Goal: Use online tool/utility: Utilize a website feature to perform a specific function

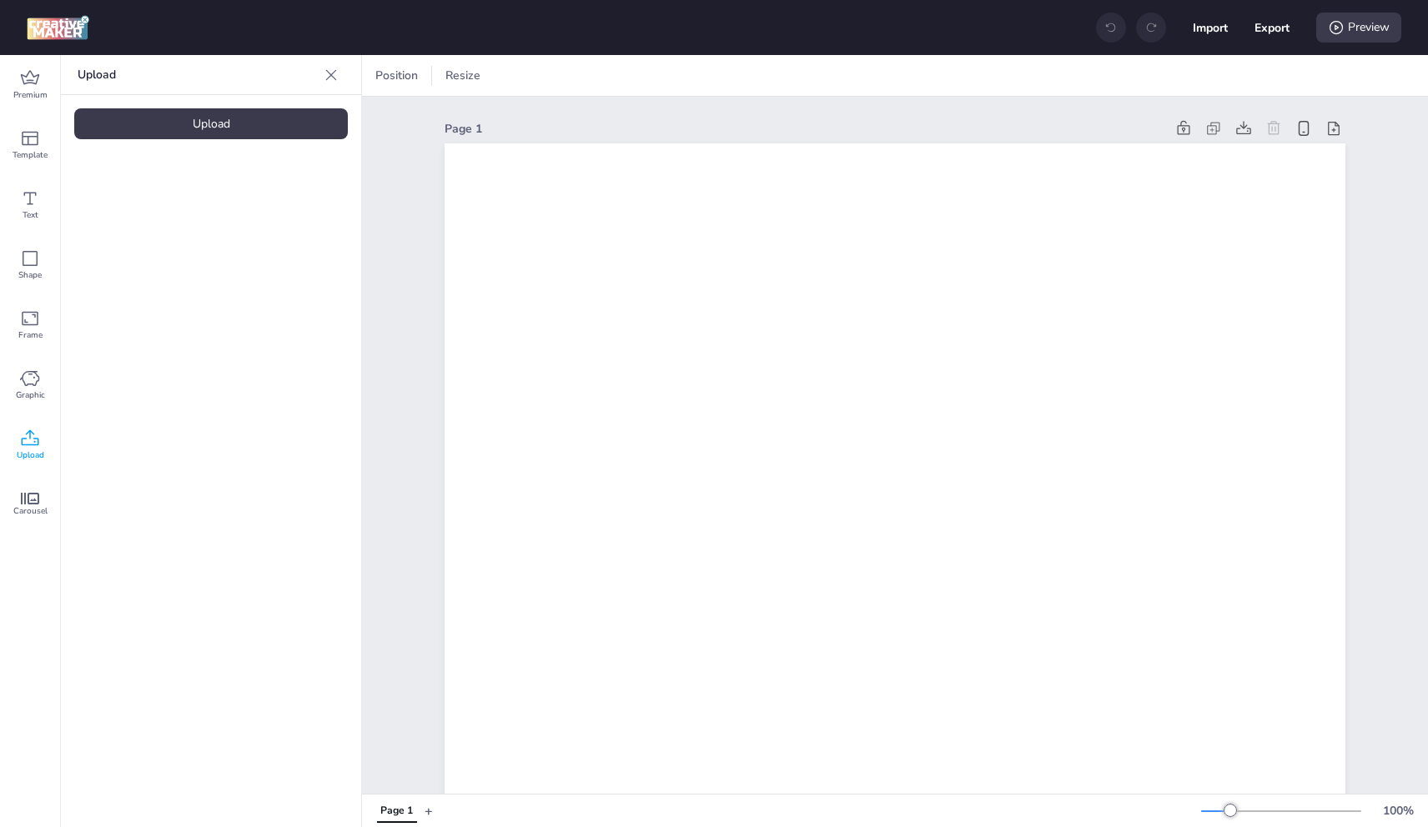
click at [199, 120] on div "Upload" at bounding box center [211, 123] width 274 height 31
drag, startPoint x: 146, startPoint y: 247, endPoint x: 456, endPoint y: 309, distance: 316.4
click at [159, 242] on img at bounding box center [141, 233] width 102 height 18
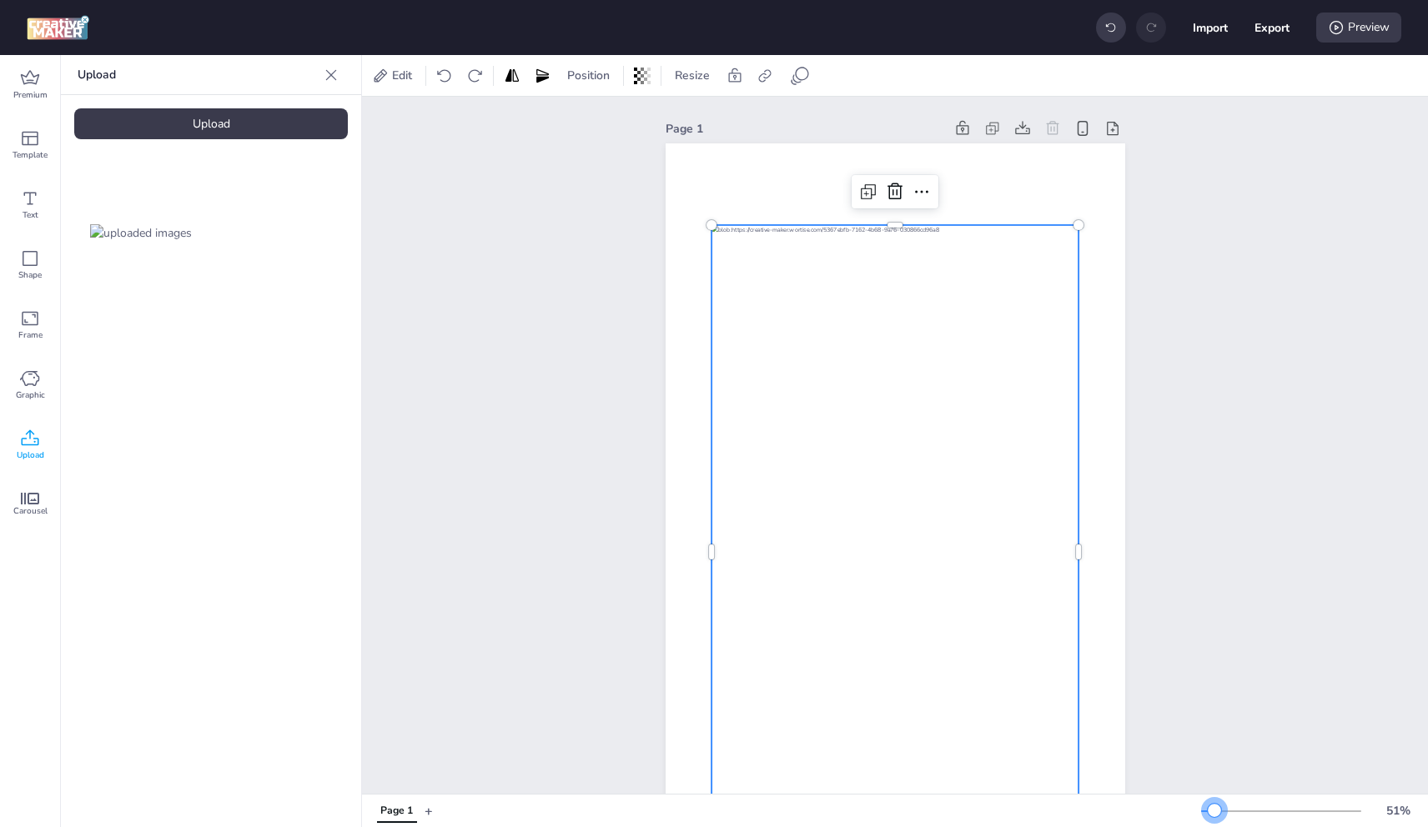
click at [1214, 811] on div at bounding box center [1207, 812] width 13 height 2
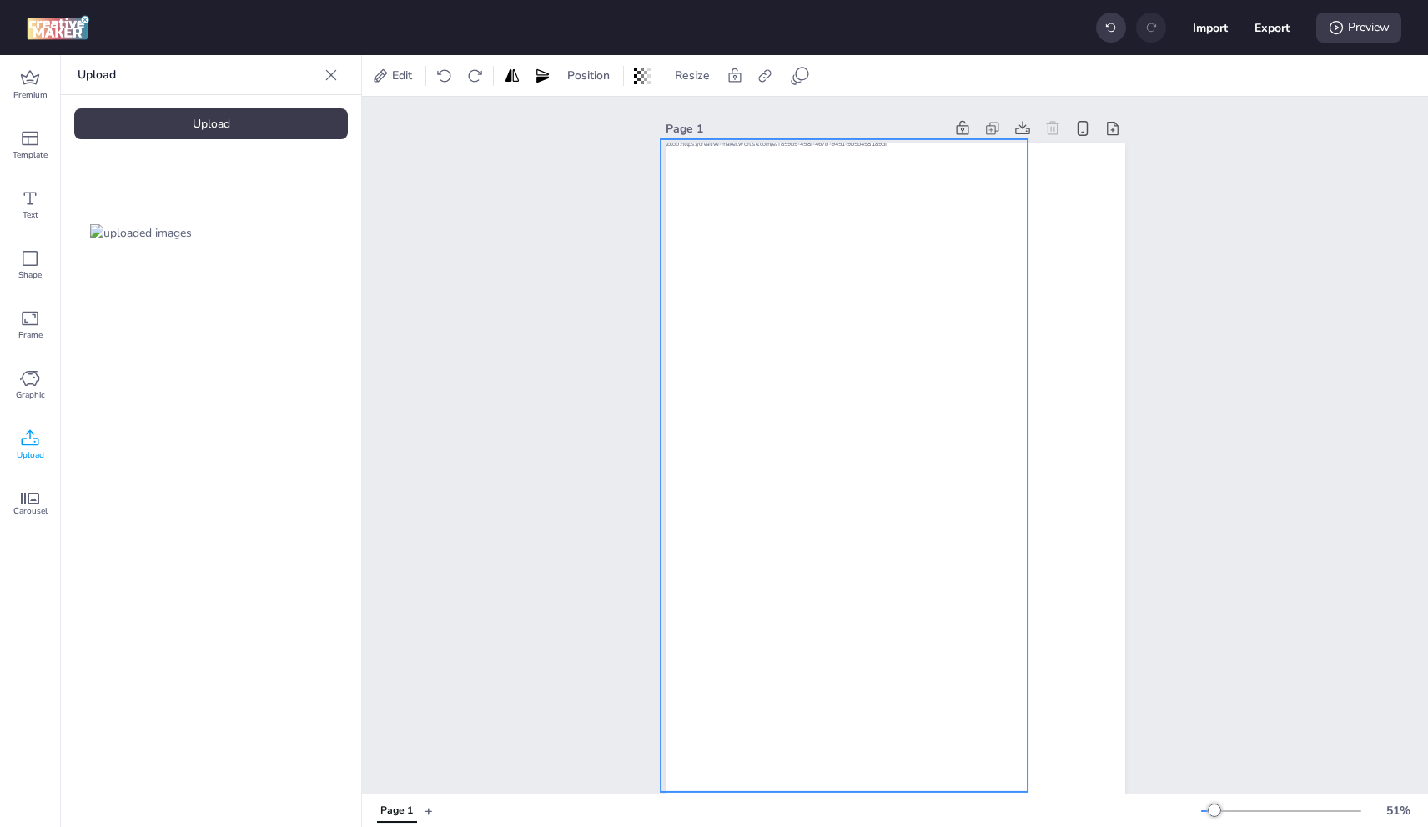
drag, startPoint x: 938, startPoint y: 606, endPoint x: 904, endPoint y: 490, distance: 120.1
click at [887, 519] on div at bounding box center [845, 465] width 368 height 653
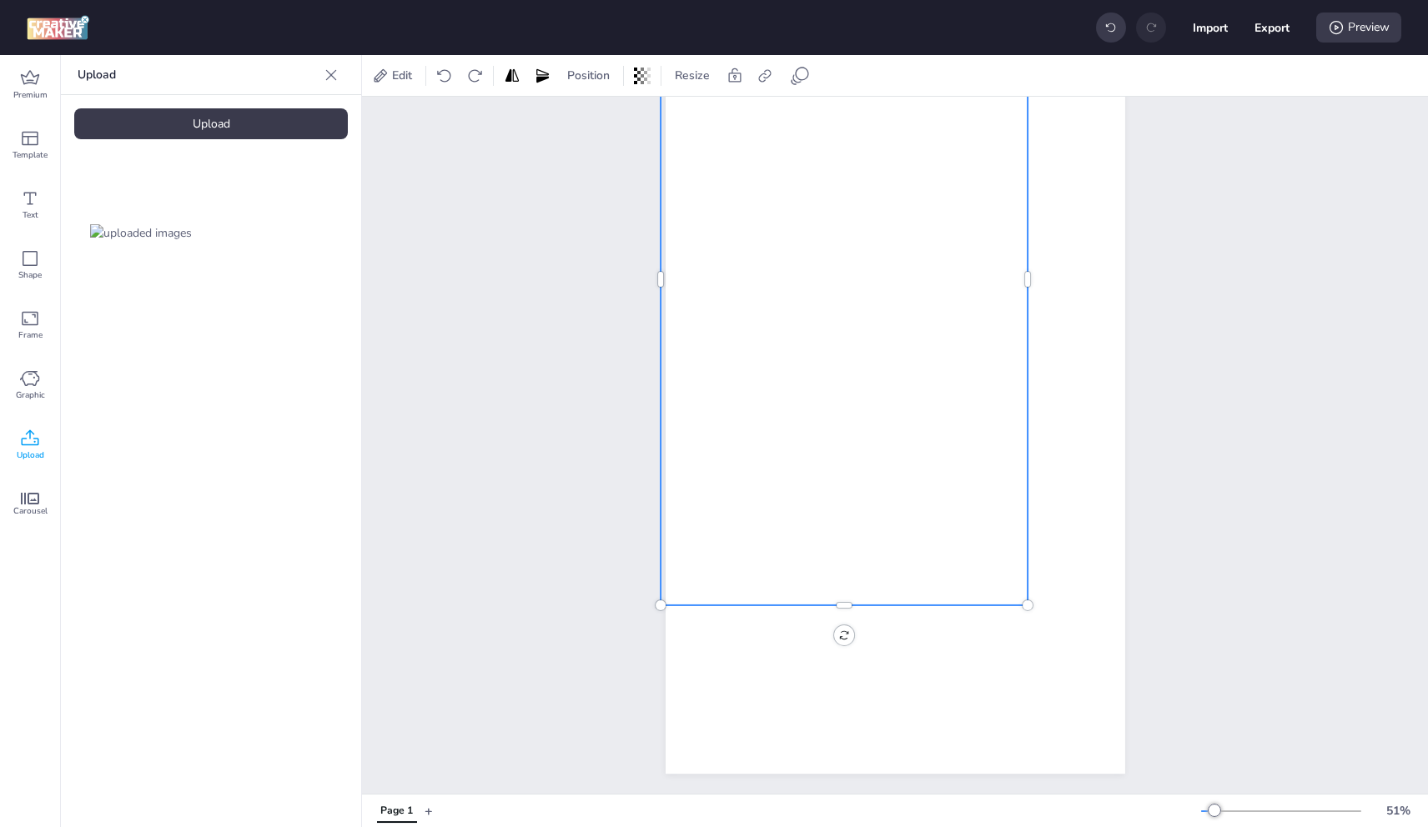
scroll to position [199, 0]
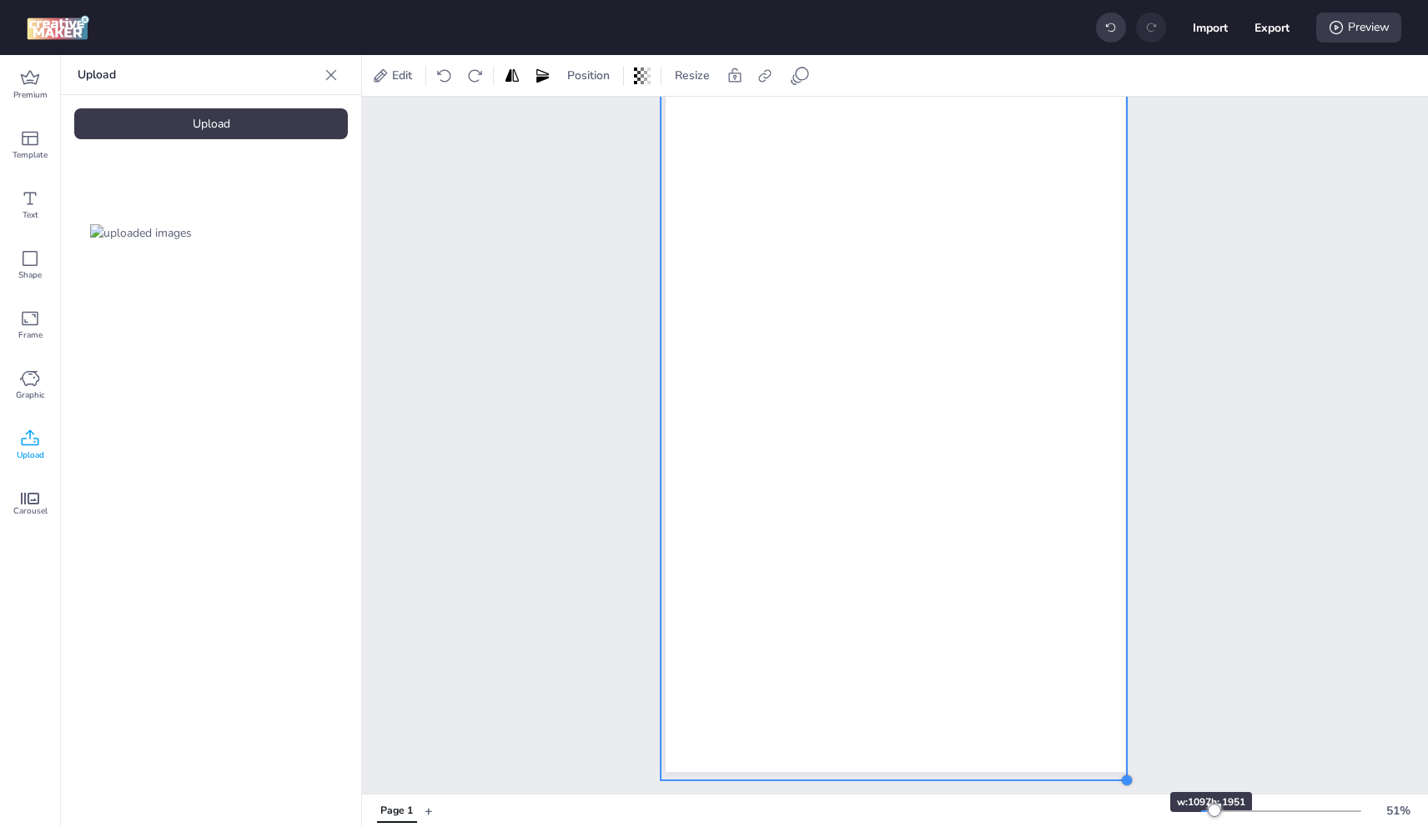
drag, startPoint x: 1021, startPoint y: 595, endPoint x: 1120, endPoint y: 762, distance: 194.8
click at [1120, 774] on div at bounding box center [1126, 780] width 13 height 13
click at [259, 114] on div "Upload" at bounding box center [211, 123] width 274 height 31
click at [45, 506] on span "Carousel" at bounding box center [30, 511] width 34 height 13
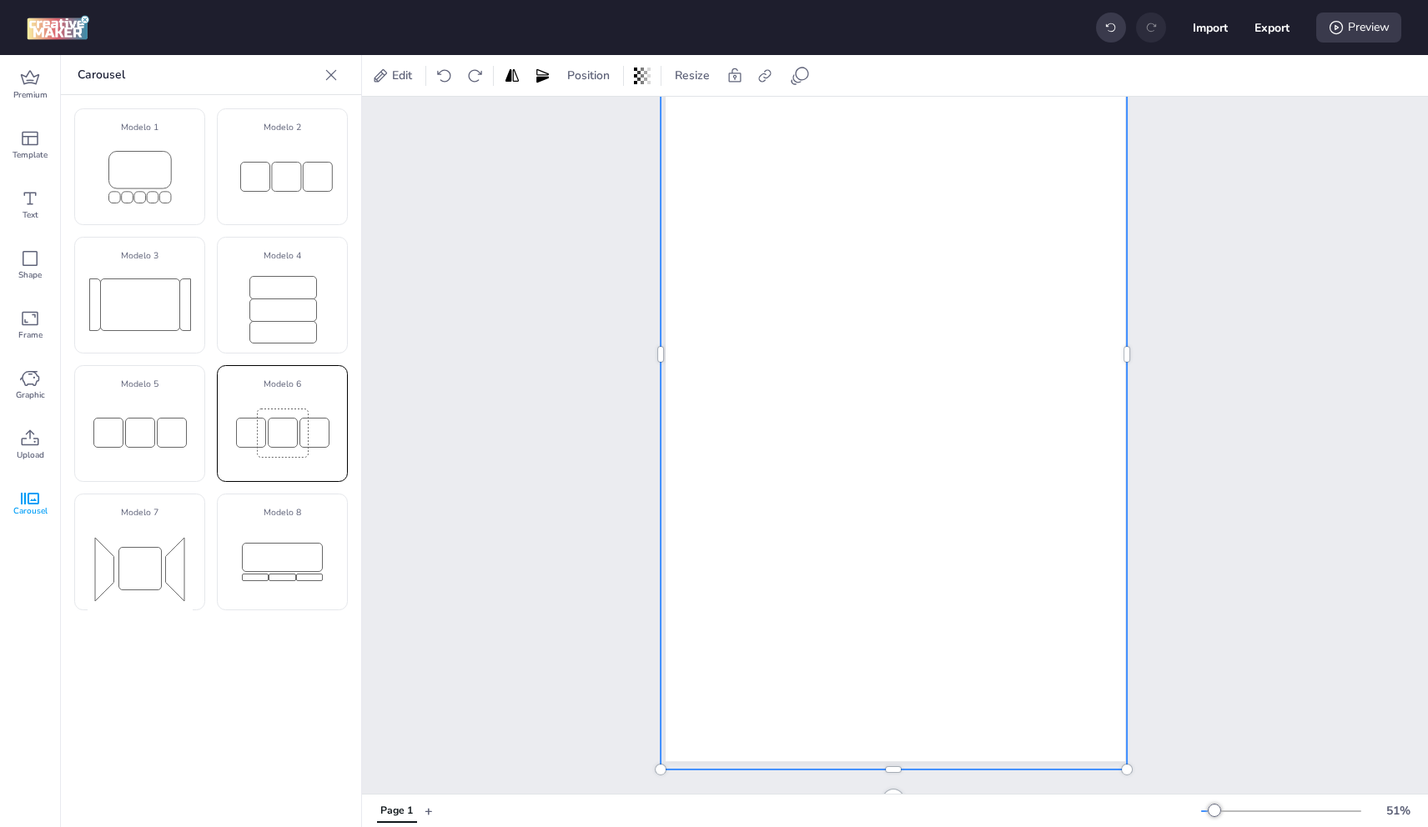
click at [244, 426] on rect at bounding box center [250, 432] width 29 height 29
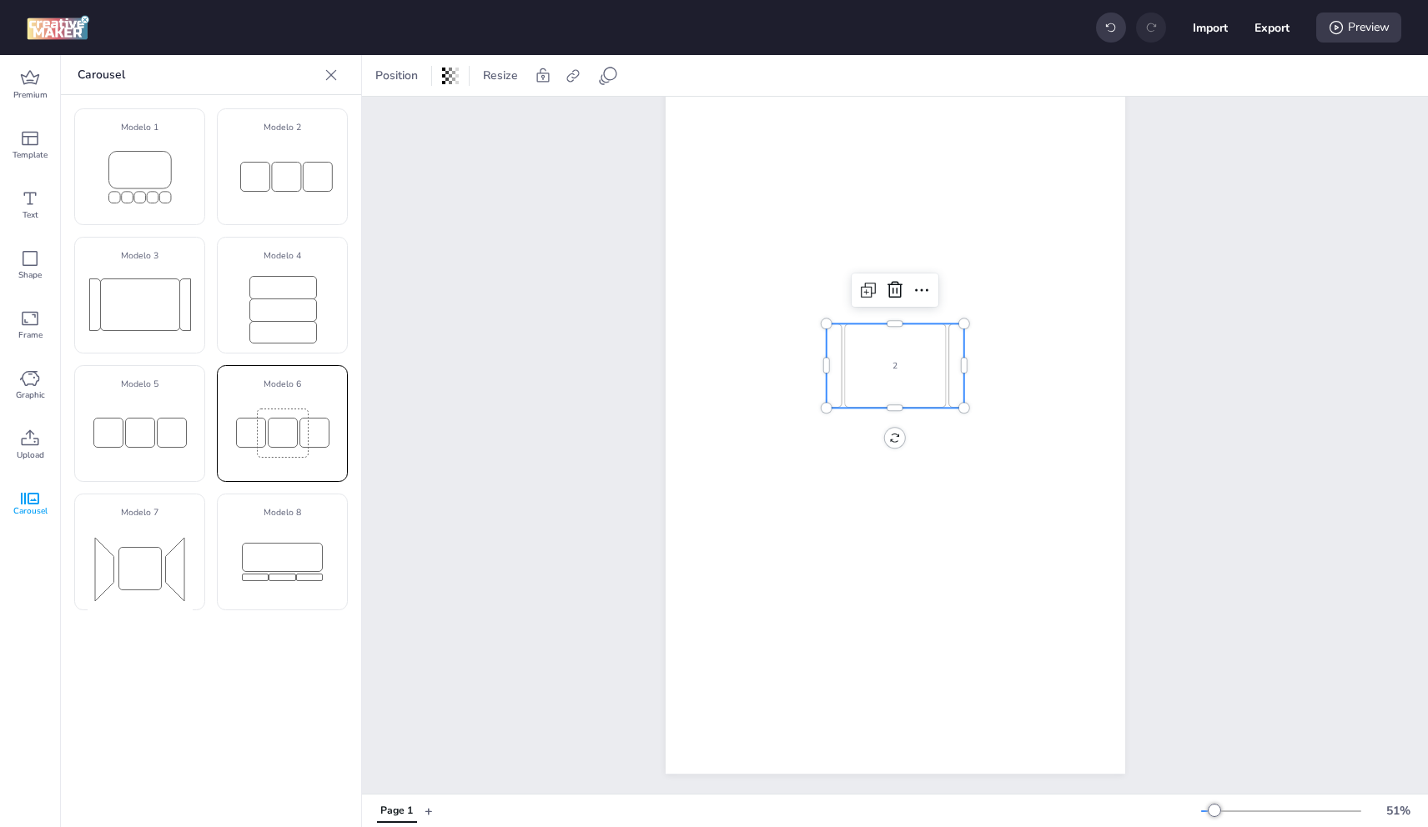
click at [247, 428] on rect at bounding box center [250, 432] width 29 height 29
drag, startPoint x: 900, startPoint y: 284, endPoint x: 916, endPoint y: 362, distance: 79.2
click at [901, 291] on icon at bounding box center [903, 299] width 20 height 20
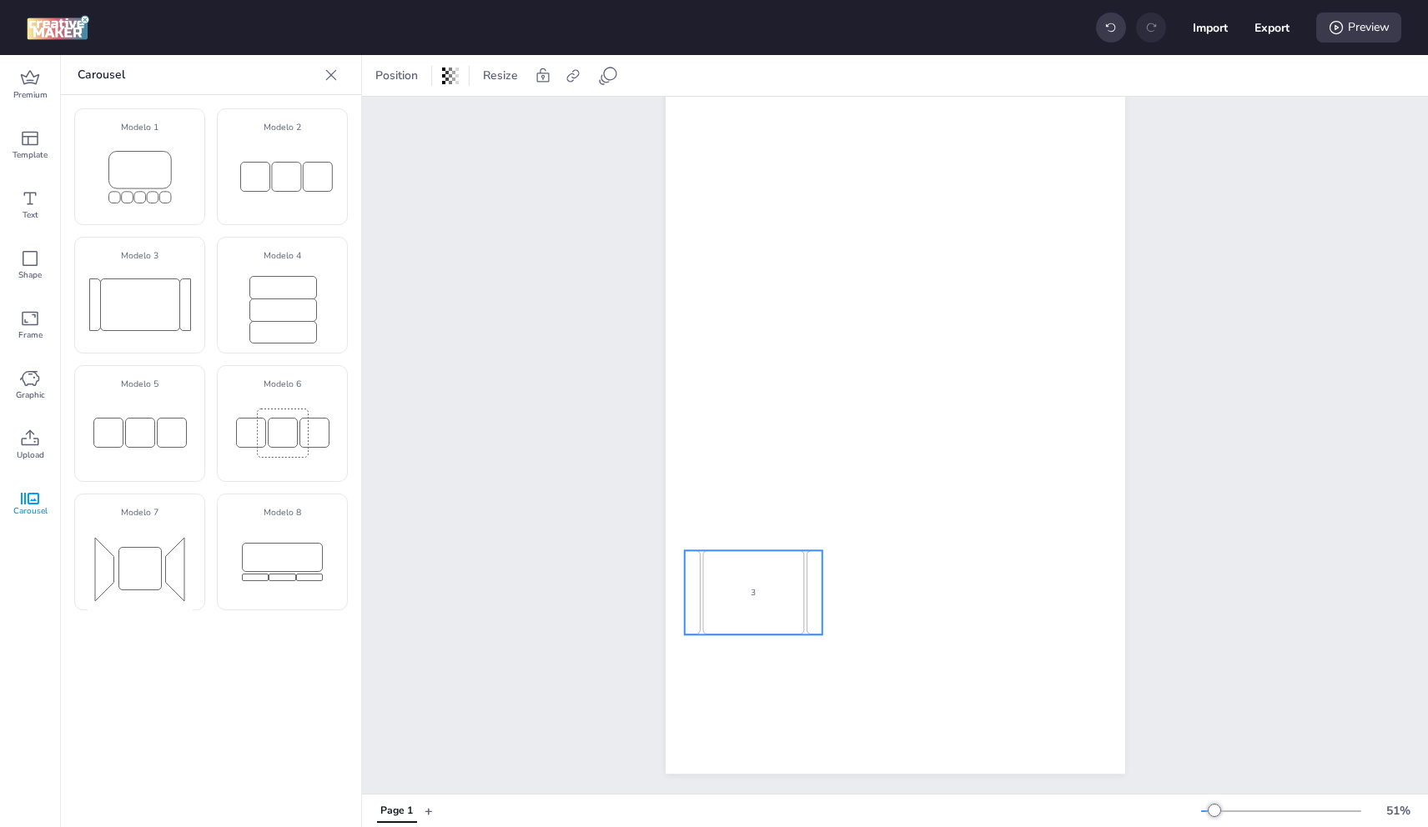
drag, startPoint x: 910, startPoint y: 363, endPoint x: 718, endPoint y: 574, distance: 285.2
click at [768, 589] on div "3" at bounding box center [753, 593] width 102 height 84
select select "cover"
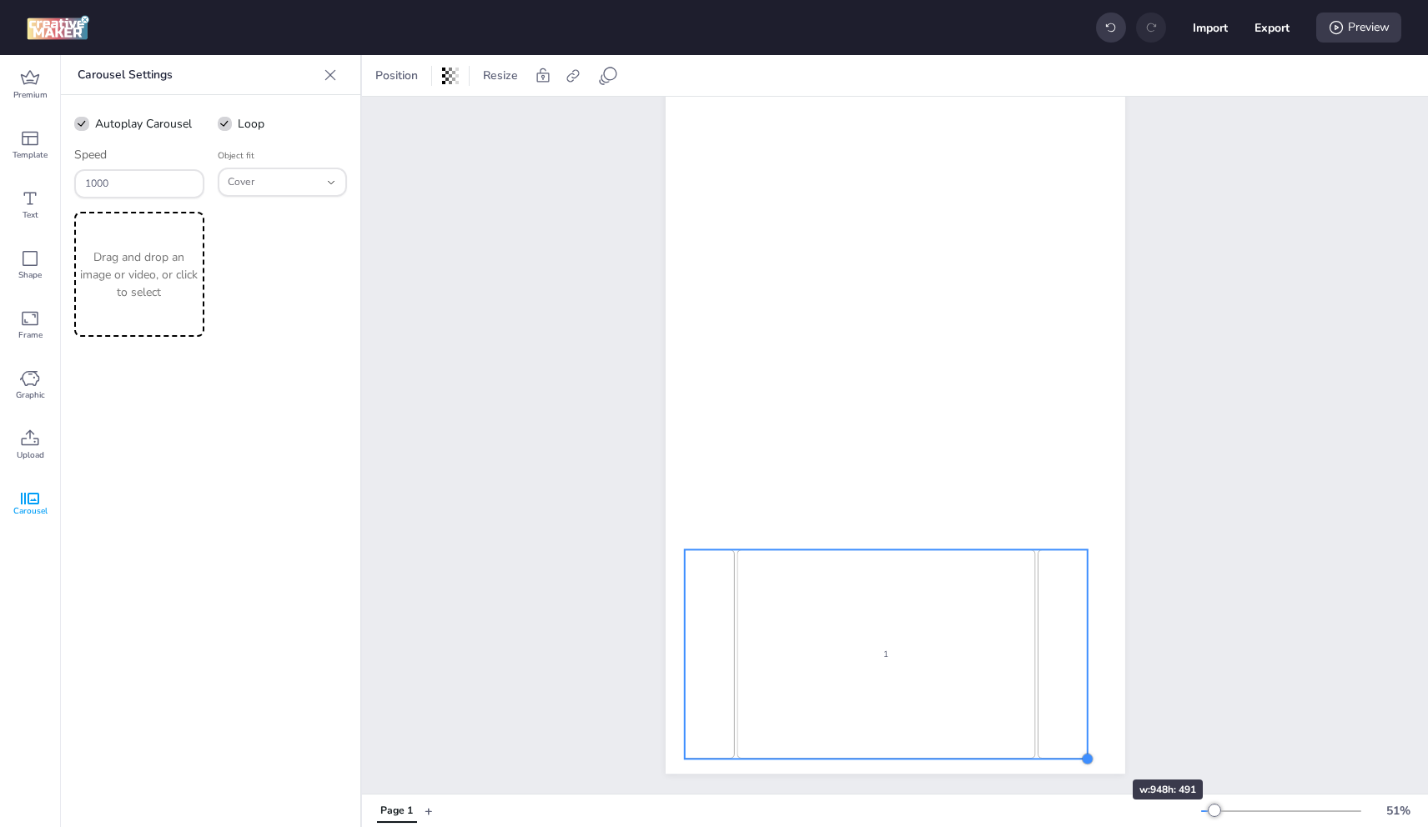
drag, startPoint x: 817, startPoint y: 625, endPoint x: 1006, endPoint y: 696, distance: 201.7
click at [1084, 752] on div at bounding box center [1087, 758] width 13 height 13
click at [974, 652] on div "1" at bounding box center [893, 654] width 299 height 209
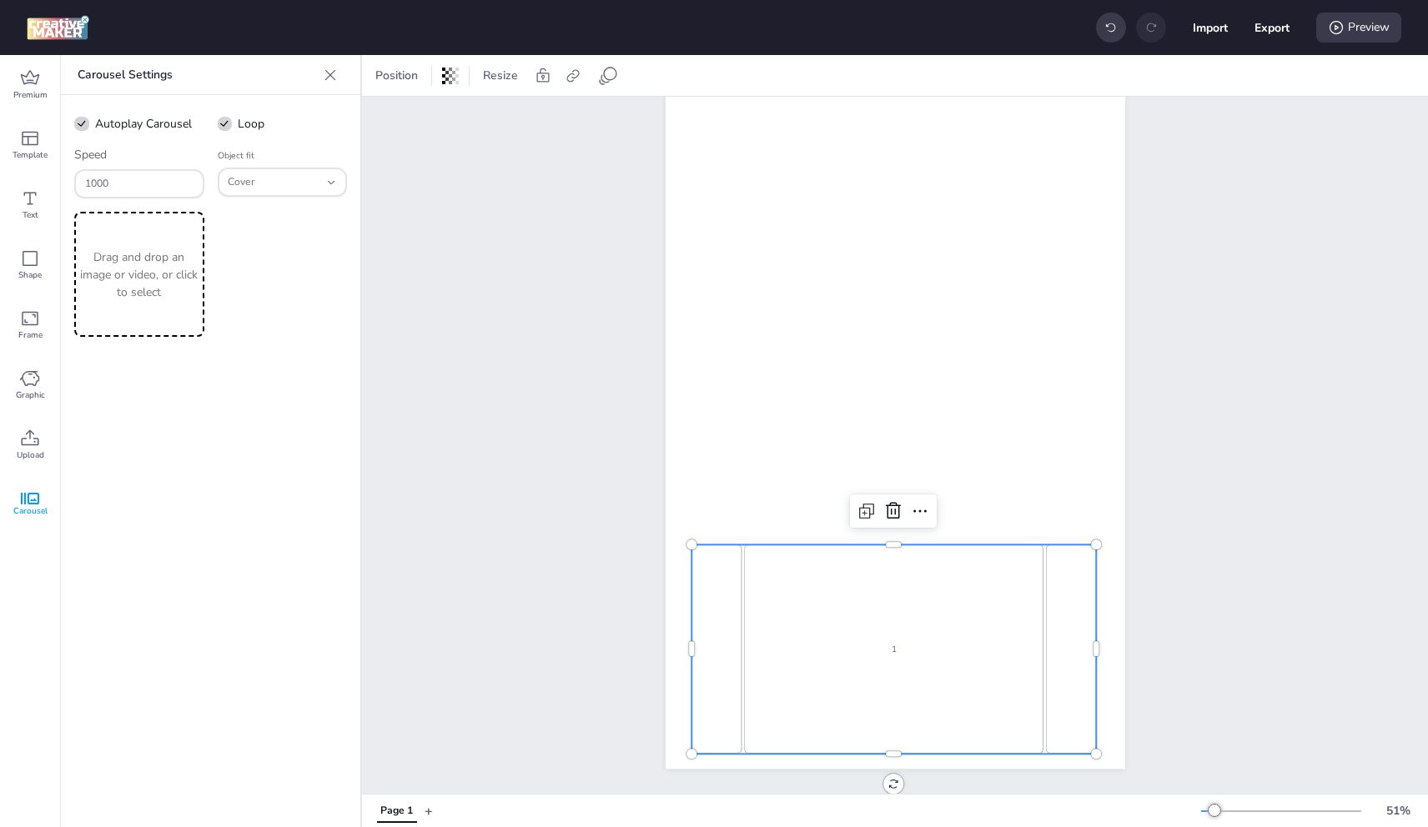
click at [197, 298] on p "Drag and drop an image or video, or click to select" at bounding box center [139, 275] width 123 height 53
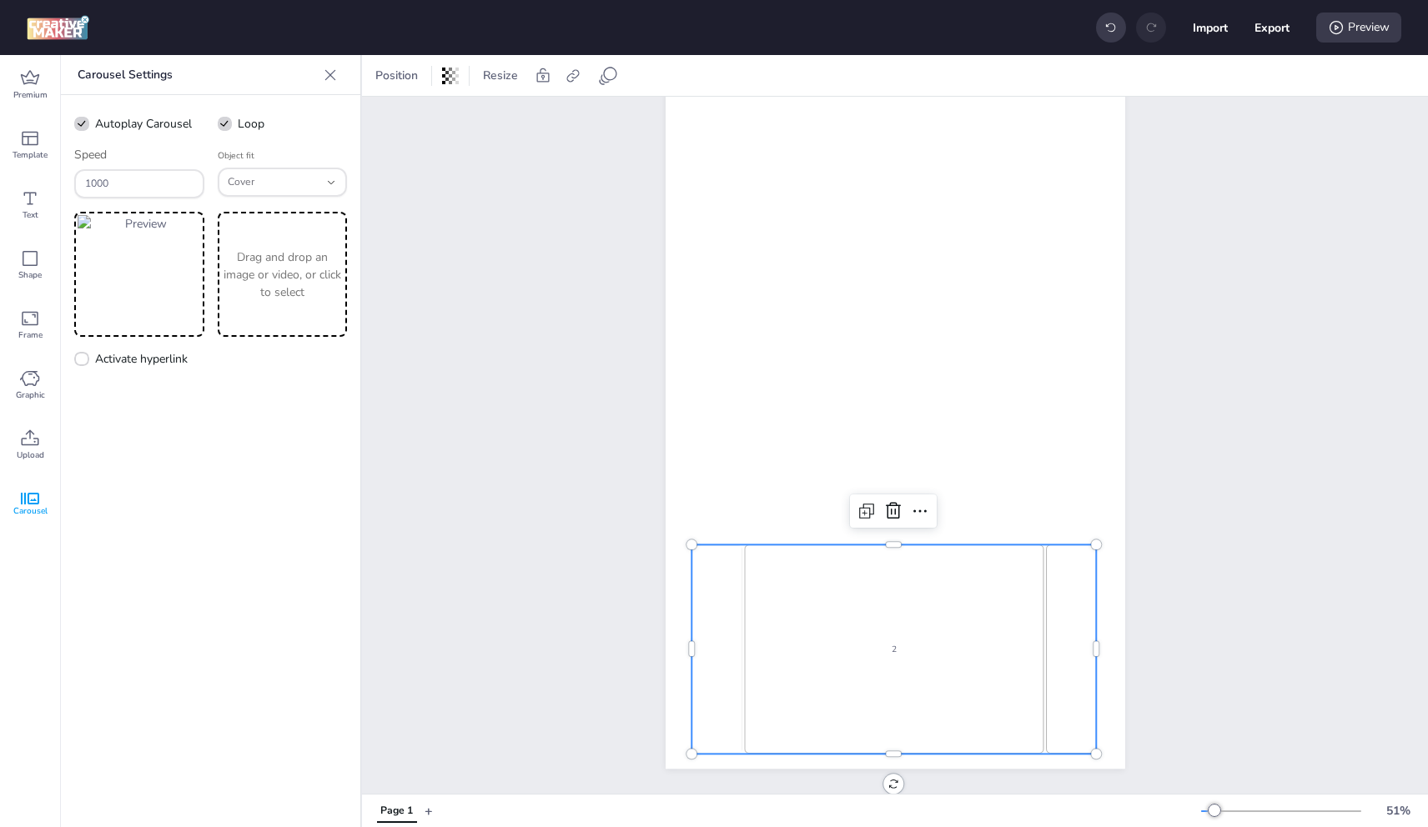
click at [294, 284] on p "Drag and drop an image or video, or click to select" at bounding box center [282, 275] width 123 height 53
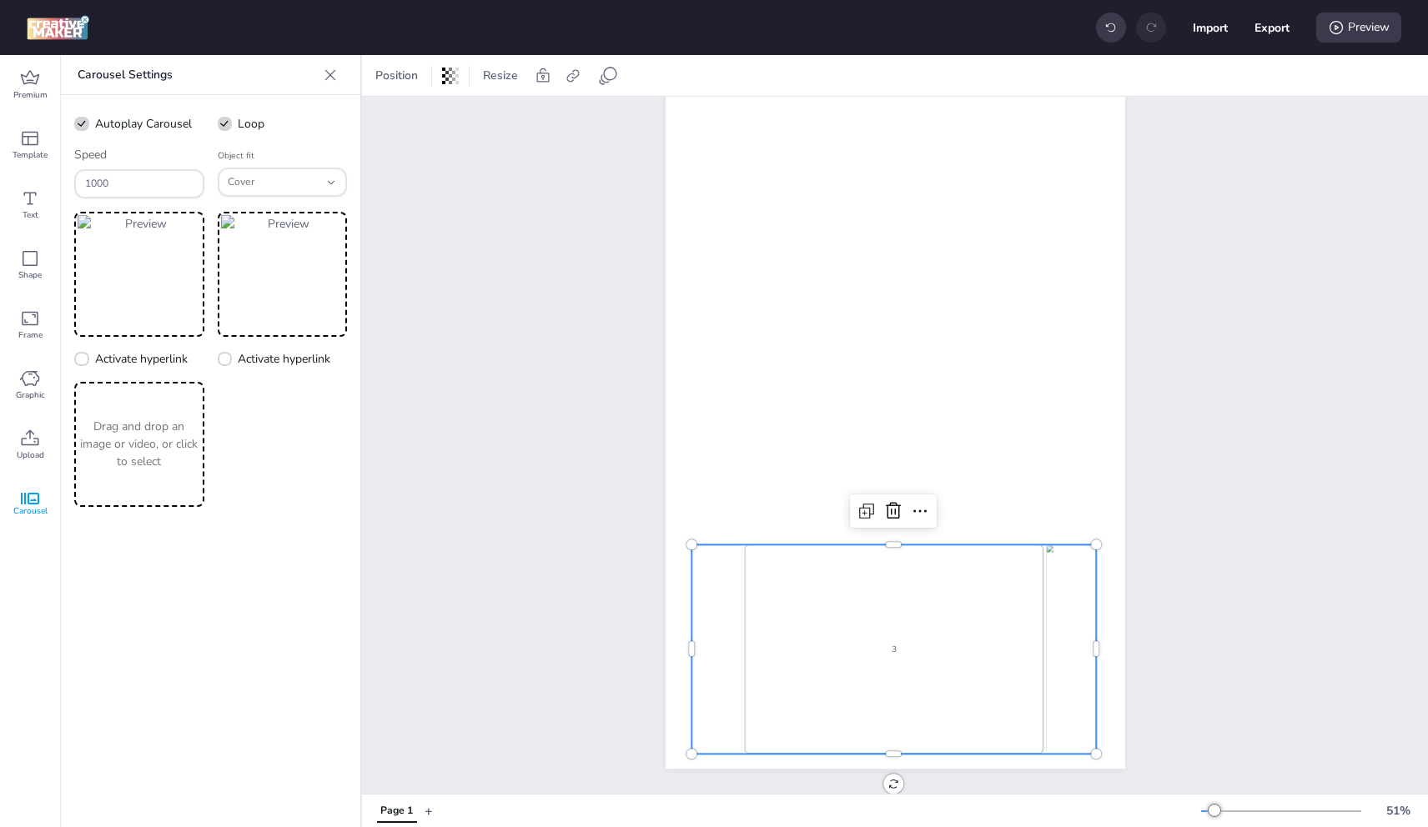
click at [161, 433] on p "Drag and drop an image or video, or click to select" at bounding box center [139, 444] width 123 height 53
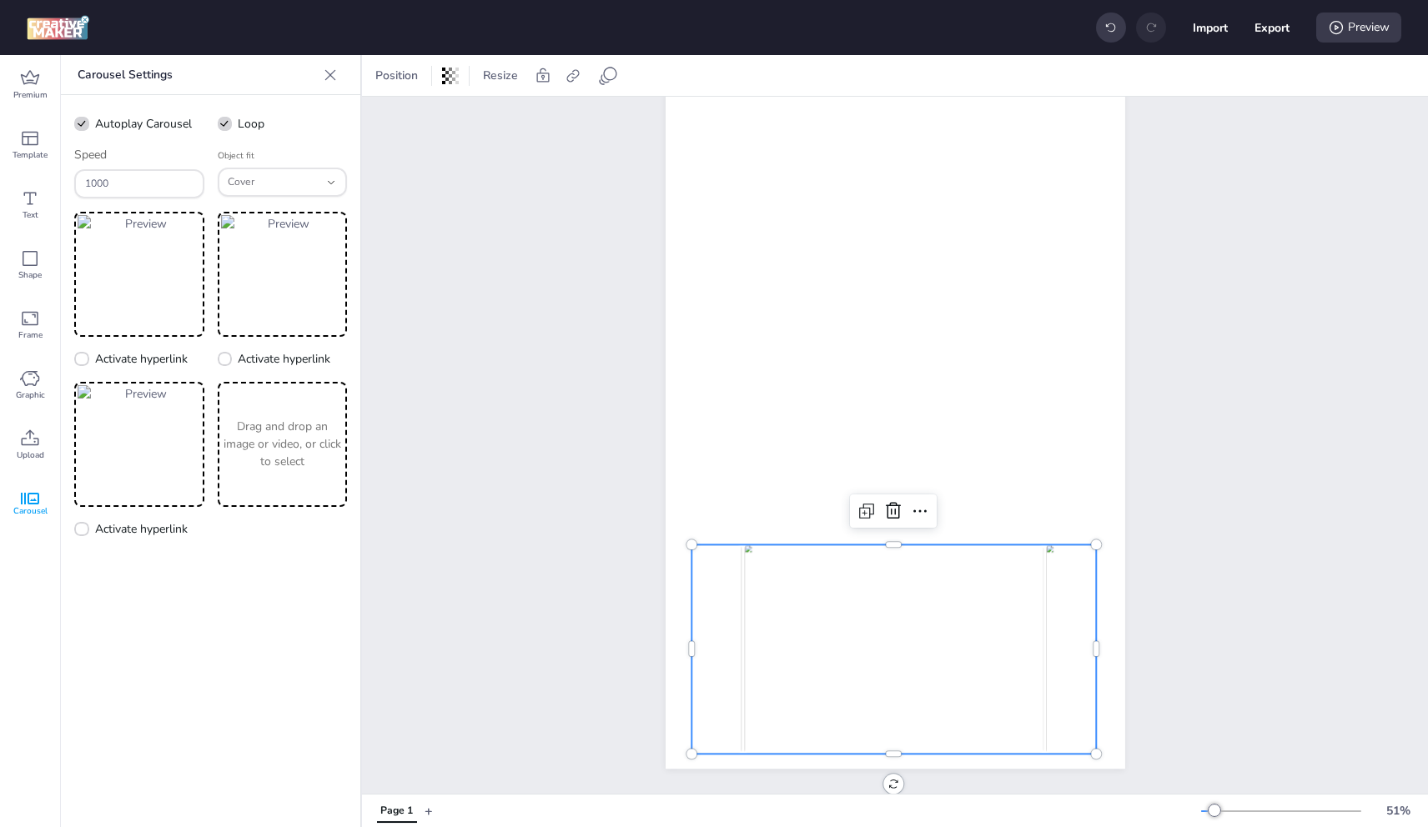
click at [300, 443] on p "Drag and drop an image or video, or click to select" at bounding box center [282, 444] width 123 height 53
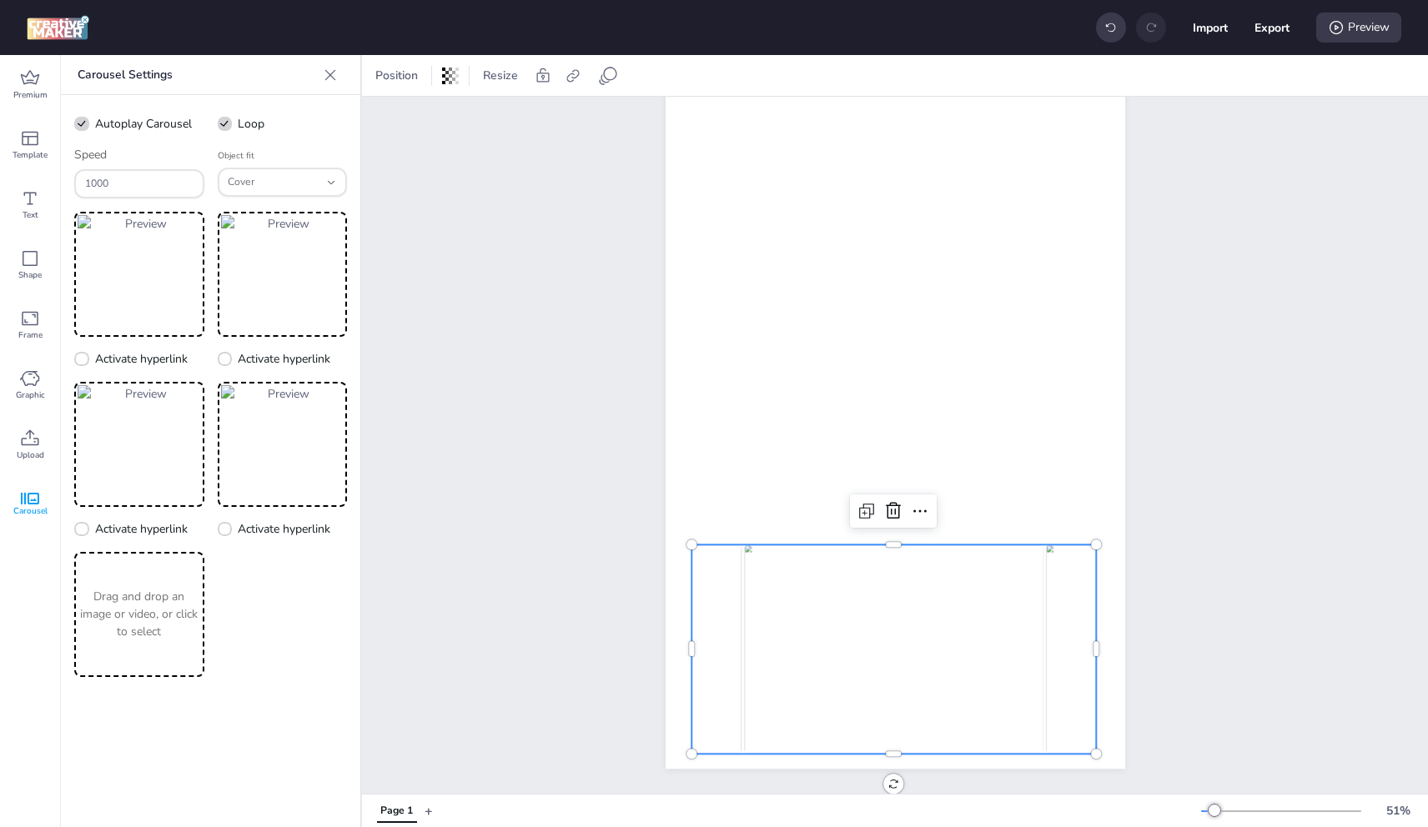
click at [178, 626] on p "Drag and drop an image or video, or click to select" at bounding box center [139, 614] width 123 height 53
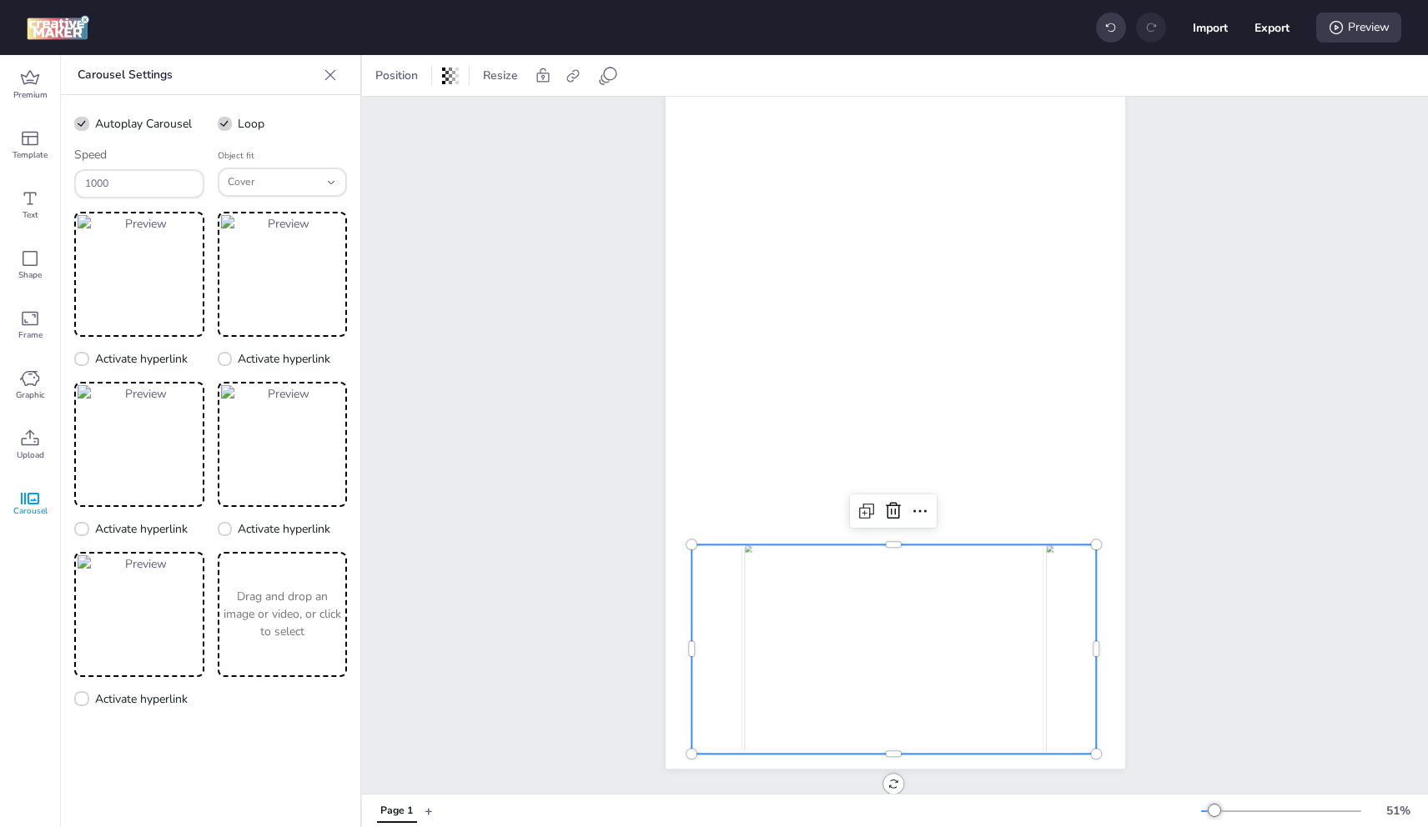
click at [289, 587] on div "Drag and drop an image or video, or click to select" at bounding box center [283, 614] width 130 height 125
click at [158, 755] on div "Drag and drop an image or video, or click to select" at bounding box center [139, 784] width 130 height 125
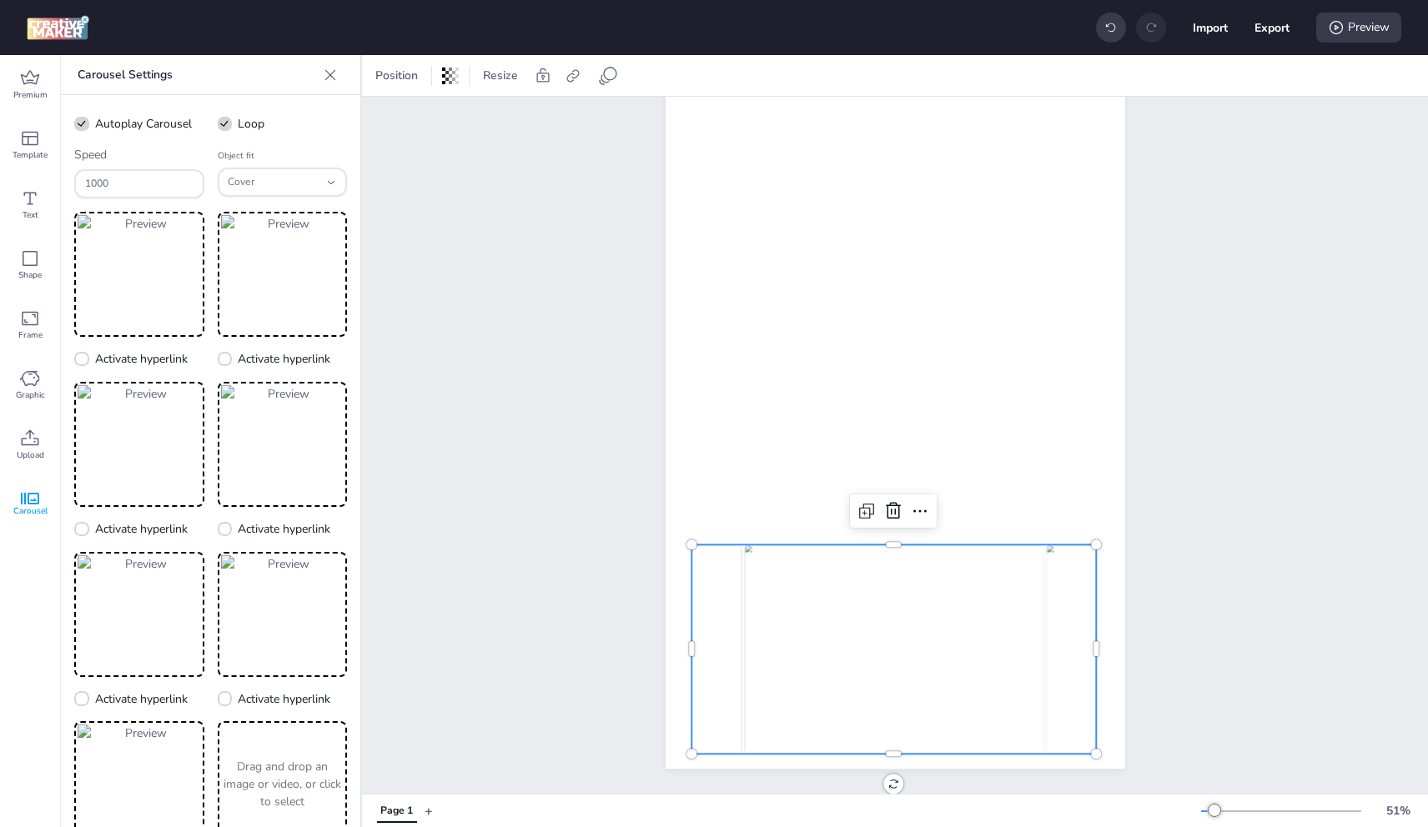
click at [230, 772] on p "Drag and drop an image or video, or click to select" at bounding box center [282, 784] width 123 height 53
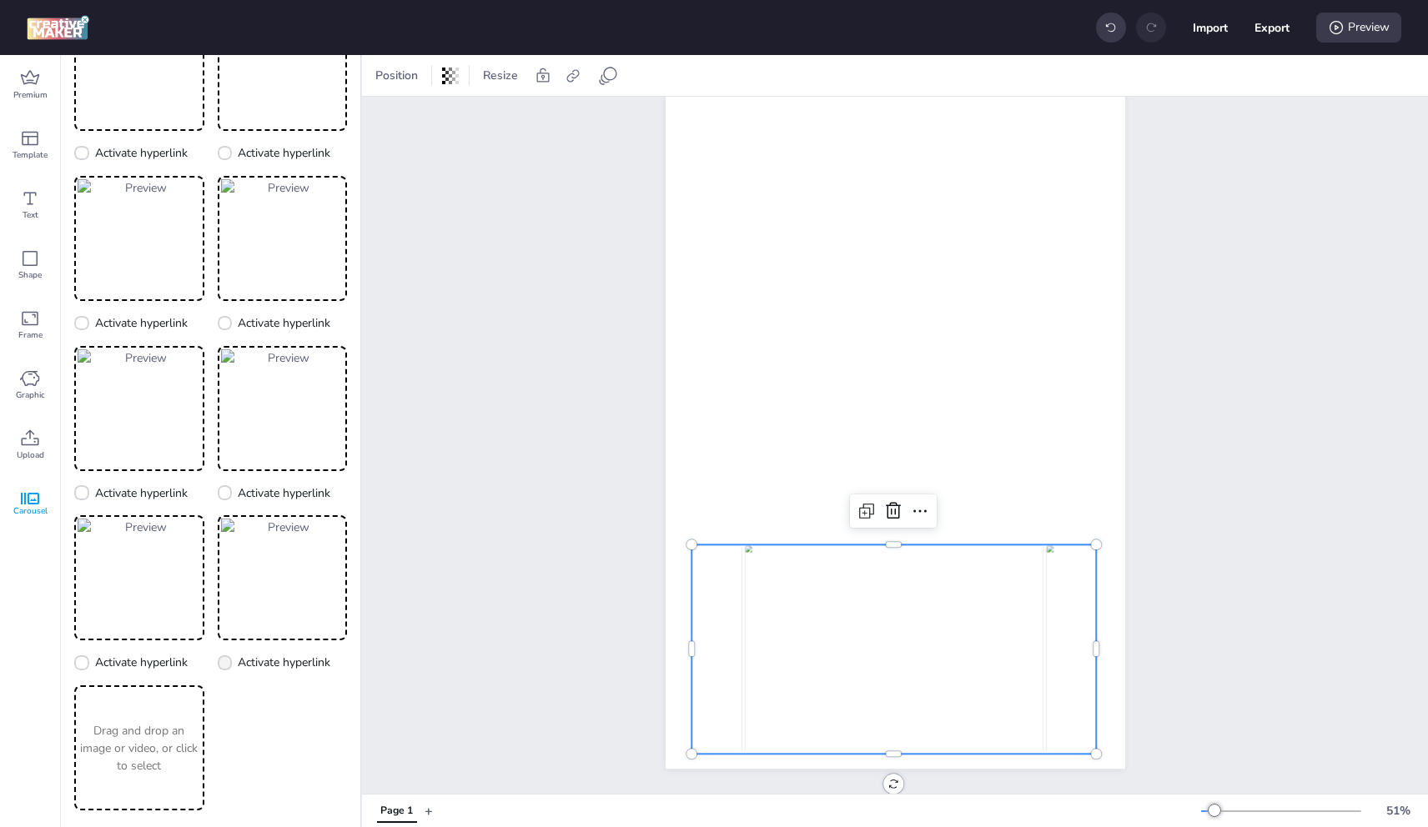
scroll to position [209, 0]
click at [178, 702] on div "Drag and drop an image or video, or click to select" at bounding box center [139, 744] width 130 height 125
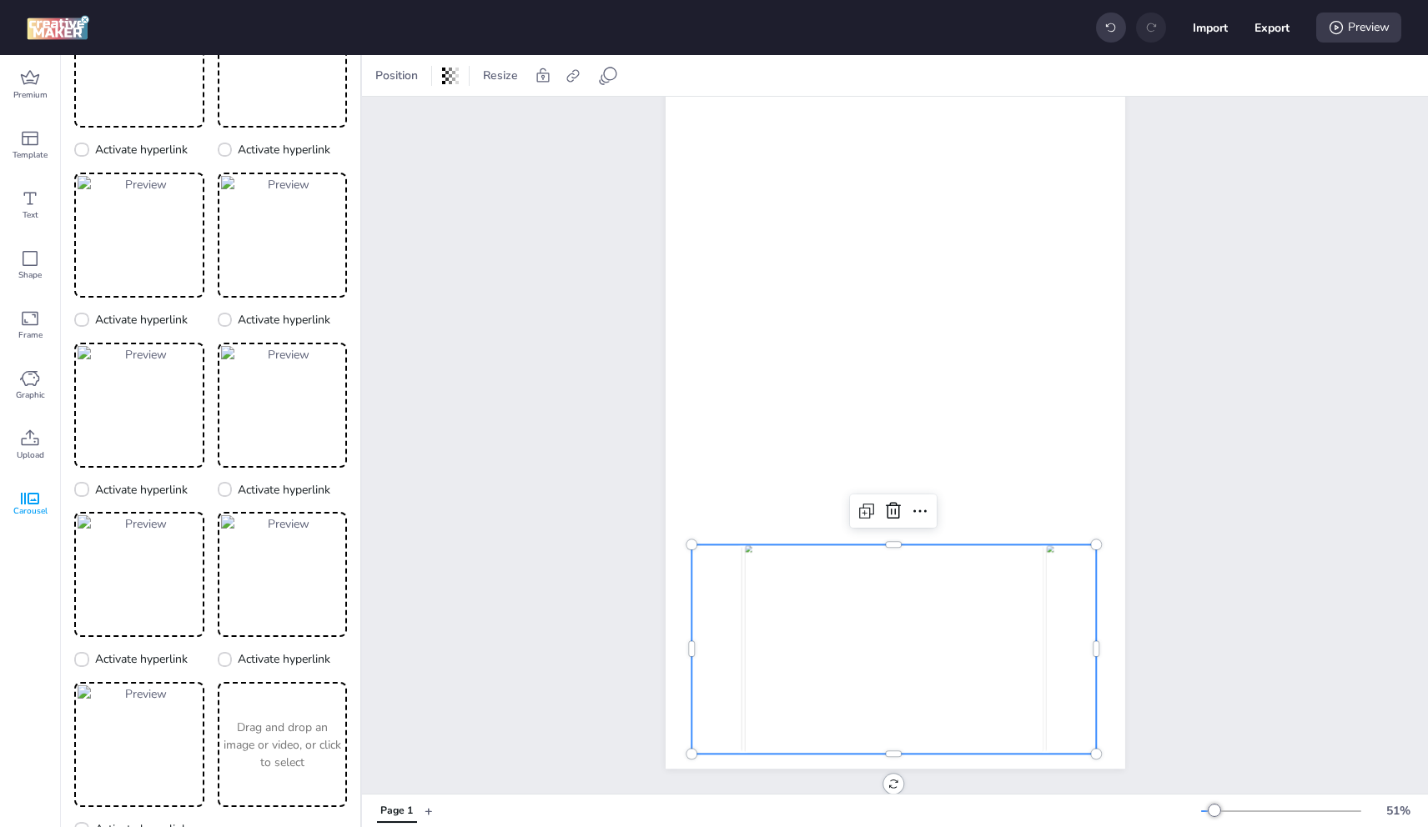
click at [275, 711] on div "Drag and drop an image or video, or click to select" at bounding box center [283, 744] width 130 height 125
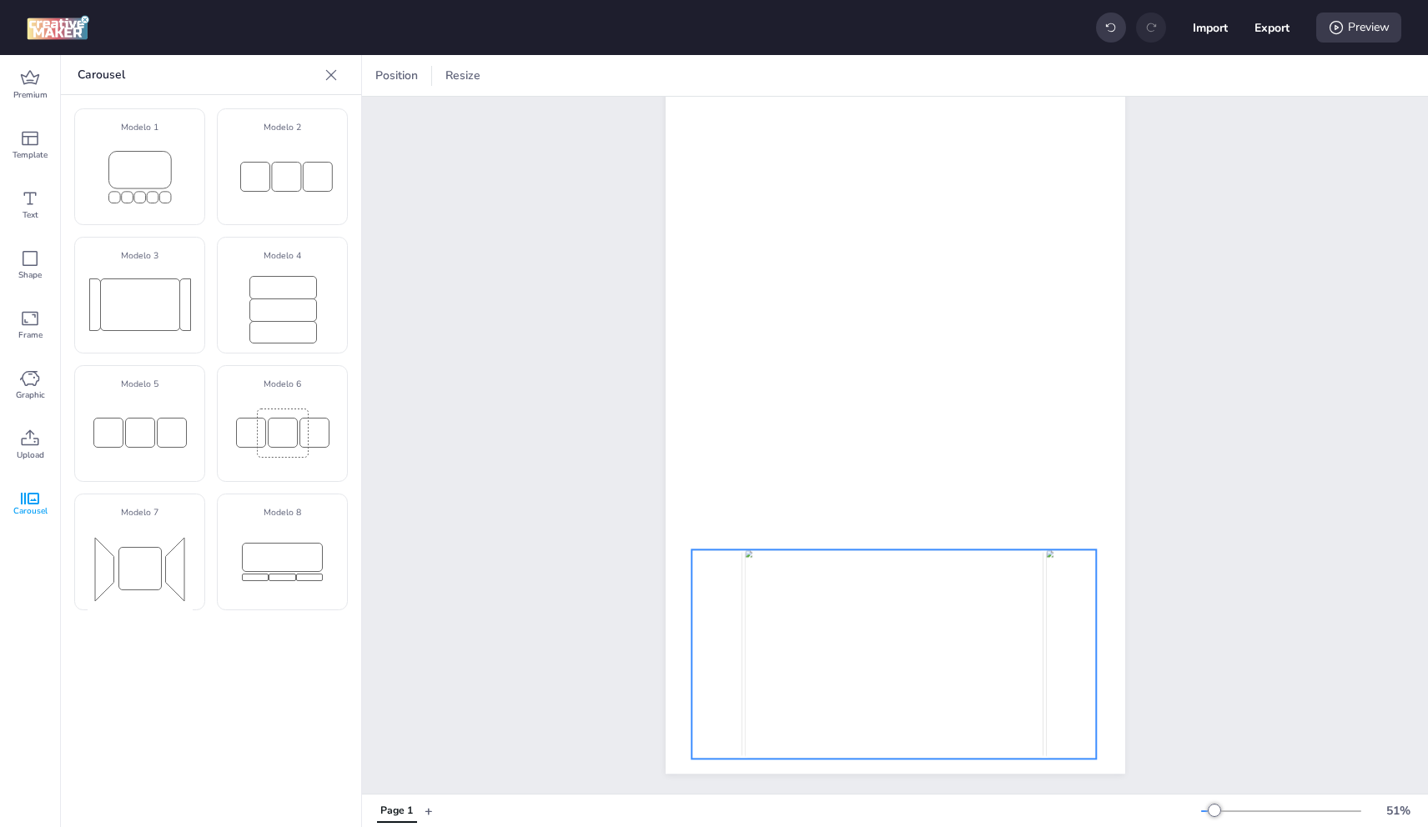
select select "cover"
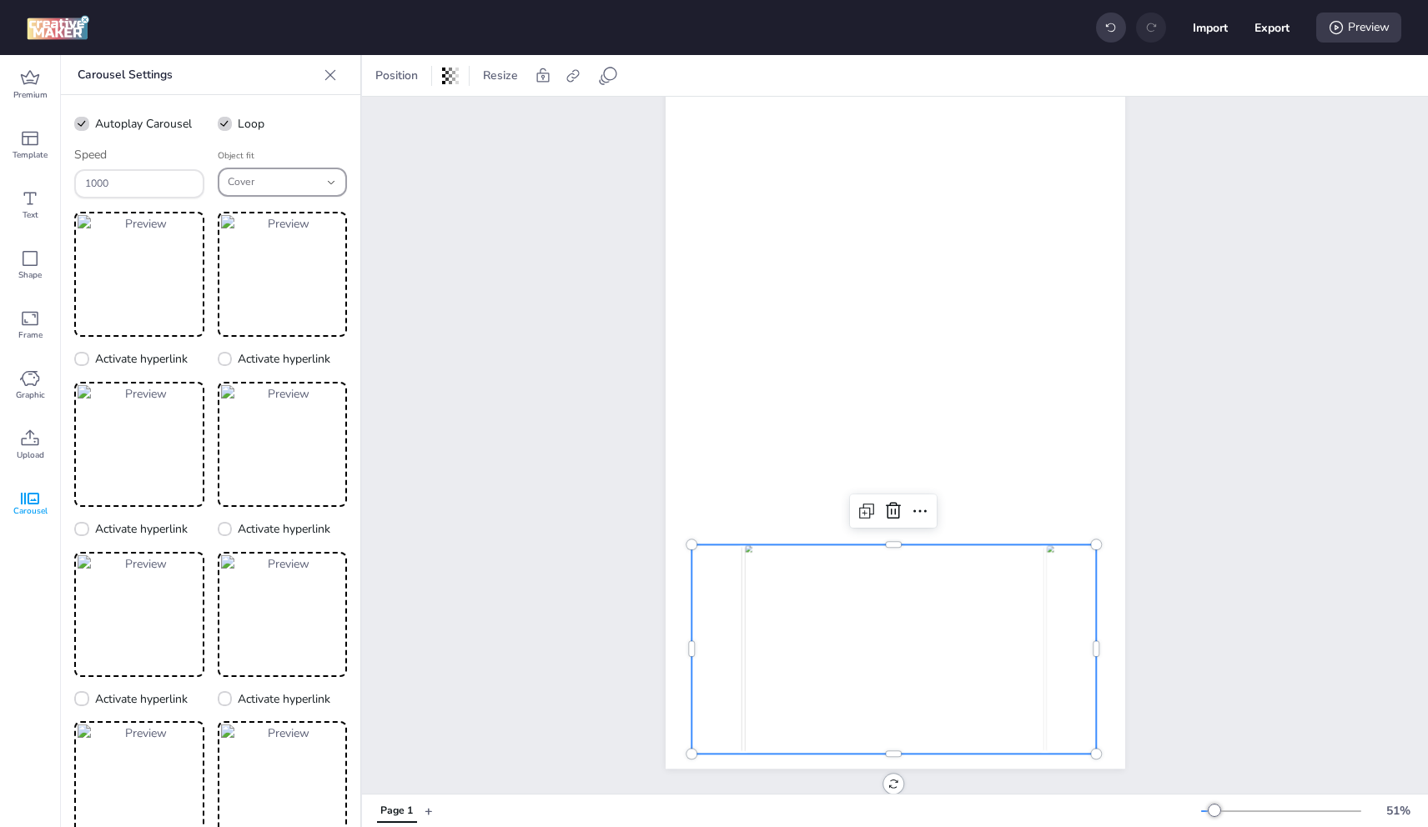
click at [274, 181] on span "Cover" at bounding box center [274, 182] width 92 height 15
click at [274, 220] on span "Fill" at bounding box center [266, 218] width 86 height 15
type input "fill"
select select "fill"
click at [277, 195] on button "Fill" at bounding box center [283, 182] width 130 height 29
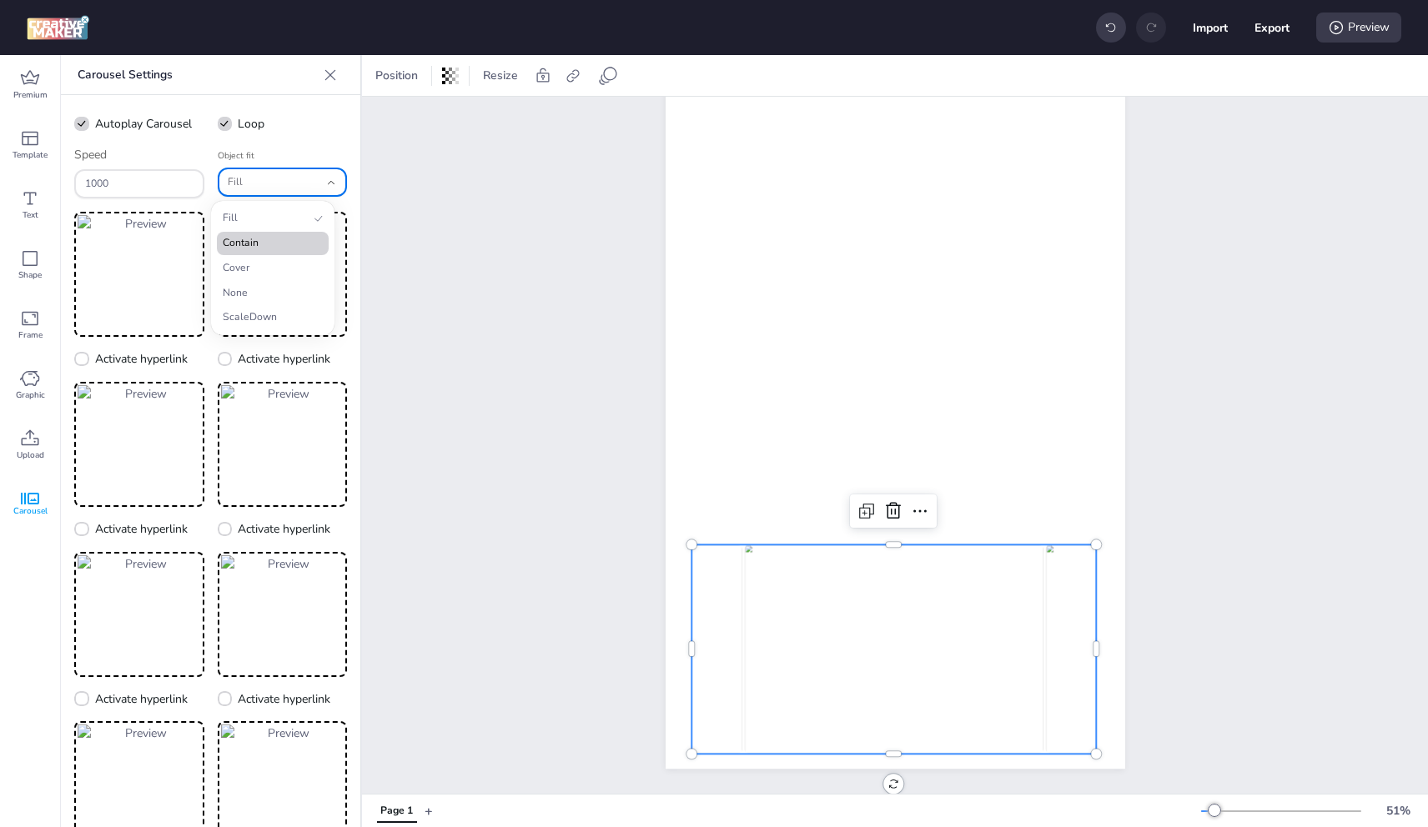
click at [278, 235] on li "Contain" at bounding box center [273, 243] width 112 height 23
type input "contain"
select select "contain"
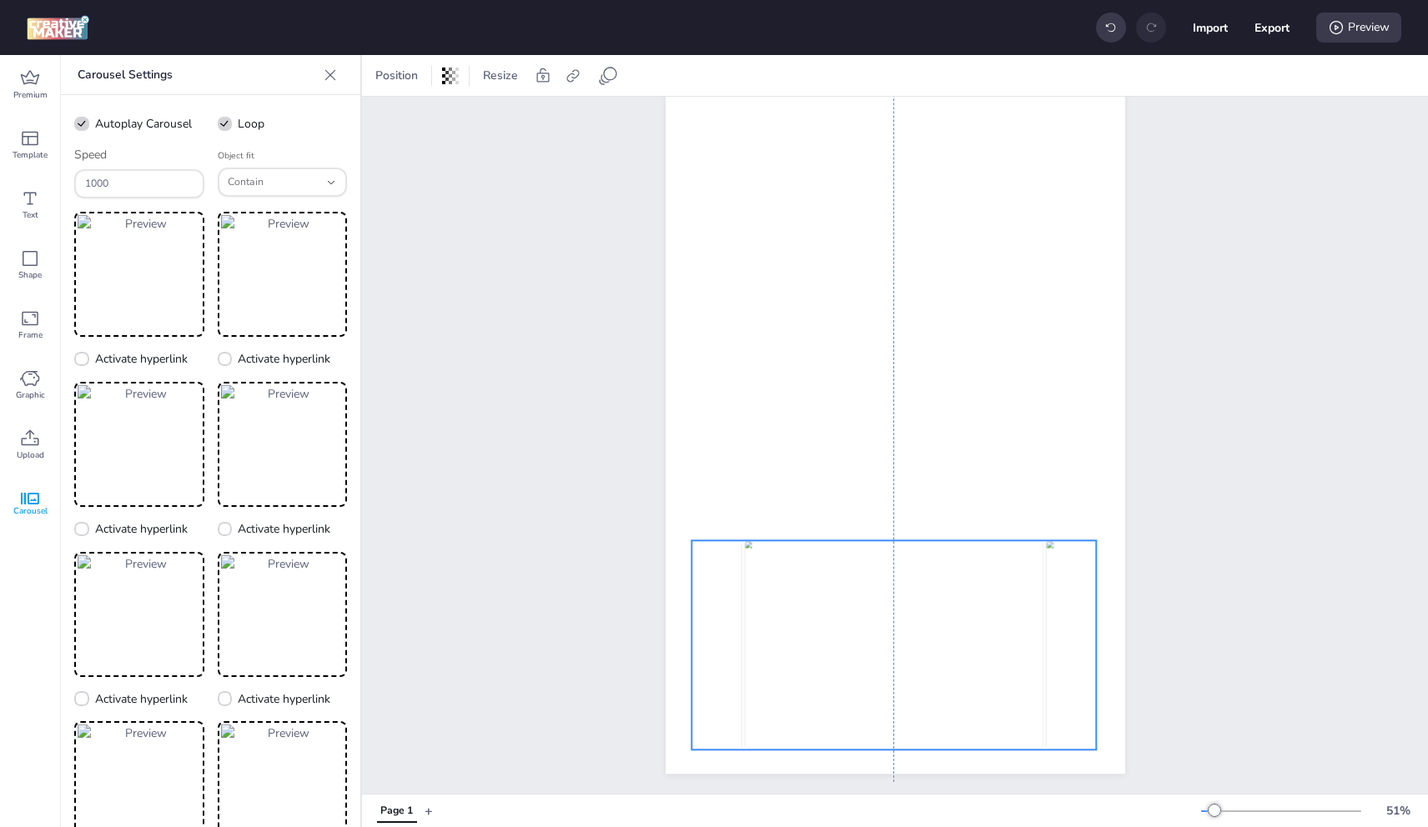
drag, startPoint x: 1088, startPoint y: 641, endPoint x: 1087, endPoint y: 631, distance: 9.2
drag, startPoint x: 1089, startPoint y: 636, endPoint x: 1119, endPoint y: 635, distance: 30.0
click at [1119, 635] on div "Page 1" at bounding box center [895, 352] width 553 height 883
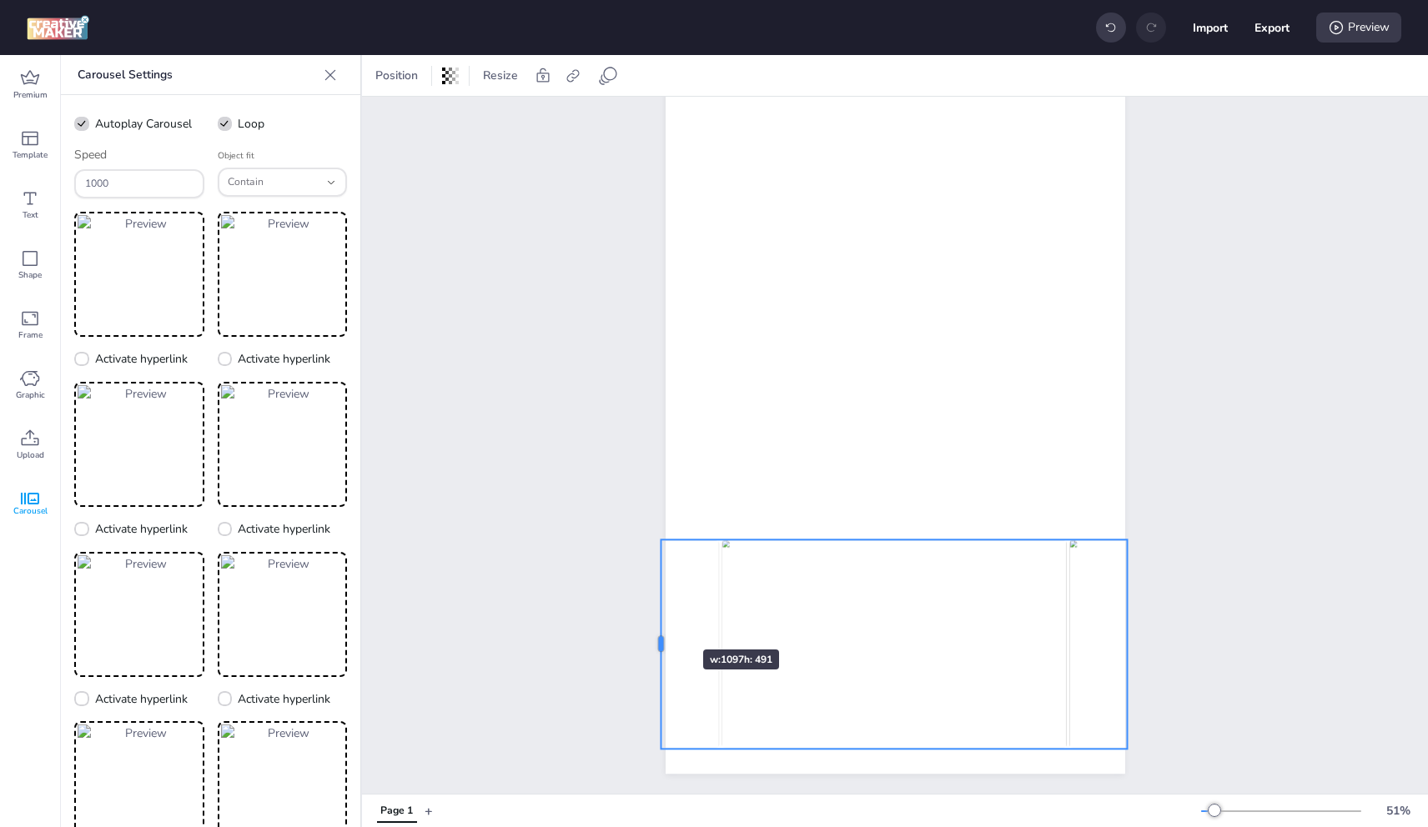
drag, startPoint x: 715, startPoint y: 630, endPoint x: 653, endPoint y: 620, distance: 62.5
click at [653, 620] on div at bounding box center [653, 644] width 13 height 209
click at [288, 176] on span "Contain" at bounding box center [274, 182] width 92 height 15
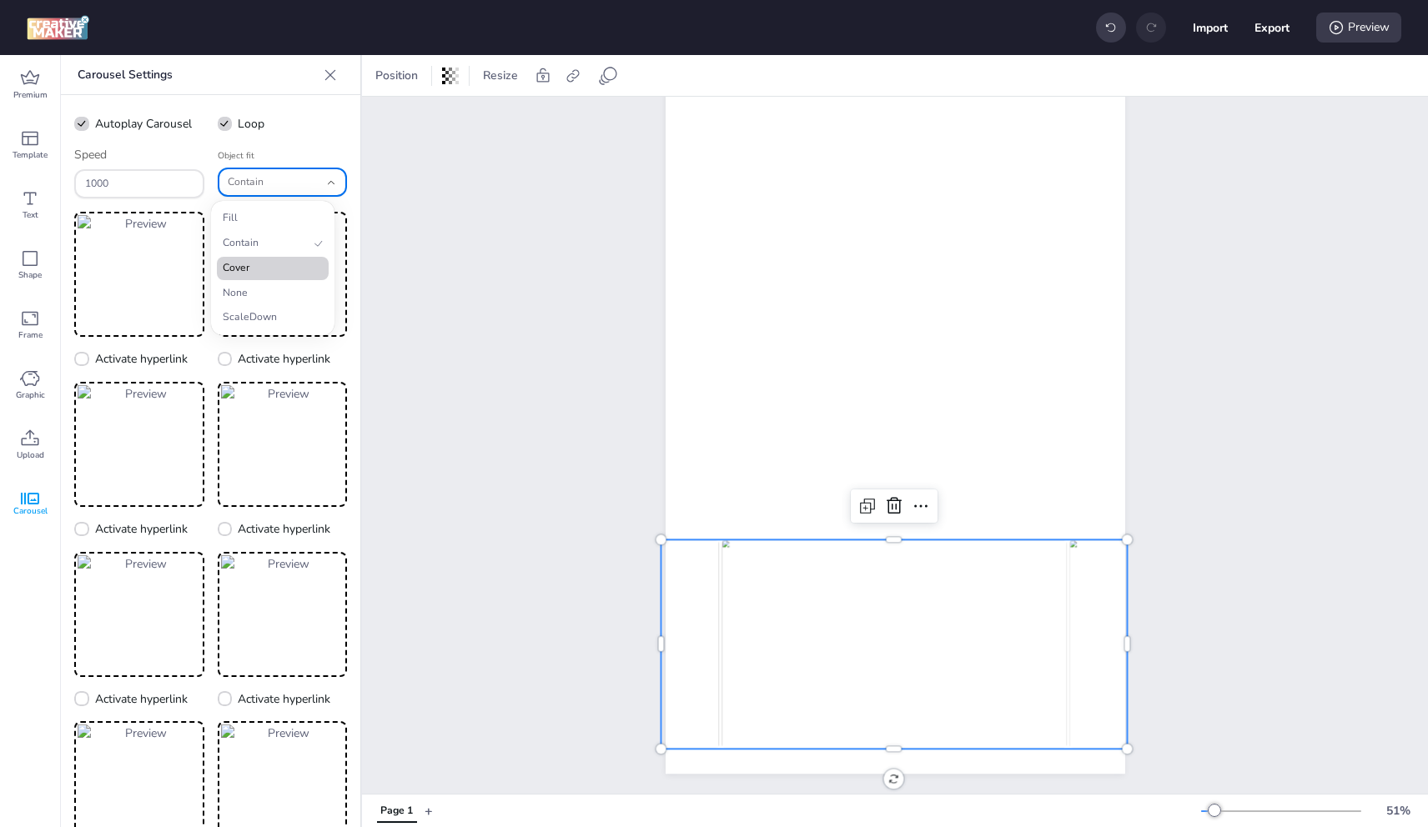
click at [268, 269] on span "Cover" at bounding box center [266, 268] width 86 height 15
type input "cover"
select select "cover"
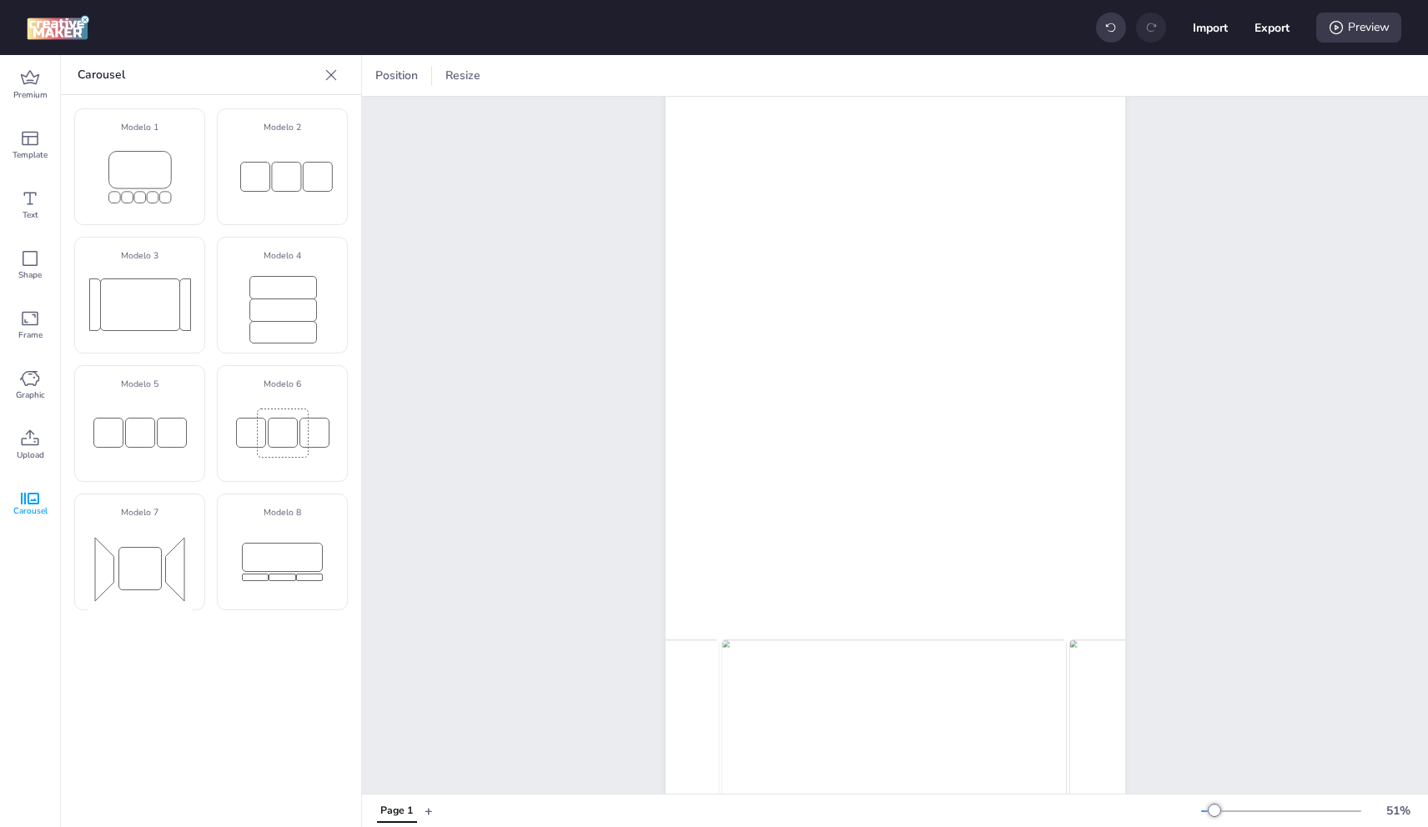
scroll to position [199, 0]
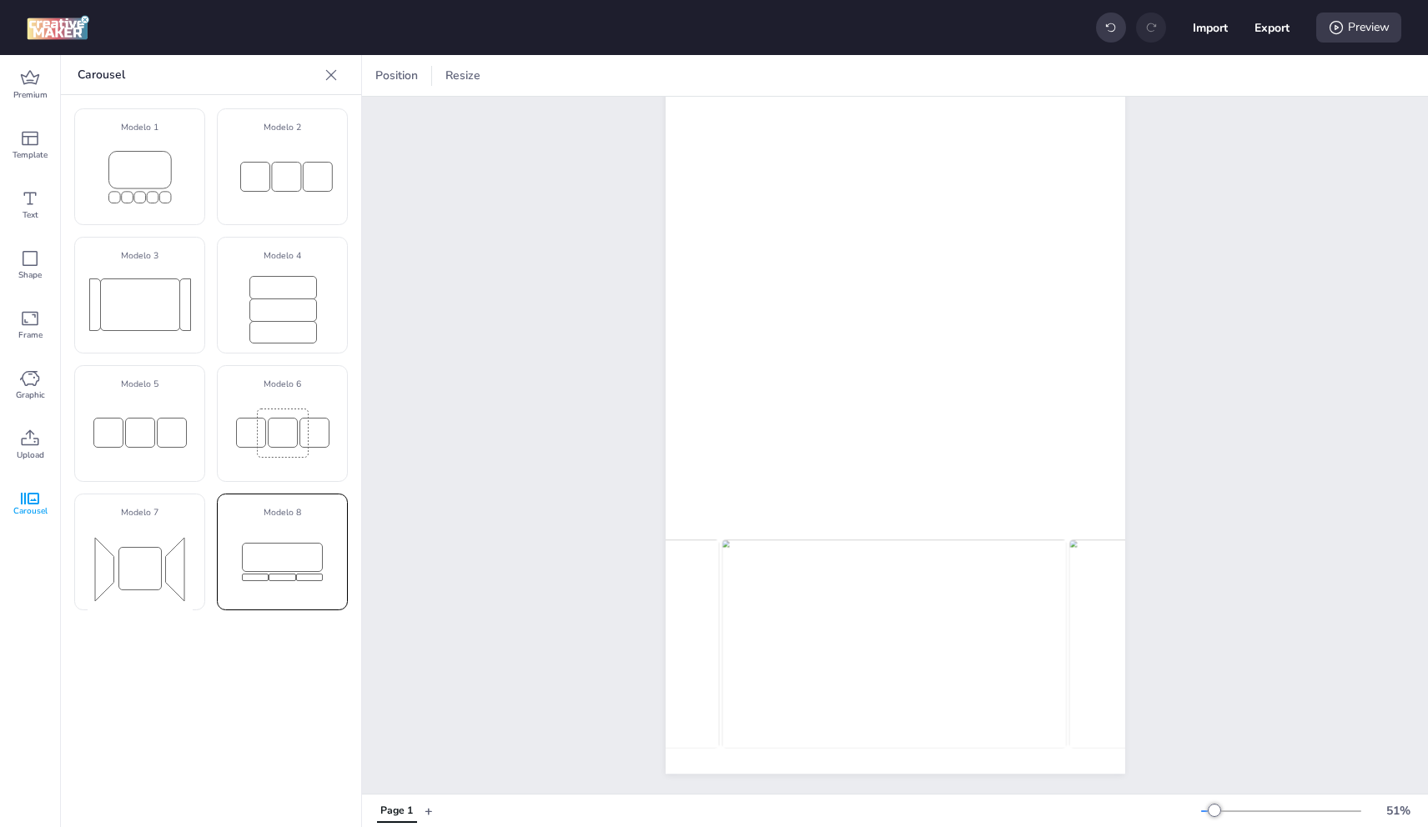
click at [303, 565] on rect at bounding box center [282, 561] width 94 height 51
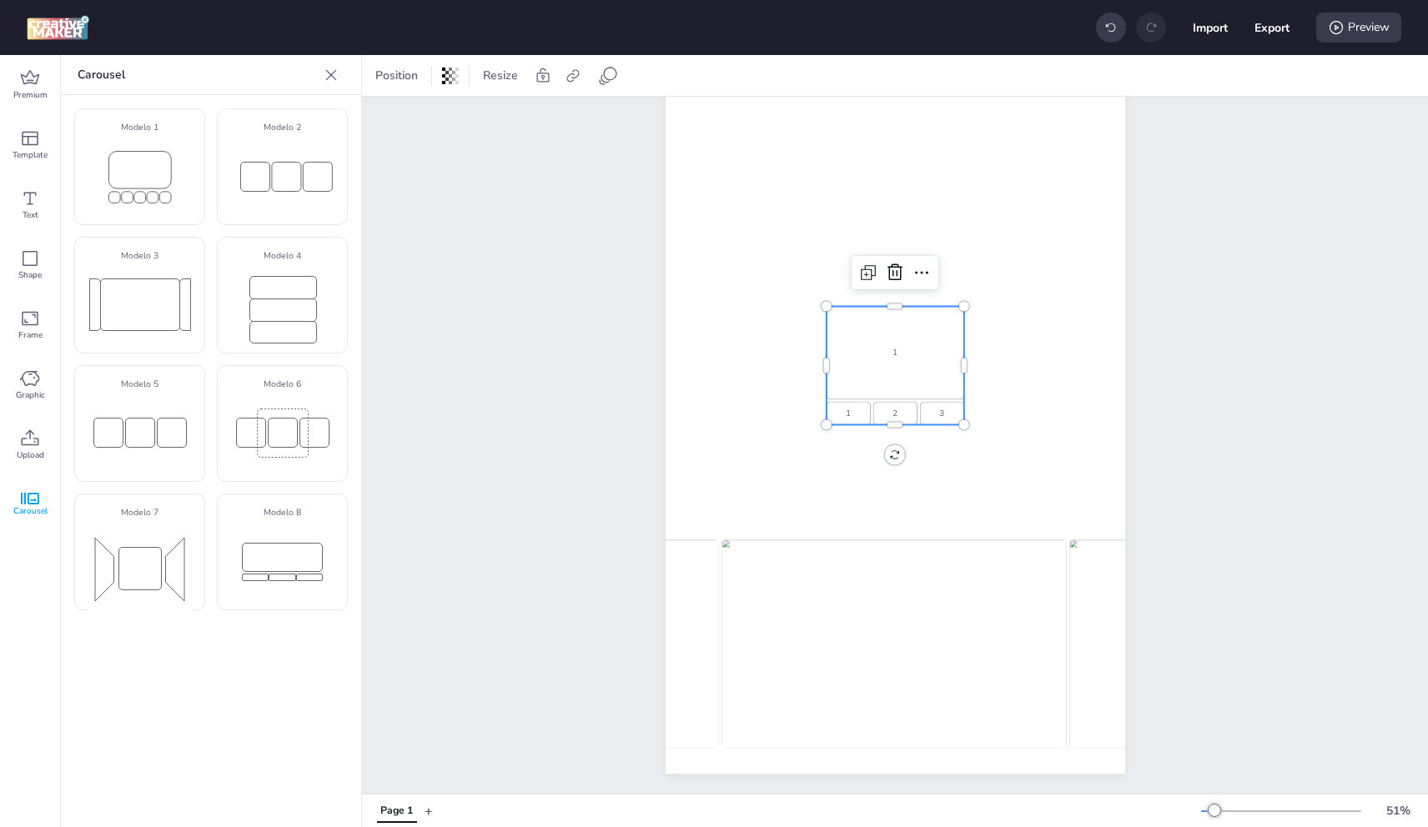
click at [861, 347] on div "1 2 3 1 2 3" at bounding box center [895, 365] width 138 height 118
select select "cover"
click at [33, 435] on icon at bounding box center [31, 438] width 18 height 16
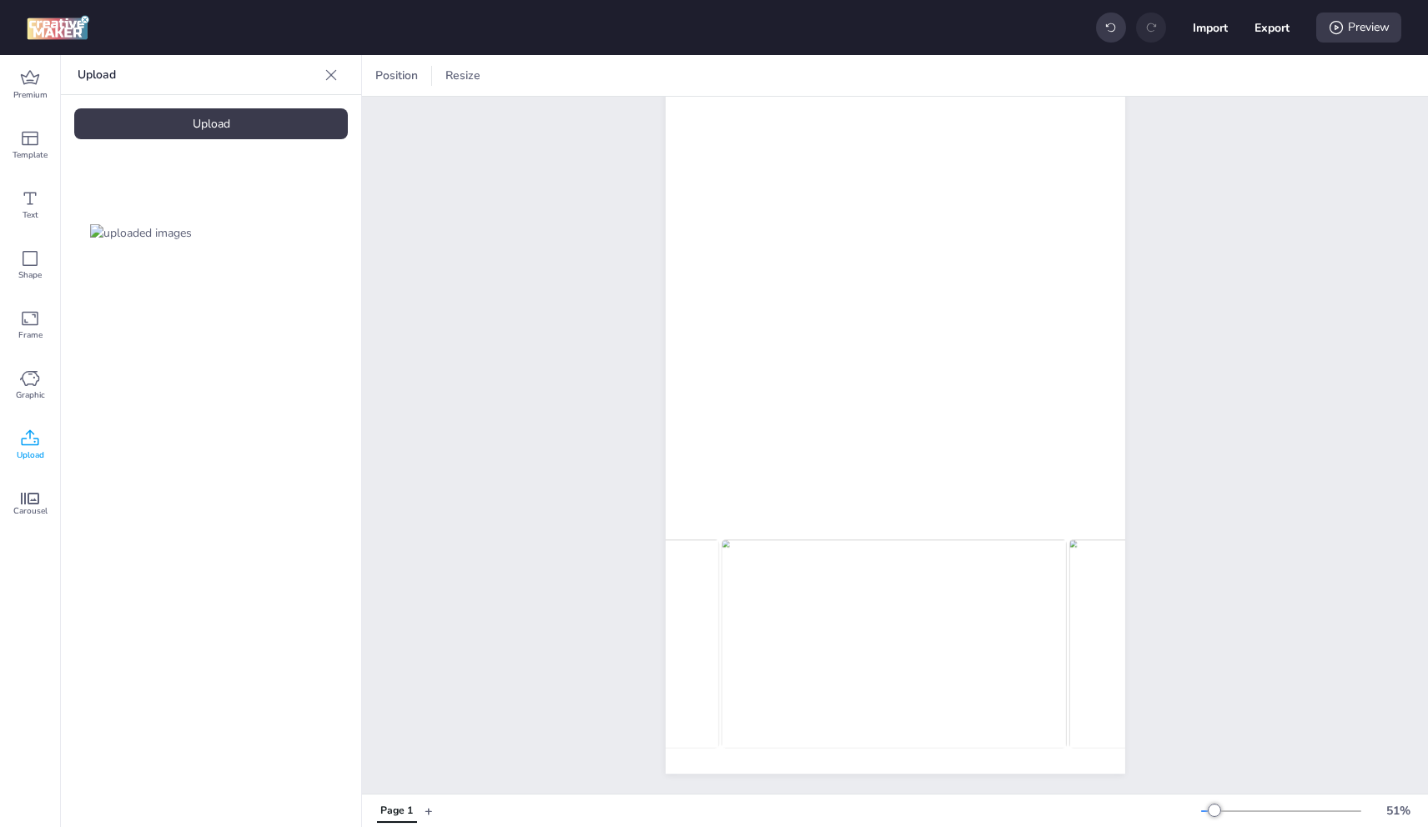
click at [228, 121] on div "Upload" at bounding box center [211, 123] width 274 height 31
click at [302, 253] on video at bounding box center [280, 232] width 133 height 67
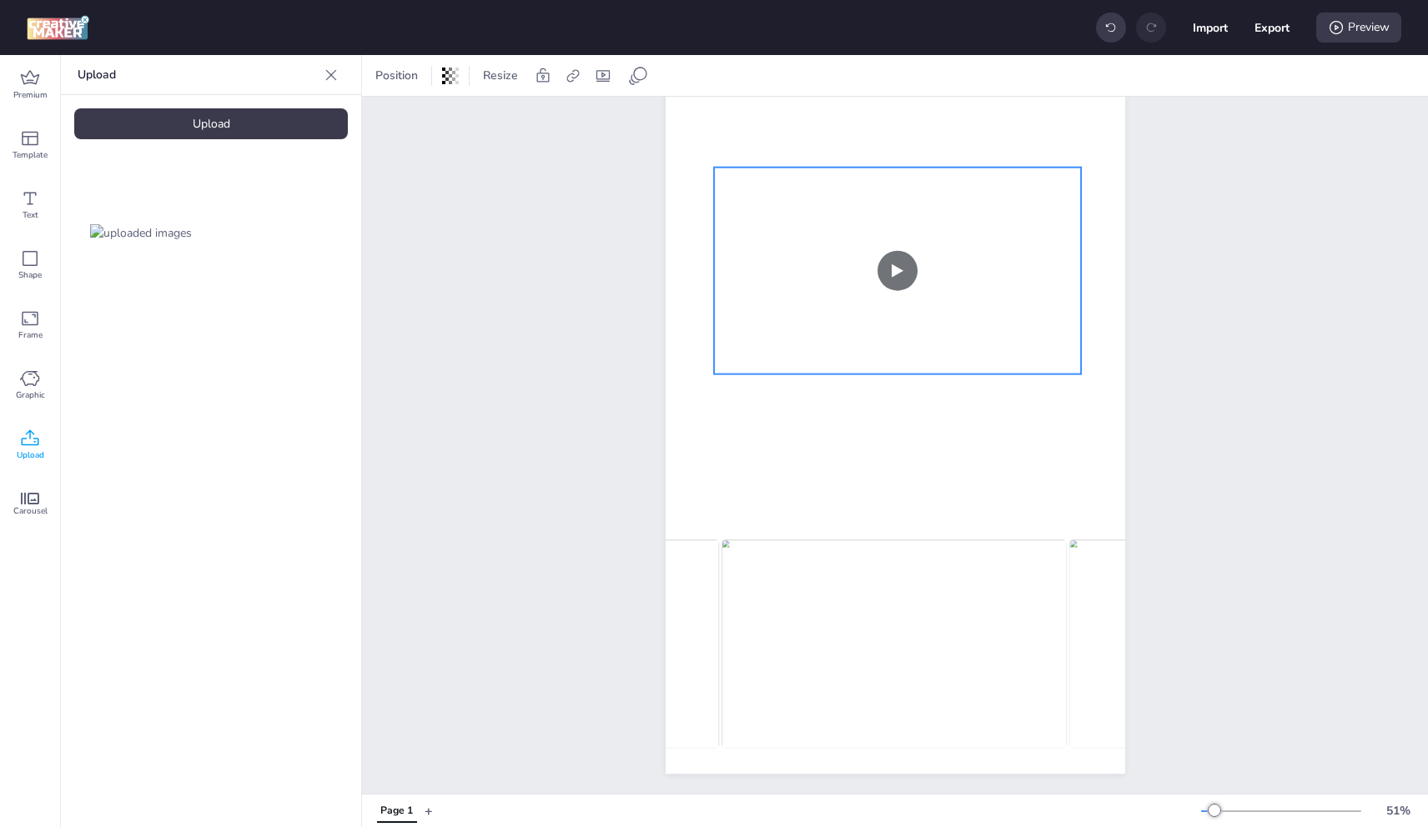
drag, startPoint x: 1008, startPoint y: 300, endPoint x: 1031, endPoint y: 233, distance: 71.2
click at [1013, 187] on video at bounding box center [898, 271] width 368 height 207
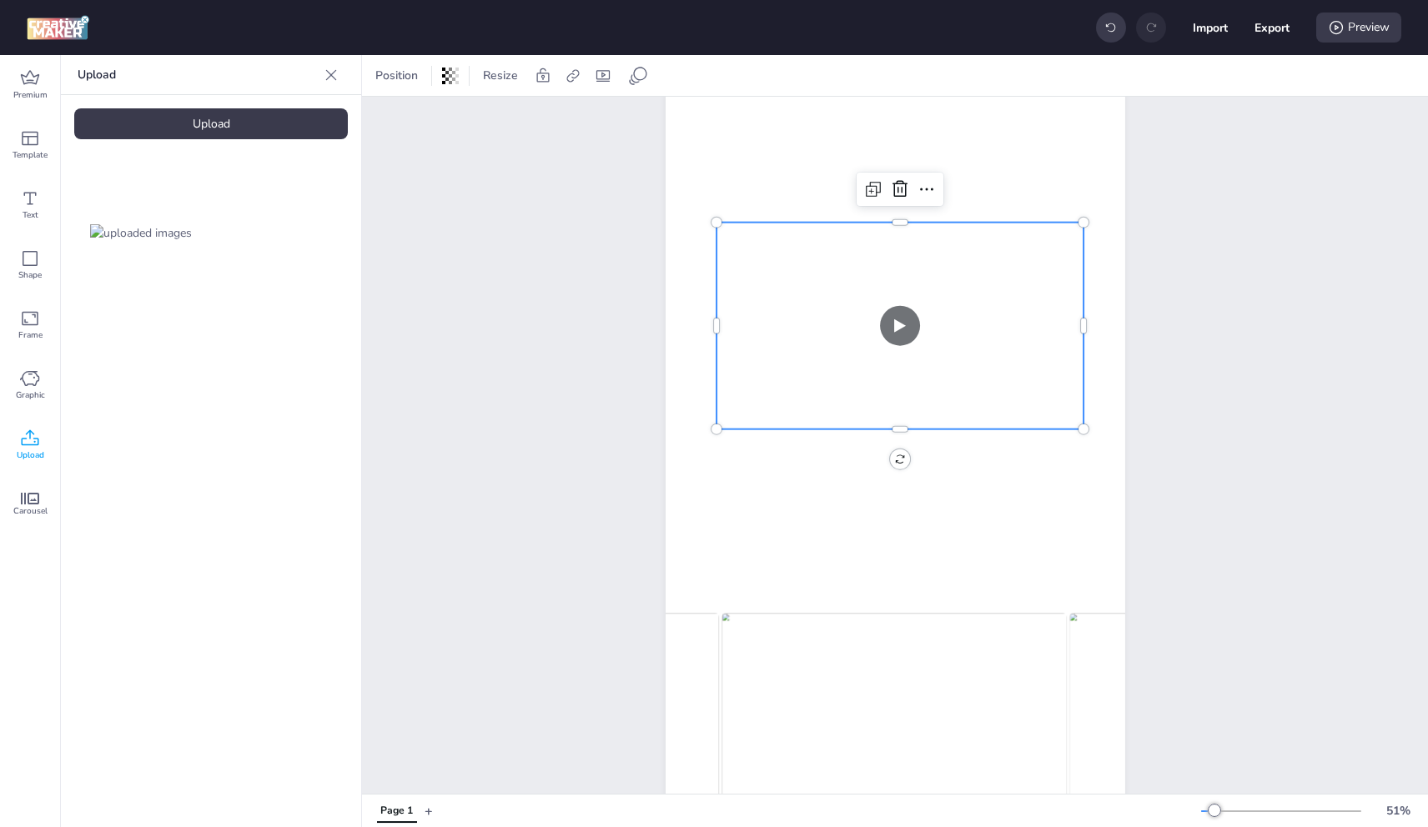
scroll to position [0, 0]
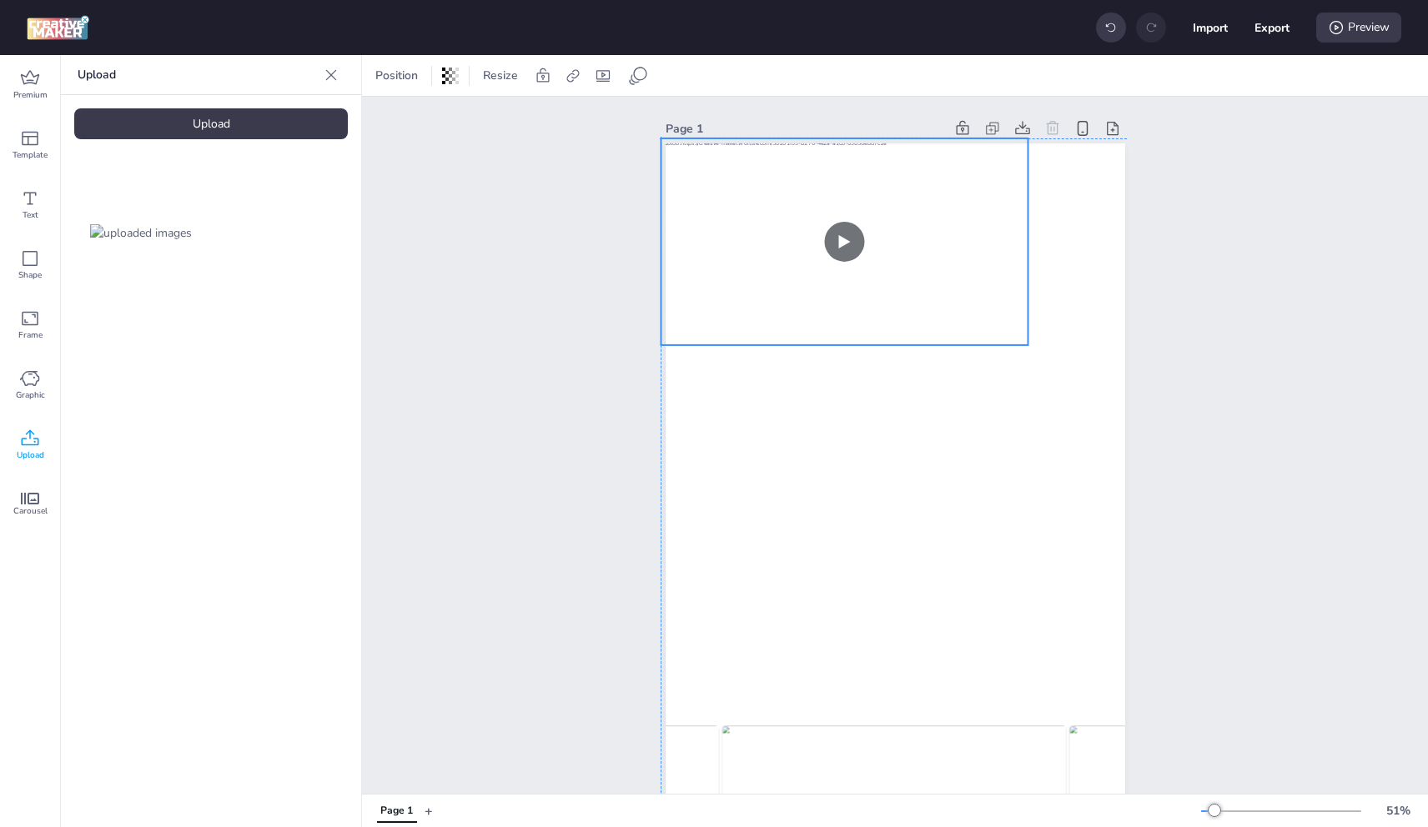
drag, startPoint x: 972, startPoint y: 471, endPoint x: 931, endPoint y: 306, distance: 170.1
click at [898, 282] on video at bounding box center [845, 241] width 368 height 207
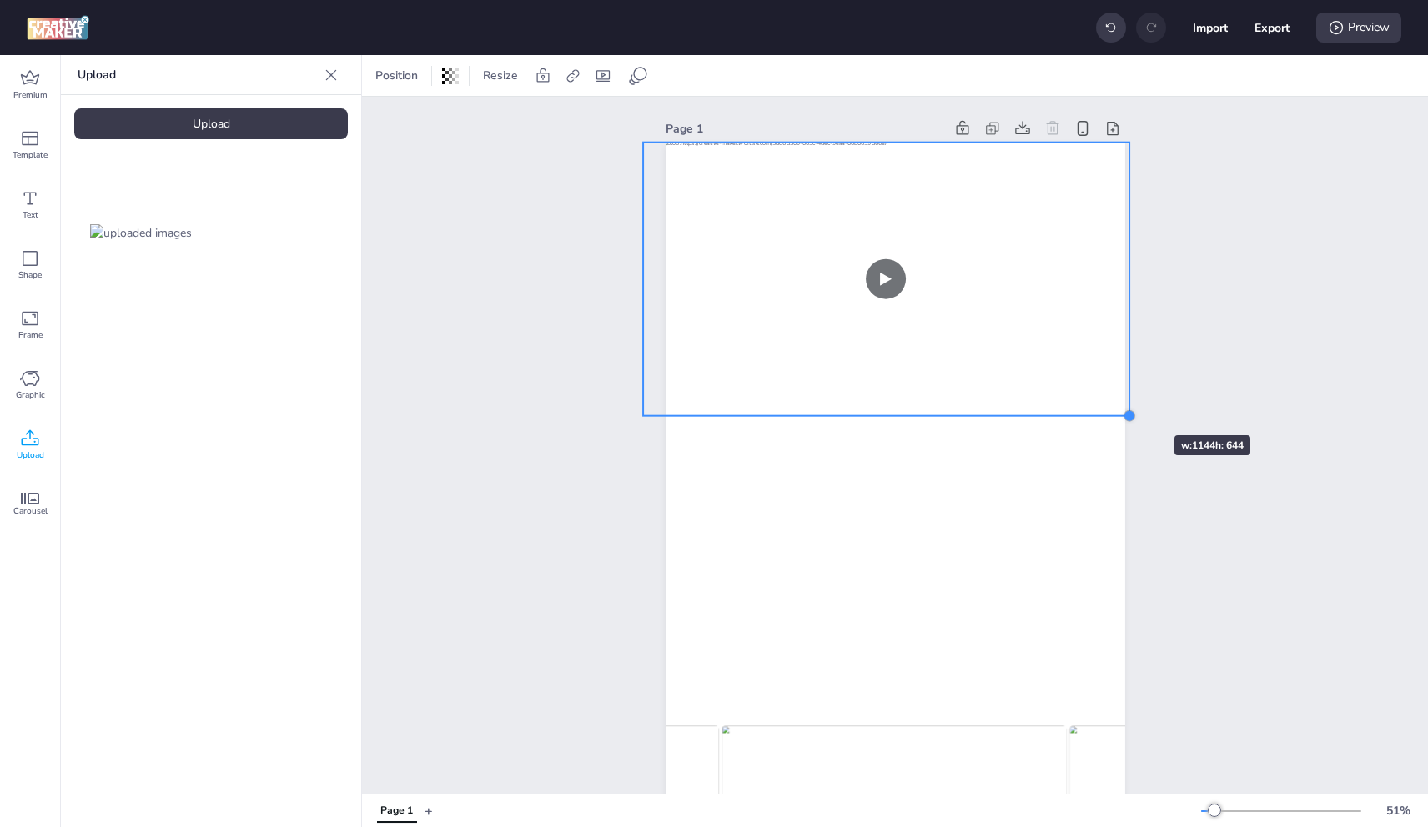
drag, startPoint x: 1005, startPoint y: 353, endPoint x: 1124, endPoint y: 405, distance: 130.3
click at [1124, 405] on div "Page 1" at bounding box center [895, 538] width 553 height 883
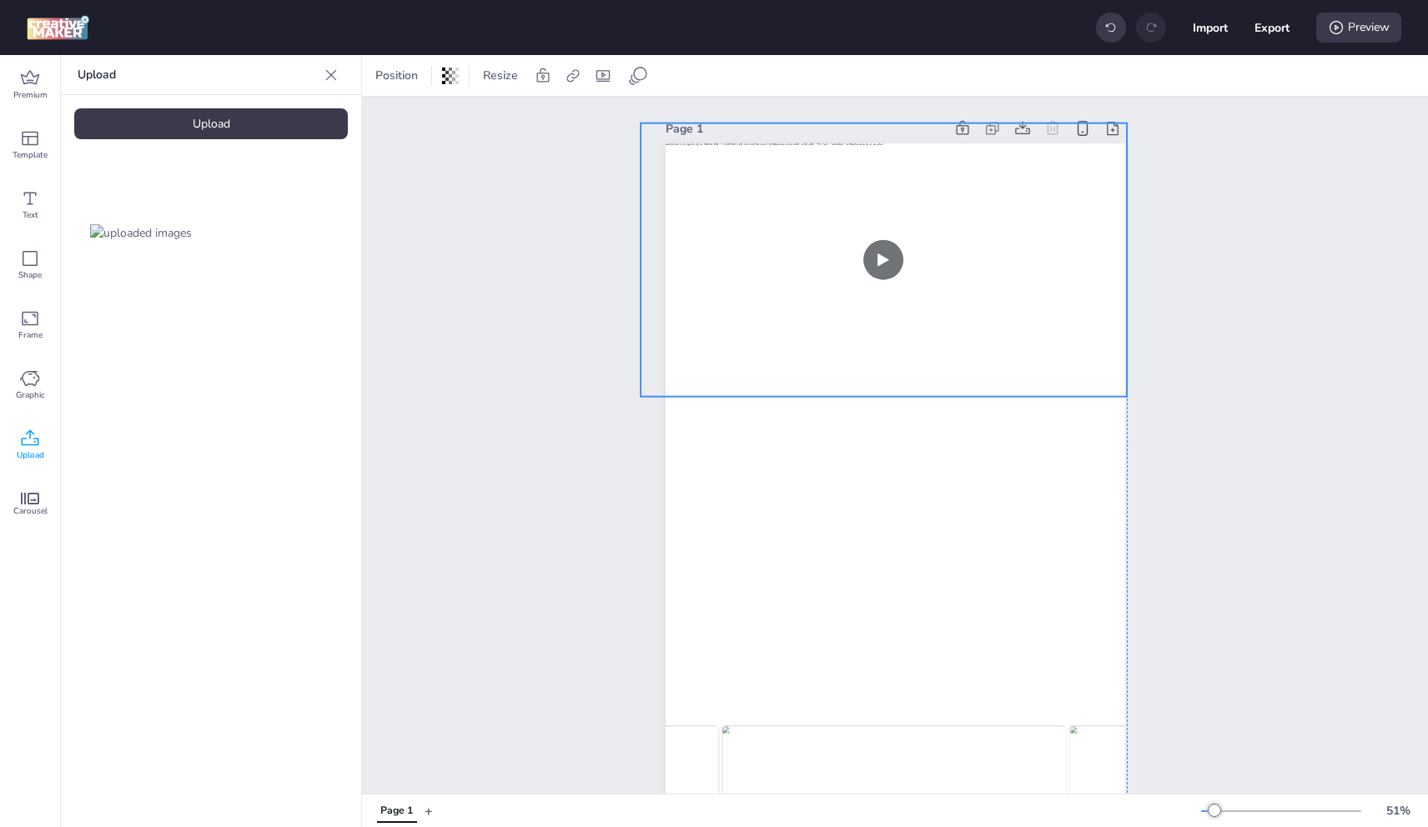
click at [1084, 340] on video at bounding box center [884, 260] width 487 height 274
drag, startPoint x: 1120, startPoint y: 128, endPoint x: 887, endPoint y: 142, distance: 234.0
click at [1106, 147] on div at bounding box center [896, 551] width 460 height 817
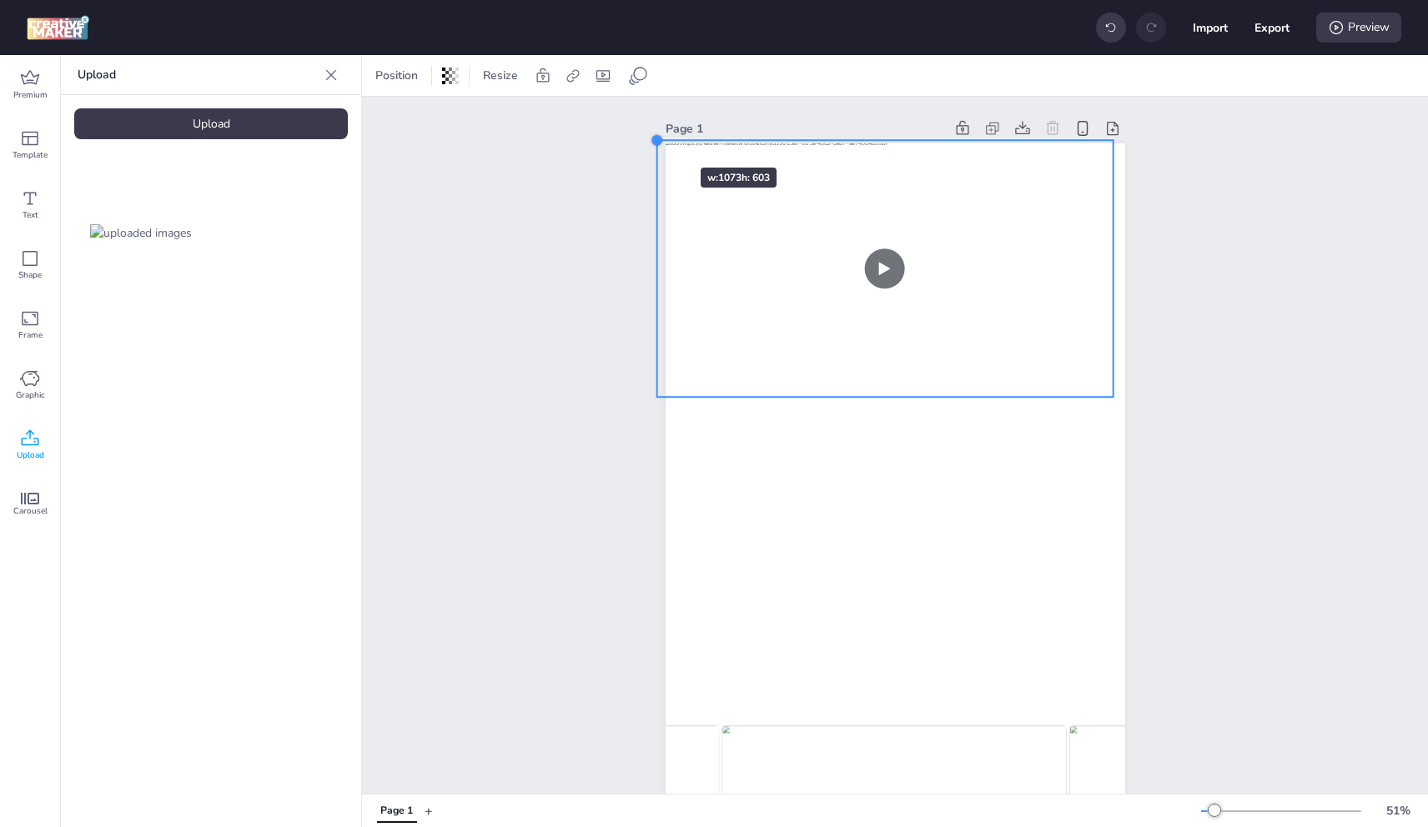
drag, startPoint x: 634, startPoint y: 128, endPoint x: 927, endPoint y: 209, distance: 303.7
click at [652, 138] on div at bounding box center [656, 139] width 13 height 13
click at [1033, 210] on video at bounding box center [883, 266] width 455 height 256
click at [1035, 205] on video at bounding box center [883, 261] width 455 height 256
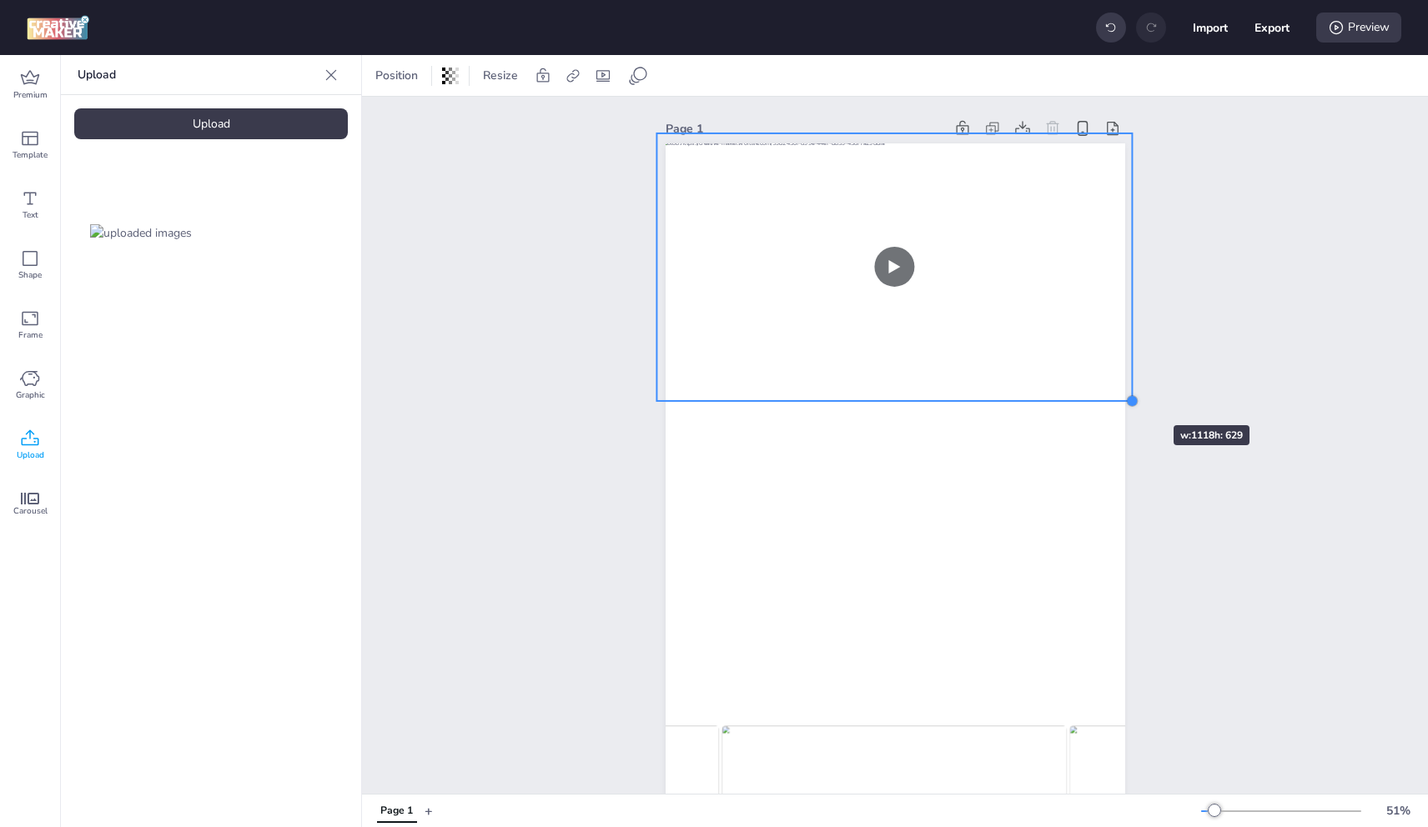
click at [1125, 397] on div at bounding box center [1131, 401] width 13 height 13
click at [1080, 346] on video at bounding box center [900, 267] width 479 height 269
click at [859, 301] on video at bounding box center [900, 268] width 479 height 269
click at [842, 270] on video at bounding box center [900, 268] width 479 height 269
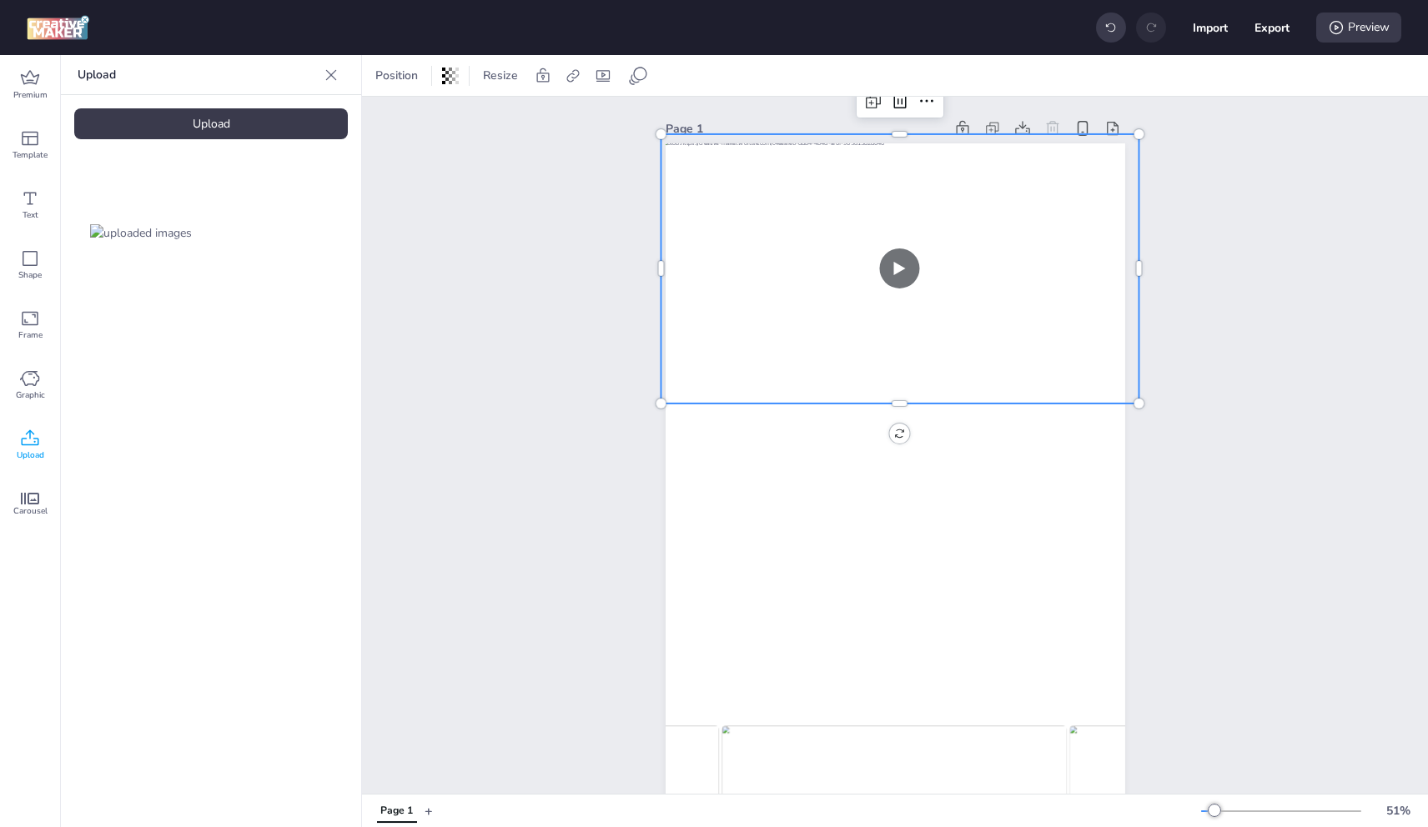
click at [488, 307] on div "Page 1" at bounding box center [895, 538] width 1066 height 883
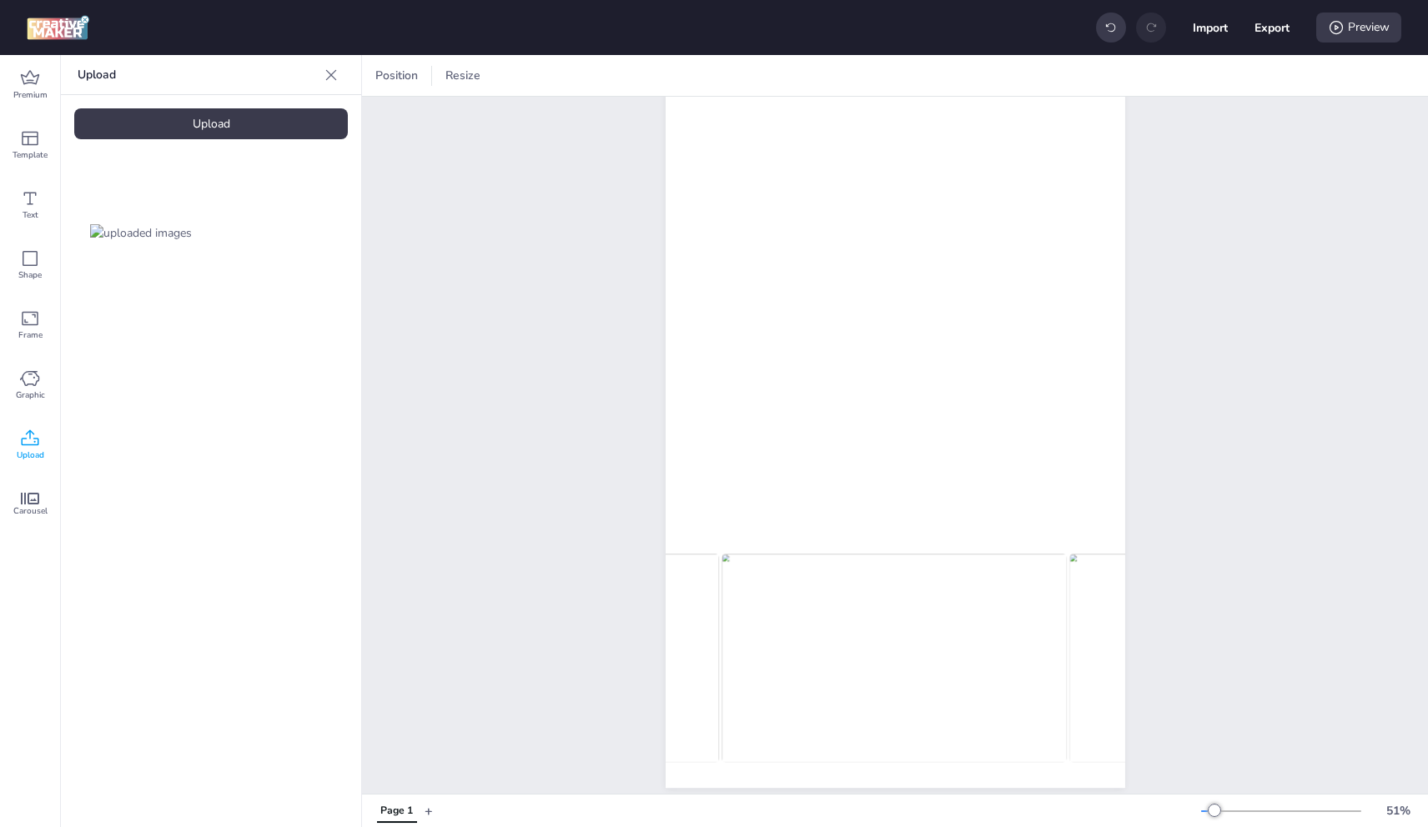
scroll to position [199, 0]
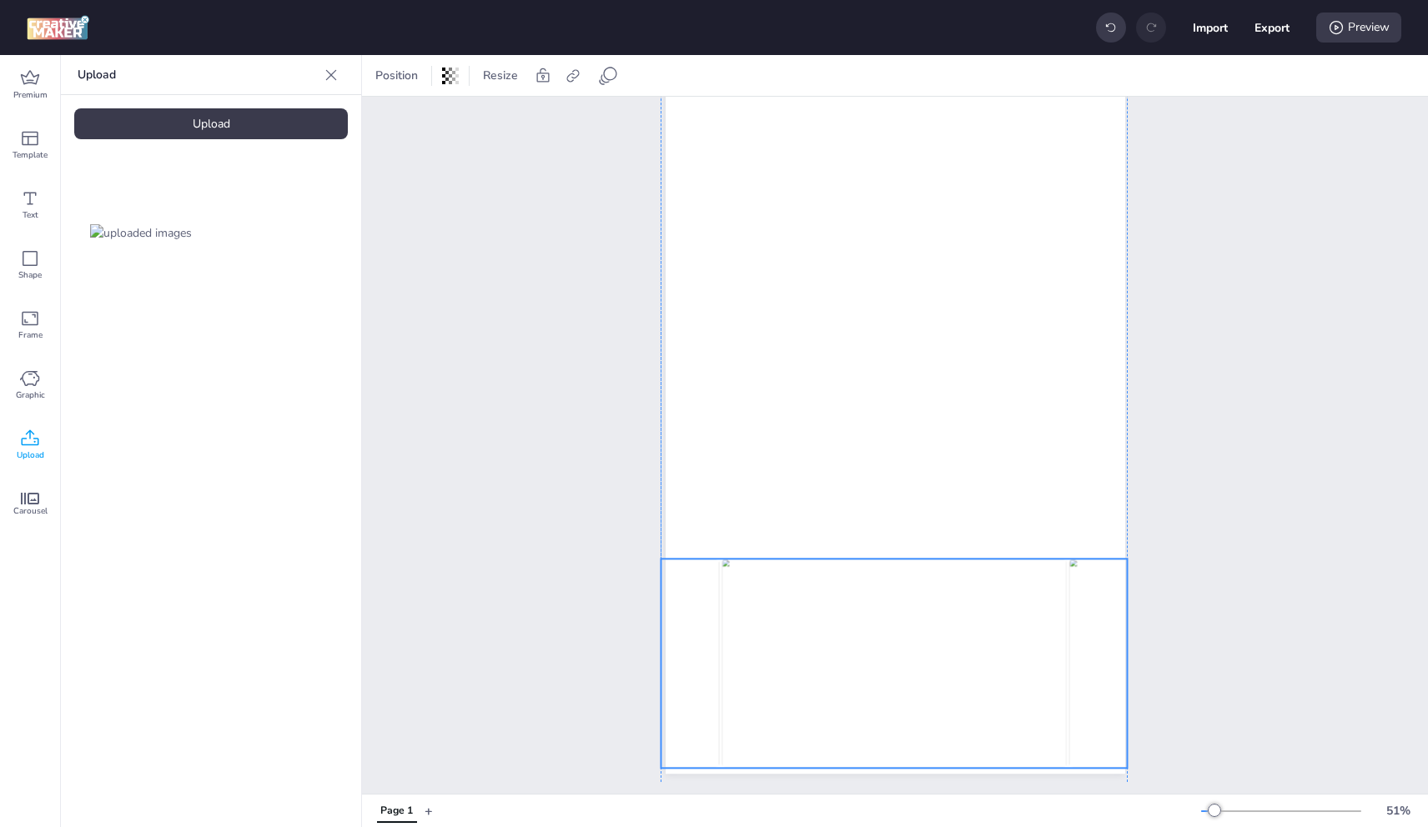
drag, startPoint x: 1020, startPoint y: 589, endPoint x: 1022, endPoint y: 608, distance: 19.3
click at [1022, 608] on img at bounding box center [894, 663] width 345 height 209
select select "cover"
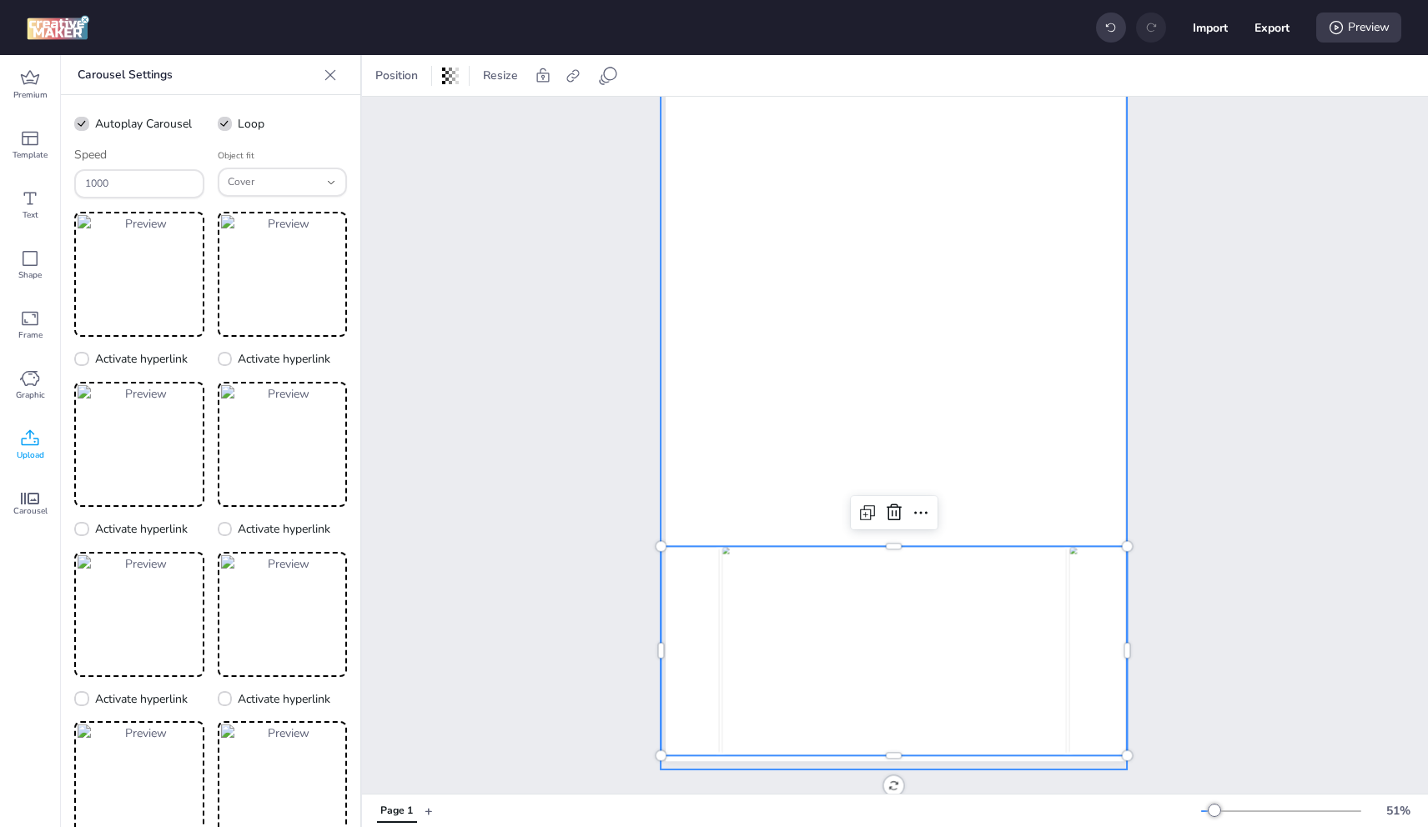
click at [1009, 391] on div at bounding box center [894, 355] width 467 height 830
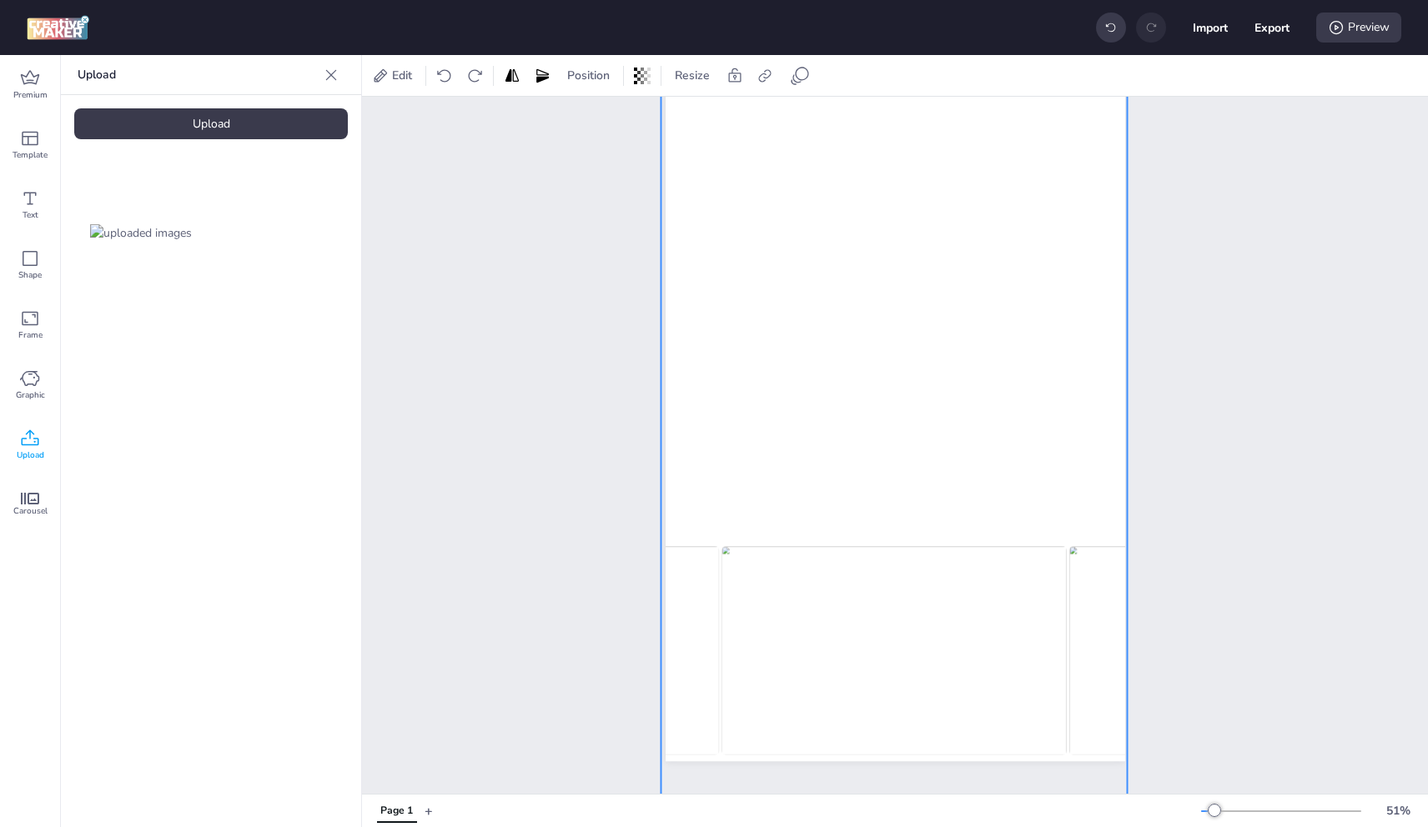
drag, startPoint x: 1008, startPoint y: 349, endPoint x: 1010, endPoint y: 380, distance: 30.1
click at [1010, 380] on div at bounding box center [894, 385] width 467 height 830
click at [1229, 399] on div "Page 1" at bounding box center [895, 339] width 1066 height 883
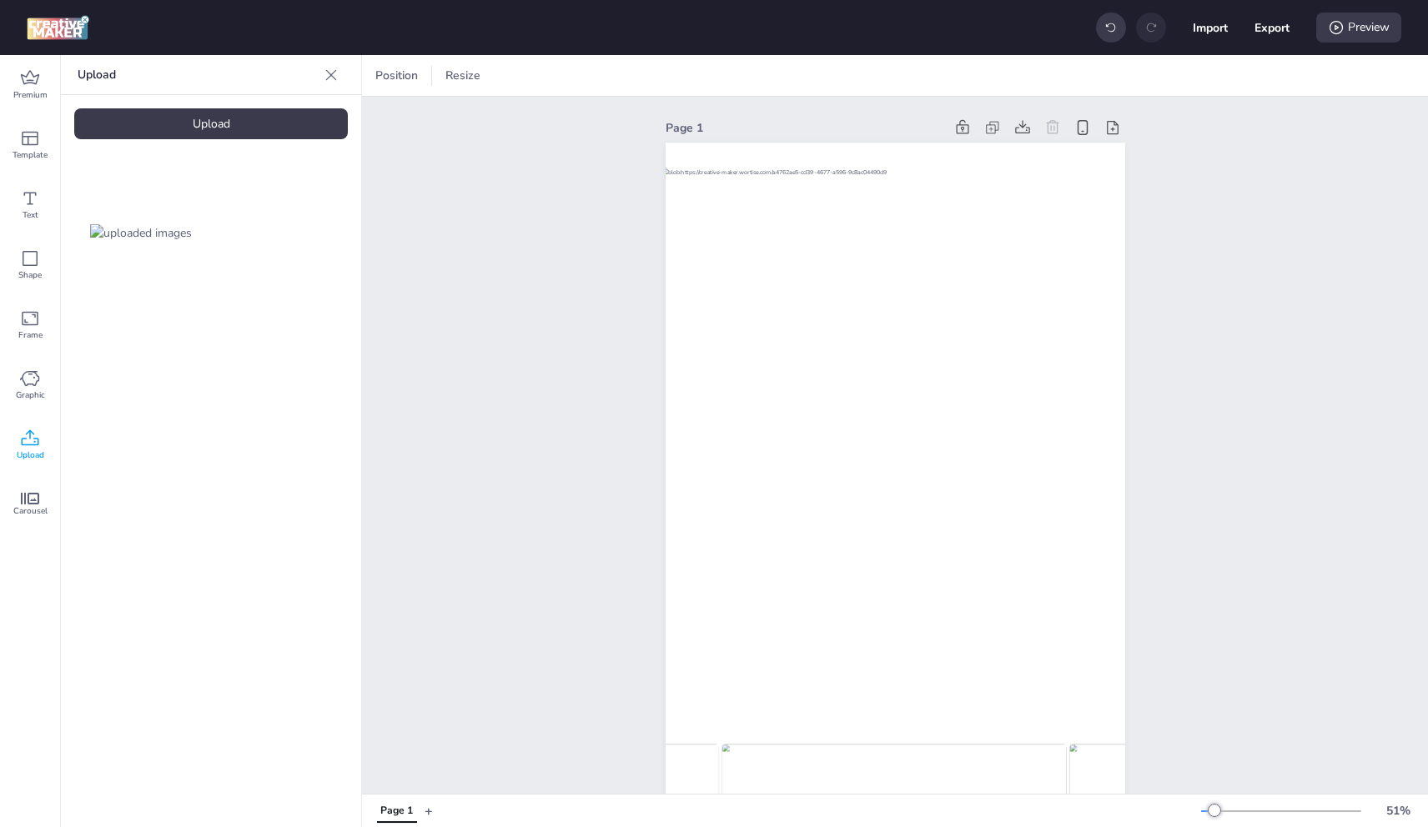
scroll to position [0, 0]
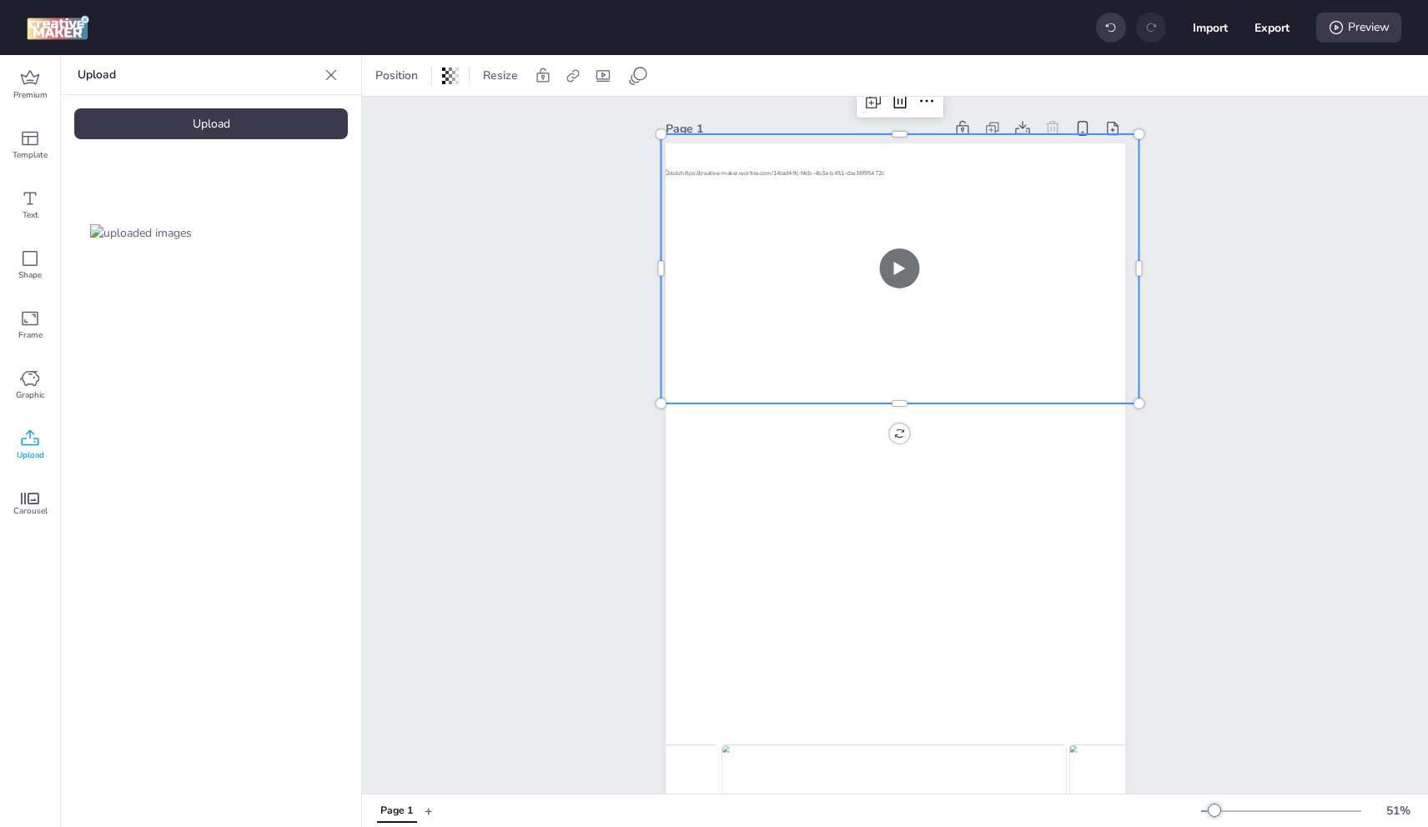
drag, startPoint x: 971, startPoint y: 325, endPoint x: 1023, endPoint y: 349, distance: 57.1
click at [971, 325] on video at bounding box center [900, 268] width 479 height 269
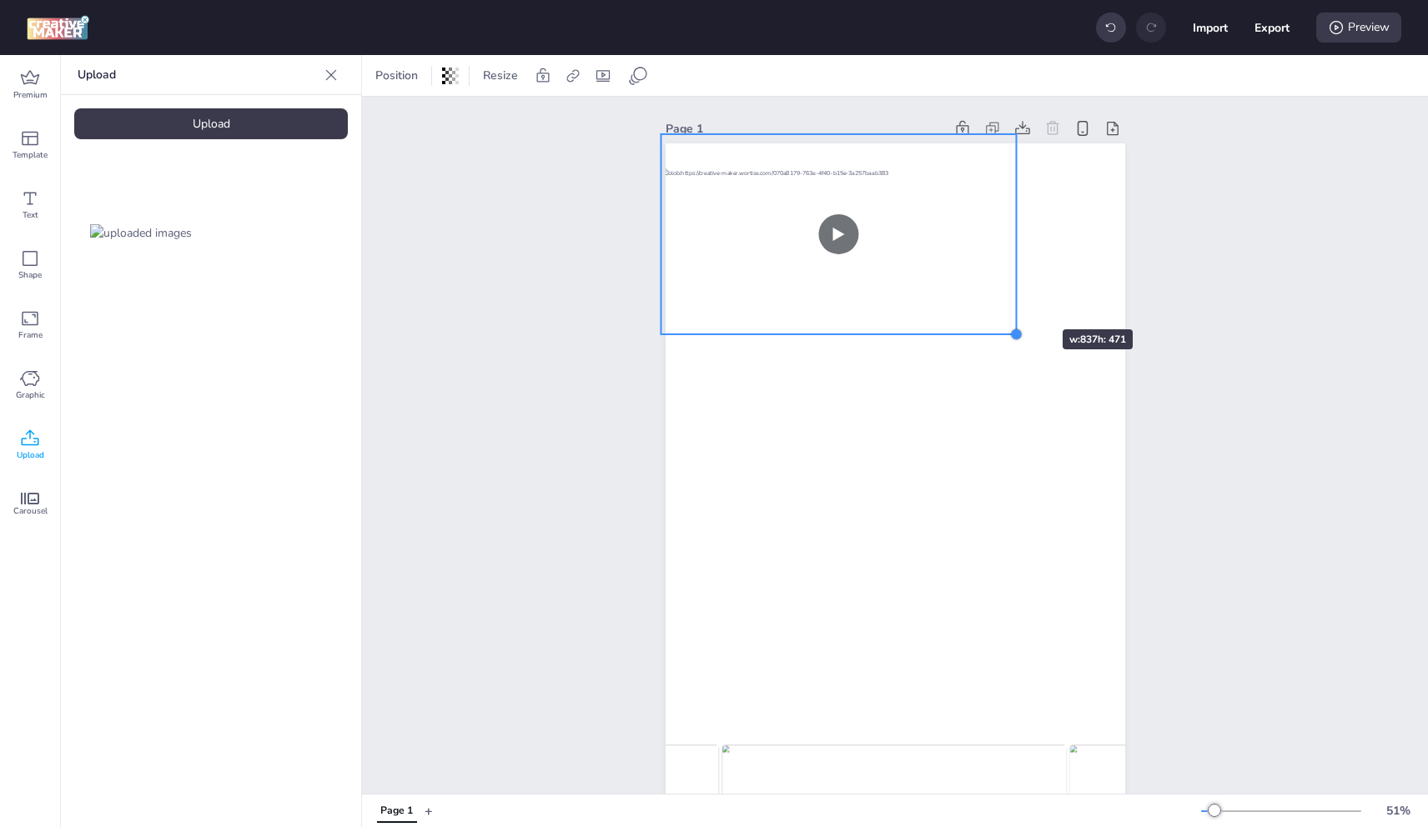
drag, startPoint x: 1135, startPoint y: 400, endPoint x: 1068, endPoint y: 294, distance: 124.5
click at [1016, 298] on div at bounding box center [896, 551] width 460 height 817
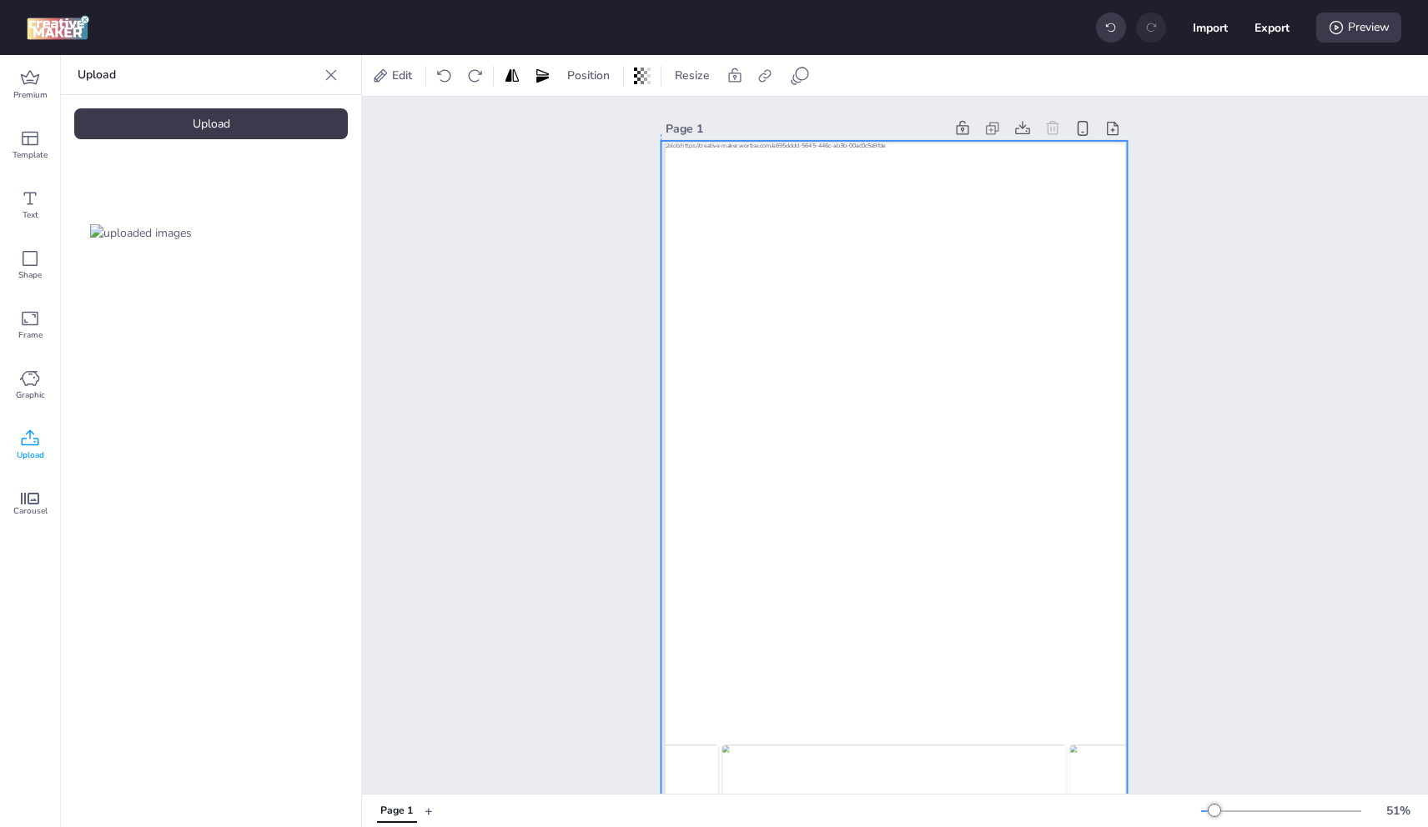
drag, startPoint x: 1073, startPoint y: 291, endPoint x: 1072, endPoint y: 265, distance: 25.9
click at [1072, 265] on div at bounding box center [894, 556] width 467 height 830
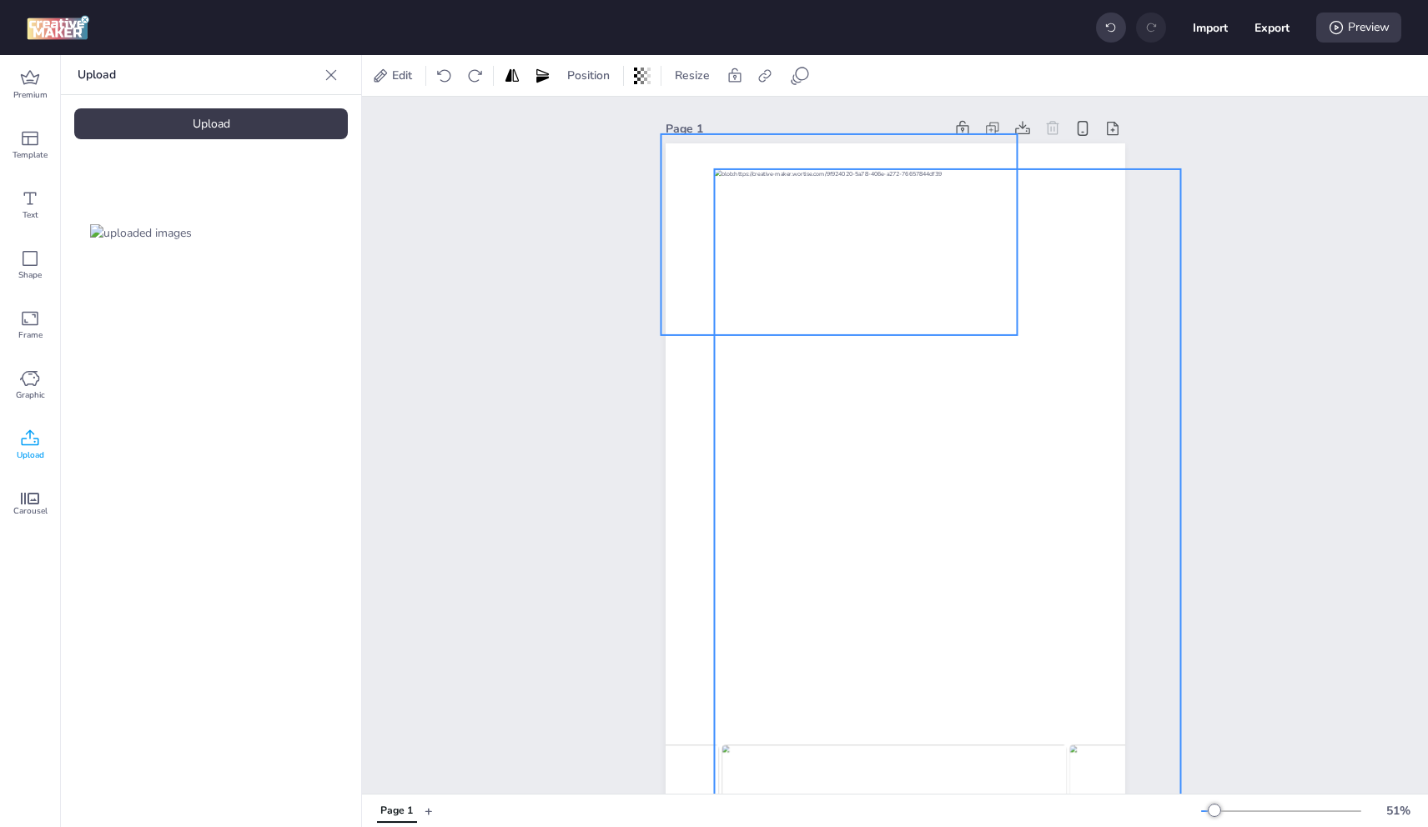
drag, startPoint x: 876, startPoint y: 242, endPoint x: 909, endPoint y: 269, distance: 43.3
click at [924, 269] on video at bounding box center [839, 234] width 357 height 201
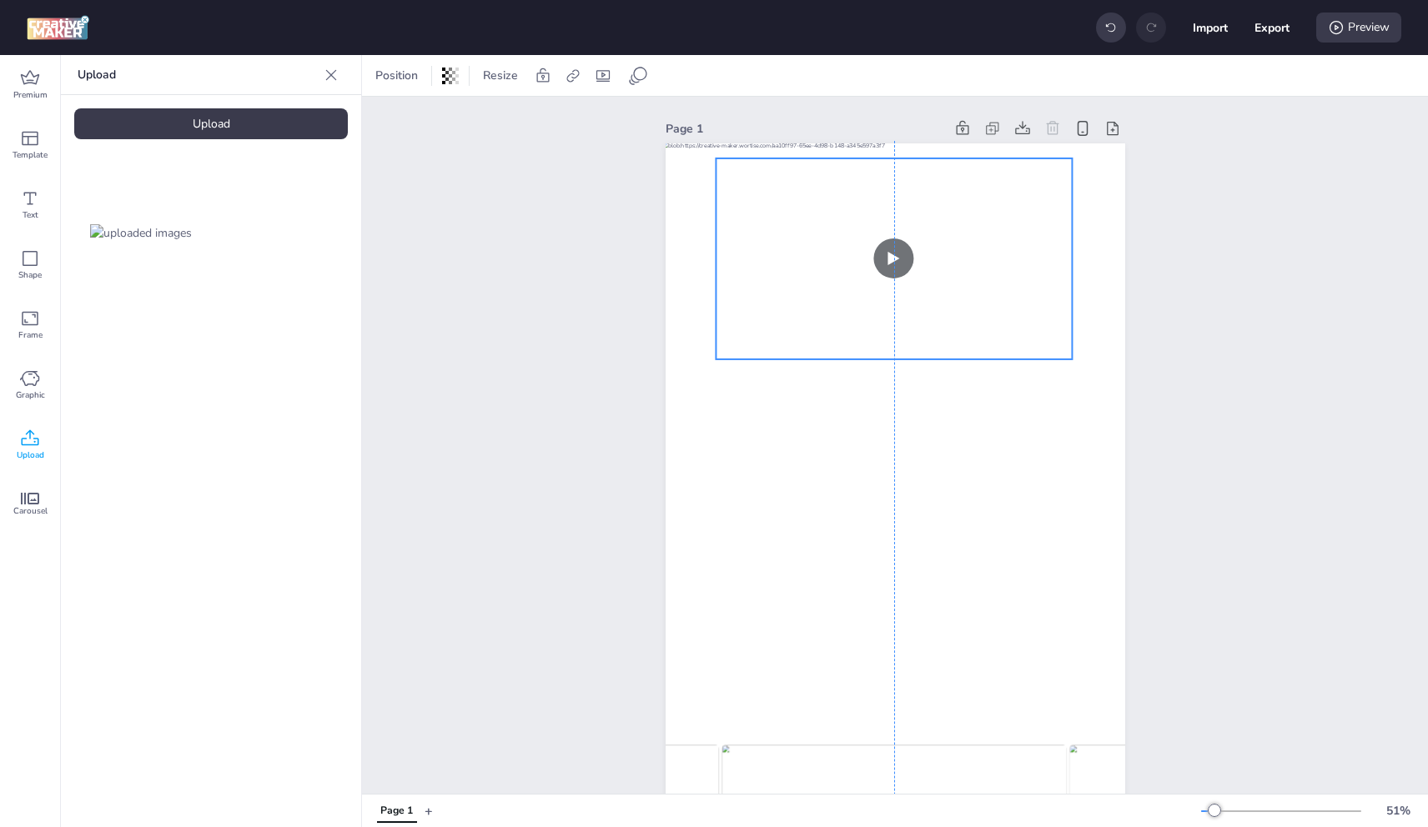
drag, startPoint x: 925, startPoint y: 273, endPoint x: 959, endPoint y: 269, distance: 34.4
click at [959, 269] on video at bounding box center [894, 258] width 357 height 201
click at [1014, 333] on video at bounding box center [894, 262] width 357 height 201
drag, startPoint x: 1272, startPoint y: 248, endPoint x: 1236, endPoint y: 348, distance: 106.3
click at [1272, 249] on div "Page 1" at bounding box center [895, 538] width 1066 height 883
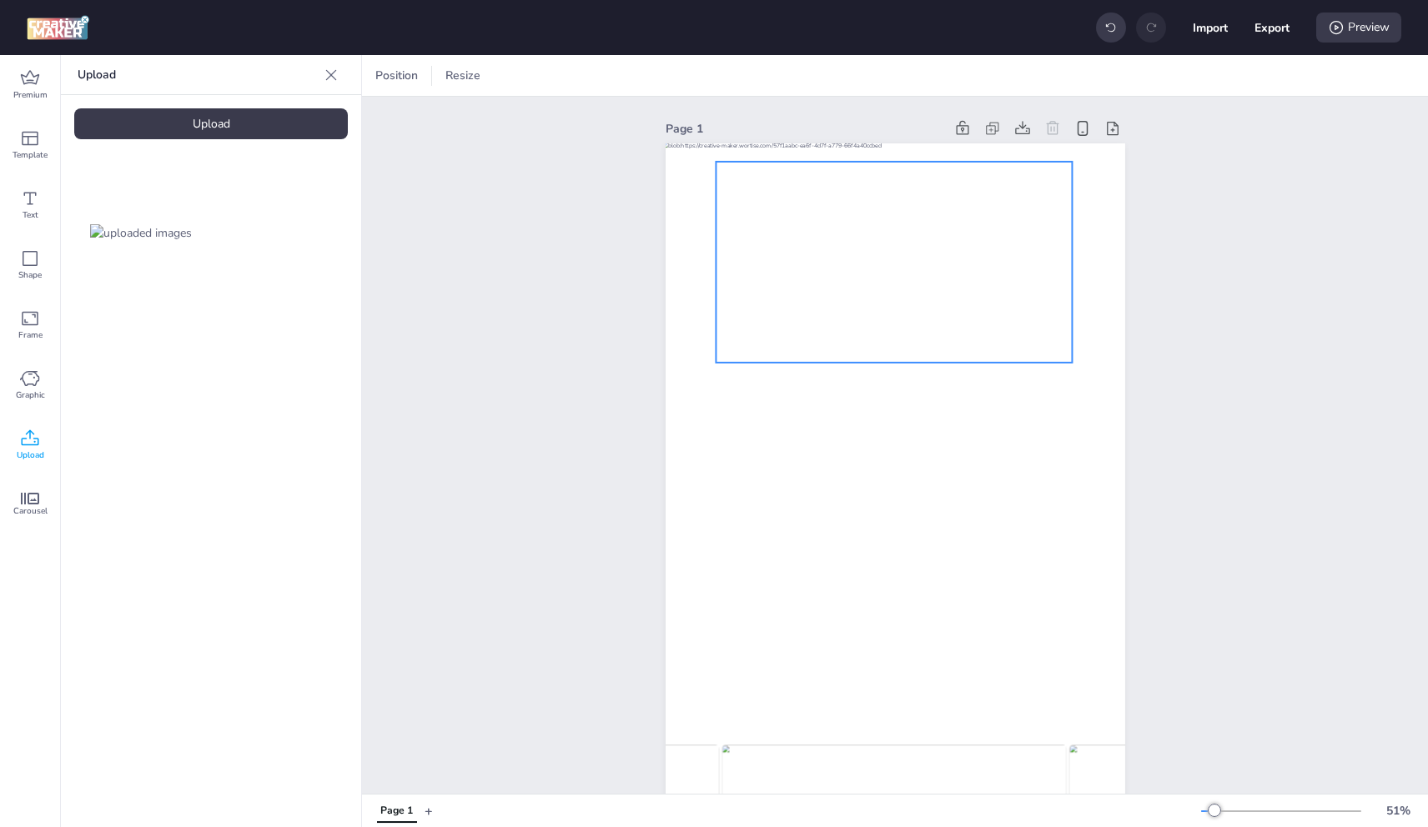
drag, startPoint x: 841, startPoint y: 279, endPoint x: 869, endPoint y: 272, distance: 29.3
click at [841, 279] on video at bounding box center [894, 262] width 357 height 201
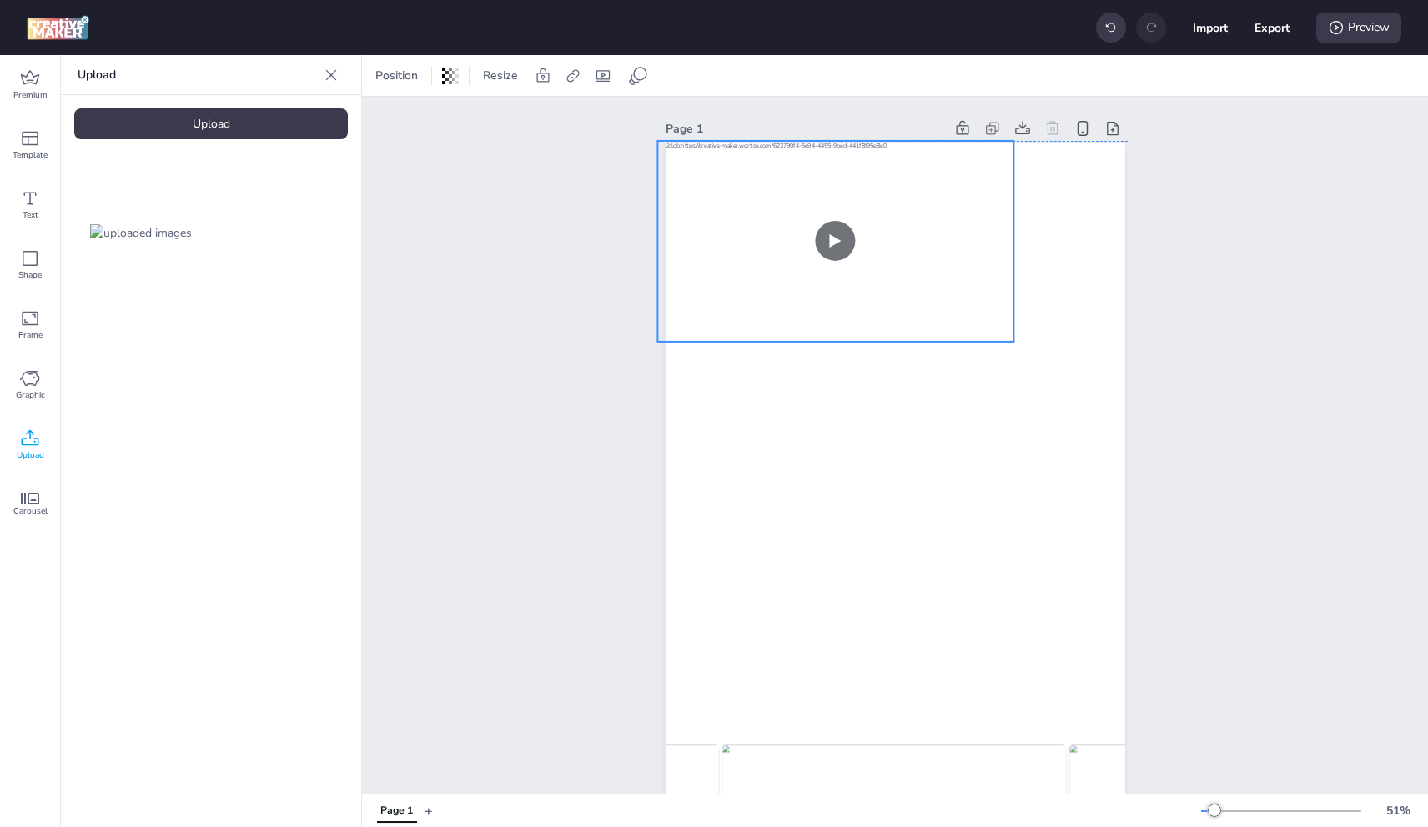
drag, startPoint x: 847, startPoint y: 263, endPoint x: 920, endPoint y: 291, distance: 77.9
click at [809, 244] on video at bounding box center [835, 241] width 357 height 201
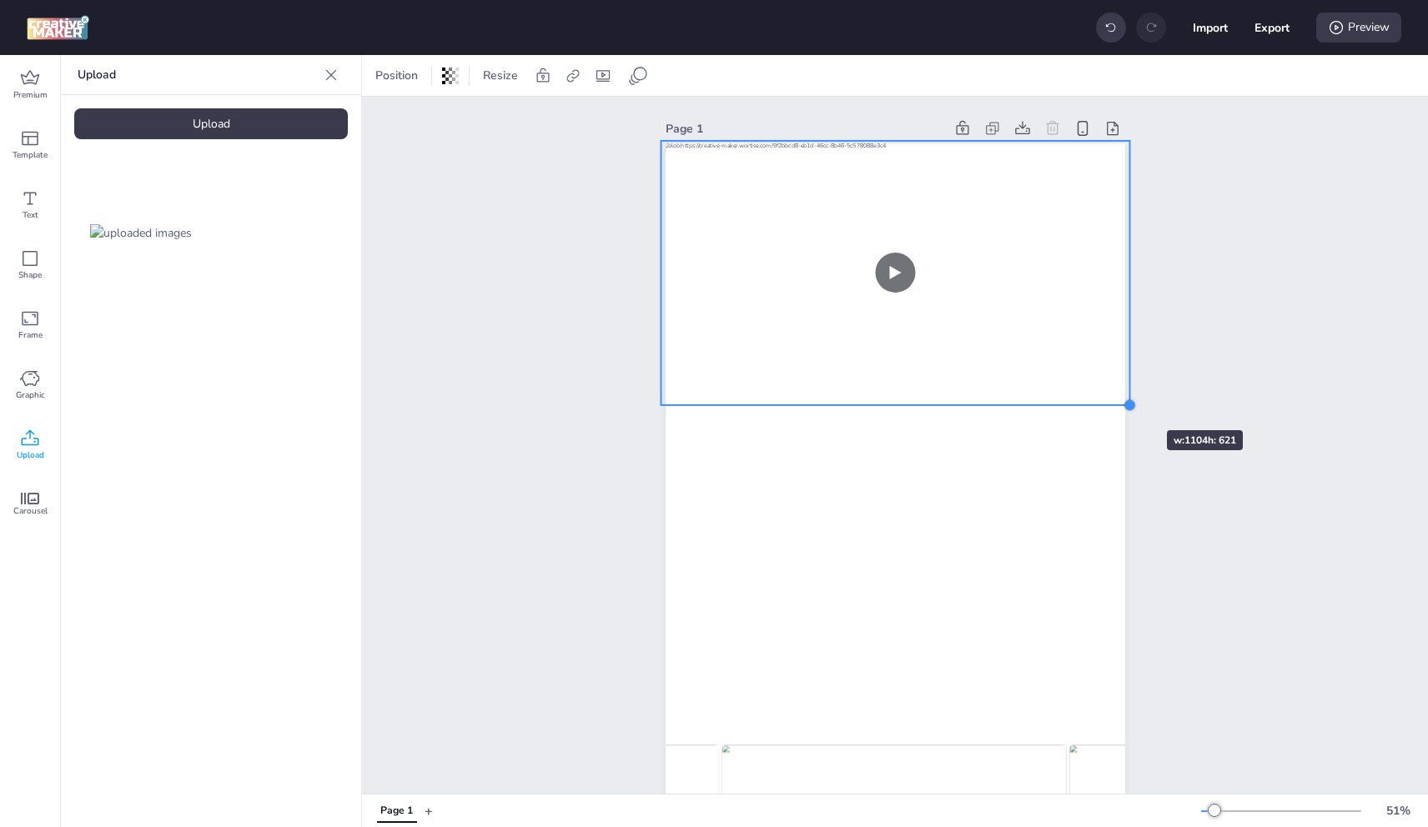
drag, startPoint x: 1013, startPoint y: 337, endPoint x: 1089, endPoint y: 385, distance: 89.3
click at [1124, 401] on div at bounding box center [1130, 405] width 13 height 13
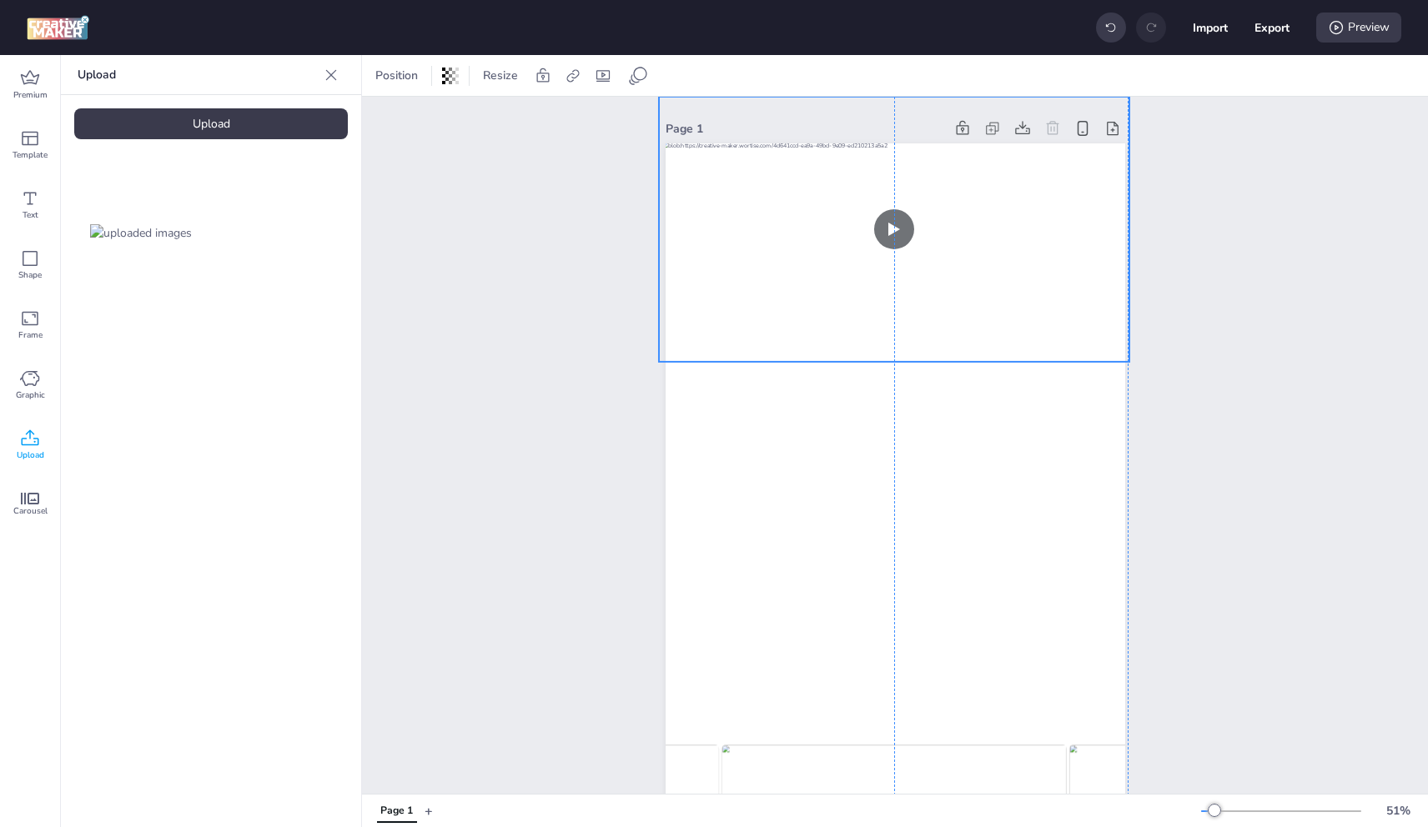
drag, startPoint x: 1070, startPoint y: 337, endPoint x: 1067, endPoint y: 299, distance: 38.5
click at [1067, 299] on video at bounding box center [894, 229] width 471 height 265
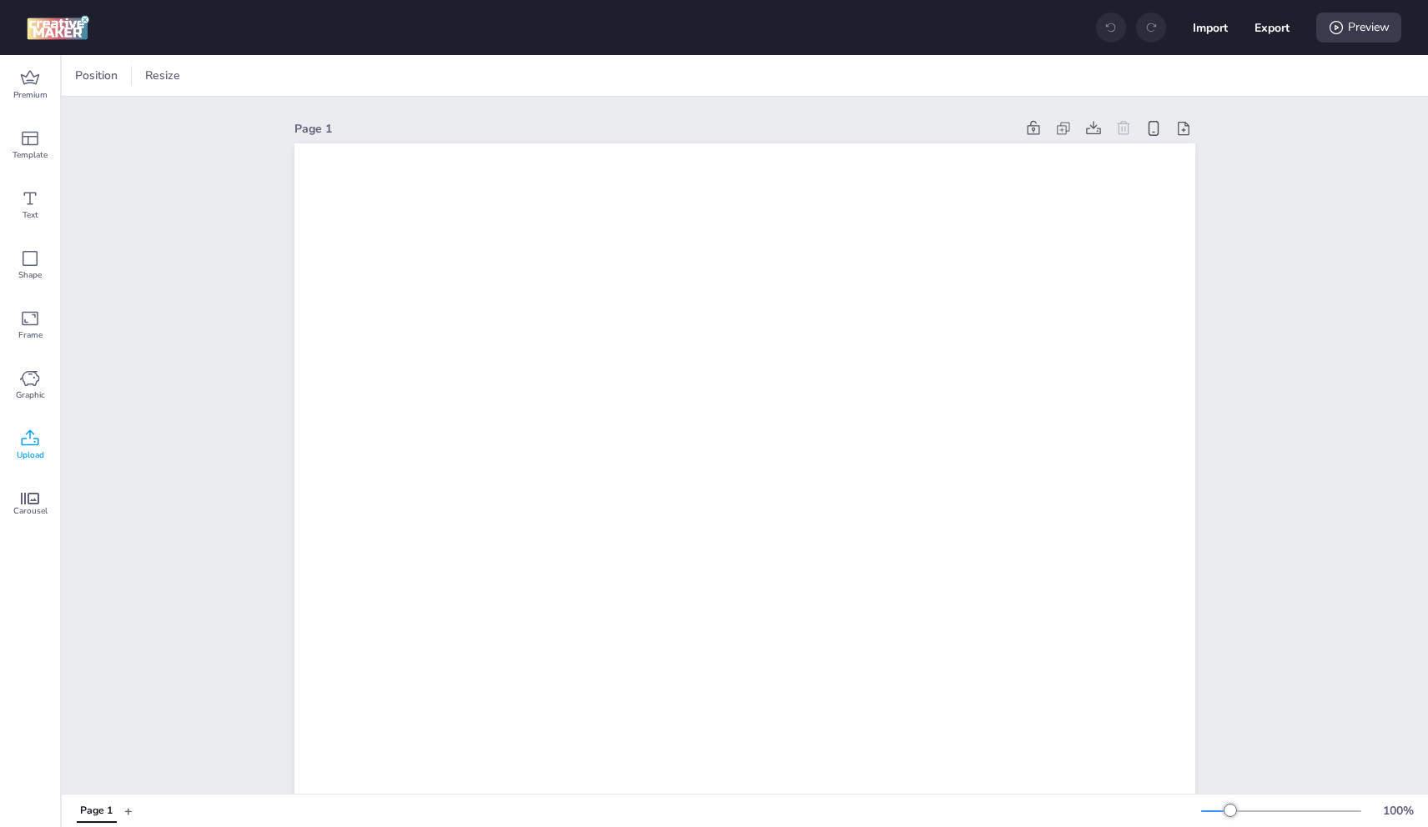
click at [30, 437] on icon at bounding box center [31, 438] width 18 height 16
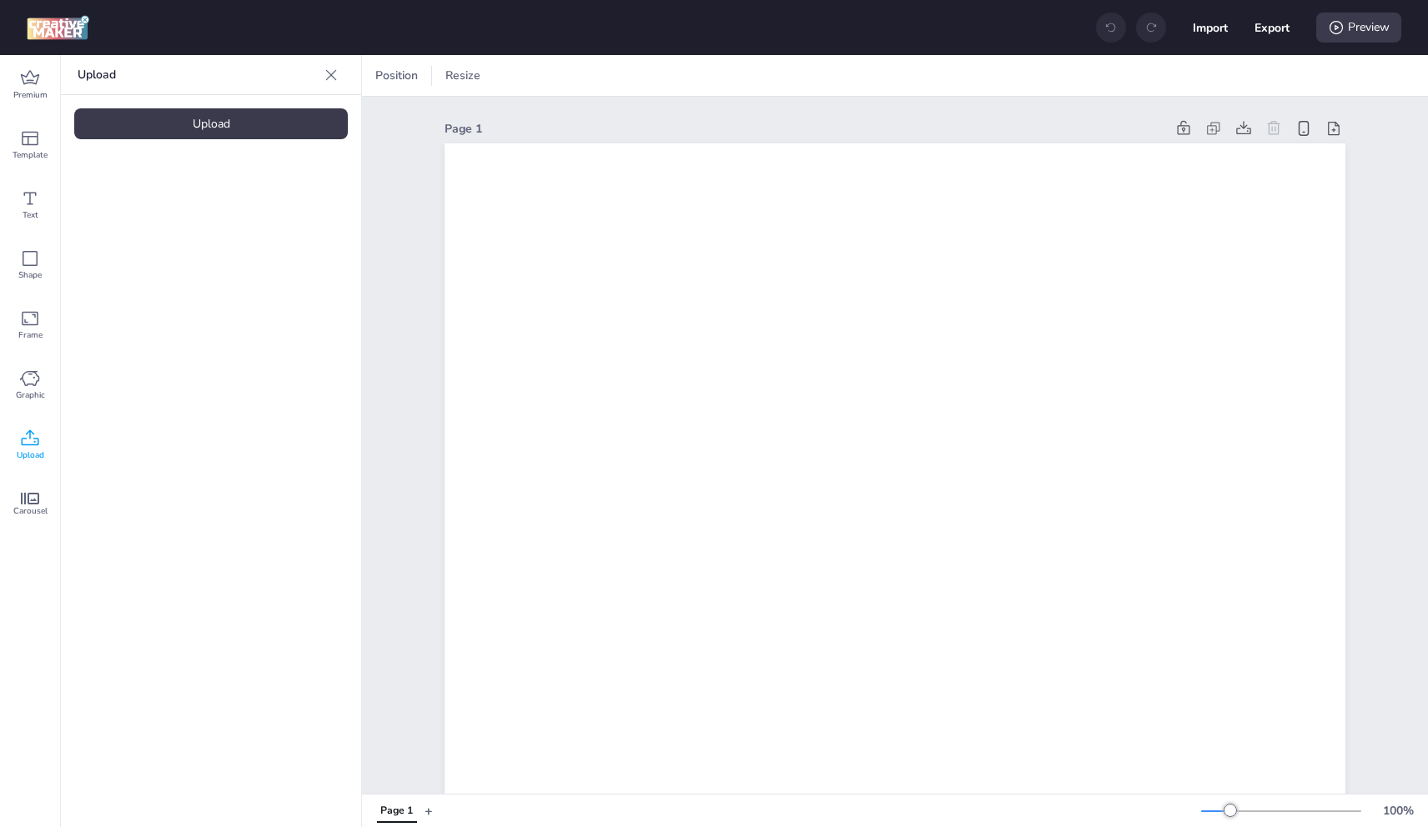
click at [254, 131] on div "Upload" at bounding box center [211, 123] width 274 height 31
click at [34, 83] on icon at bounding box center [30, 77] width 18 height 14
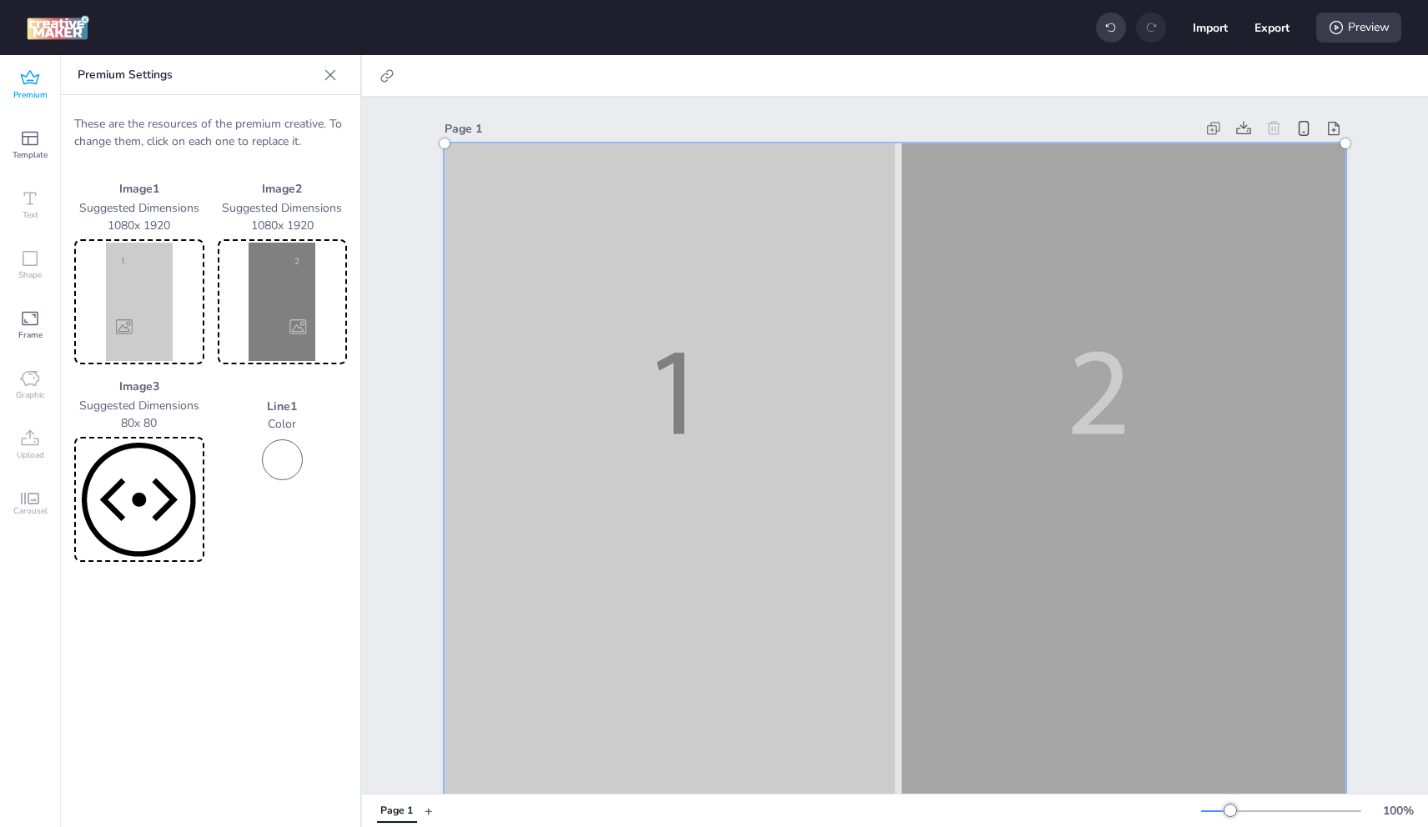
click at [190, 308] on img at bounding box center [139, 302] width 123 height 118
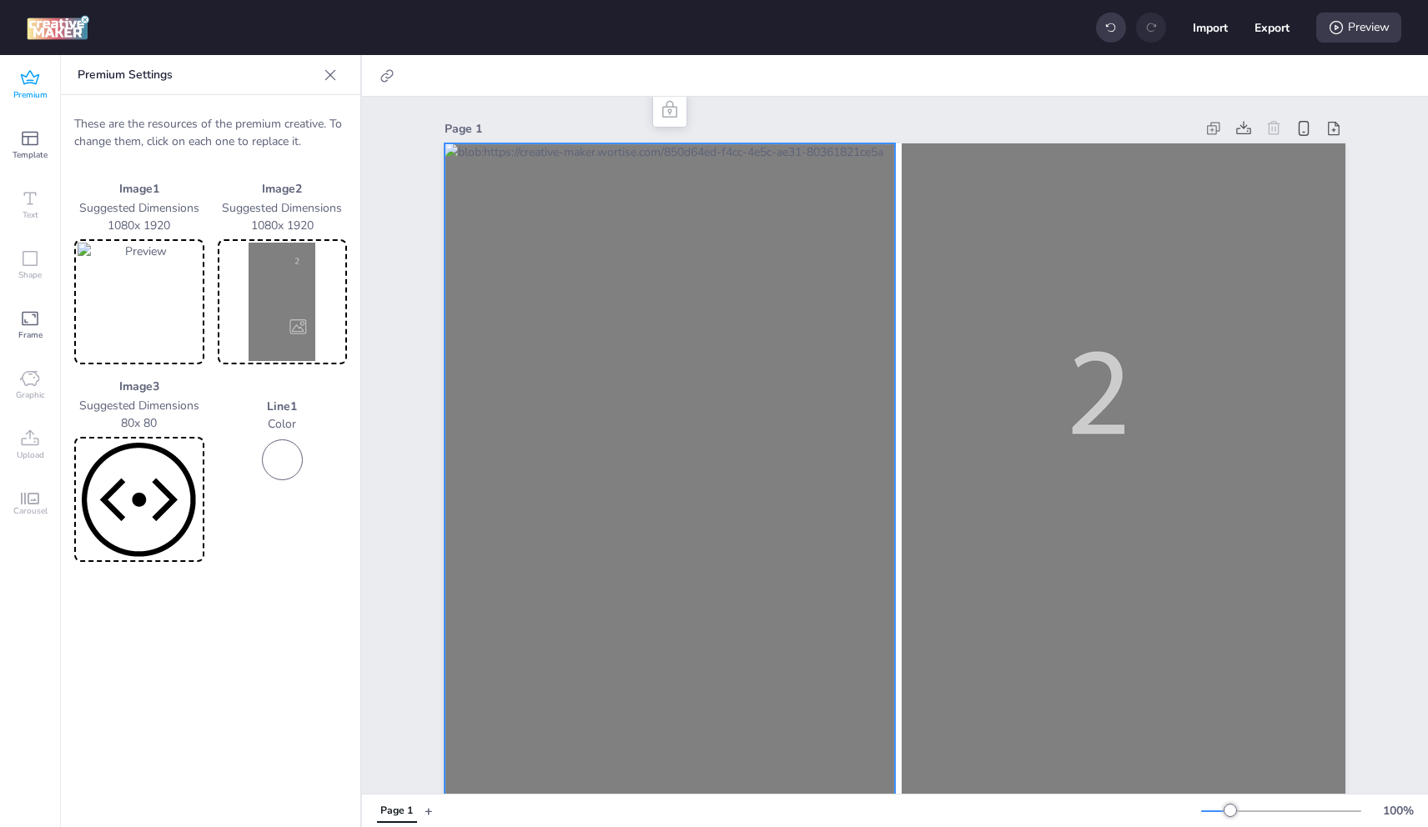
click at [289, 314] on img at bounding box center [282, 302] width 123 height 118
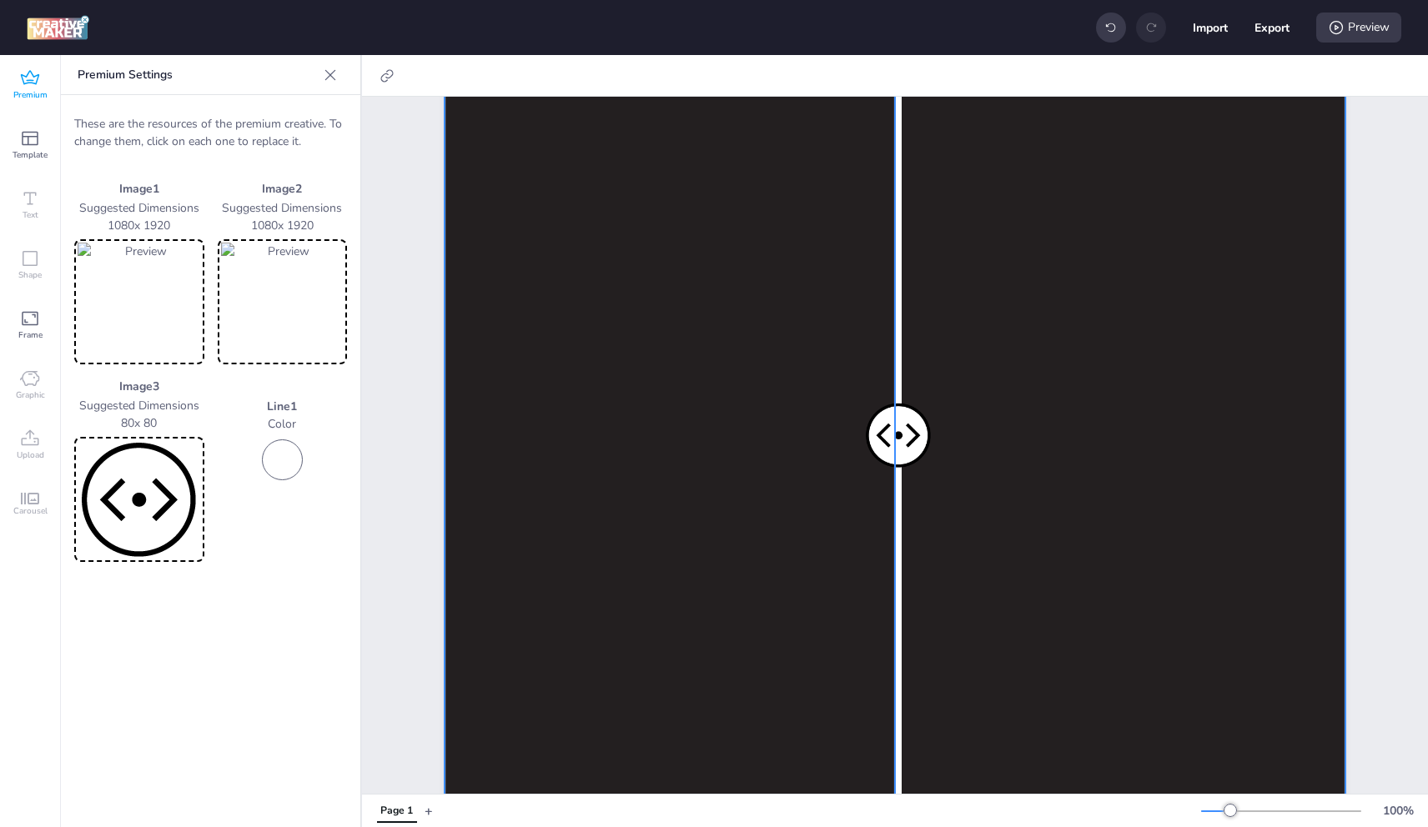
scroll to position [167, 0]
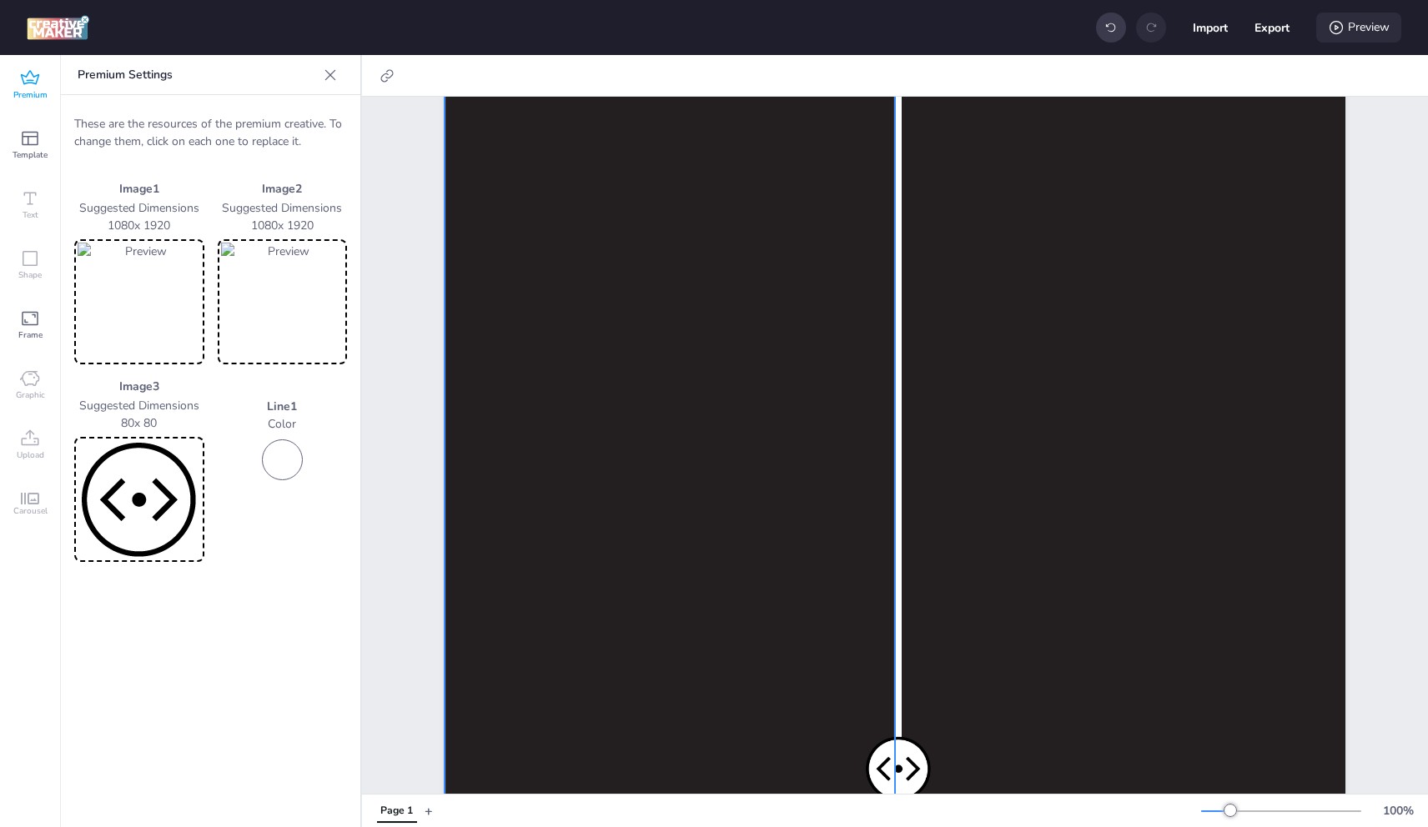
click at [1375, 23] on div "Preview" at bounding box center [1358, 28] width 85 height 30
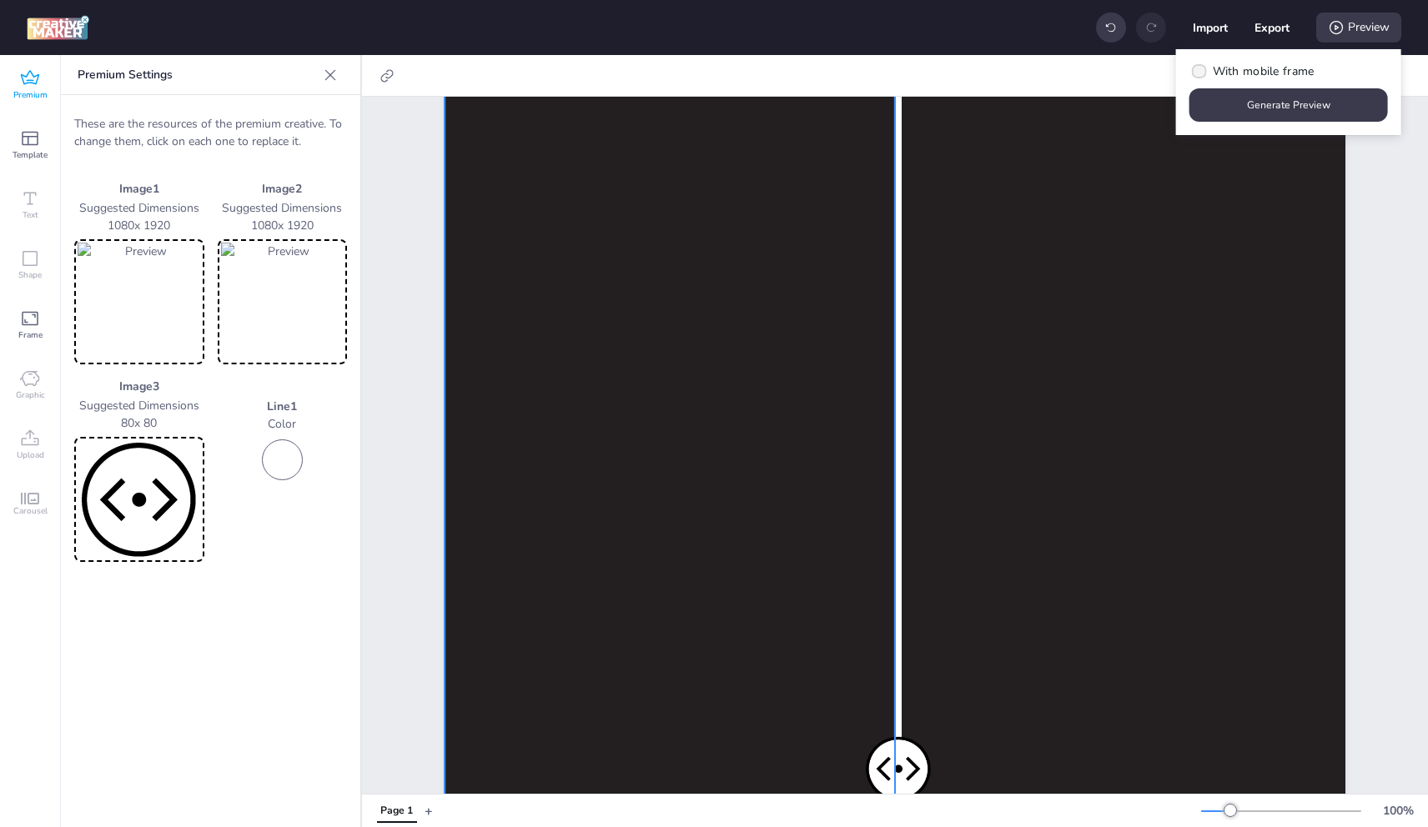
click at [1260, 72] on span "With mobile frame" at bounding box center [1264, 72] width 102 height 18
click at [1202, 73] on input "With mobile frame" at bounding box center [1196, 78] width 11 height 11
checkbox input "true"
click at [1264, 97] on button "Generate Preview" at bounding box center [1288, 104] width 199 height 33
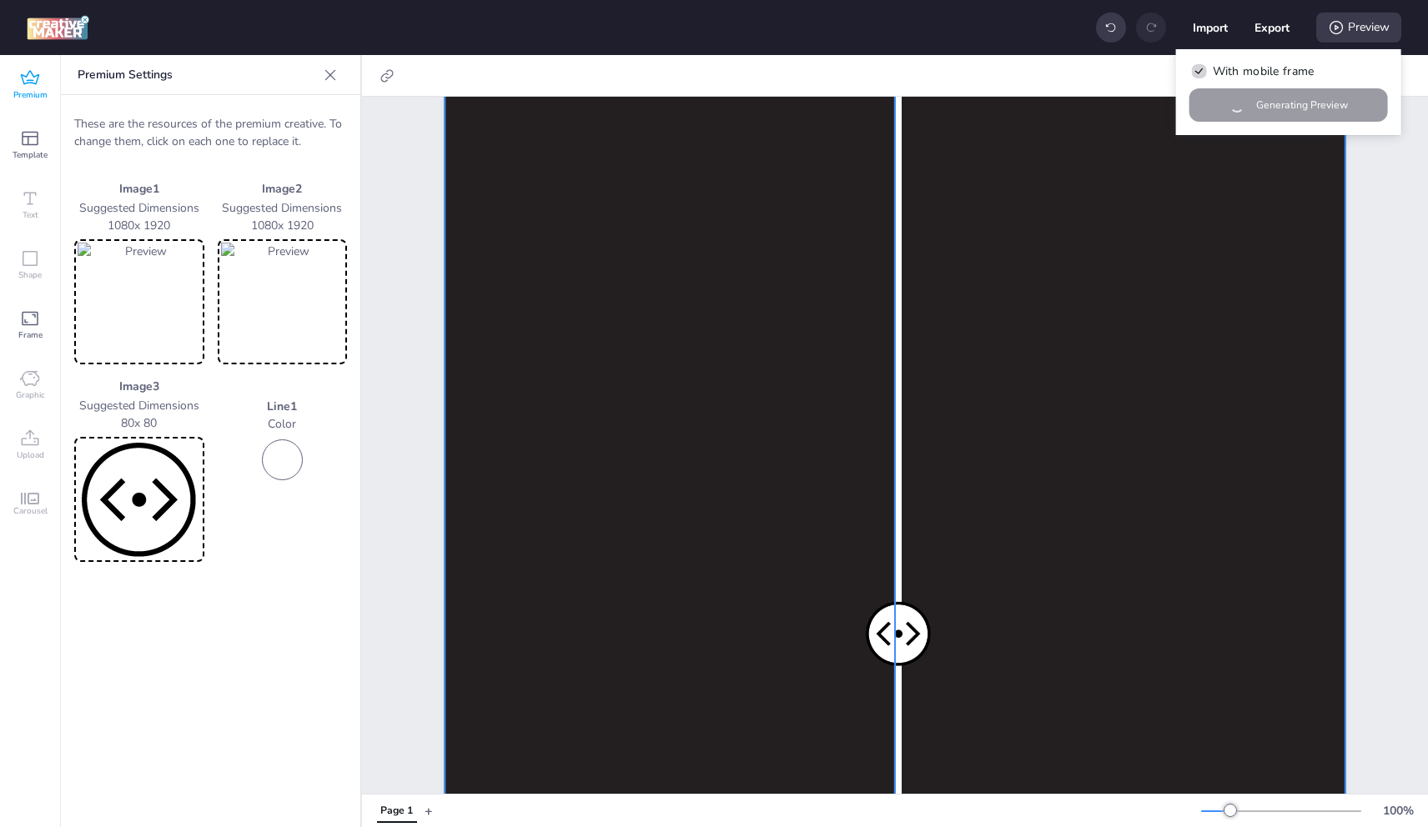
scroll to position [584, 0]
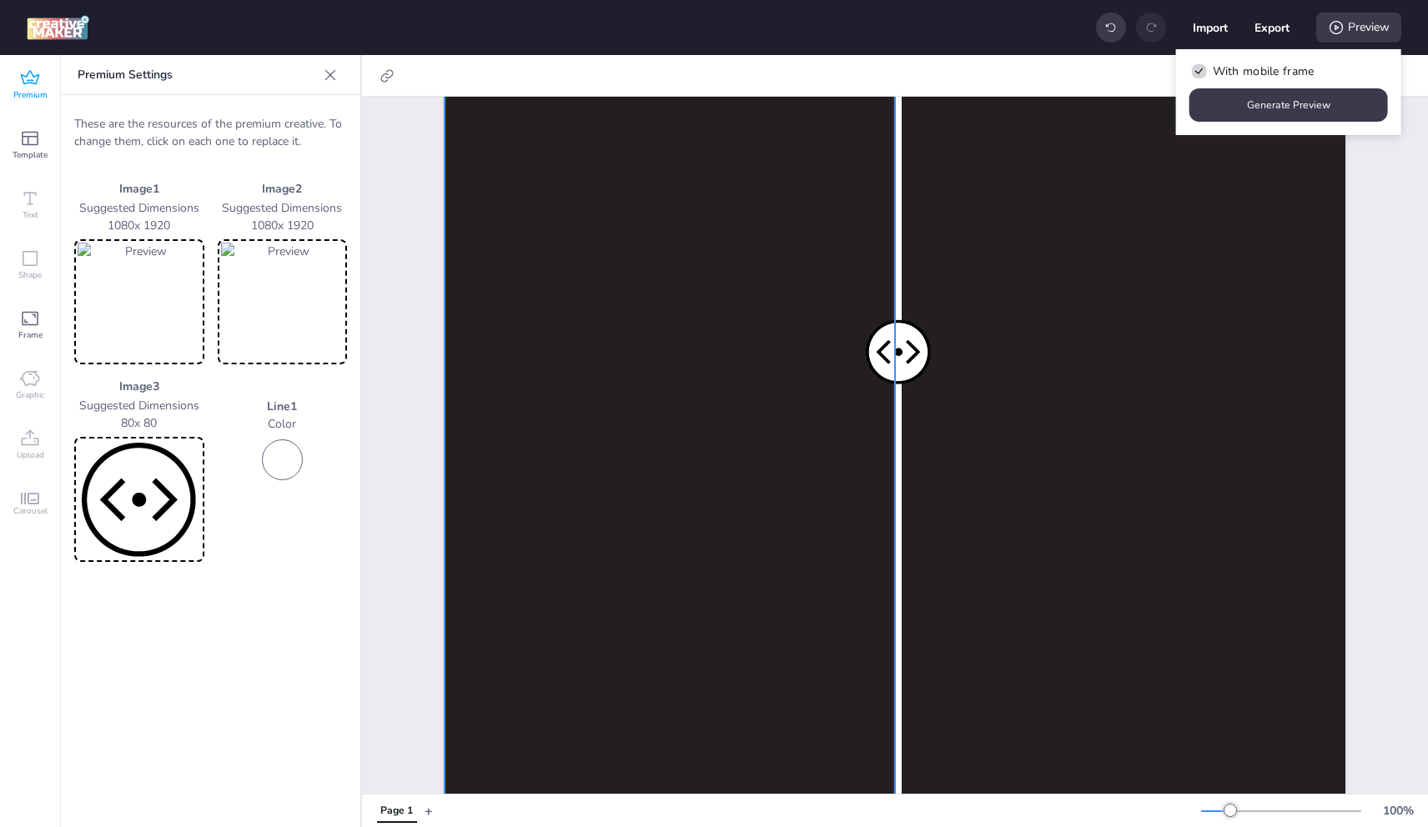
click at [33, 84] on icon at bounding box center [30, 78] width 20 height 20
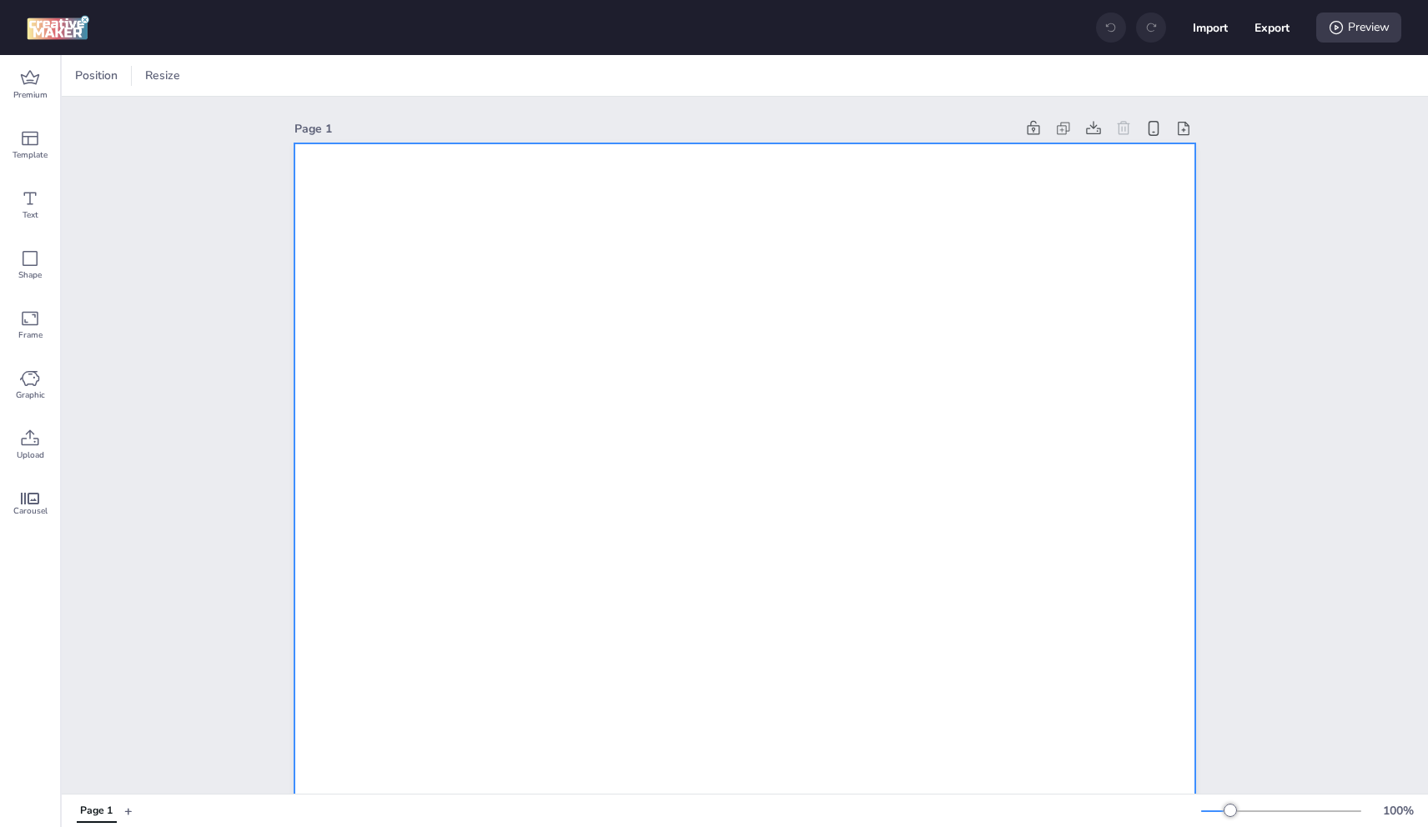
drag, startPoint x: 629, startPoint y: 299, endPoint x: 577, endPoint y: 295, distance: 51.9
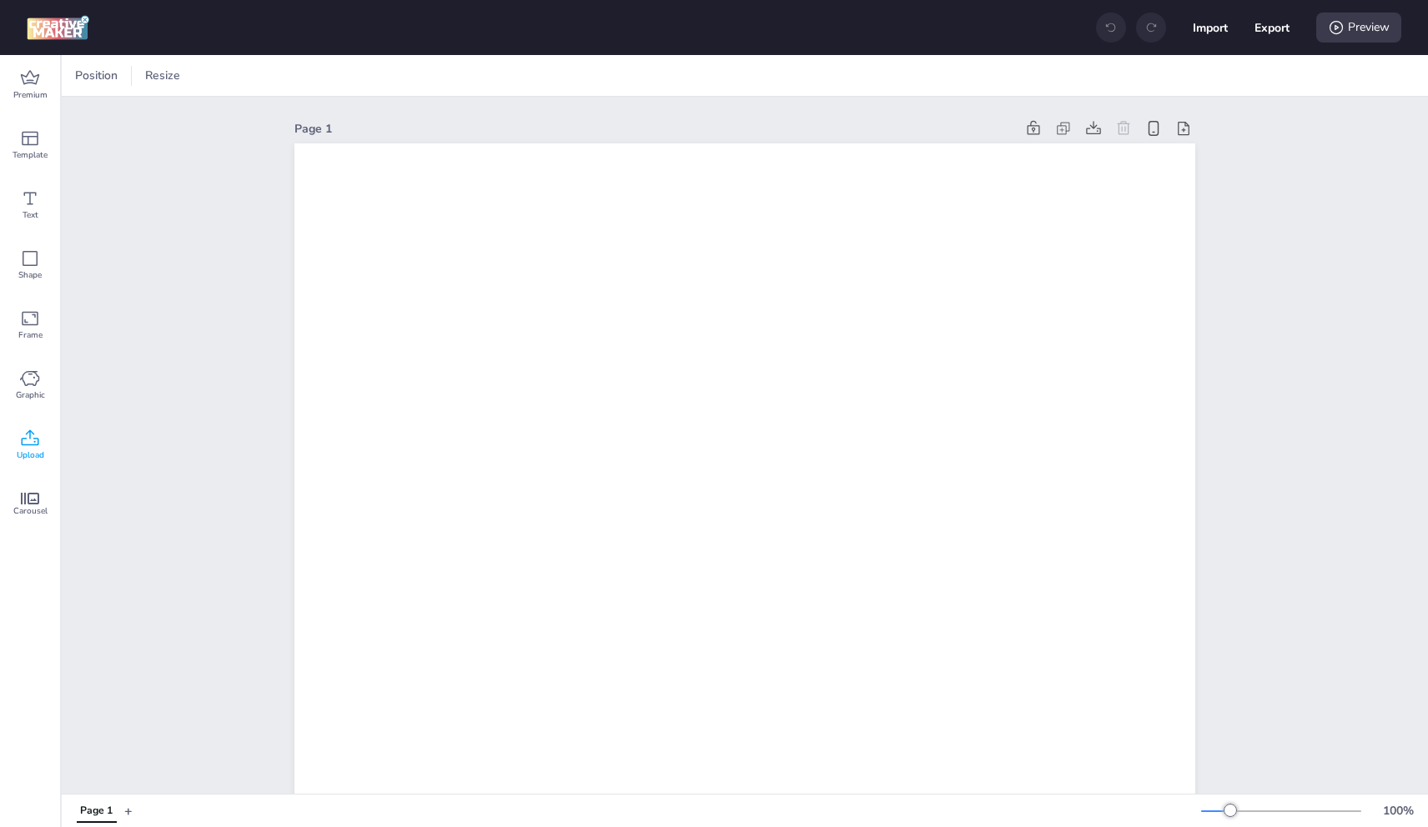
click at [29, 442] on icon at bounding box center [30, 439] width 20 height 20
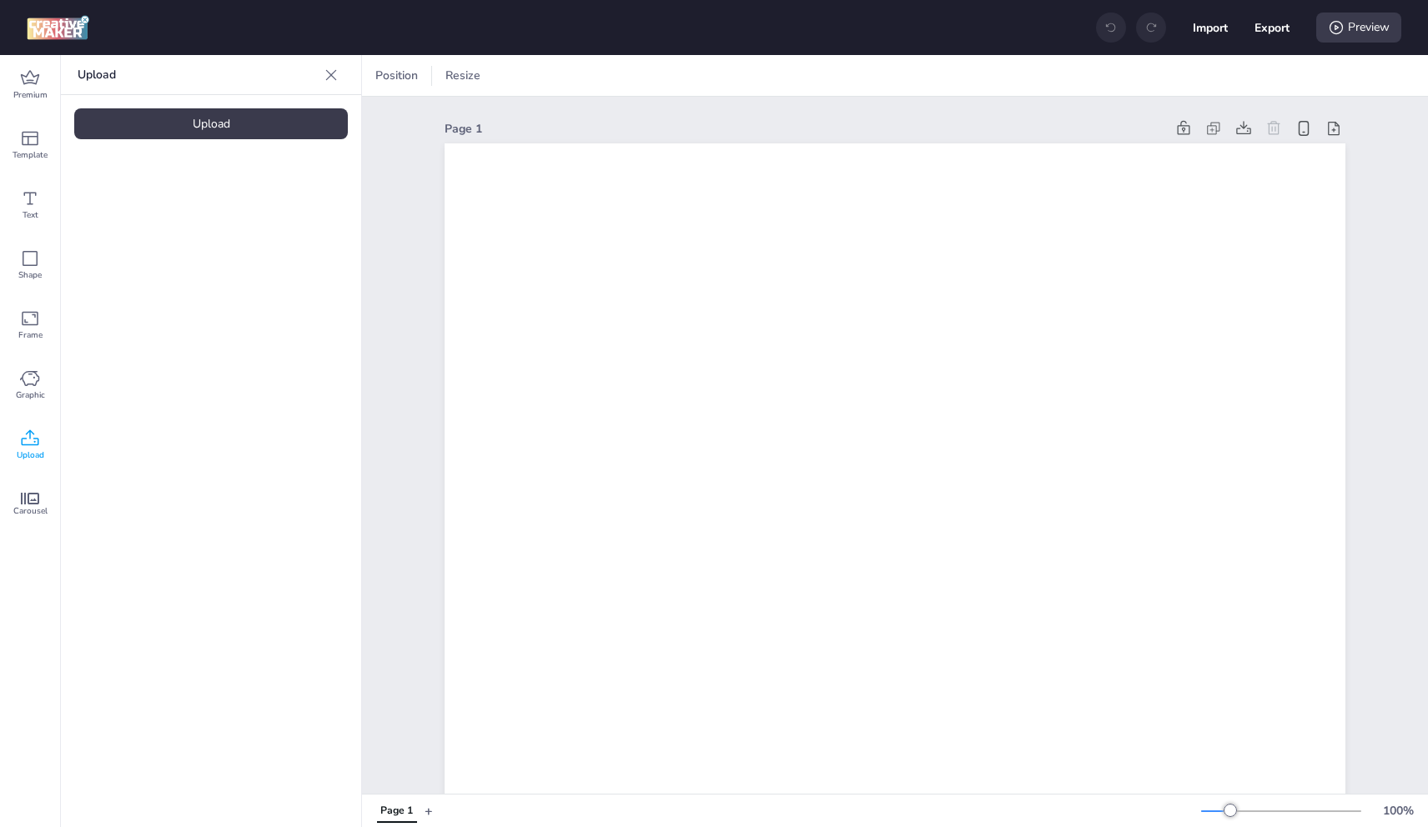
click at [214, 133] on div "Upload" at bounding box center [211, 123] width 274 height 31
click at [178, 240] on div at bounding box center [140, 232] width 133 height 133
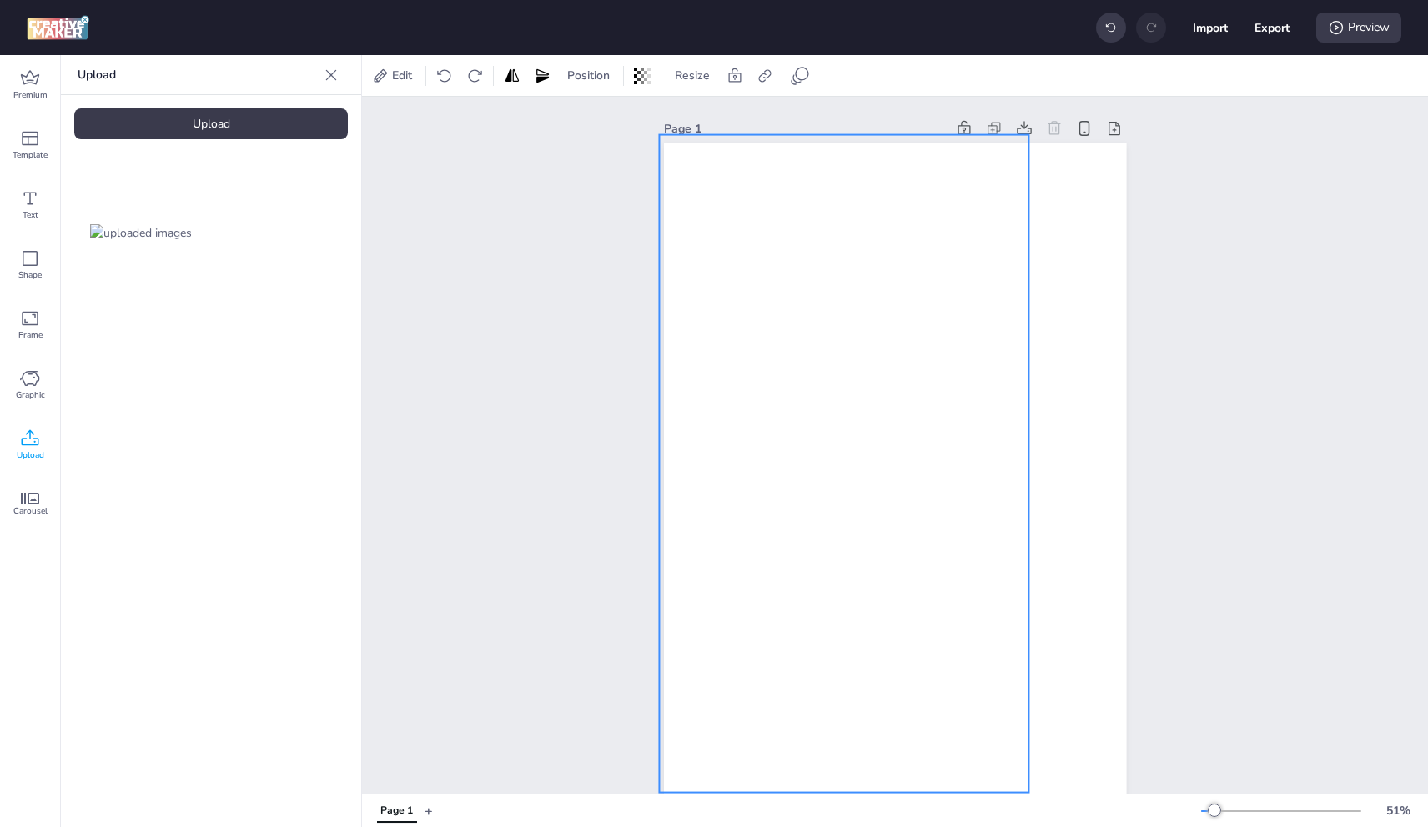
drag, startPoint x: 853, startPoint y: 486, endPoint x: 802, endPoint y: 395, distance: 104.2
click at [802, 395] on div at bounding box center [844, 464] width 370 height 658
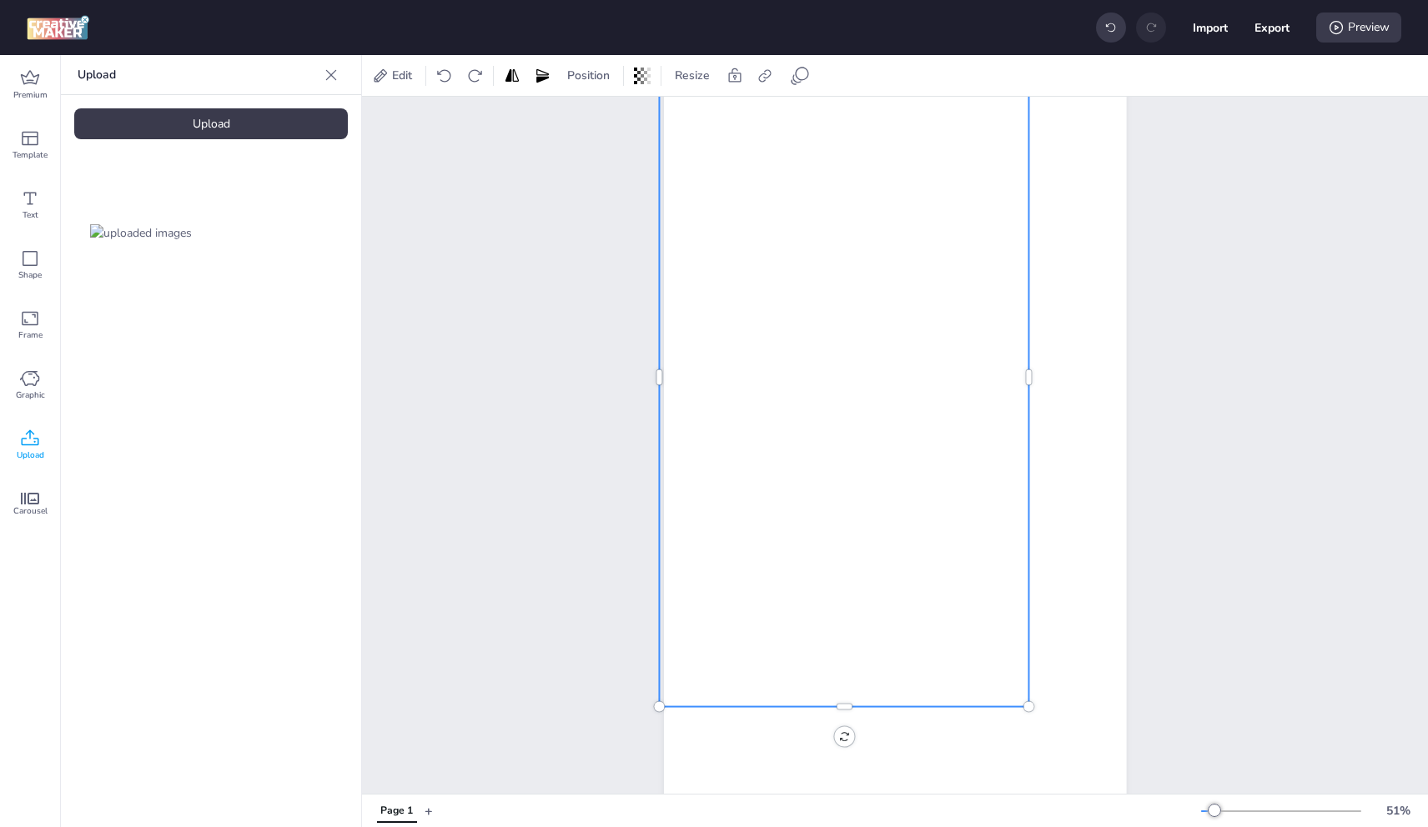
scroll to position [204, 0]
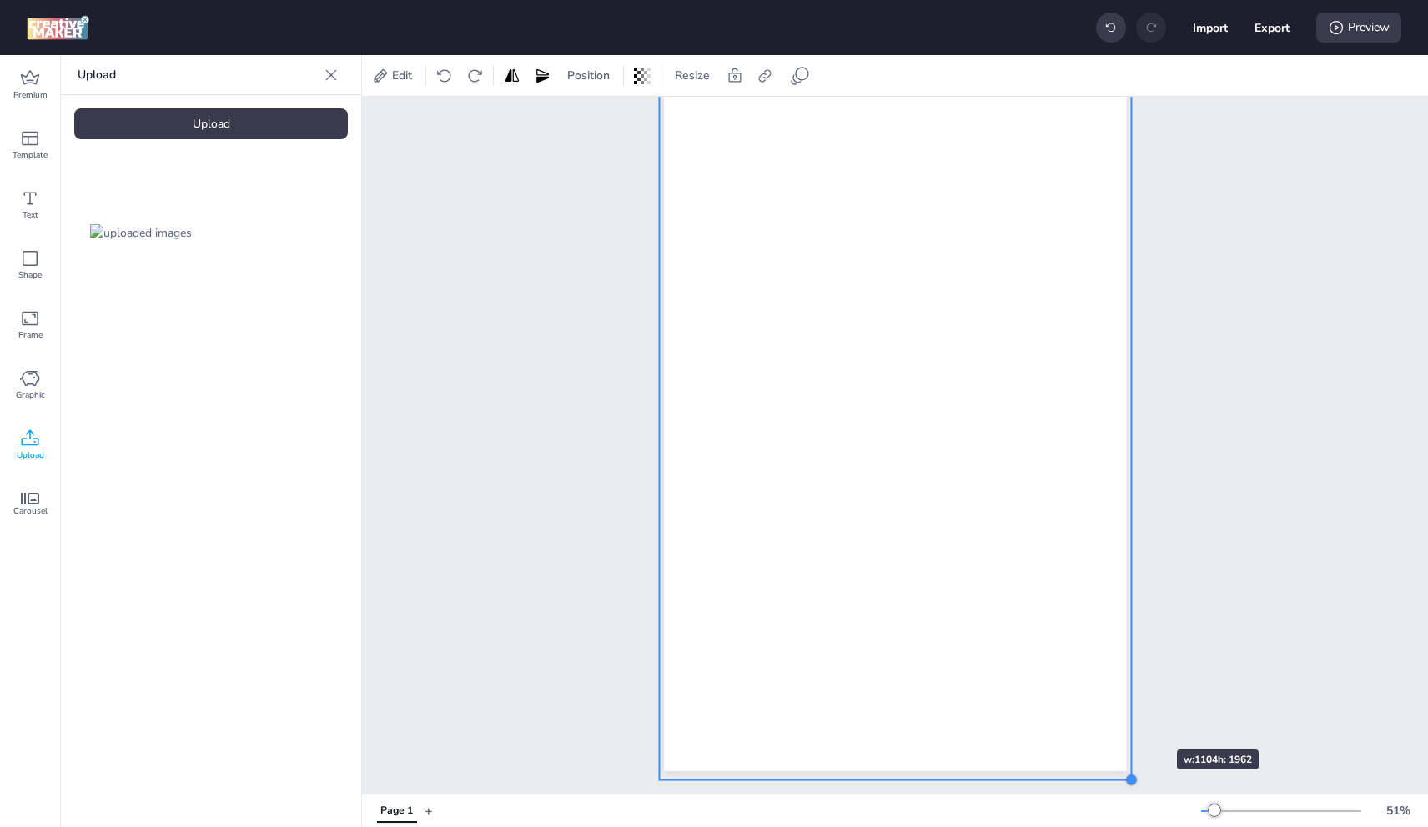
drag, startPoint x: 1097, startPoint y: 671, endPoint x: 1127, endPoint y: 720, distance: 56.9
click at [1127, 720] on div "Page 1" at bounding box center [895, 346] width 556 height 889
click at [257, 126] on div "Upload" at bounding box center [211, 123] width 274 height 31
click at [36, 494] on icon at bounding box center [30, 499] width 18 height 12
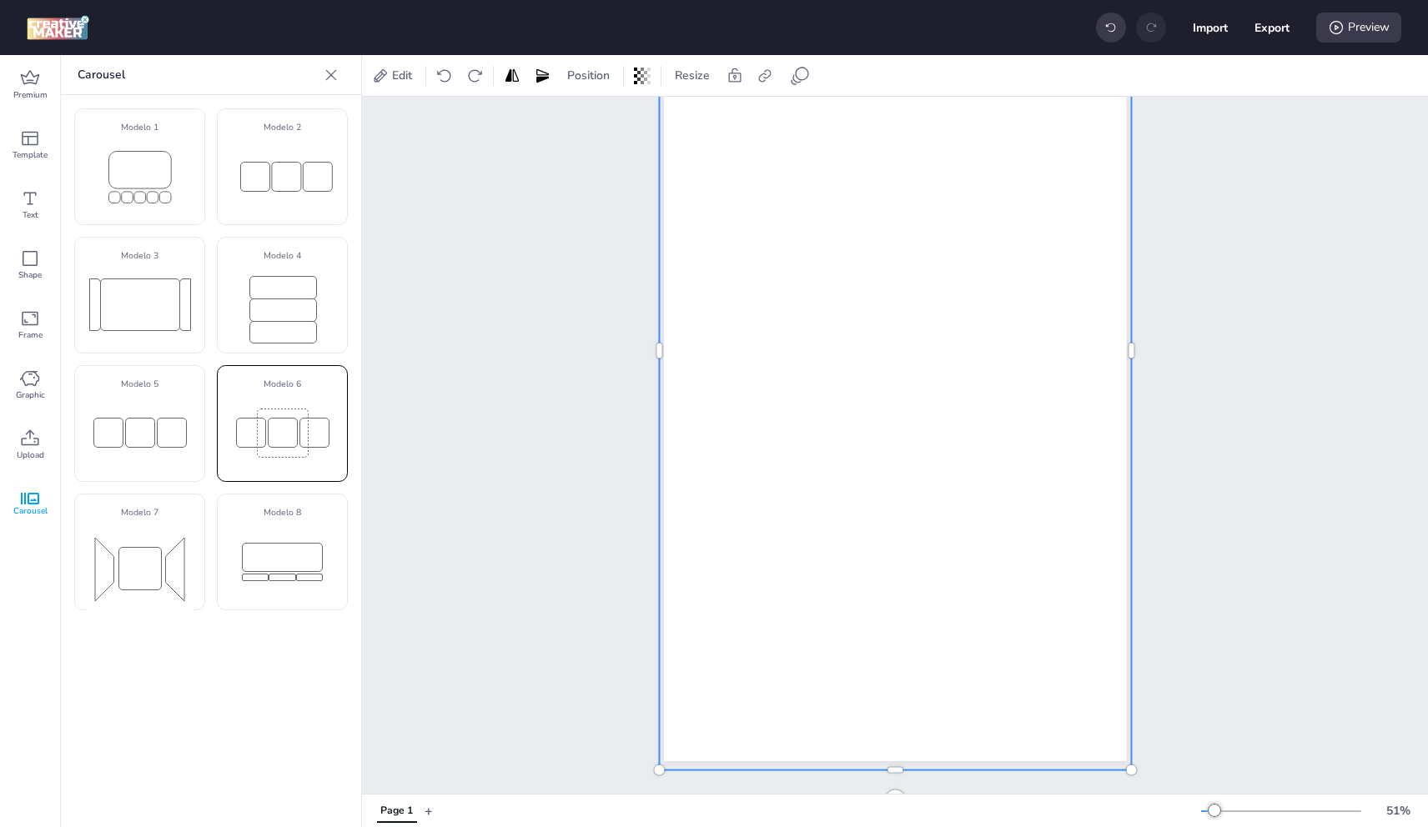
click at [274, 441] on rect at bounding box center [282, 432] width 29 height 29
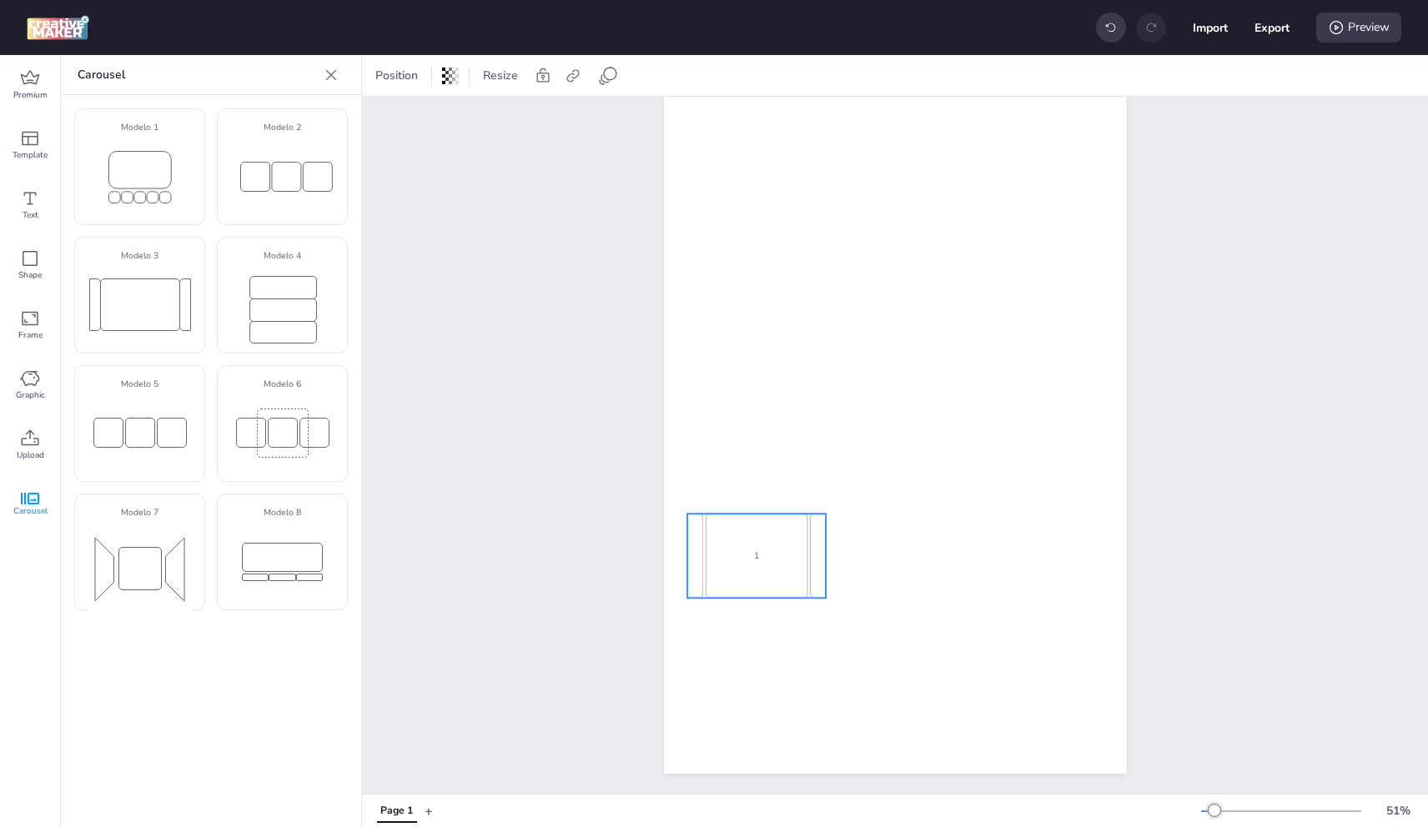
drag, startPoint x: 821, startPoint y: 471, endPoint x: 735, endPoint y: 564, distance: 126.3
click at [740, 561] on div "1" at bounding box center [757, 556] width 102 height 84
select select "cover"
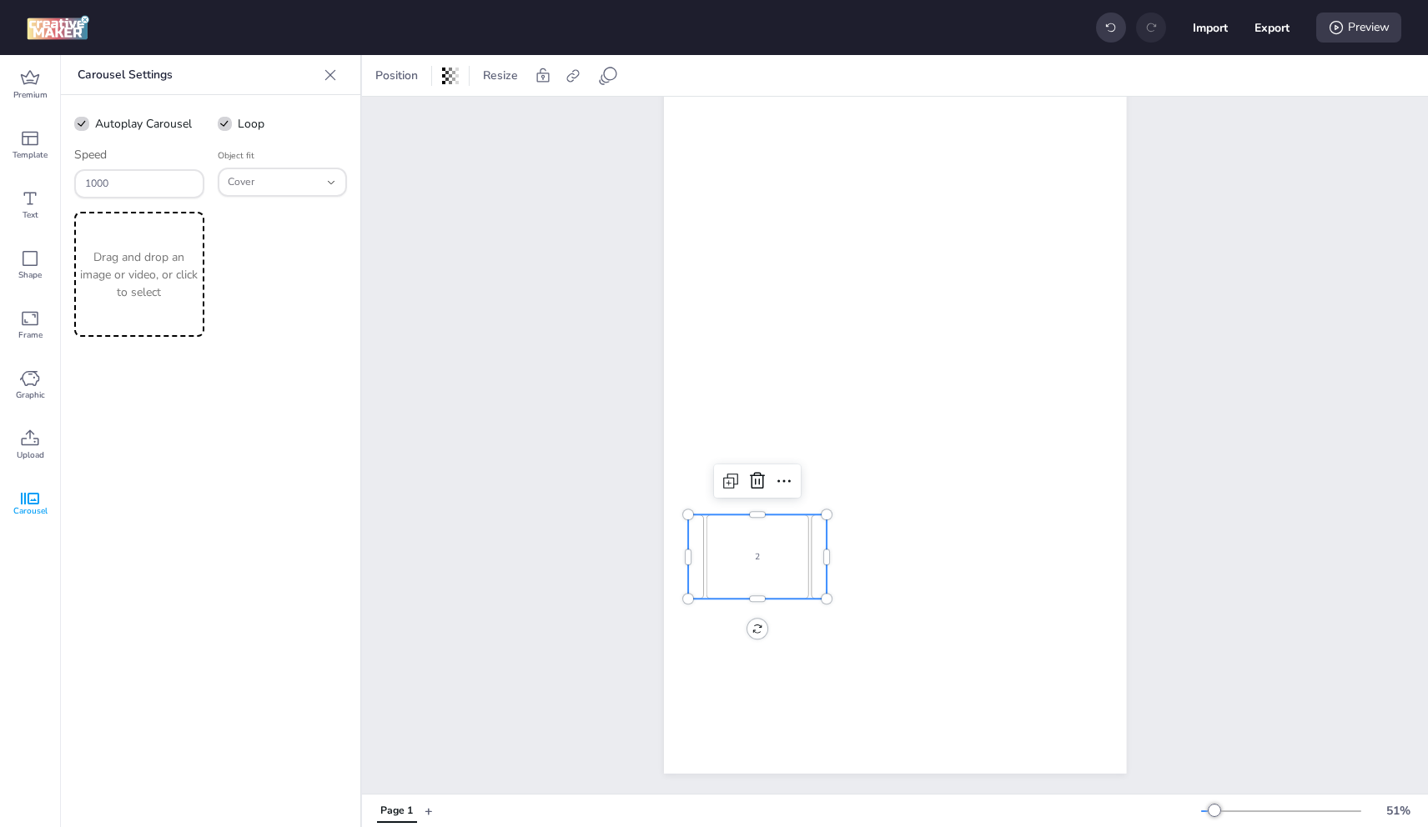
click at [121, 284] on p "Drag and drop an image or video, or click to select" at bounding box center [139, 275] width 123 height 53
click at [125, 284] on p "Drag and drop an image or video, or click to select" at bounding box center [139, 275] width 123 height 53
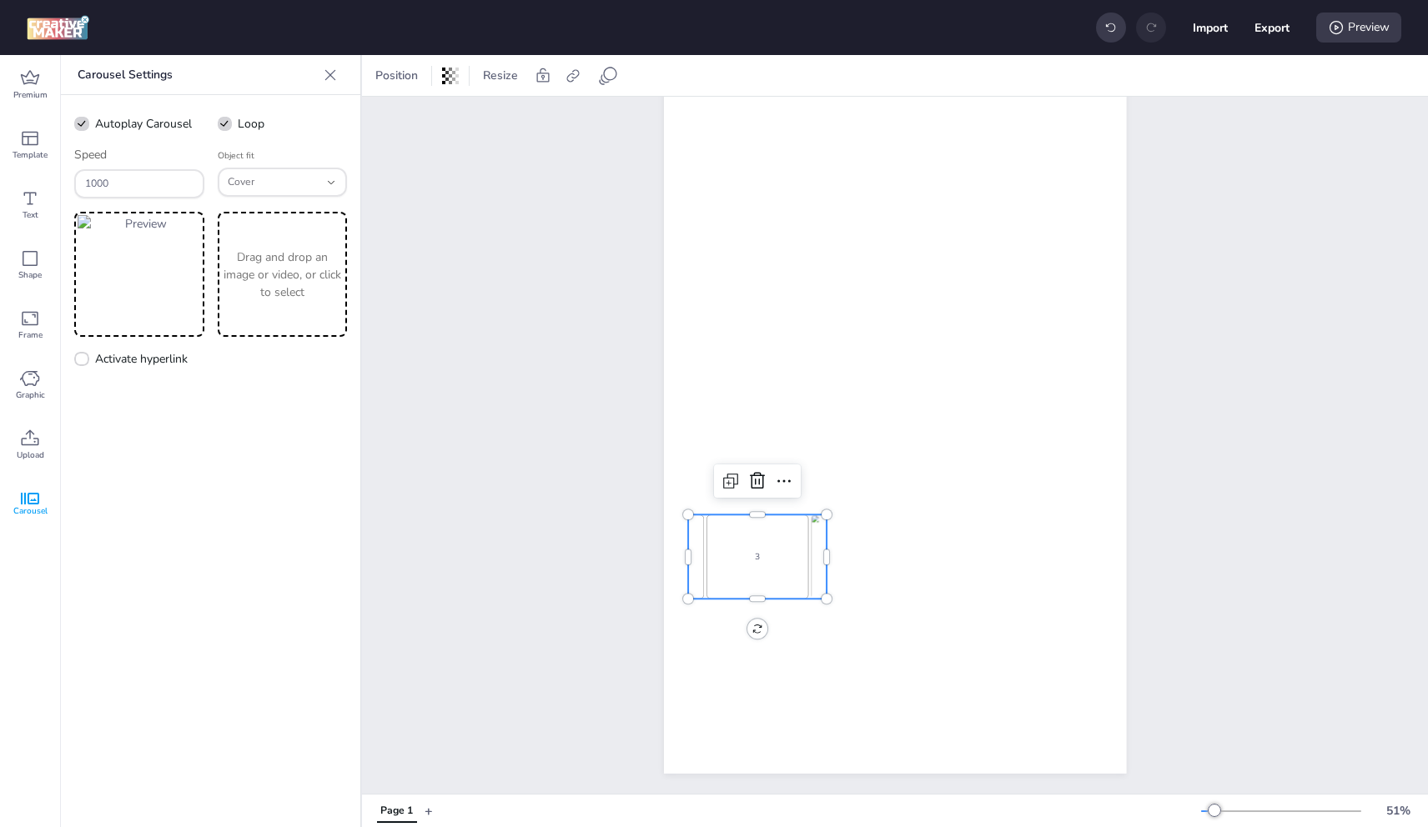
click at [294, 281] on p "Drag and drop an image or video, or click to select" at bounding box center [282, 275] width 123 height 53
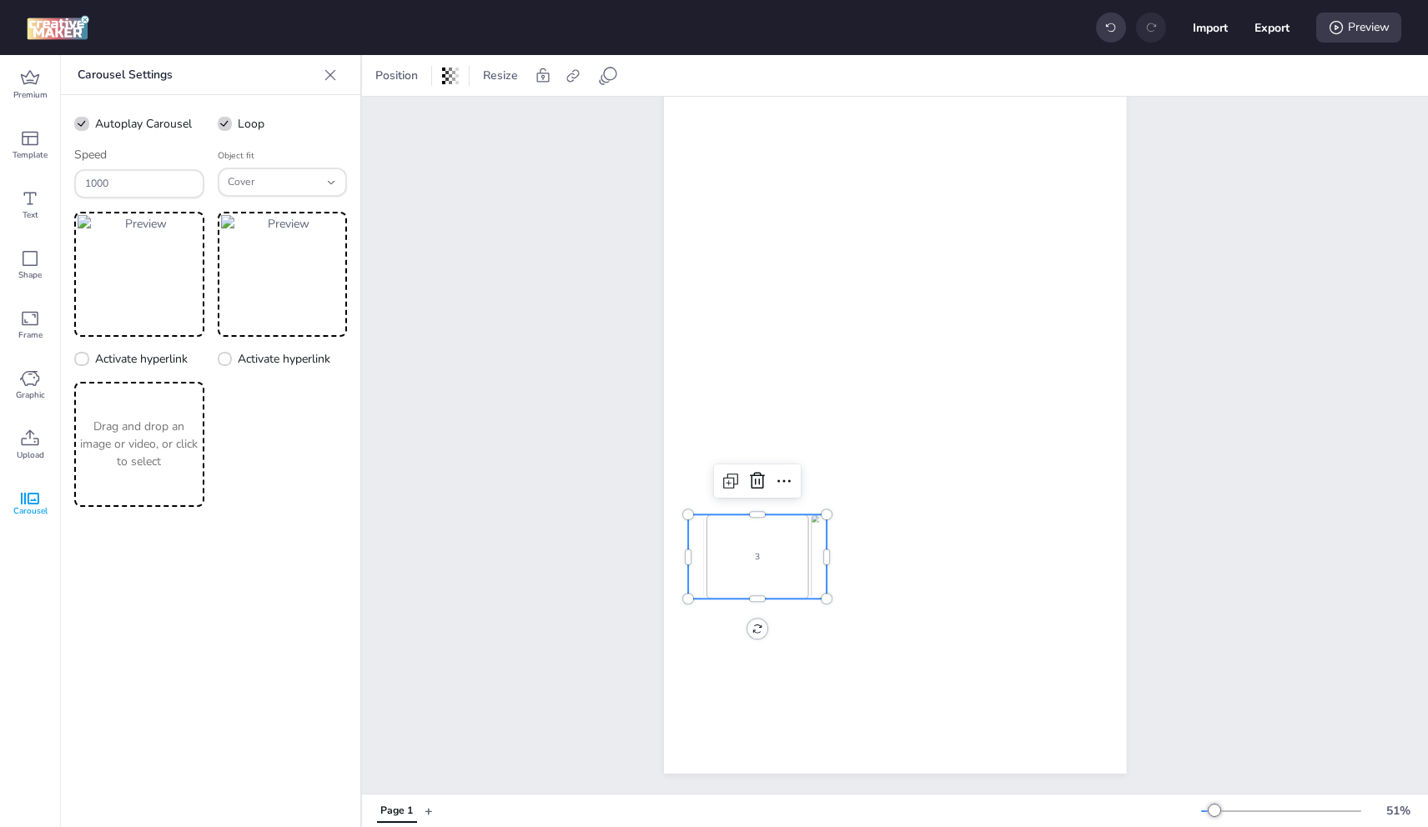
click at [167, 415] on div "Drag and drop an image or video, or click to select" at bounding box center [139, 444] width 130 height 125
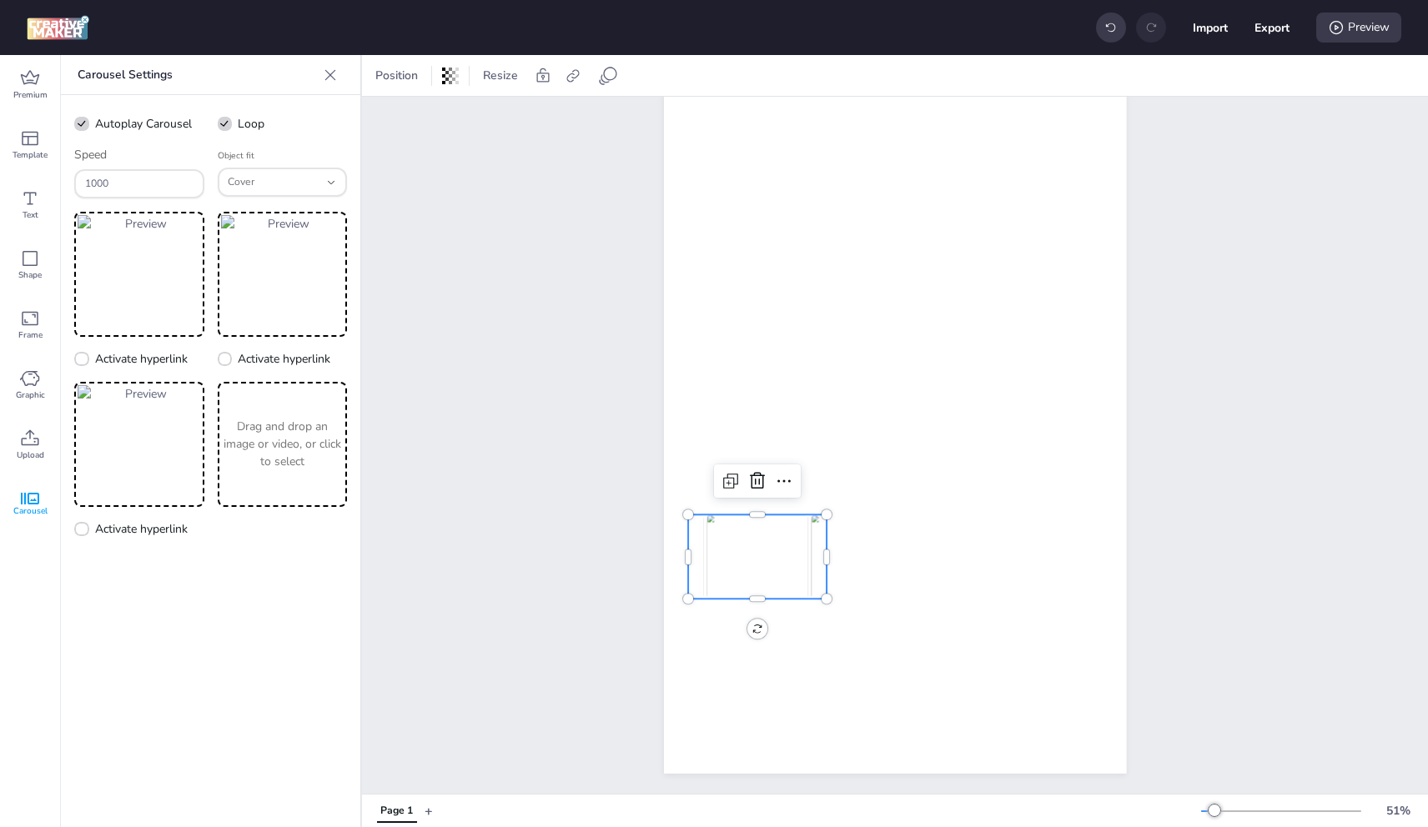
click at [310, 461] on p "Drag and drop an image or video, or click to select" at bounding box center [282, 444] width 123 height 53
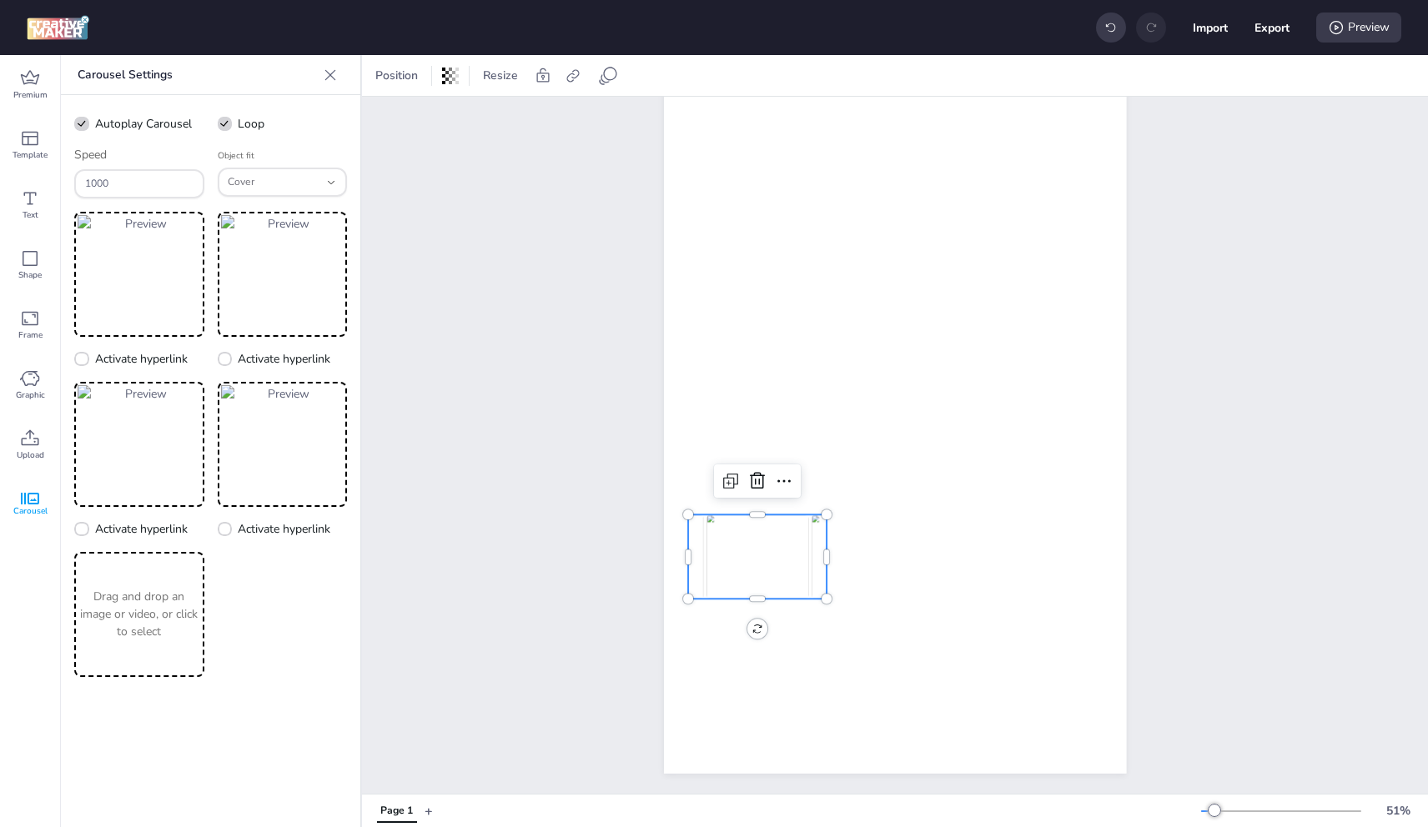
click at [127, 612] on p "Drag and drop an image or video, or click to select" at bounding box center [139, 614] width 123 height 53
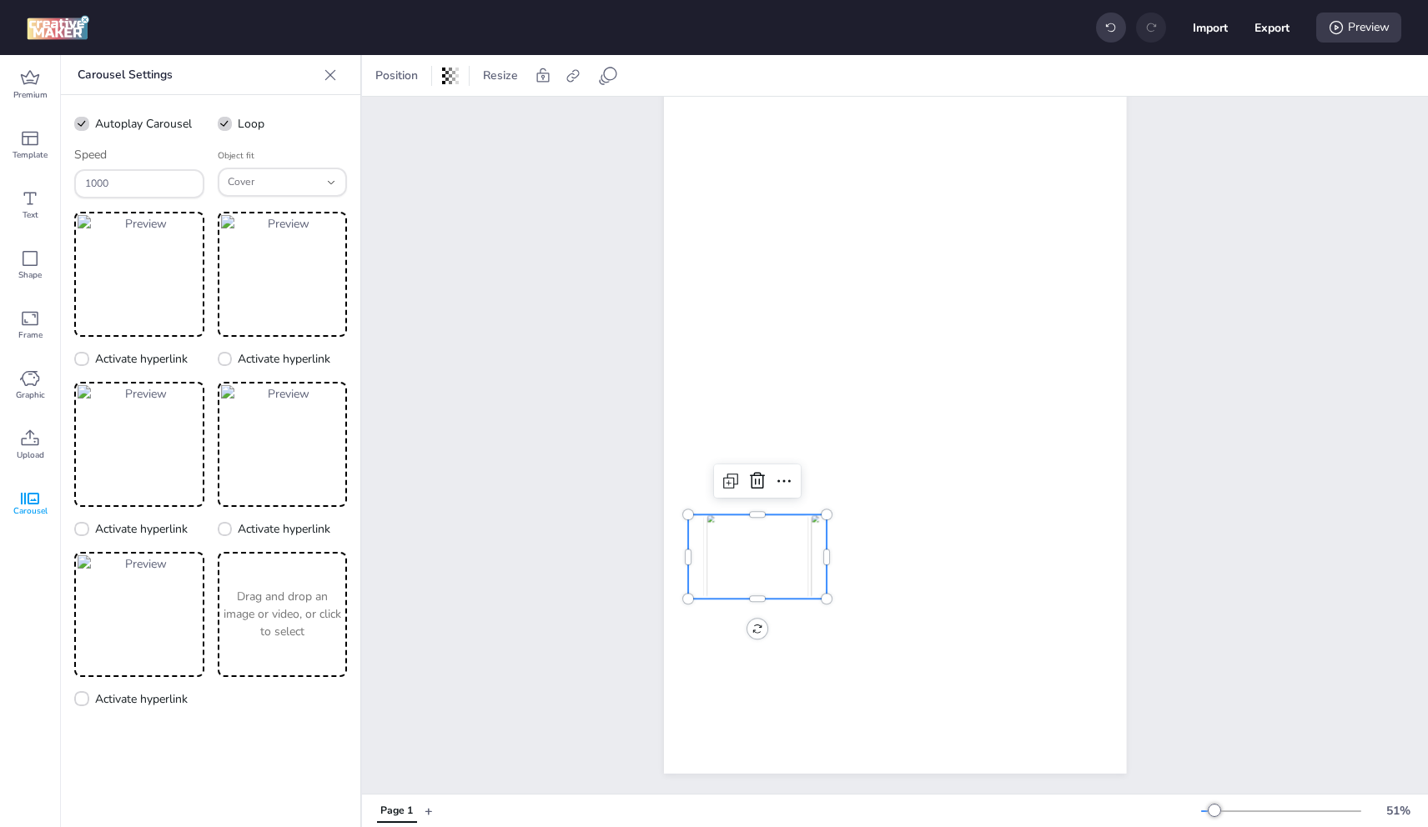
click at [289, 616] on p "Drag and drop an image or video, or click to select" at bounding box center [282, 614] width 123 height 53
click at [165, 787] on p "Drag and drop an image or video, or click to select" at bounding box center [139, 784] width 123 height 53
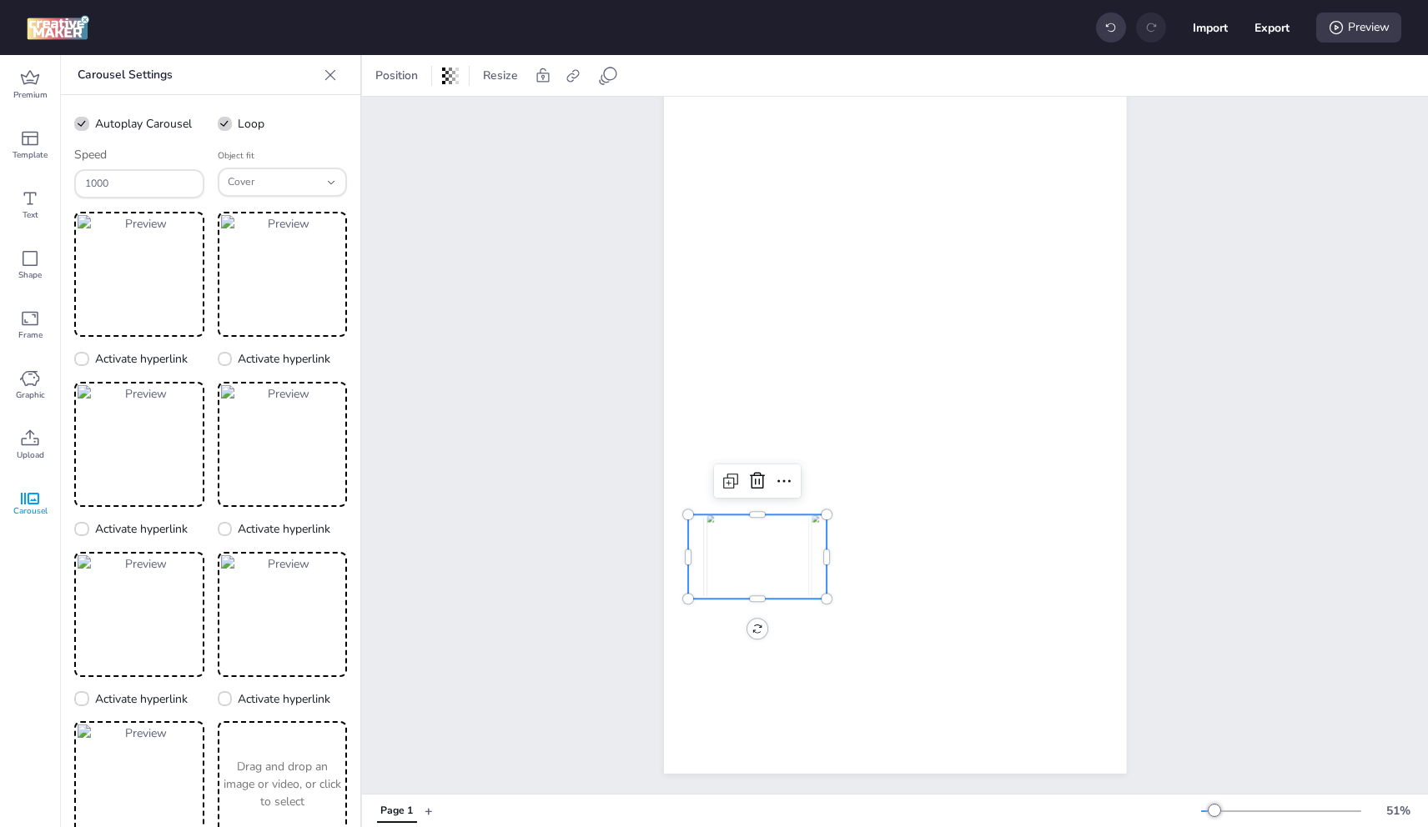
click at [293, 771] on p "Drag and drop an image or video, or click to select" at bounding box center [282, 784] width 123 height 53
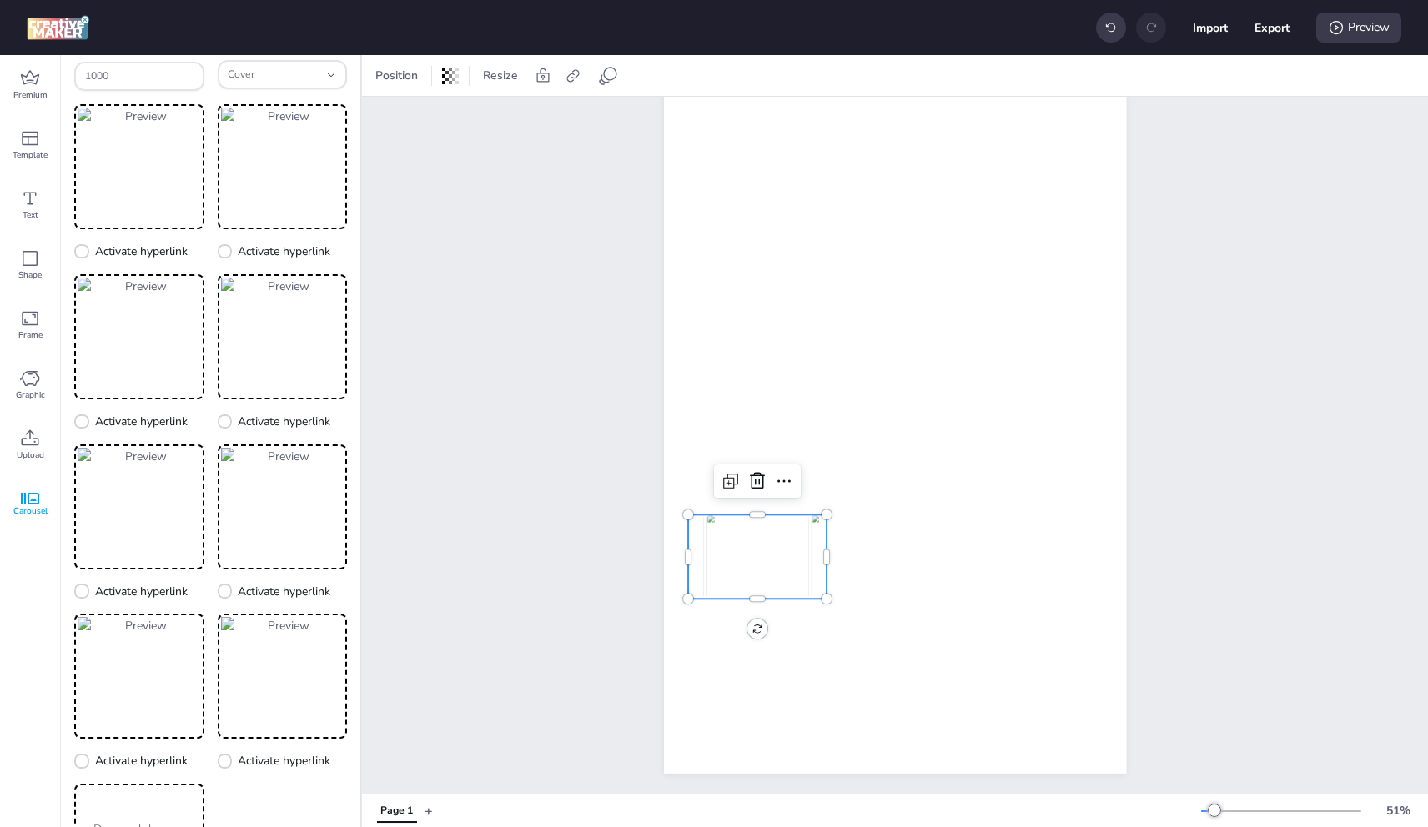
scroll to position [209, 0]
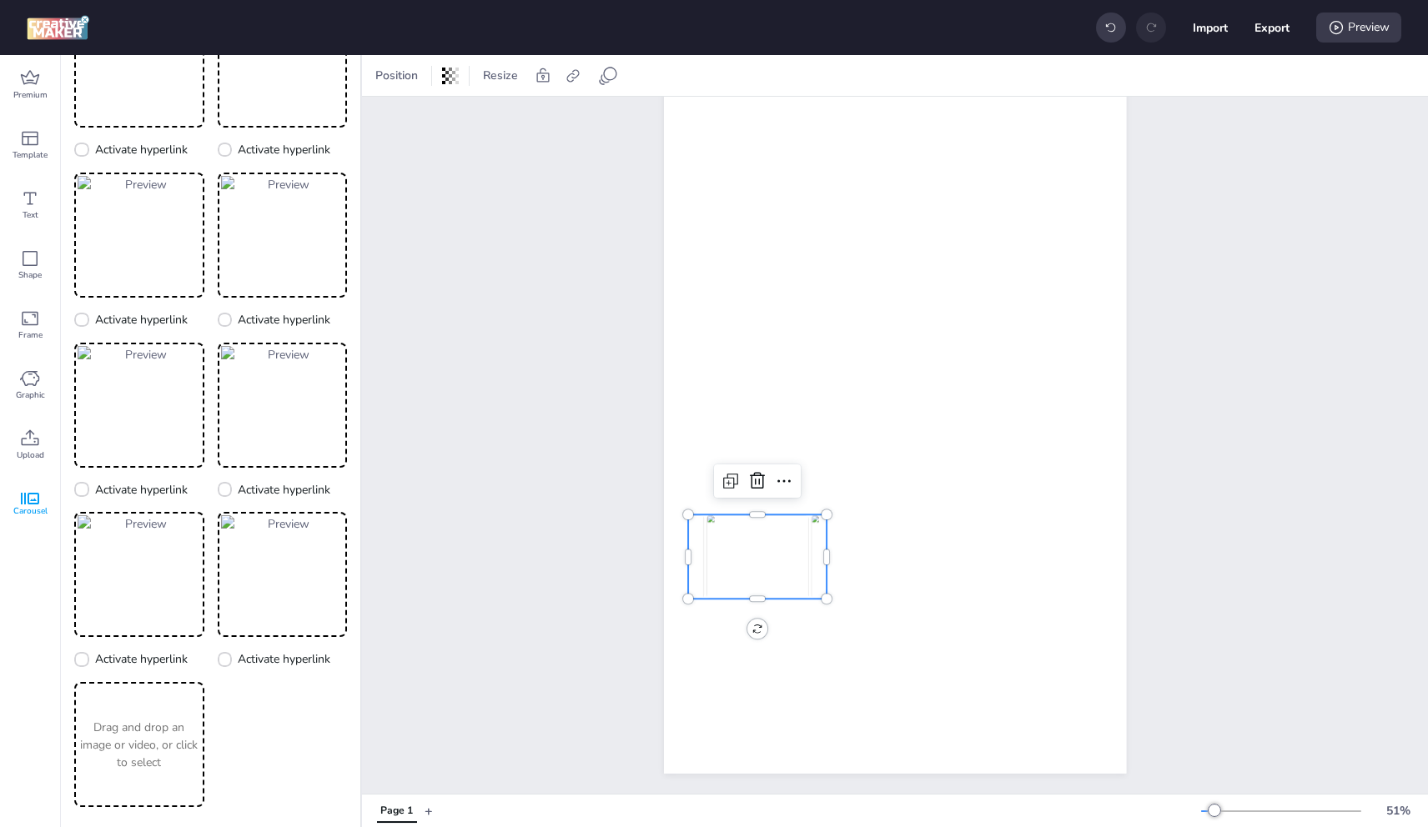
click at [111, 737] on p "Drag and drop an image or video, or click to select" at bounding box center [139, 745] width 123 height 53
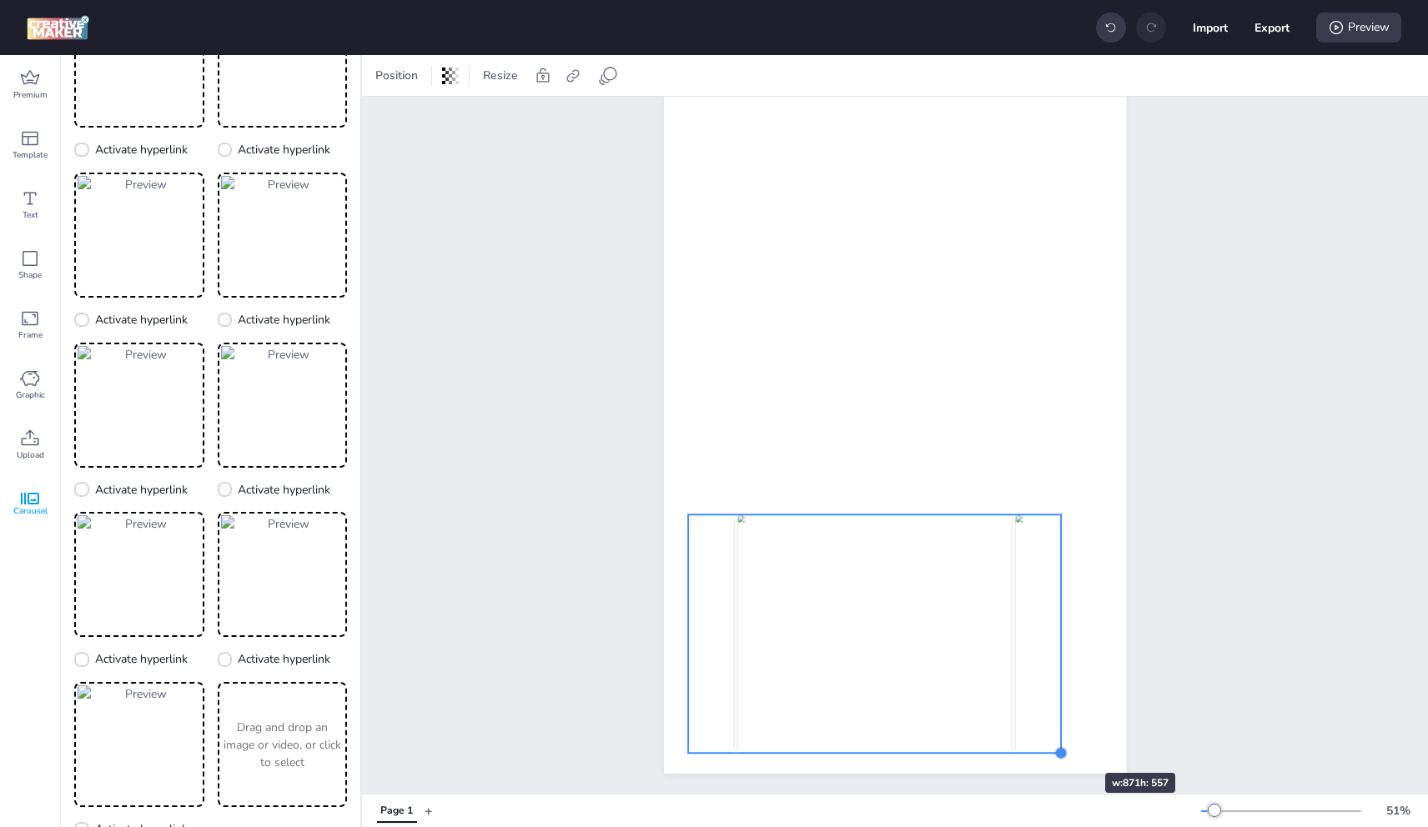
drag, startPoint x: 821, startPoint y: 589, endPoint x: 1015, endPoint y: 672, distance: 211.5
click at [1055, 747] on div at bounding box center [1060, 753] width 13 height 13
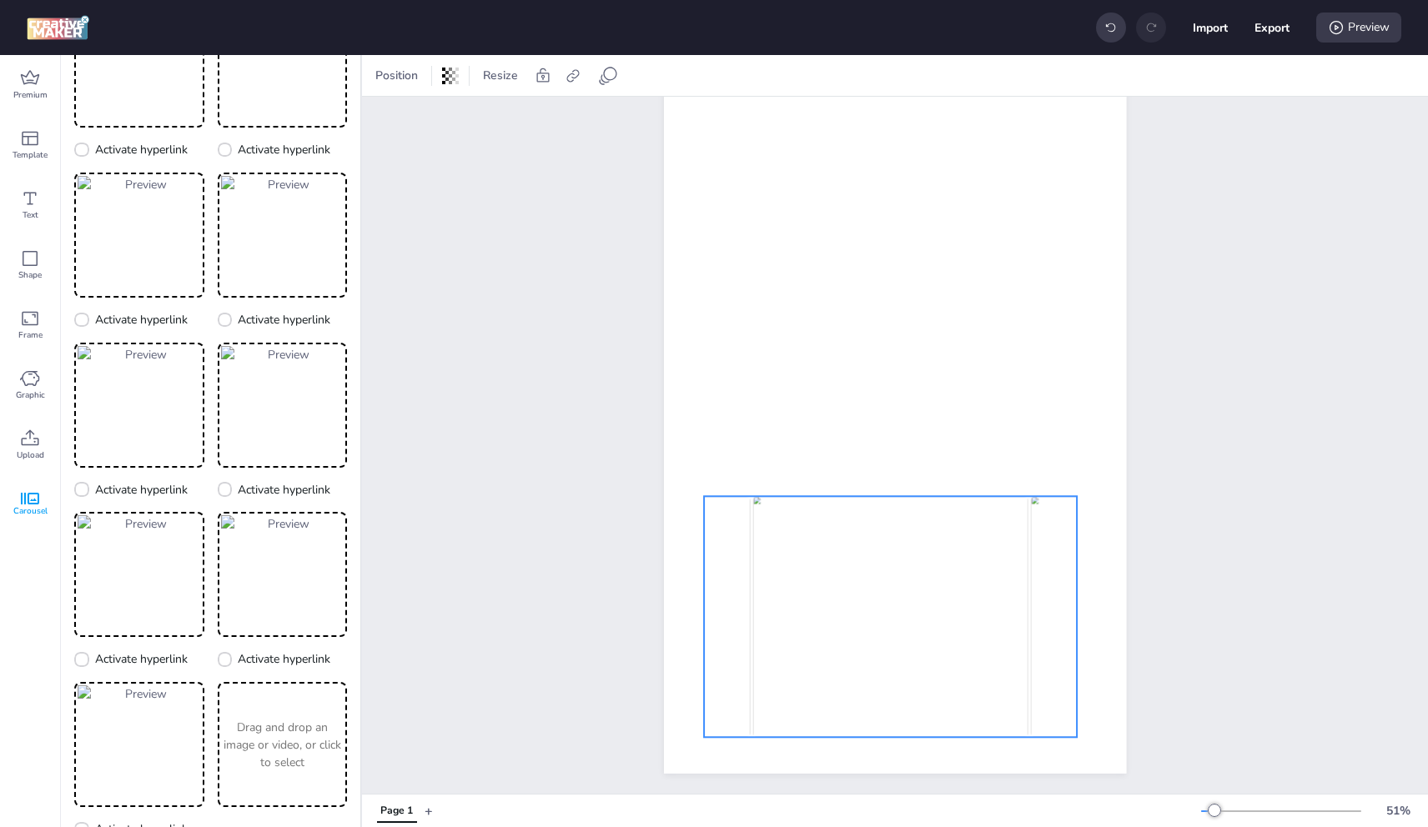
drag, startPoint x: 971, startPoint y: 616, endPoint x: 988, endPoint y: 598, distance: 24.8
click at [988, 598] on img at bounding box center [889, 616] width 275 height 241
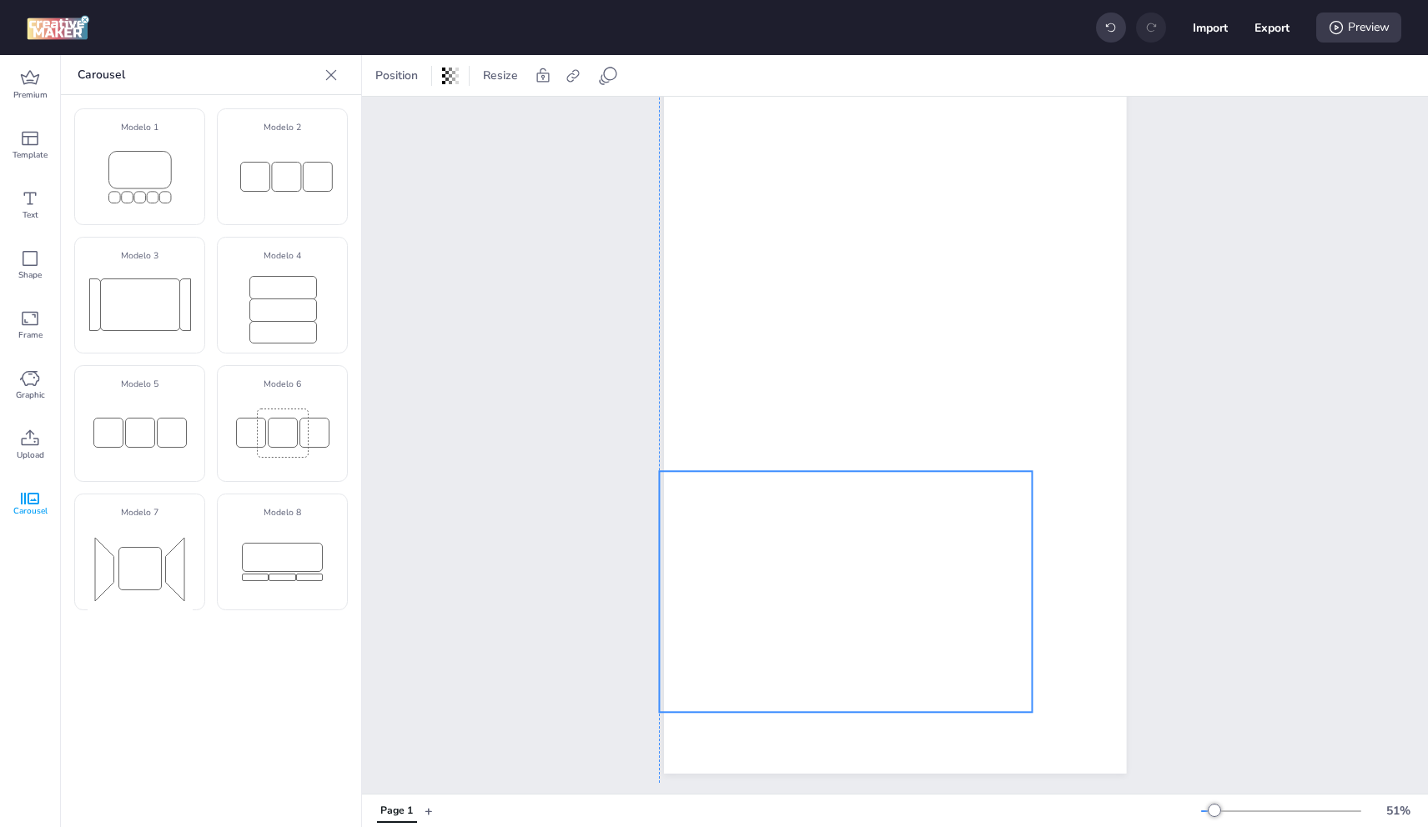
drag, startPoint x: 958, startPoint y: 578, endPoint x: 933, endPoint y: 567, distance: 28.0
select select "cover"
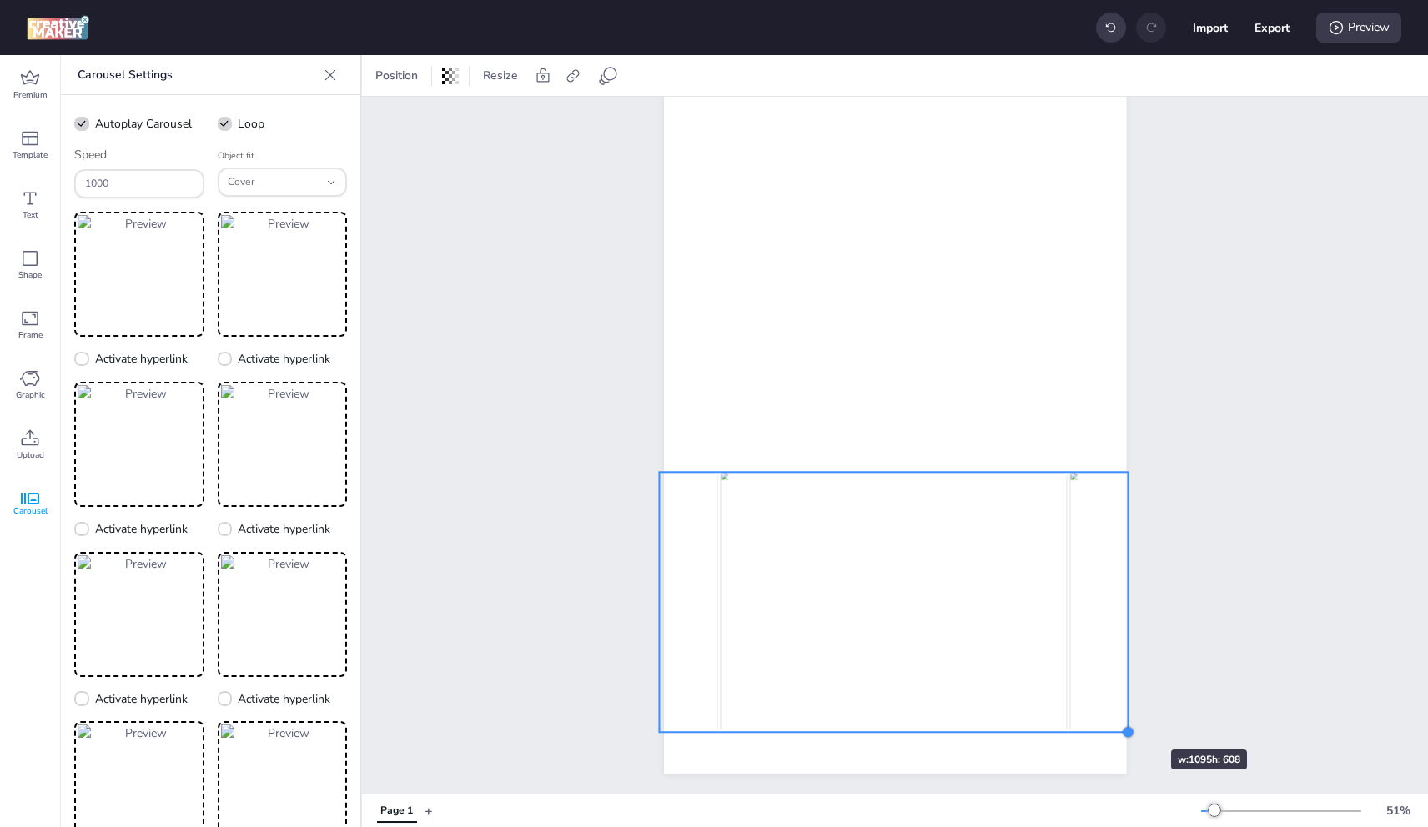
drag, startPoint x: 1091, startPoint y: 732, endPoint x: 1089, endPoint y: 671, distance: 60.9
click at [1122, 726] on div at bounding box center [1128, 732] width 13 height 13
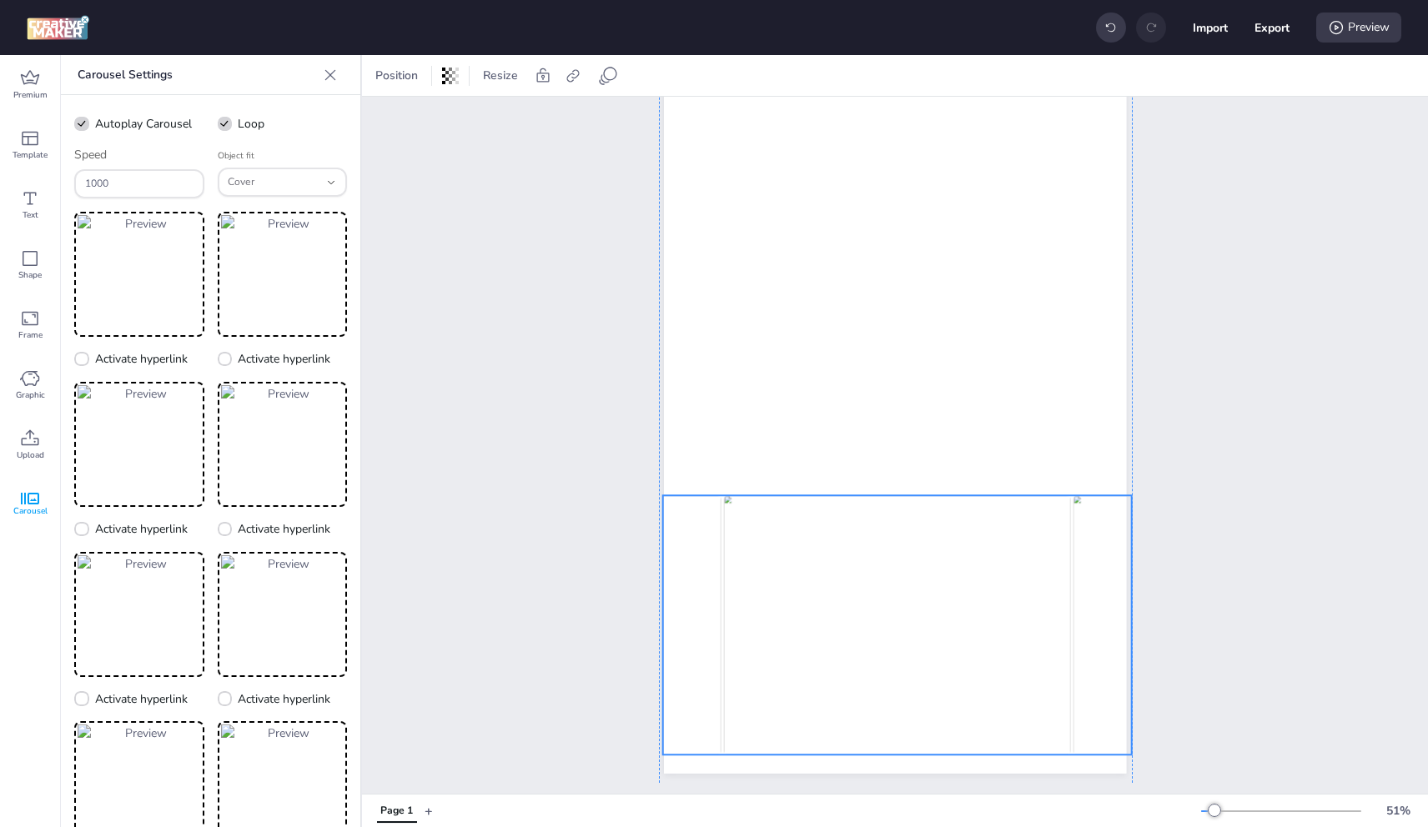
drag, startPoint x: 1059, startPoint y: 619, endPoint x: 1061, endPoint y: 642, distance: 23.4
click at [1061, 642] on img at bounding box center [897, 624] width 347 height 259
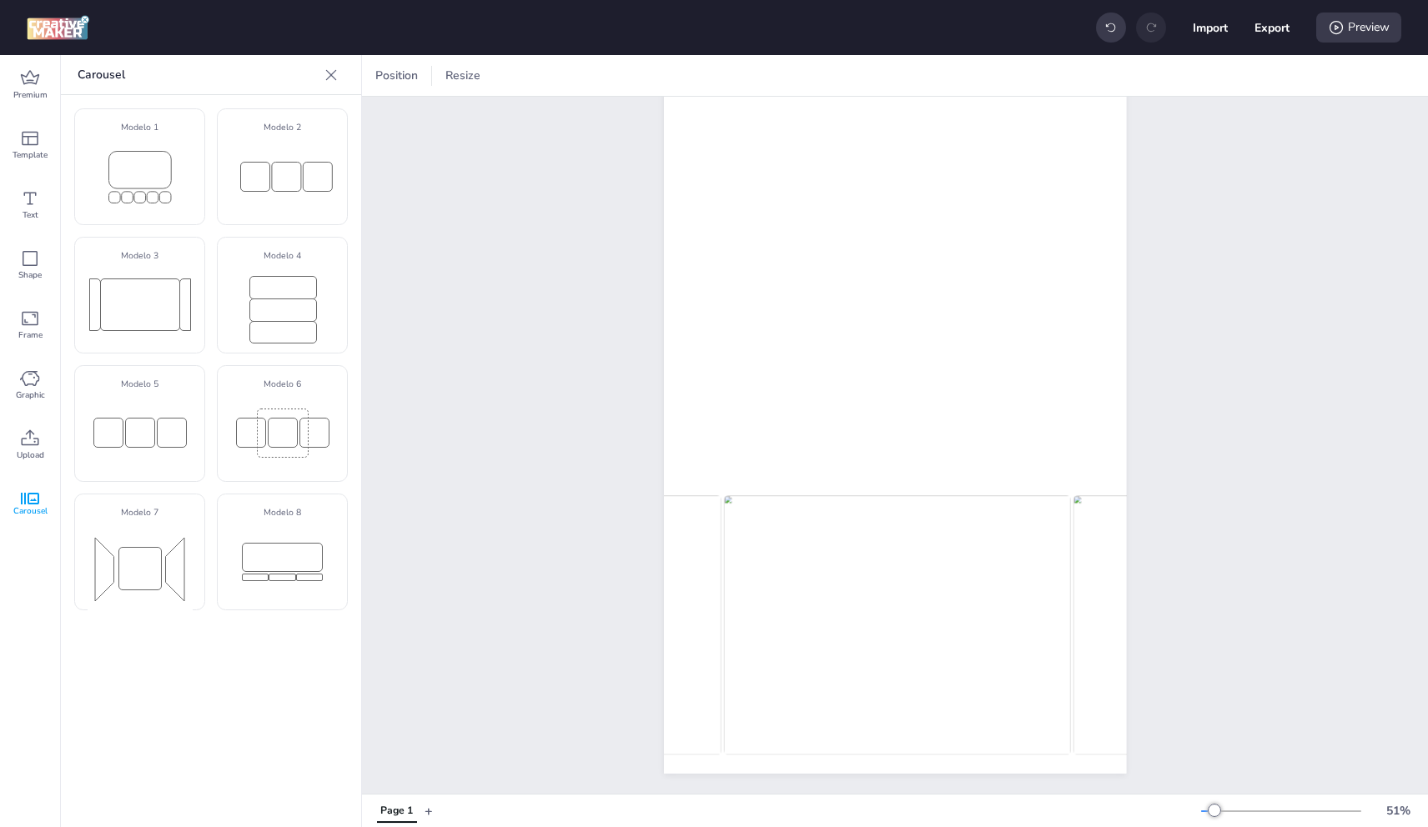
scroll to position [0, 0]
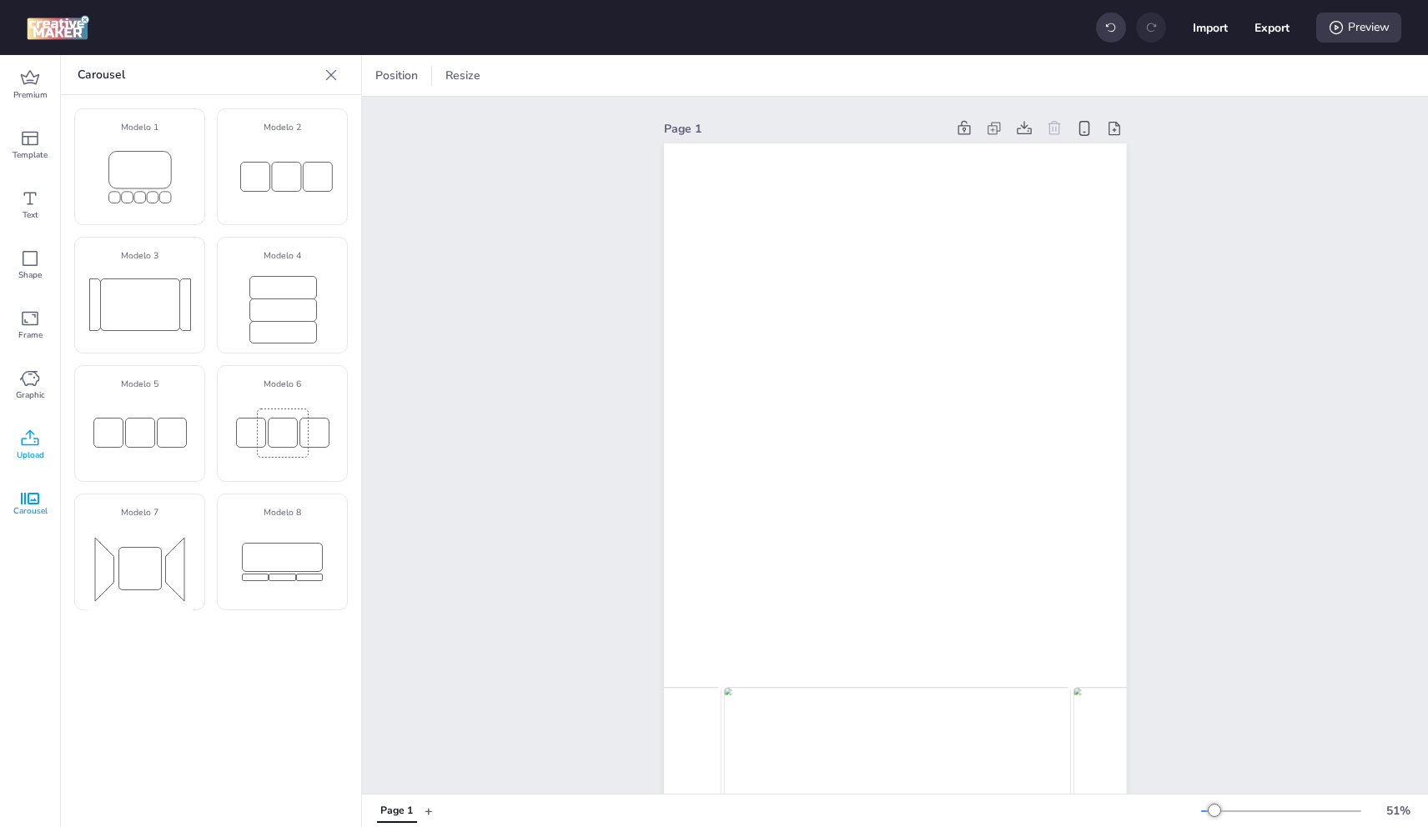
click at [35, 427] on div "Upload" at bounding box center [30, 445] width 60 height 60
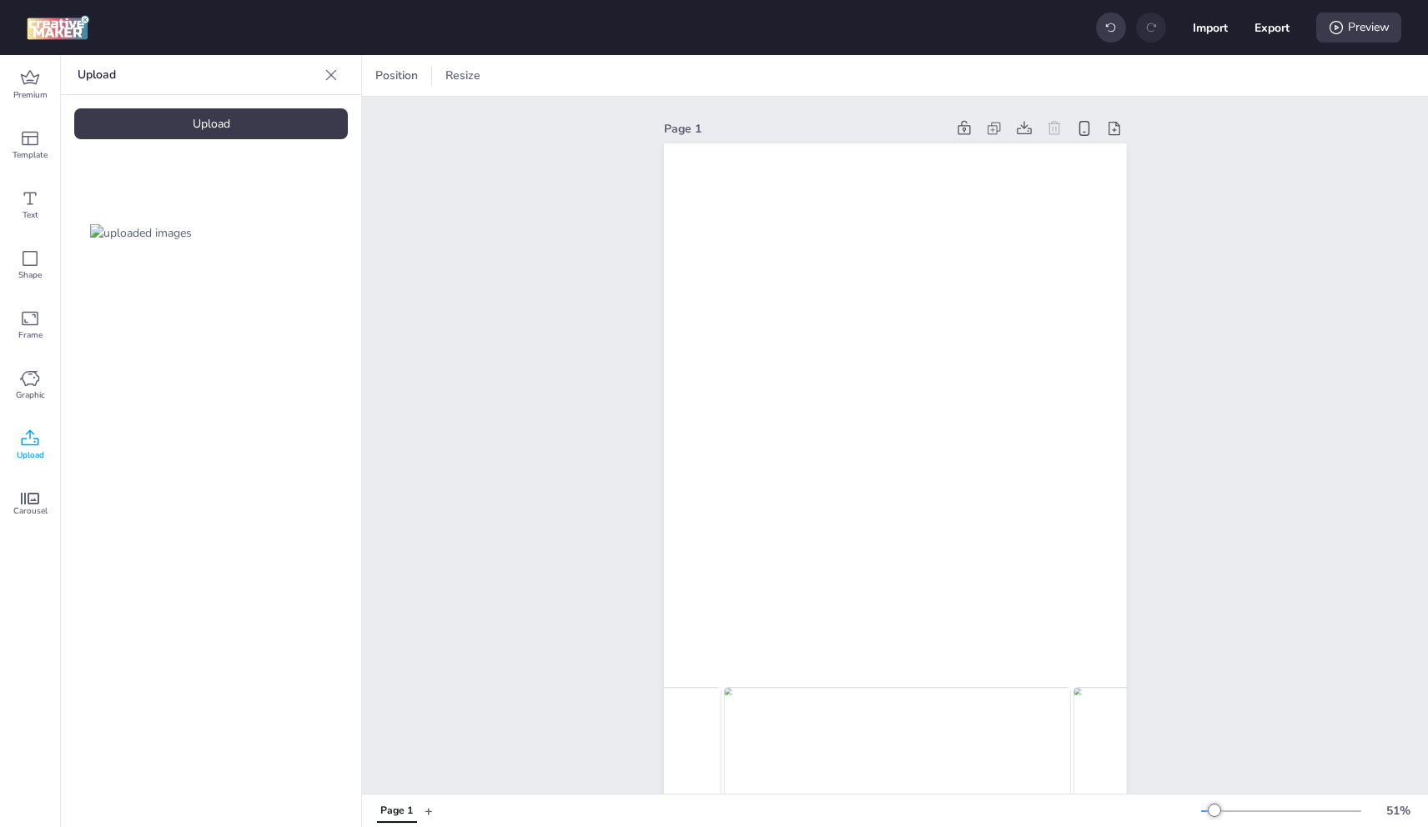
click at [233, 123] on div "Upload" at bounding box center [211, 123] width 274 height 31
click at [304, 222] on video at bounding box center [280, 232] width 133 height 67
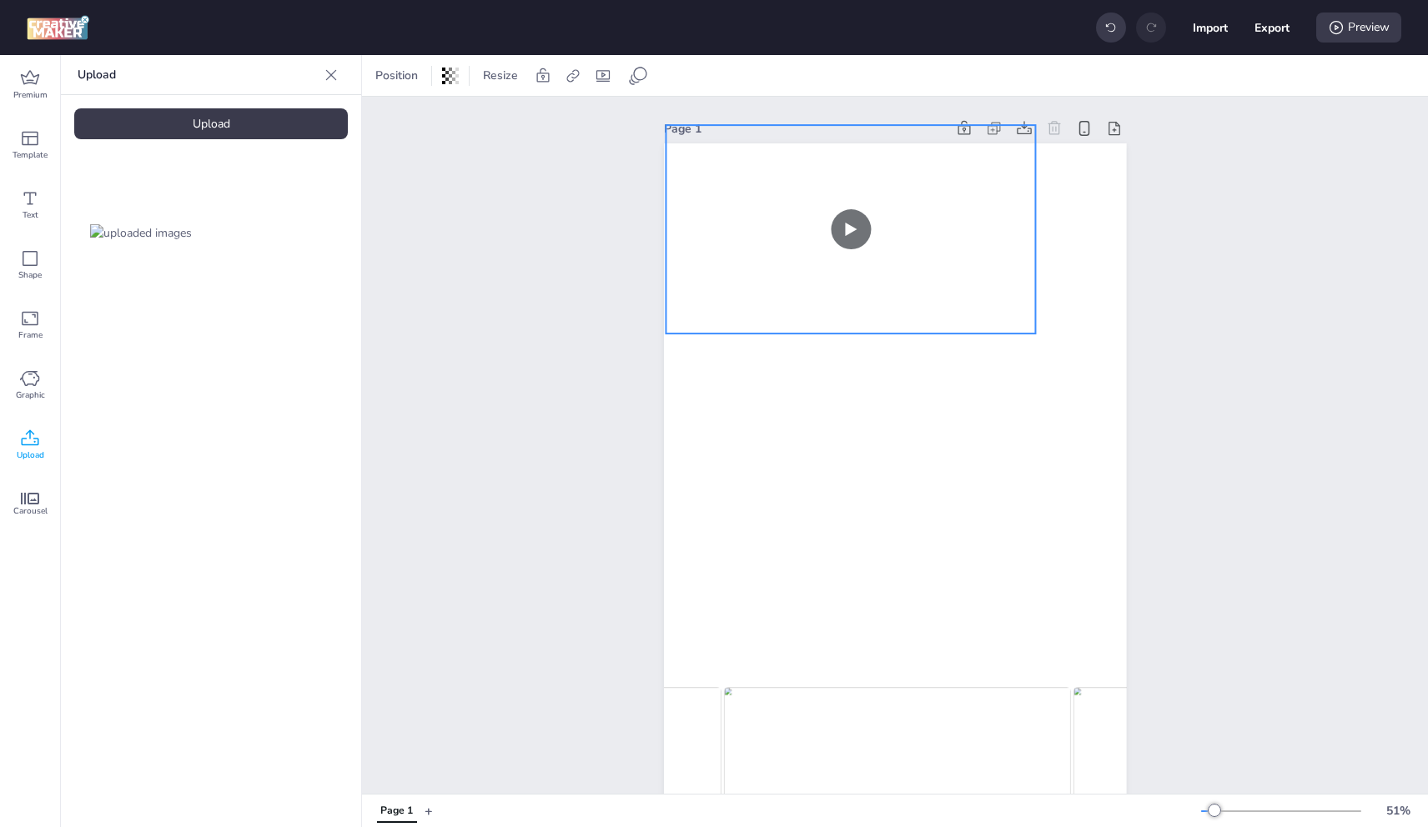
drag, startPoint x: 888, startPoint y: 490, endPoint x: 847, endPoint y: 173, distance: 318.8
click at [847, 173] on video at bounding box center [851, 229] width 370 height 209
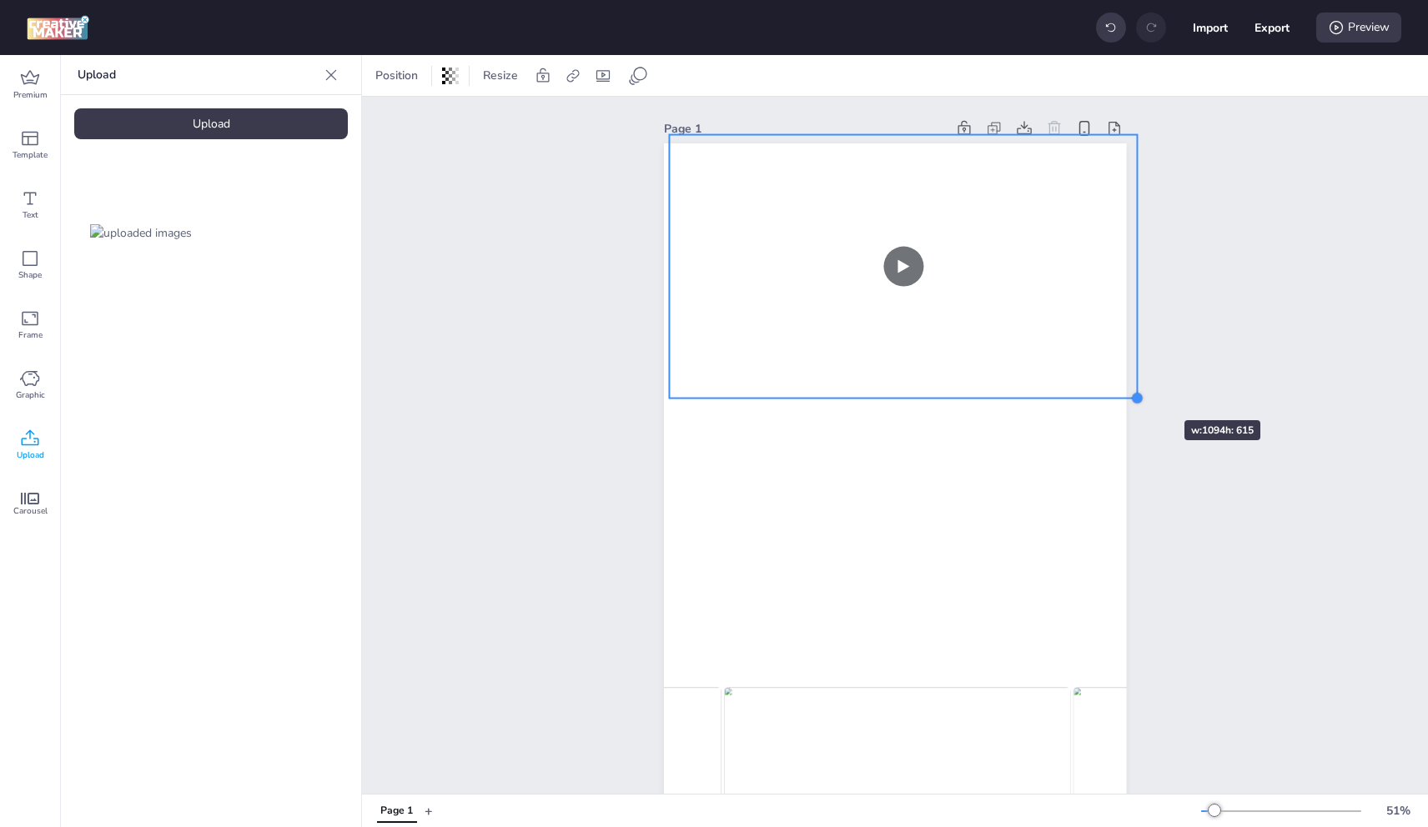
drag, startPoint x: 1070, startPoint y: 357, endPoint x: 1102, endPoint y: 365, distance: 32.8
click at [1135, 391] on div "Page 1" at bounding box center [895, 541] width 556 height 889
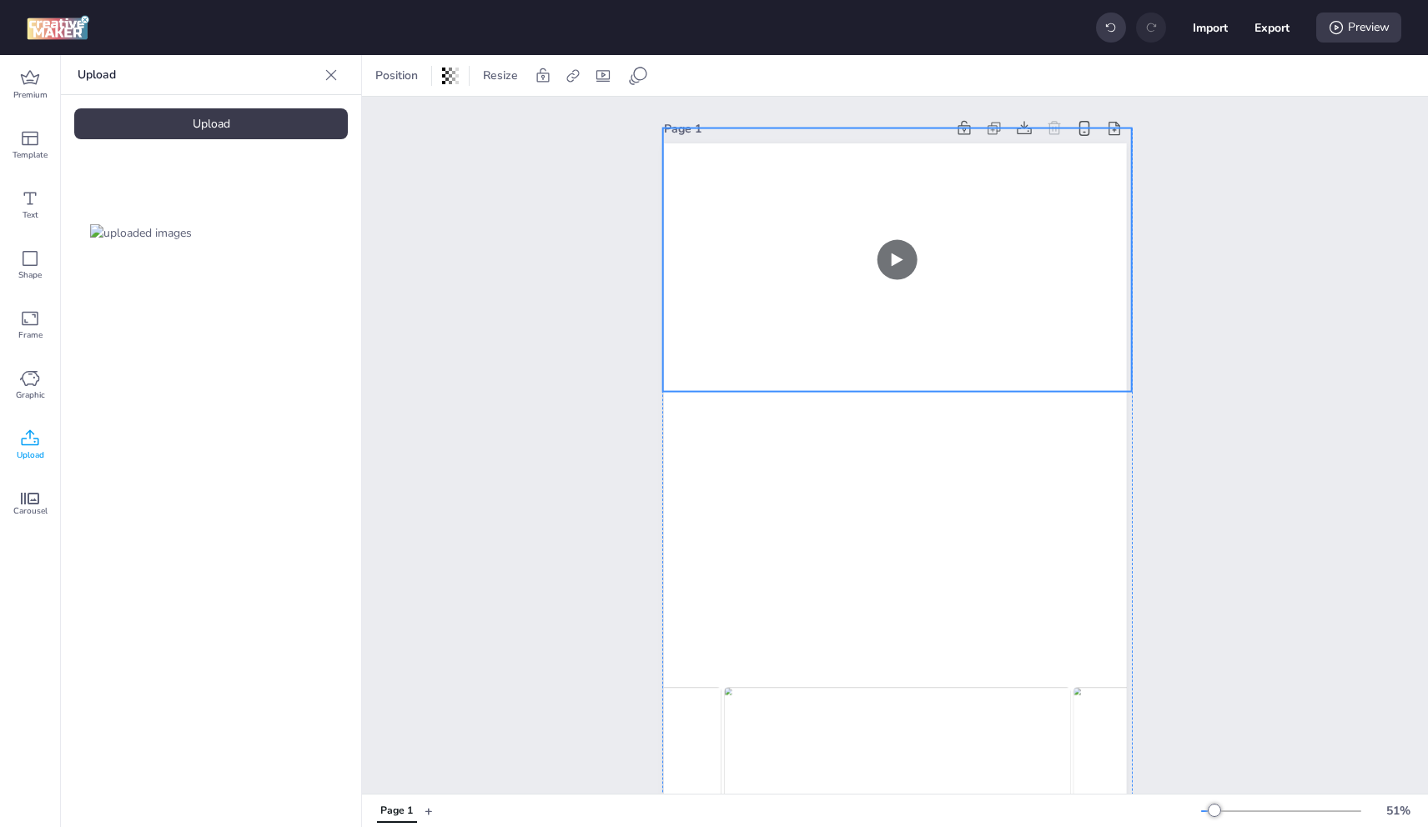
click at [1058, 311] on video at bounding box center [897, 260] width 470 height 264
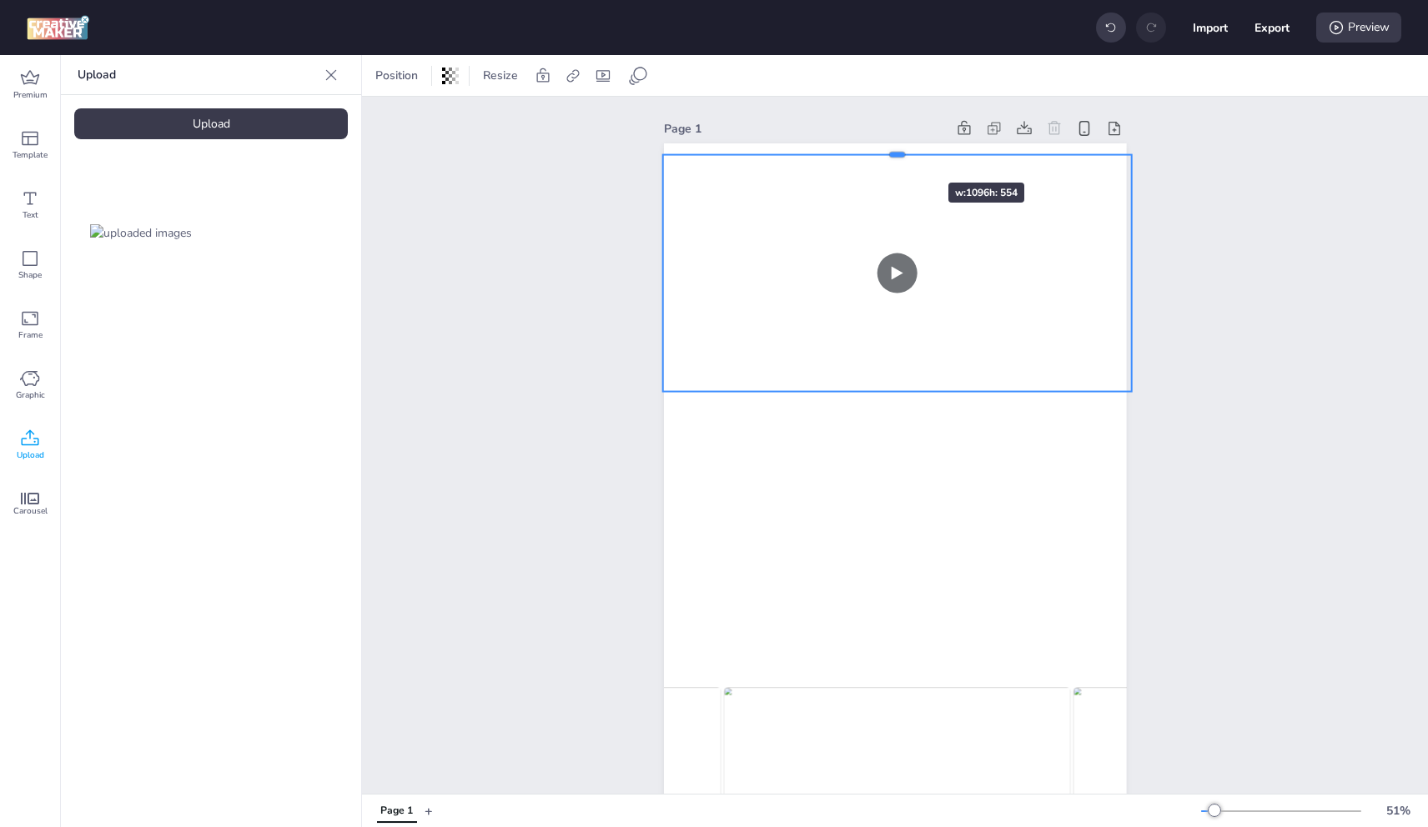
drag, startPoint x: 896, startPoint y: 126, endPoint x: 898, endPoint y: 153, distance: 26.8
click at [898, 153] on div at bounding box center [897, 148] width 470 height 13
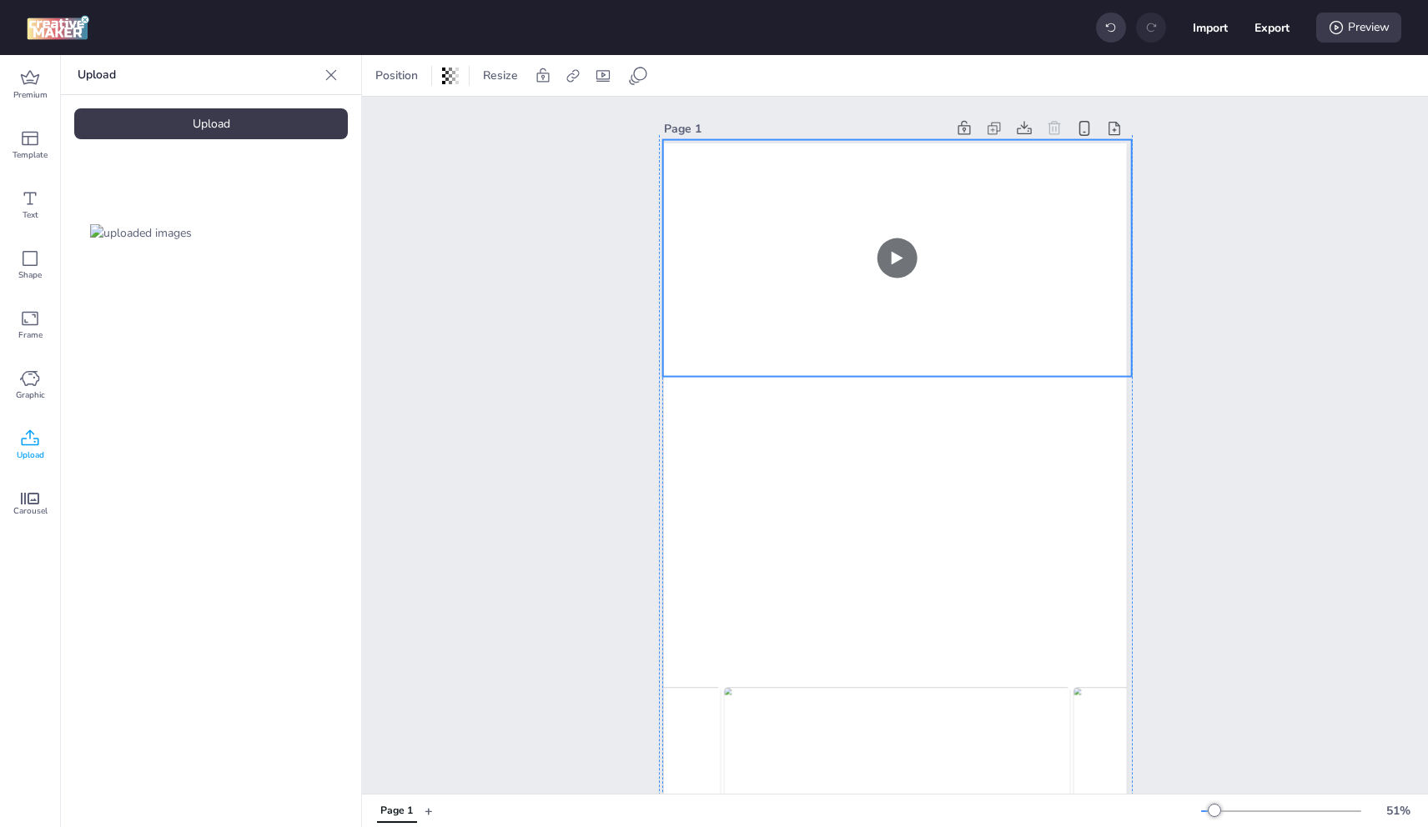
drag, startPoint x: 896, startPoint y: 387, endPoint x: 895, endPoint y: 372, distance: 15.0
click at [895, 372] on video at bounding box center [897, 245] width 470 height 264
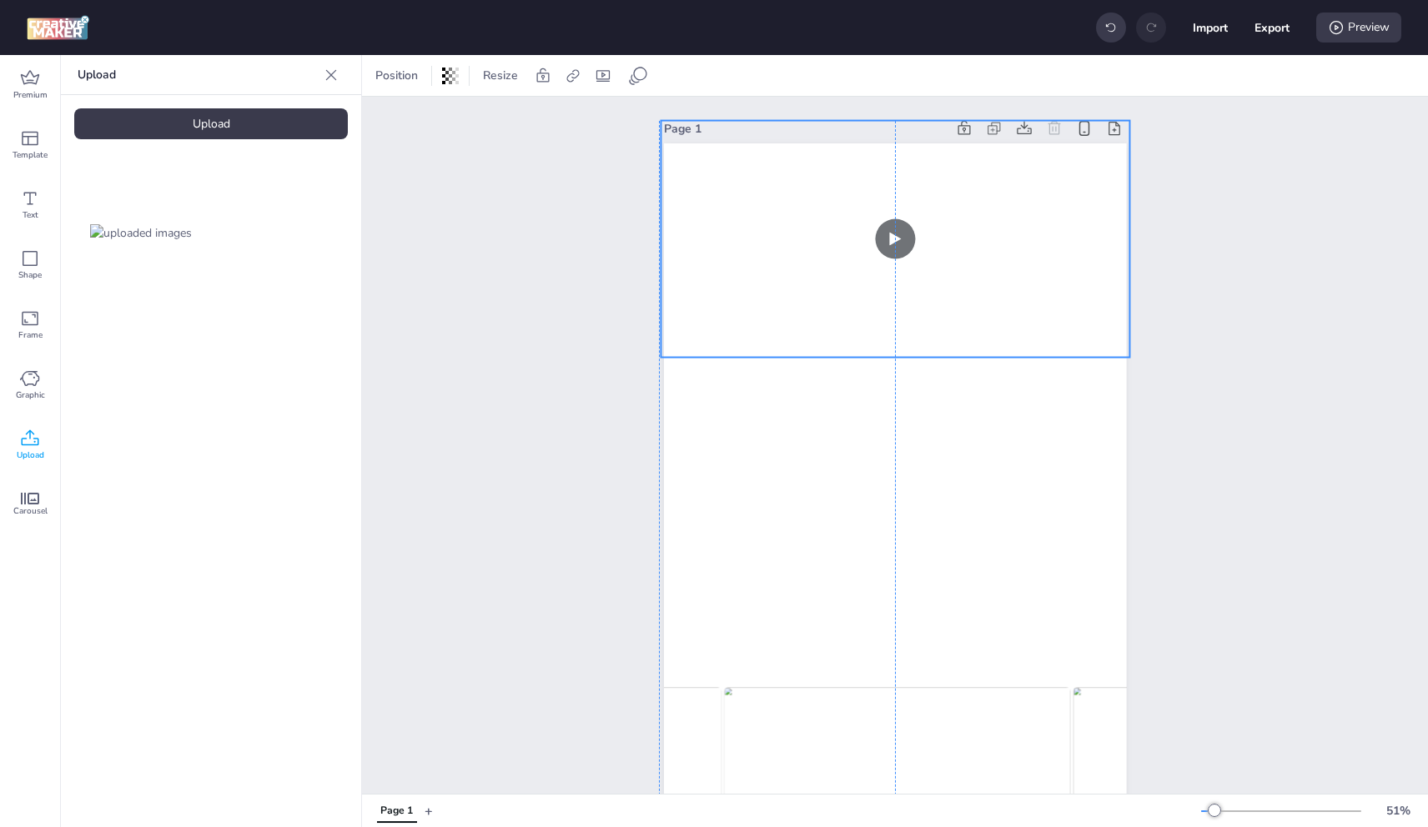
drag, startPoint x: 892, startPoint y: 376, endPoint x: 887, endPoint y: 355, distance: 21.4
click at [887, 355] on video at bounding box center [896, 226] width 470 height 264
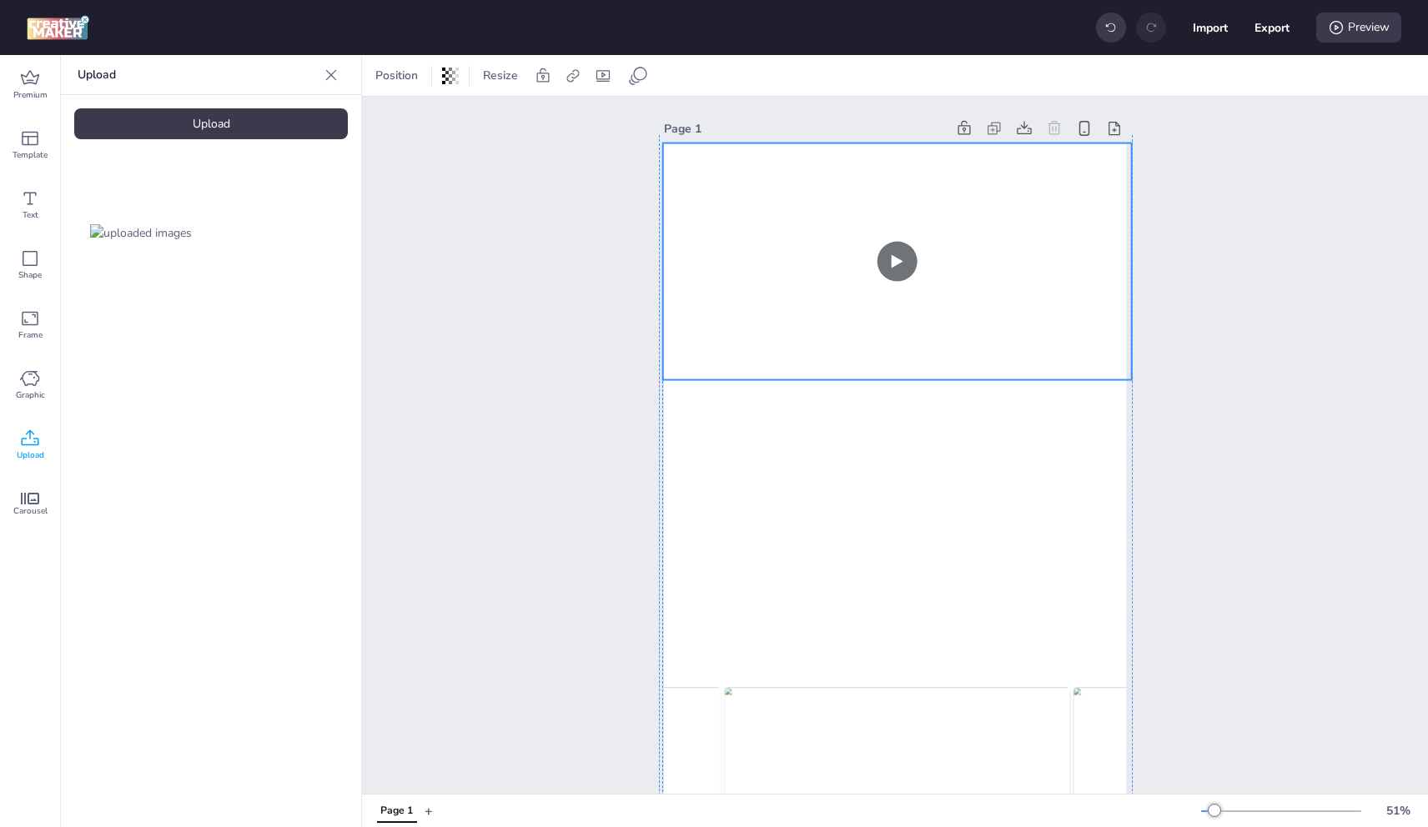
drag, startPoint x: 1013, startPoint y: 219, endPoint x: 1007, endPoint y: 247, distance: 29.0
click at [1010, 246] on video at bounding box center [897, 249] width 470 height 264
click at [992, 245] on video at bounding box center [894, 245] width 470 height 264
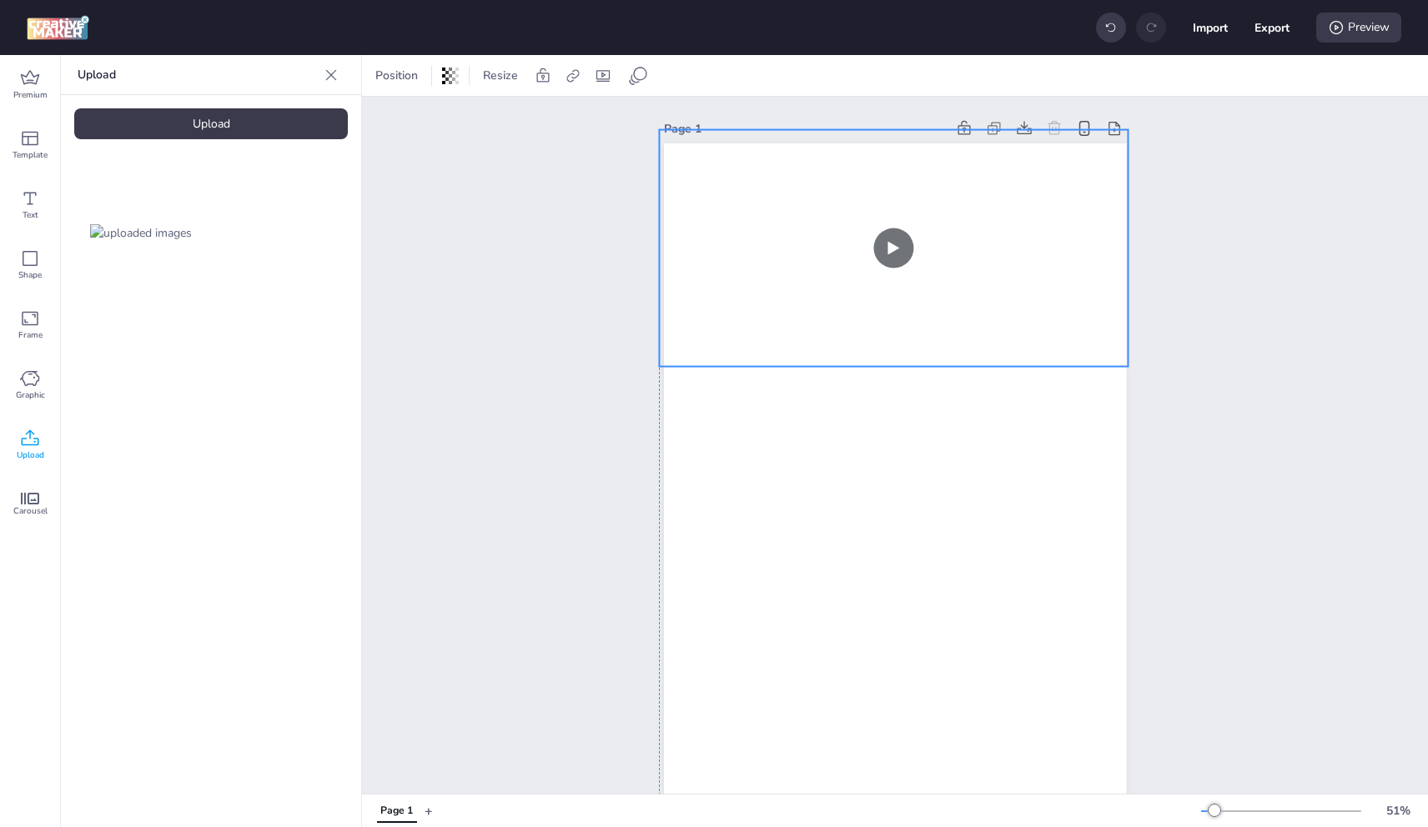
drag, startPoint x: 892, startPoint y: 372, endPoint x: 890, endPoint y: 363, distance: 9.3
click at [890, 363] on video at bounding box center [894, 235] width 470 height 264
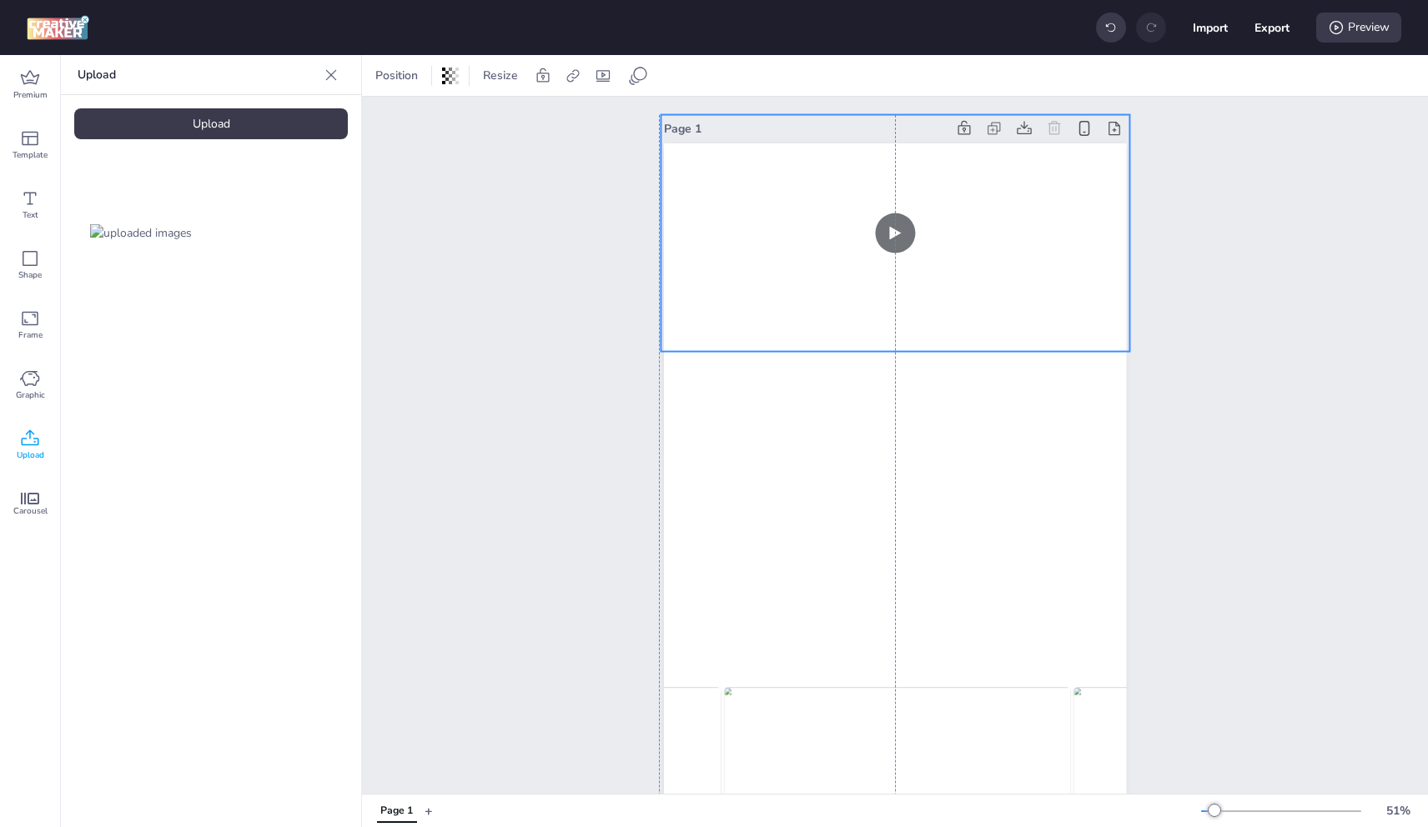
drag, startPoint x: 889, startPoint y: 365, endPoint x: 888, endPoint y: 346, distance: 18.4
click at [888, 346] on video at bounding box center [896, 220] width 470 height 264
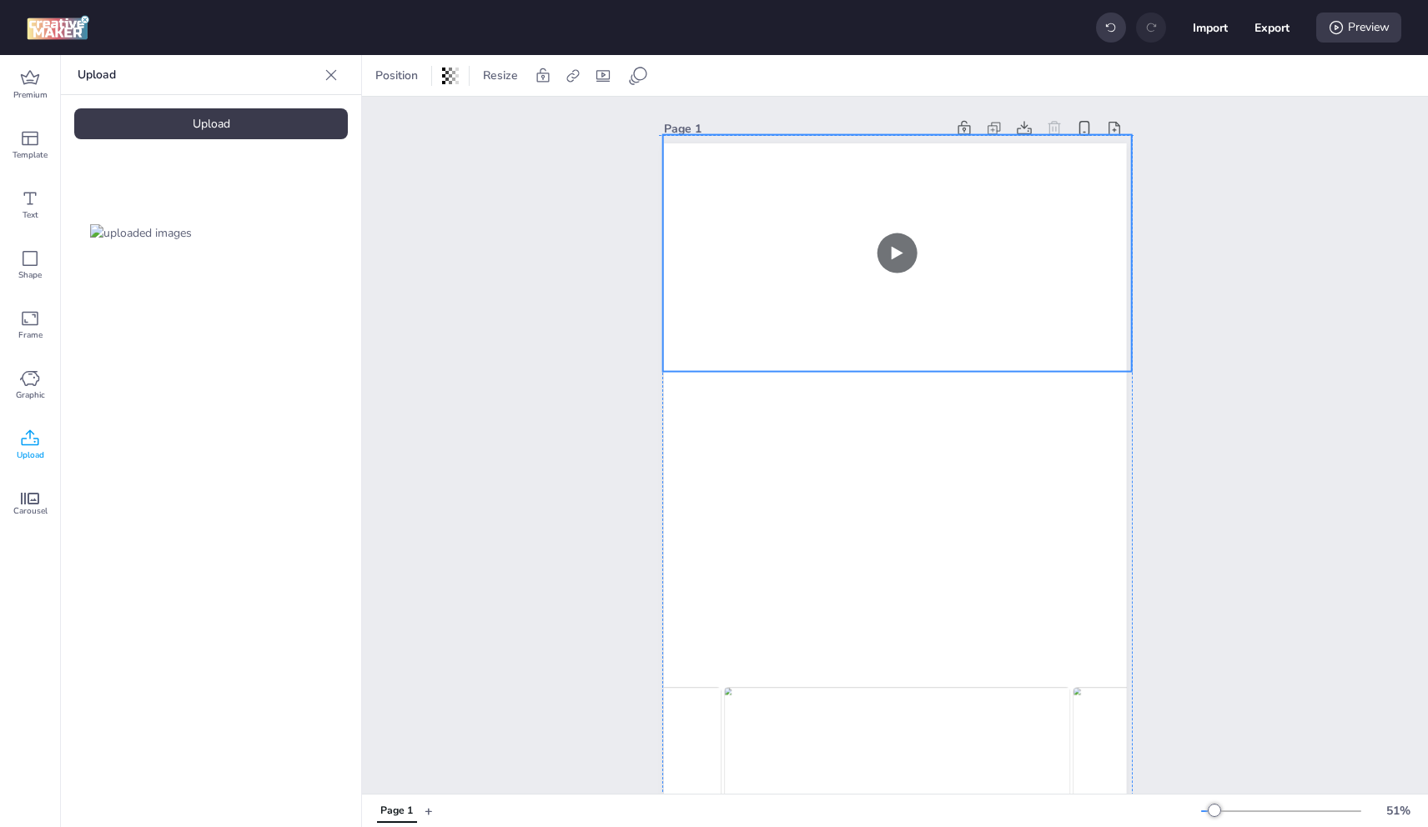
drag, startPoint x: 887, startPoint y: 345, endPoint x: 892, endPoint y: 370, distance: 24.5
click at [892, 370] on video at bounding box center [897, 240] width 470 height 264
drag, startPoint x: 904, startPoint y: 272, endPoint x: 347, endPoint y: 440, distance: 581.9
click at [899, 279] on video at bounding box center [897, 240] width 470 height 264
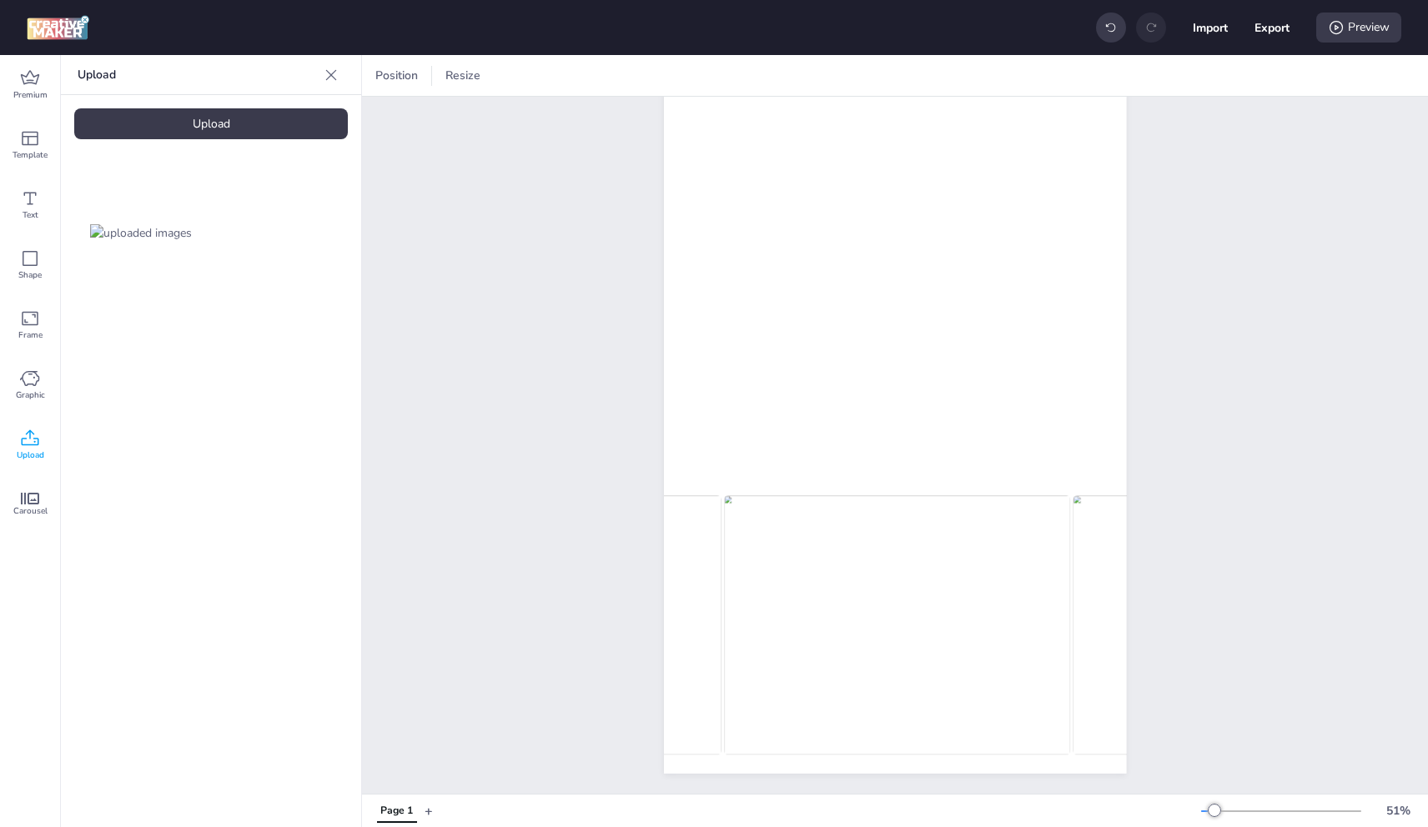
scroll to position [204, 0]
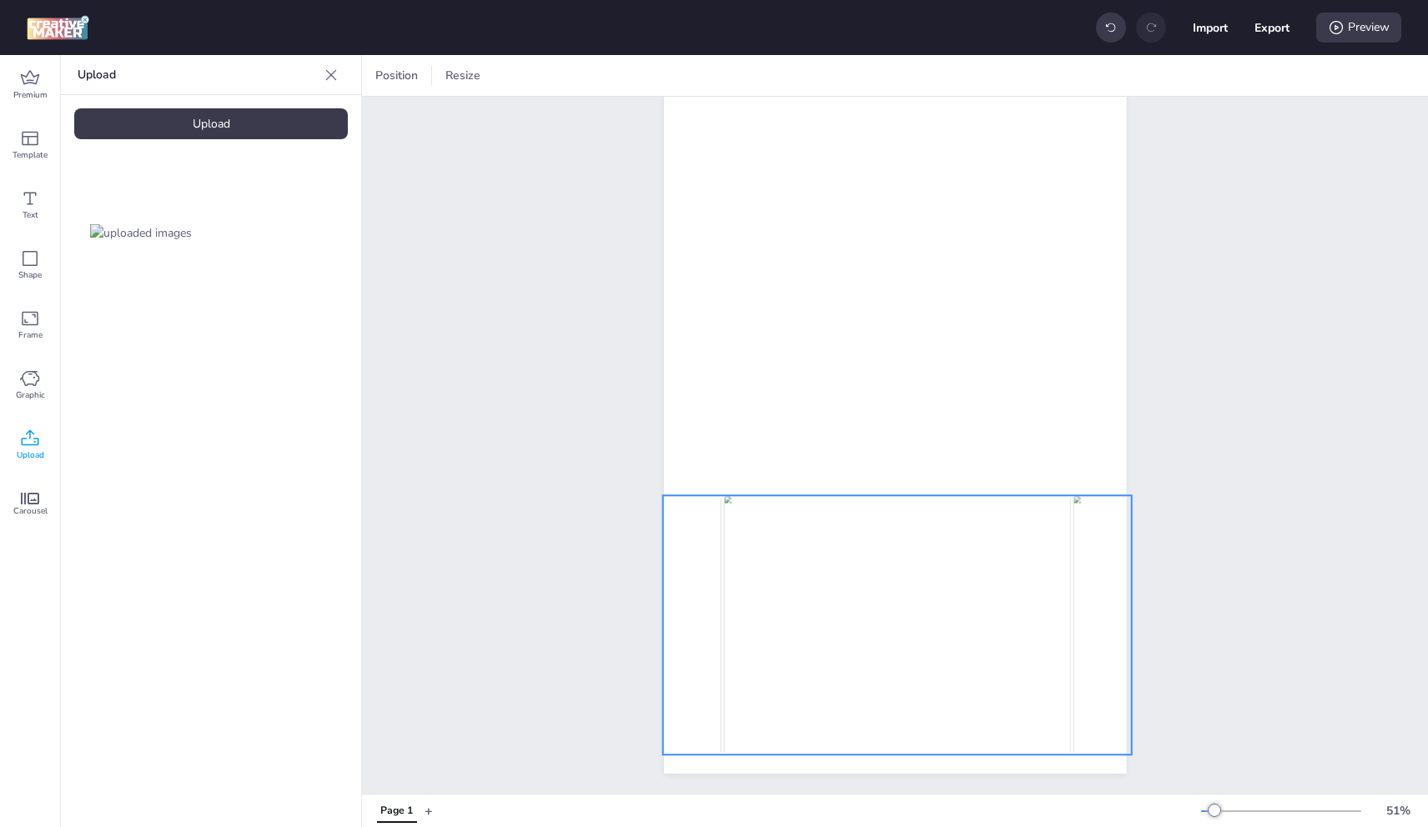
click at [994, 617] on img at bounding box center [897, 624] width 347 height 259
select select "cover"
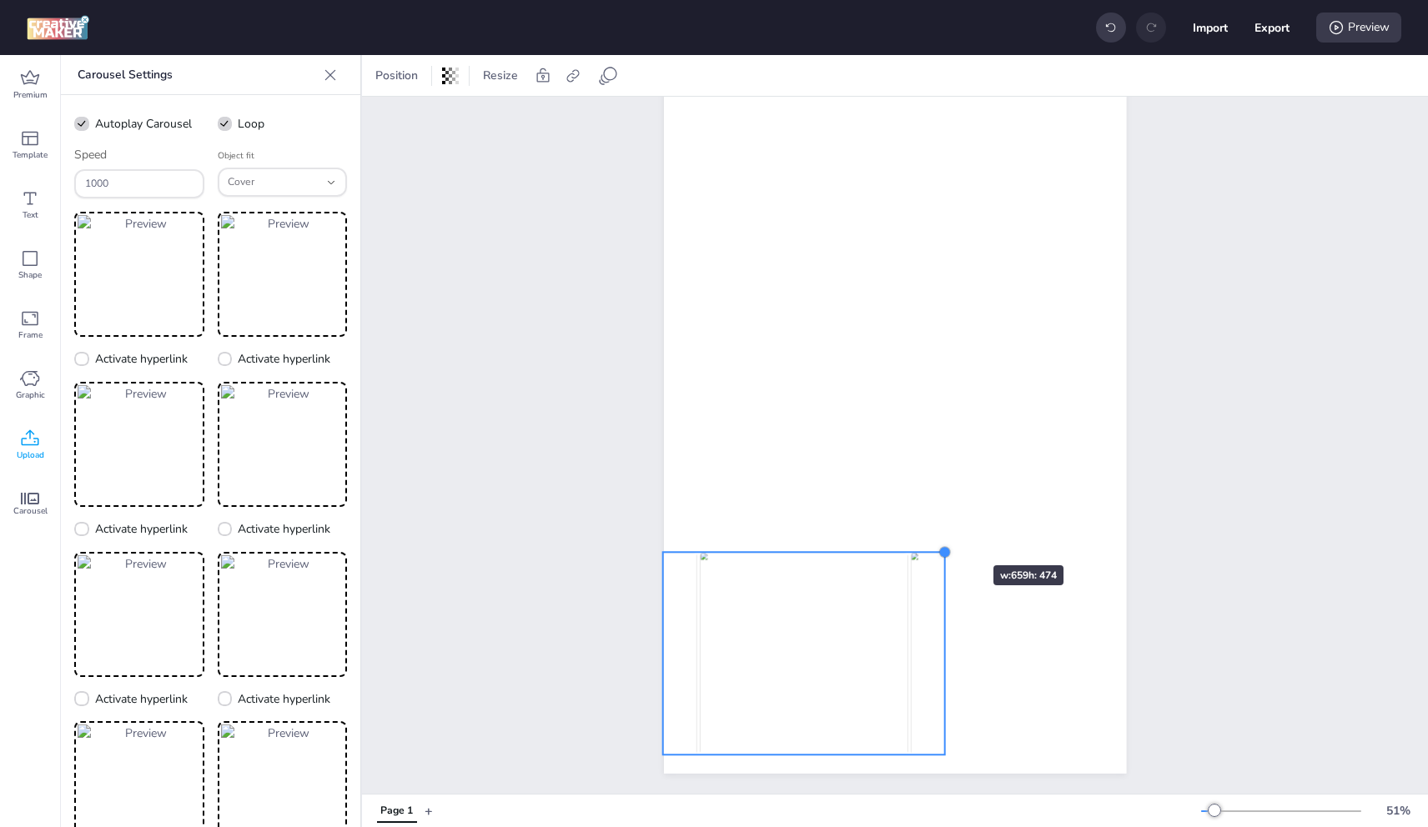
drag, startPoint x: 1131, startPoint y: 479, endPoint x: 870, endPoint y: 587, distance: 282.7
click at [944, 546] on div at bounding box center [944, 552] width 13 height 13
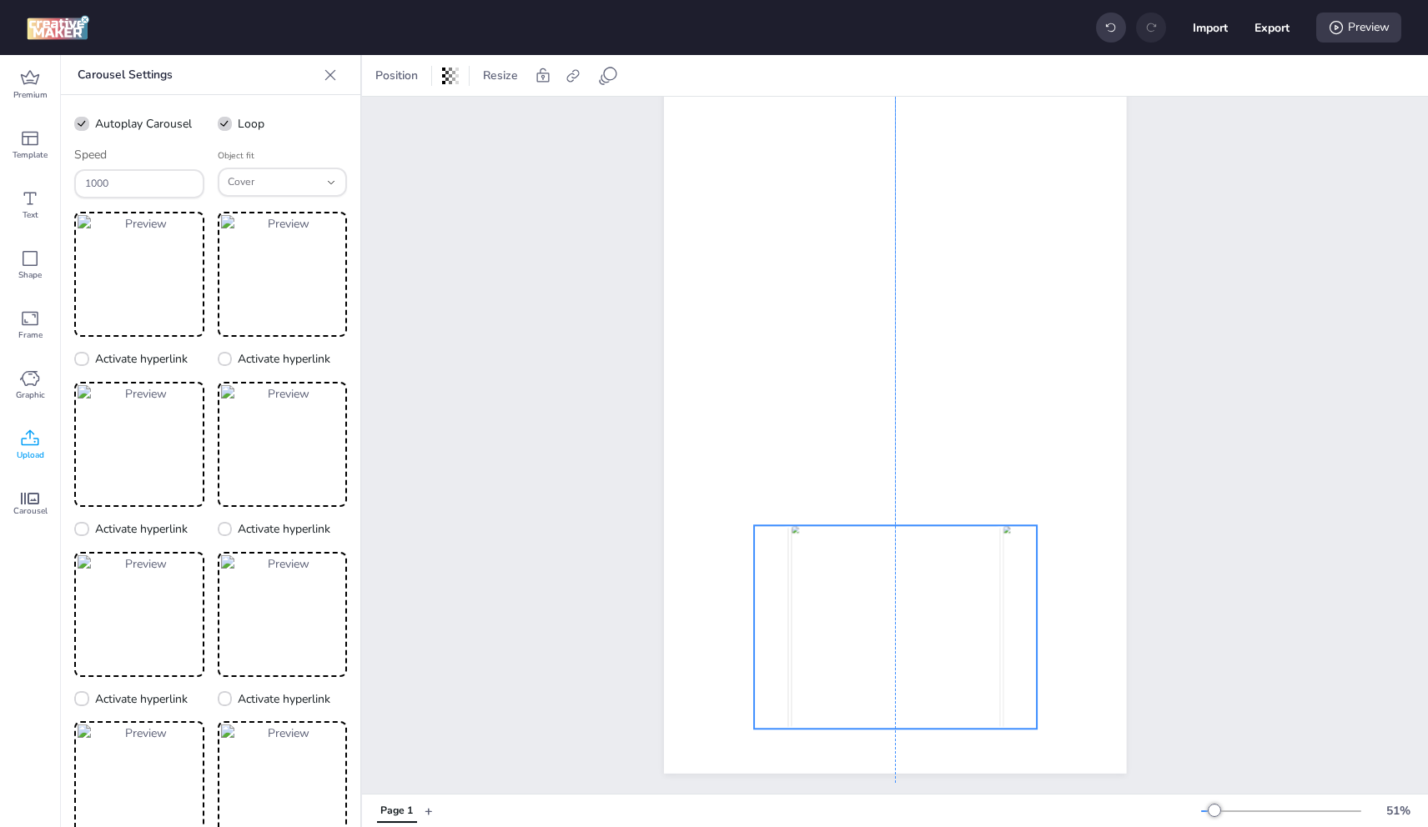
drag, startPoint x: 957, startPoint y: 619, endPoint x: 963, endPoint y: 581, distance: 38.0
click at [960, 583] on img at bounding box center [895, 627] width 209 height 204
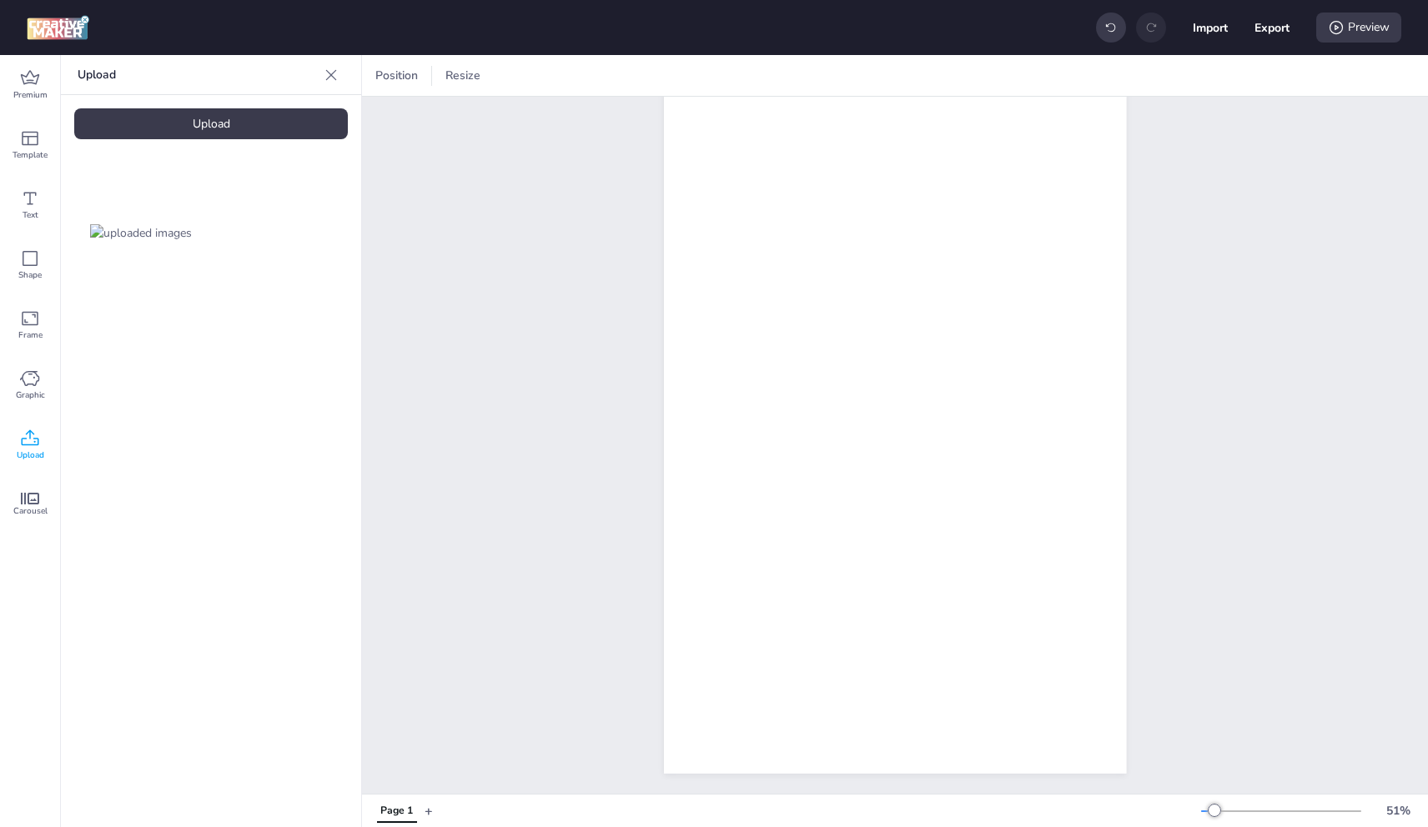
click at [33, 435] on icon at bounding box center [30, 439] width 20 height 20
click at [28, 482] on div "Carousel" at bounding box center [30, 505] width 60 height 60
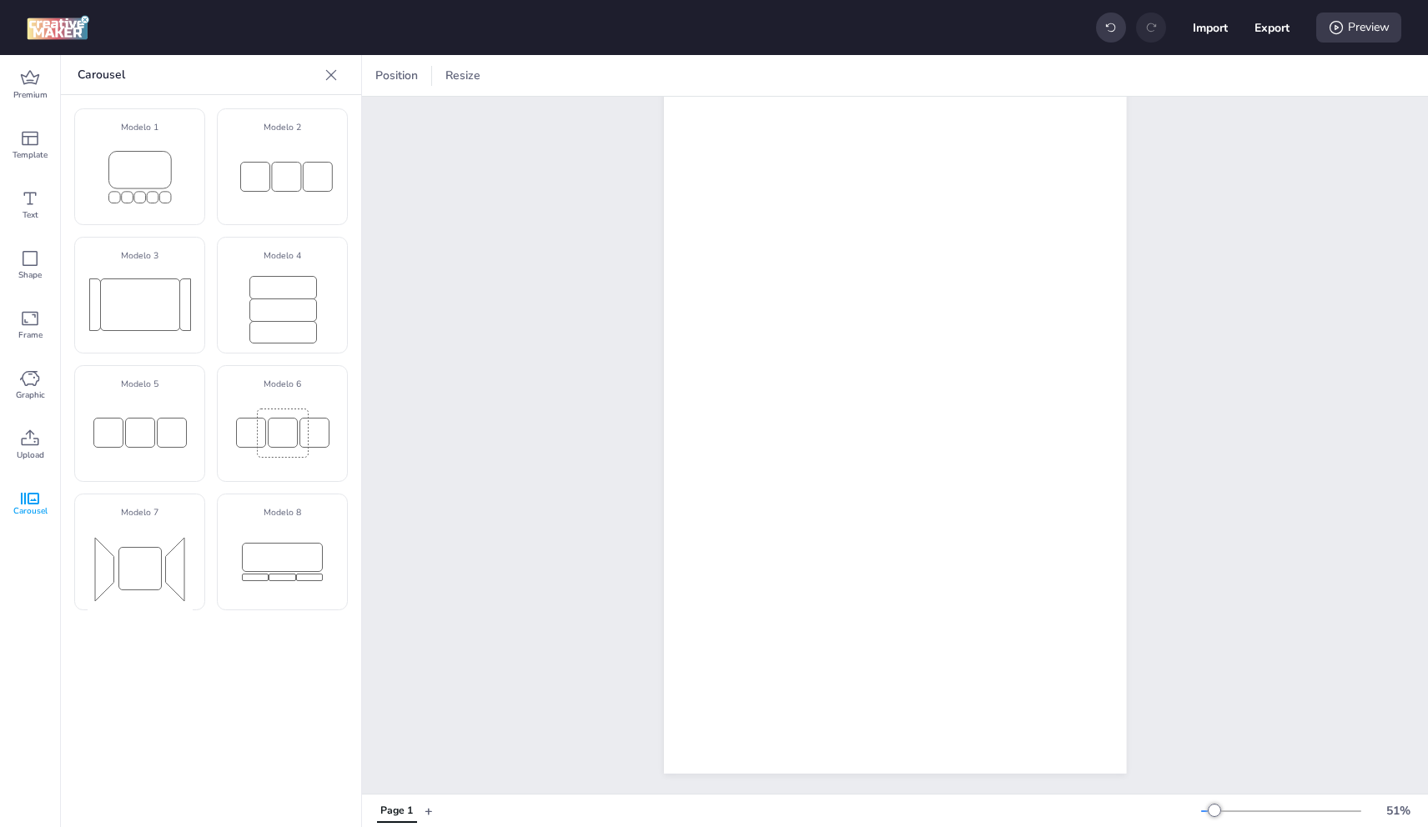
drag, startPoint x: 158, startPoint y: 410, endPoint x: 375, endPoint y: 456, distance: 221.0
click at [158, 410] on rect at bounding box center [140, 433] width 105 height 48
drag, startPoint x: 913, startPoint y: 358, endPoint x: 802, endPoint y: 569, distance: 238.4
click at [796, 561] on div "3" at bounding box center [818, 564] width 44 height 37
select select "cover"
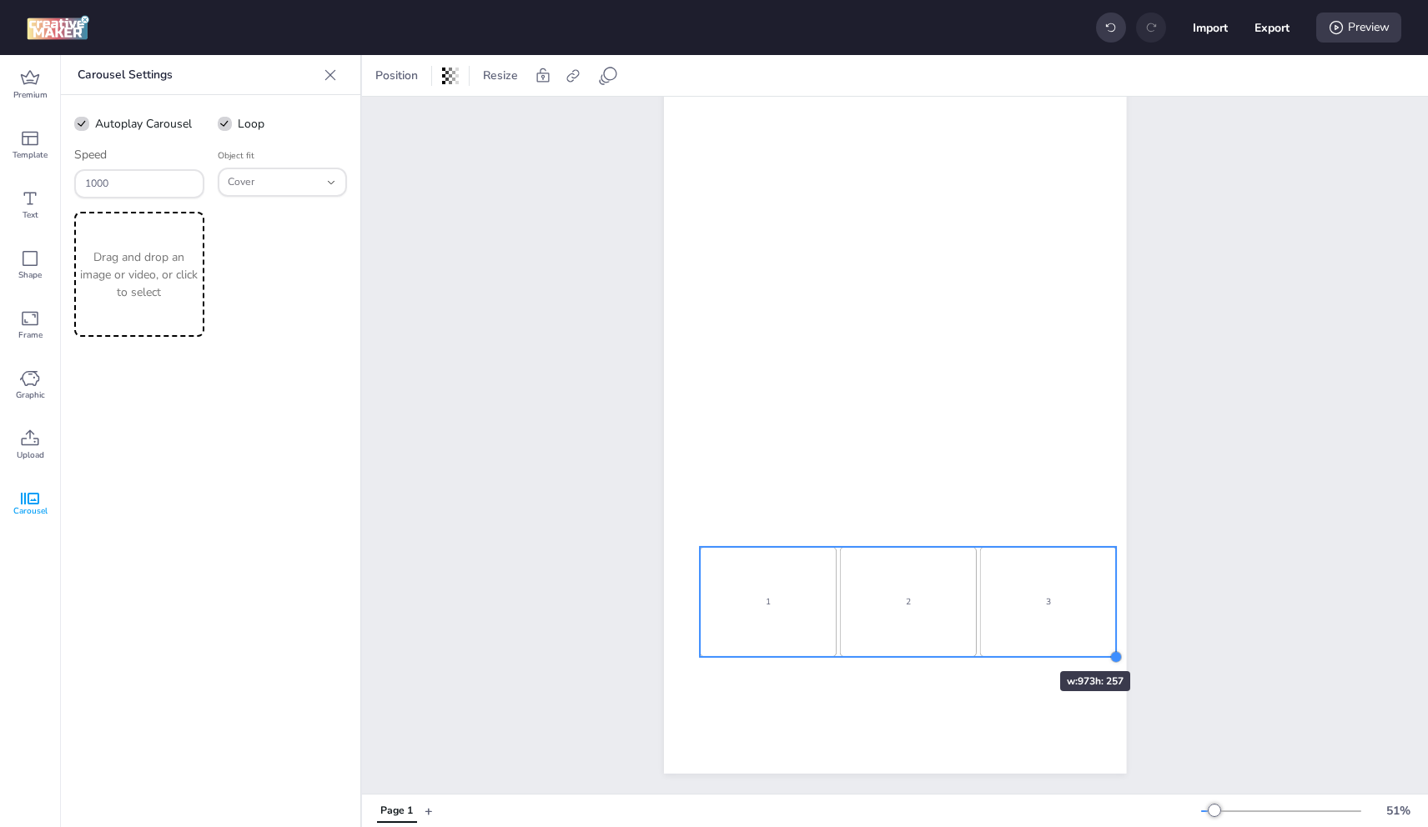
drag, startPoint x: 832, startPoint y: 568, endPoint x: 1013, endPoint y: 644, distance: 197.0
click at [1013, 644] on div "1 2 3 1 2 3 1 2 3" at bounding box center [895, 363] width 462 height 822
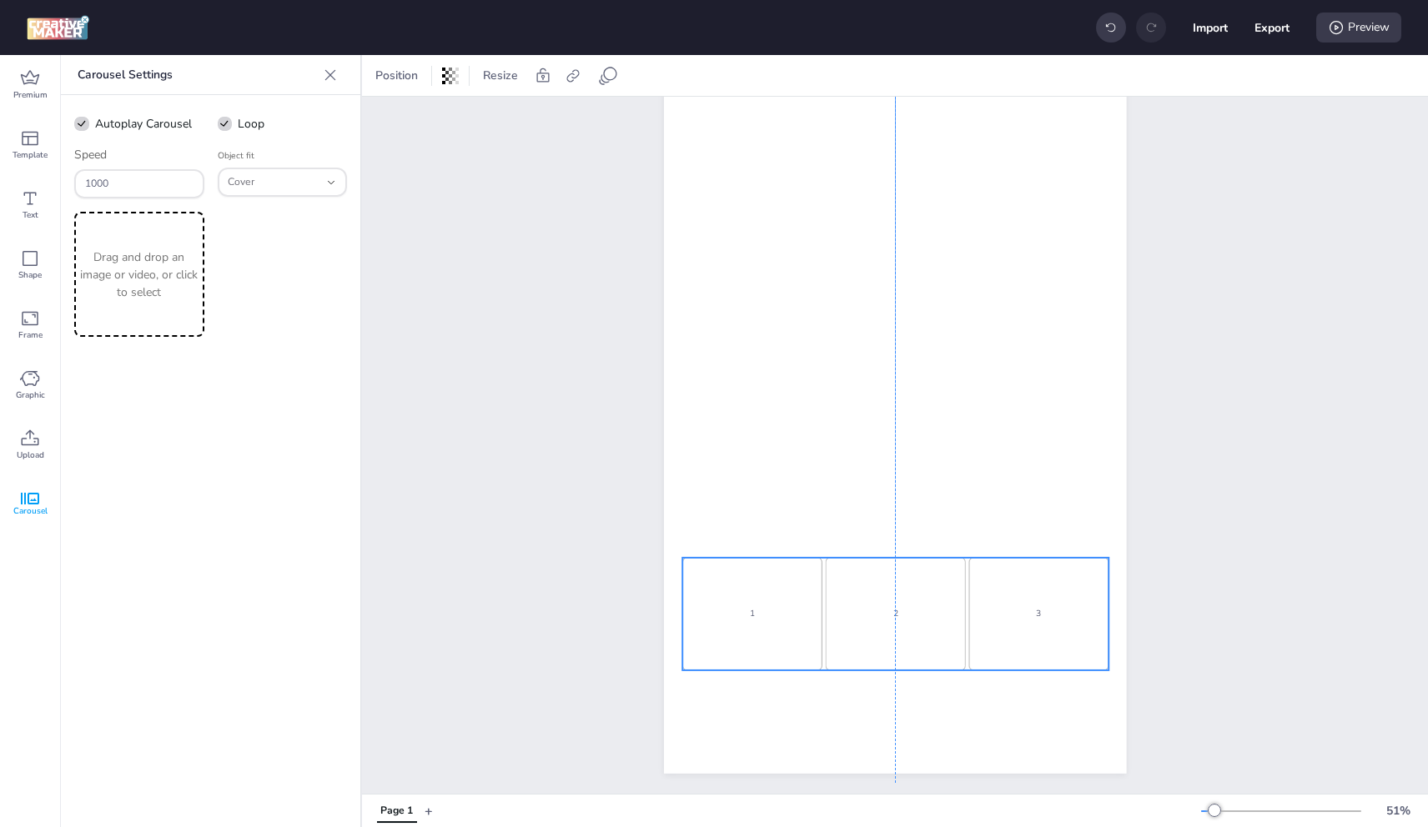
drag, startPoint x: 1053, startPoint y: 602, endPoint x: 1043, endPoint y: 611, distance: 13.7
click at [1043, 611] on div "3" at bounding box center [1038, 614] width 140 height 113
click at [90, 237] on div "Drag and drop an image or video, or click to select" at bounding box center [139, 274] width 130 height 125
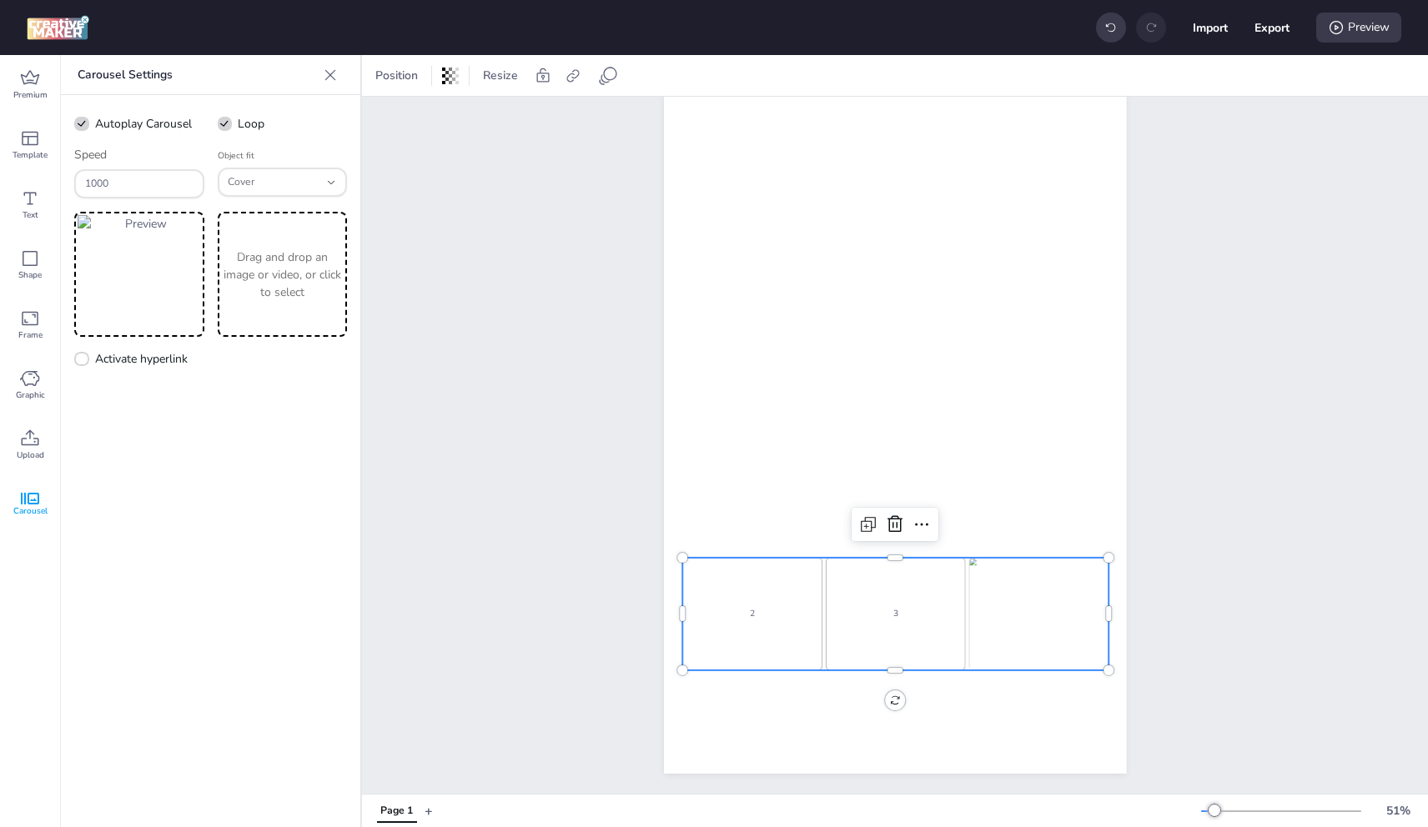
click at [267, 263] on p "Drag and drop an image or video, or click to select" at bounding box center [282, 275] width 123 height 53
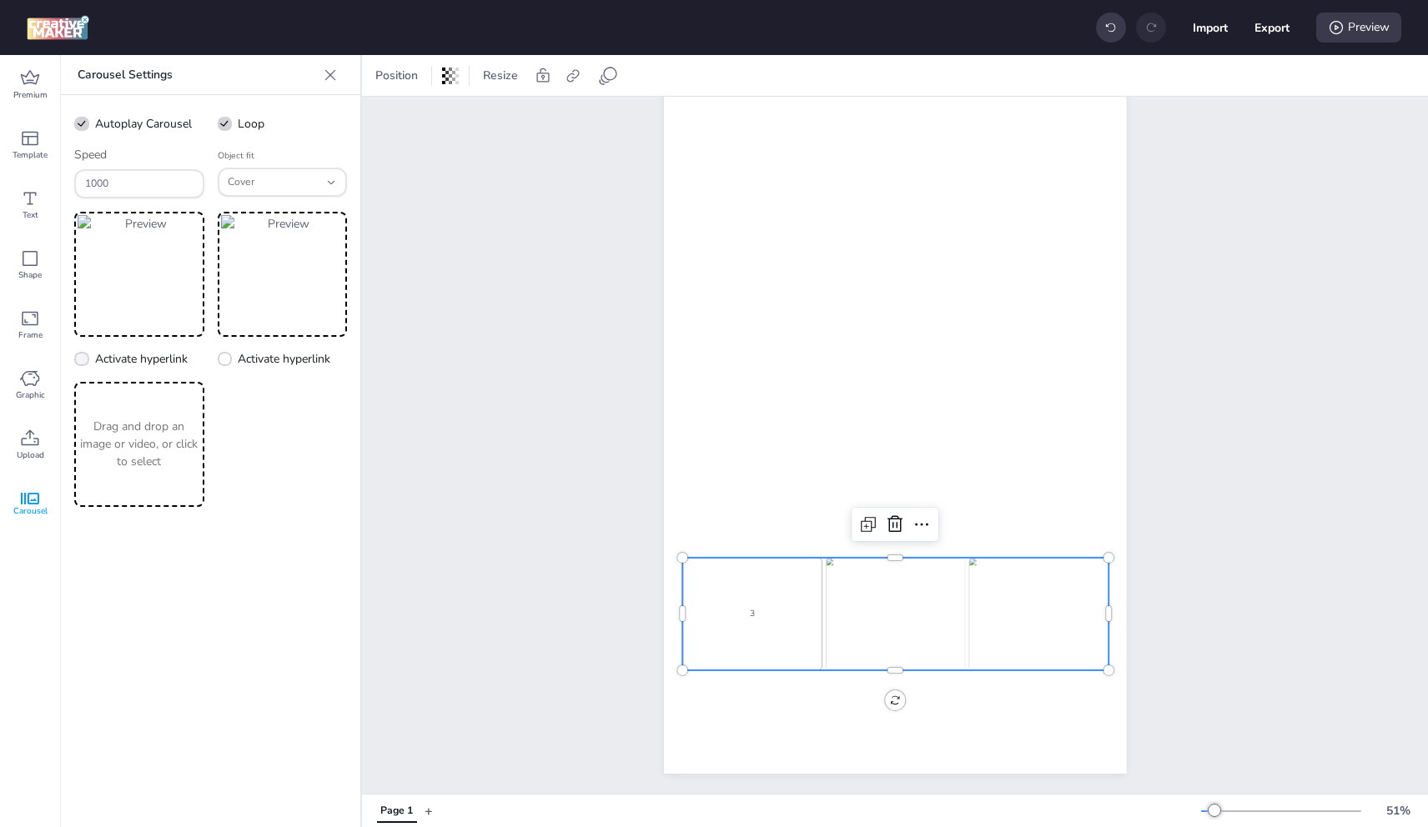
click at [123, 425] on p "Drag and drop an image or video, or click to select" at bounding box center [139, 444] width 123 height 53
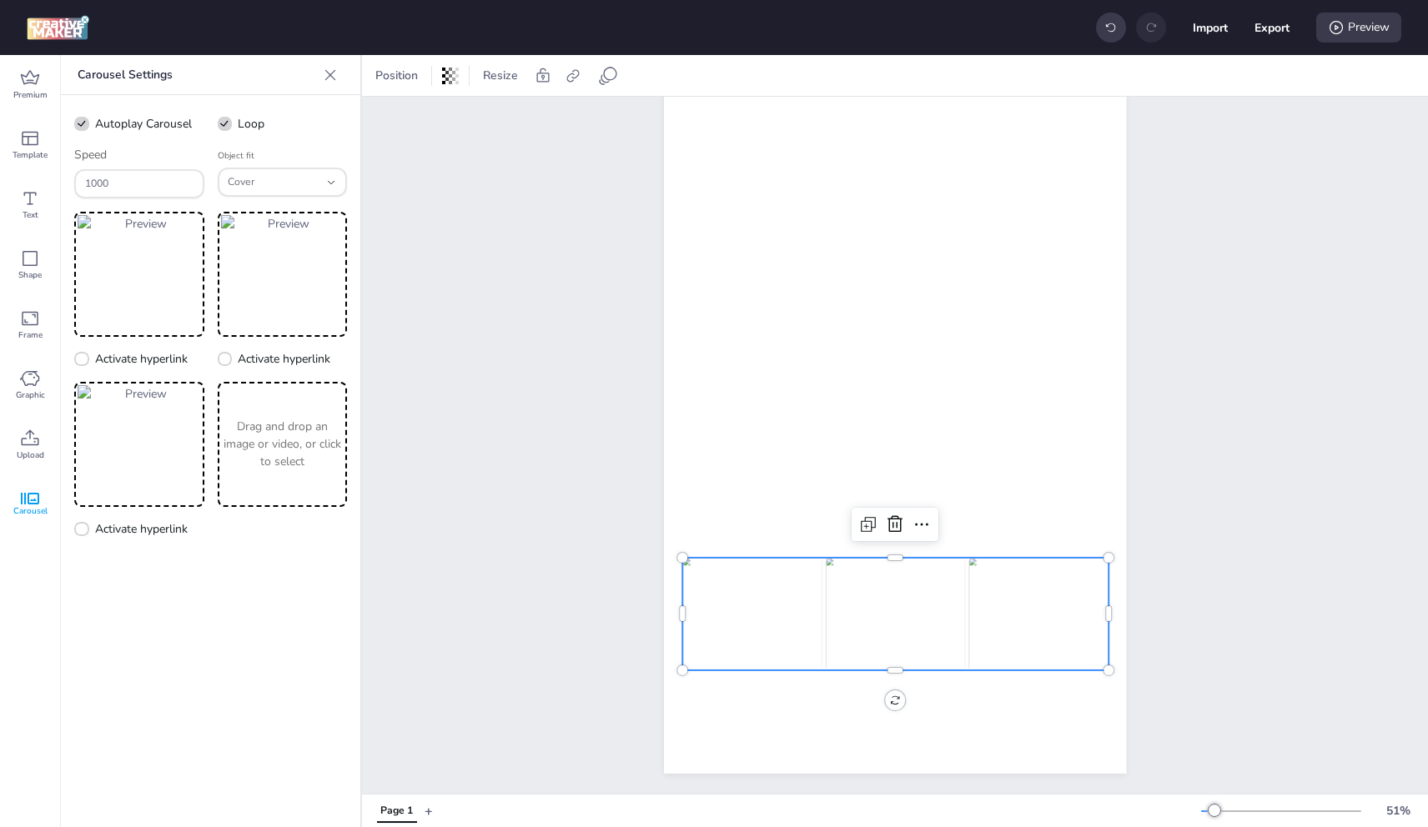
click at [279, 442] on p "Drag and drop an image or video, or click to select" at bounding box center [282, 444] width 123 height 53
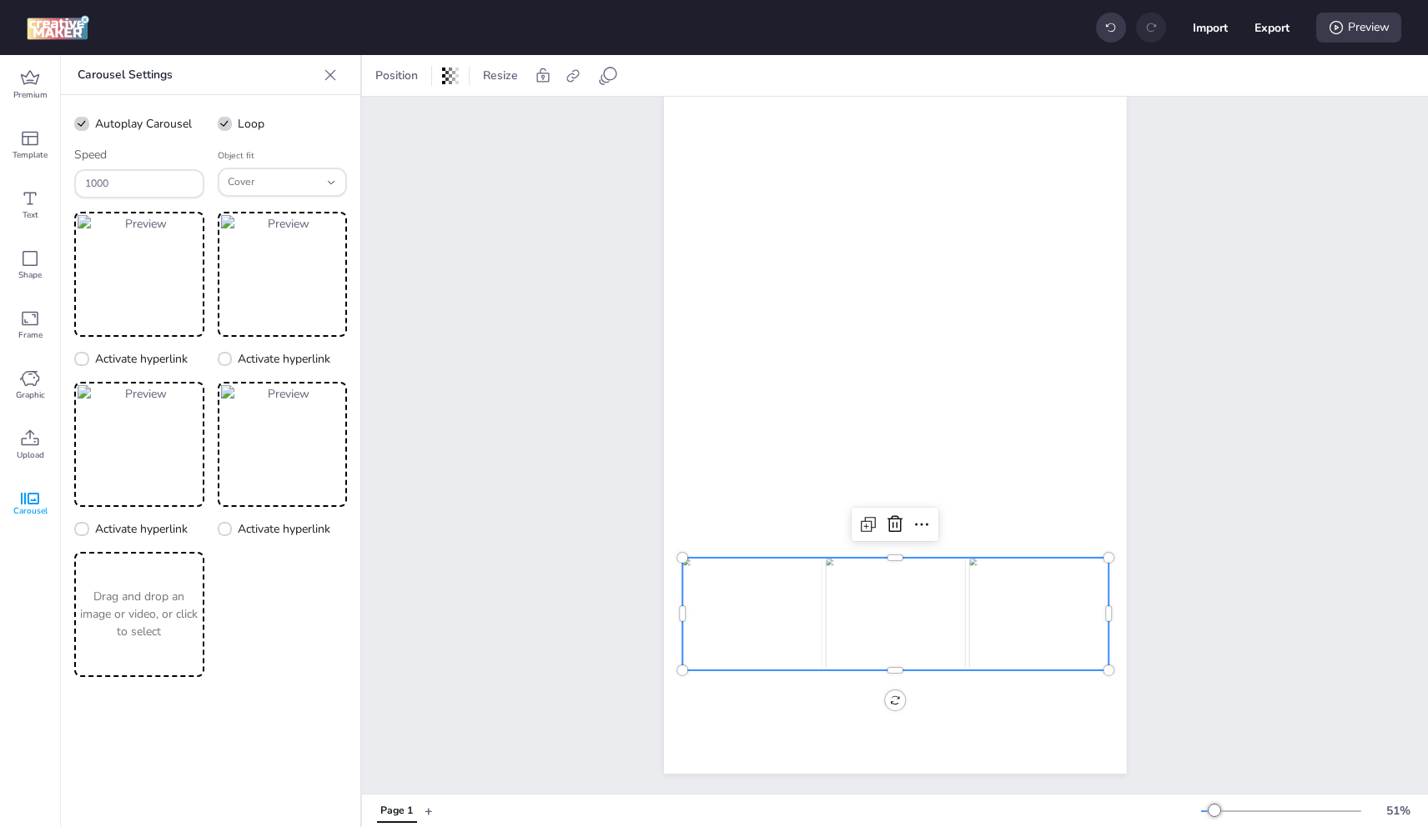
click at [147, 604] on p "Drag and drop an image or video, or click to select" at bounding box center [139, 614] width 123 height 53
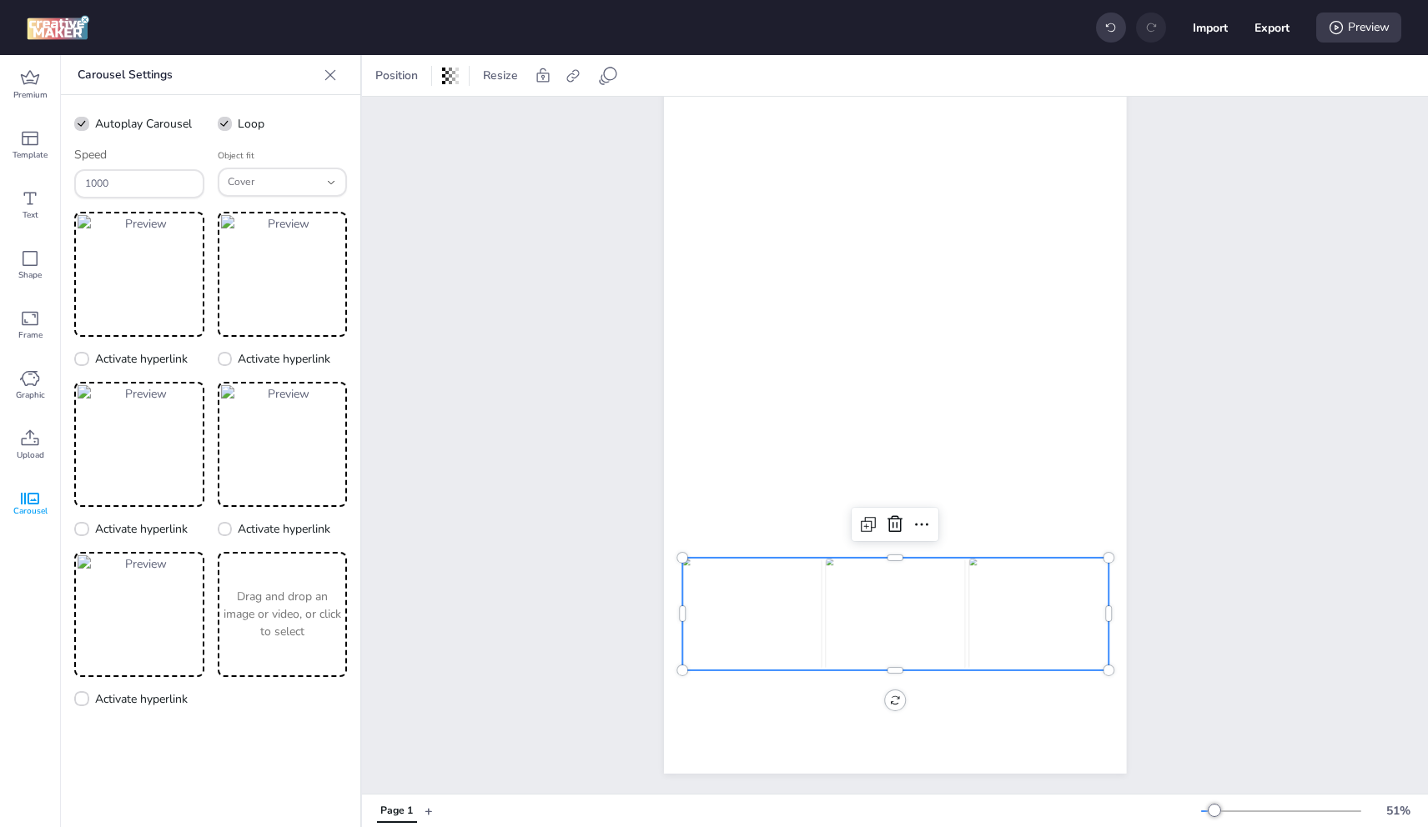
drag, startPoint x: 299, startPoint y: 610, endPoint x: 286, endPoint y: 611, distance: 13.4
click at [298, 610] on p "Drag and drop an image or video, or click to select" at bounding box center [282, 614] width 123 height 53
click at [158, 743] on div "Drag and drop an image or video, or click to select" at bounding box center [139, 784] width 130 height 125
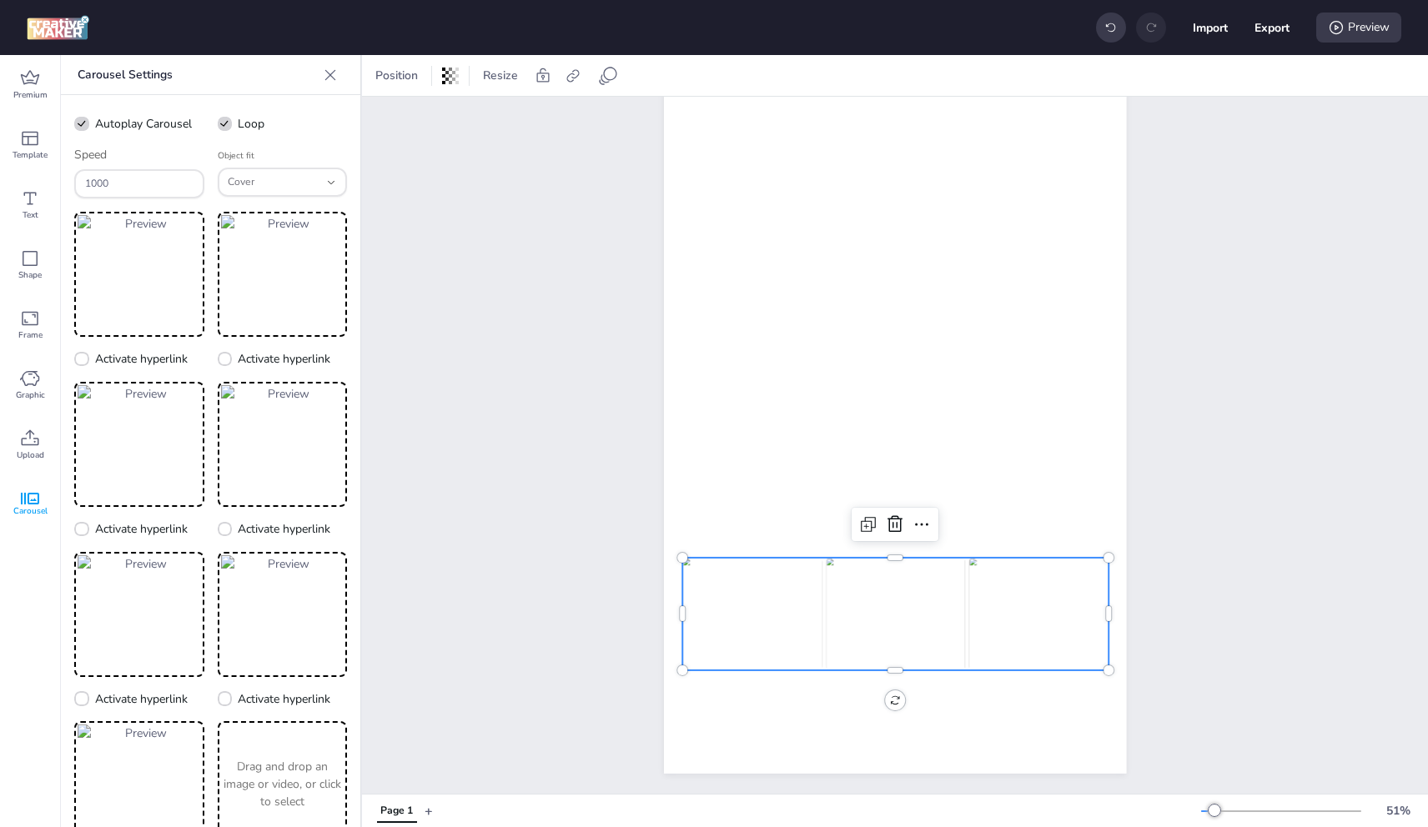
click at [271, 762] on p "Drag and drop an image or video, or click to select" at bounding box center [282, 784] width 123 height 53
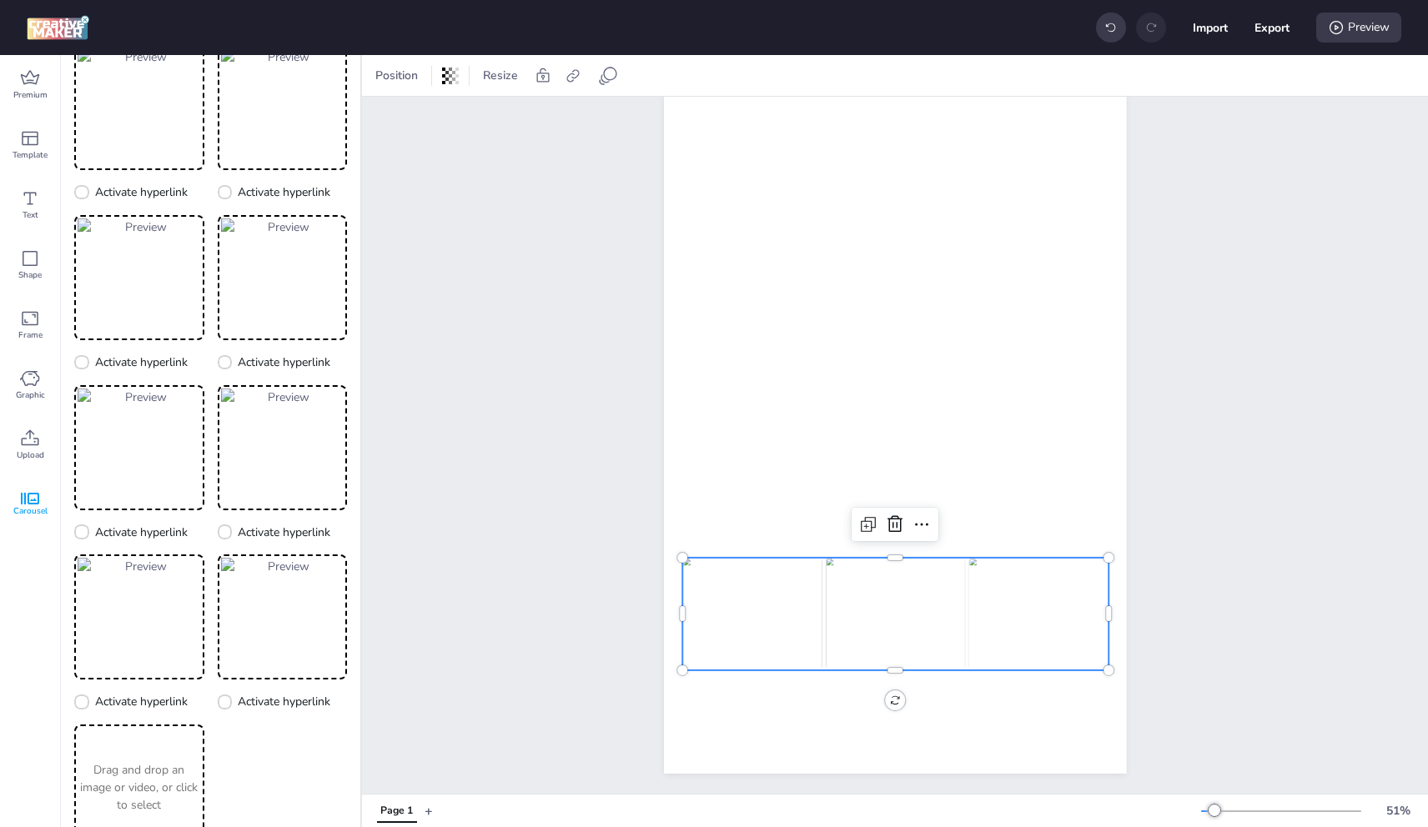
scroll to position [209, 0]
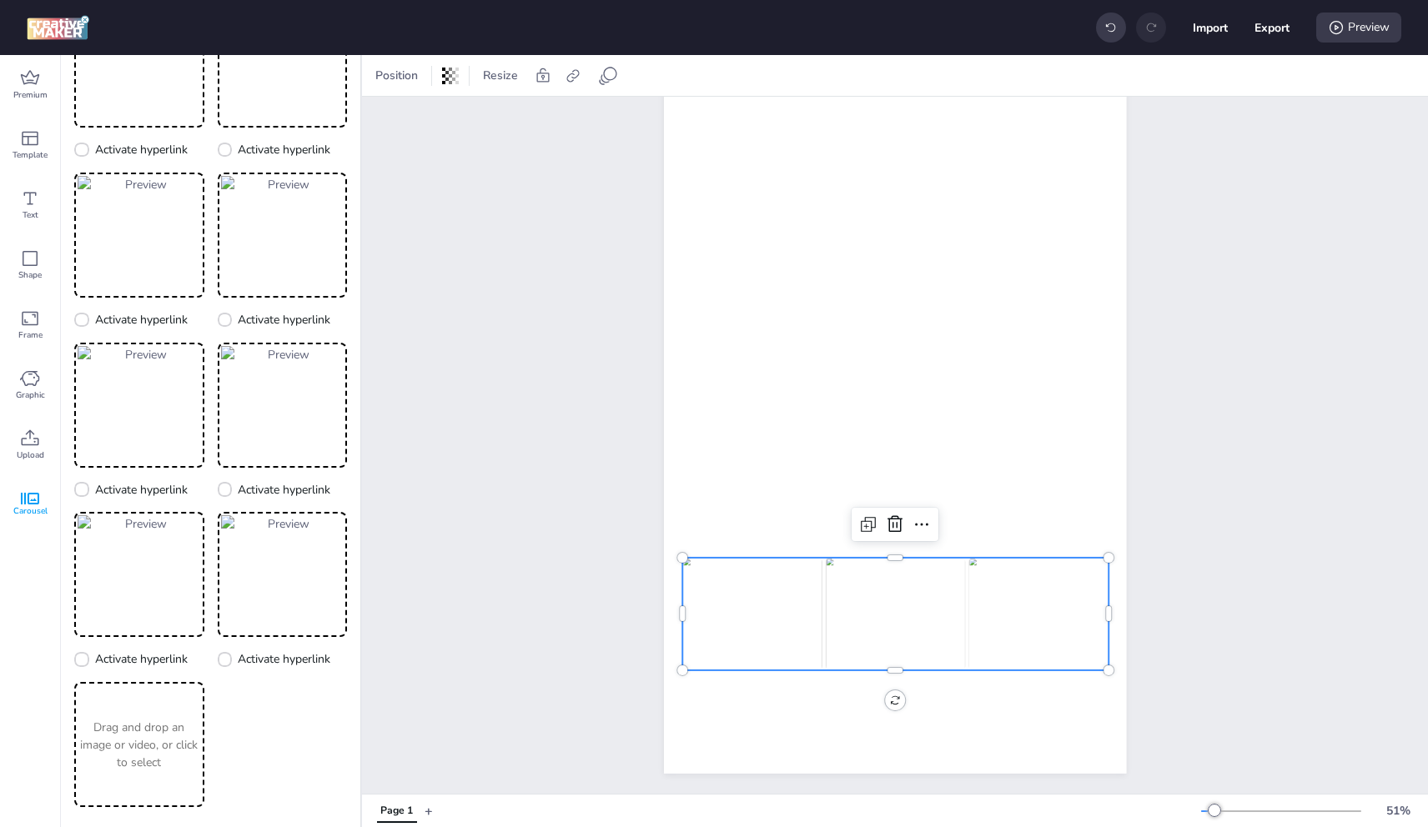
click at [135, 764] on p "Drag and drop an image or video, or click to select" at bounding box center [139, 745] width 123 height 53
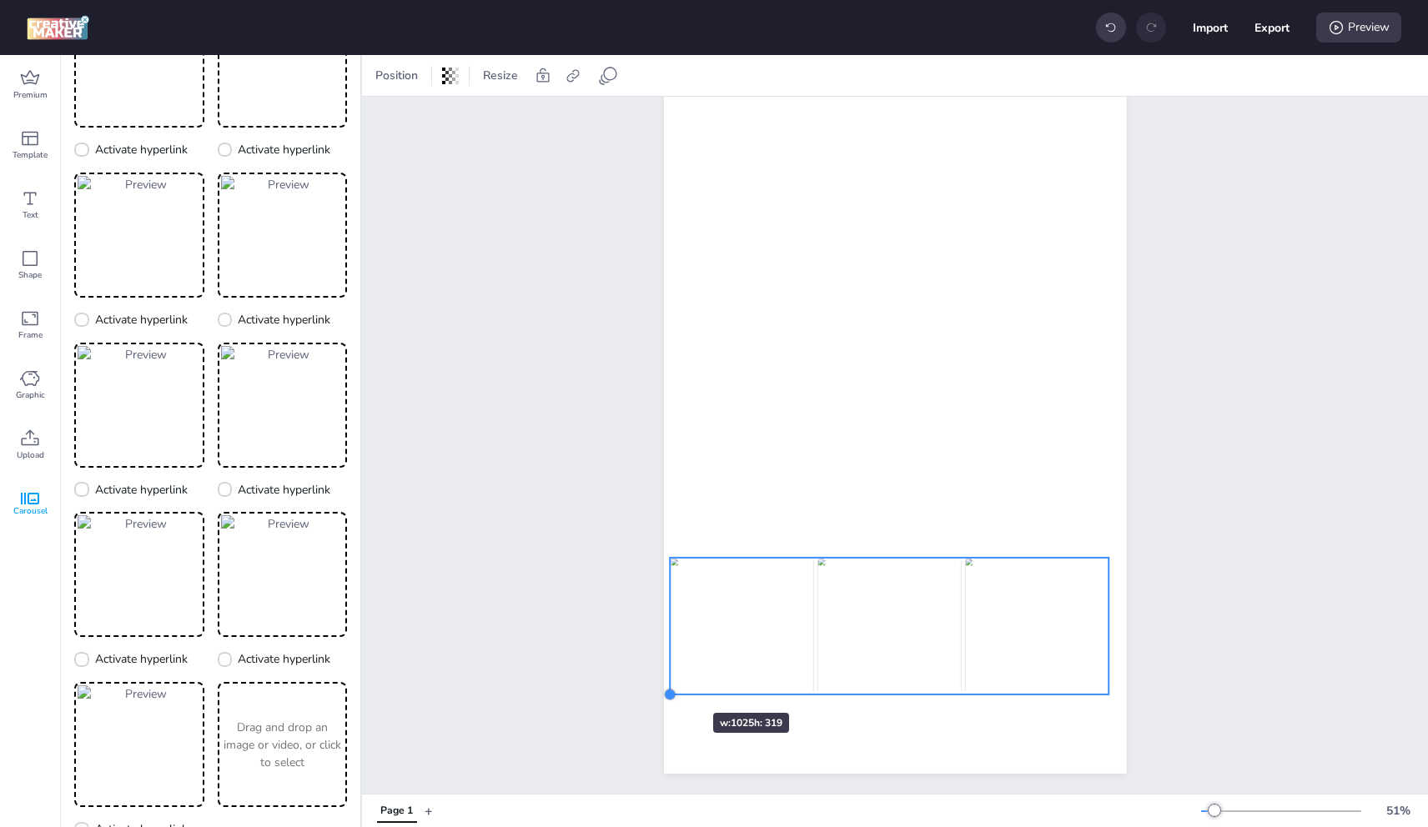
drag, startPoint x: 676, startPoint y: 659, endPoint x: 681, endPoint y: 676, distance: 17.4
click at [665, 688] on div at bounding box center [669, 694] width 13 height 13
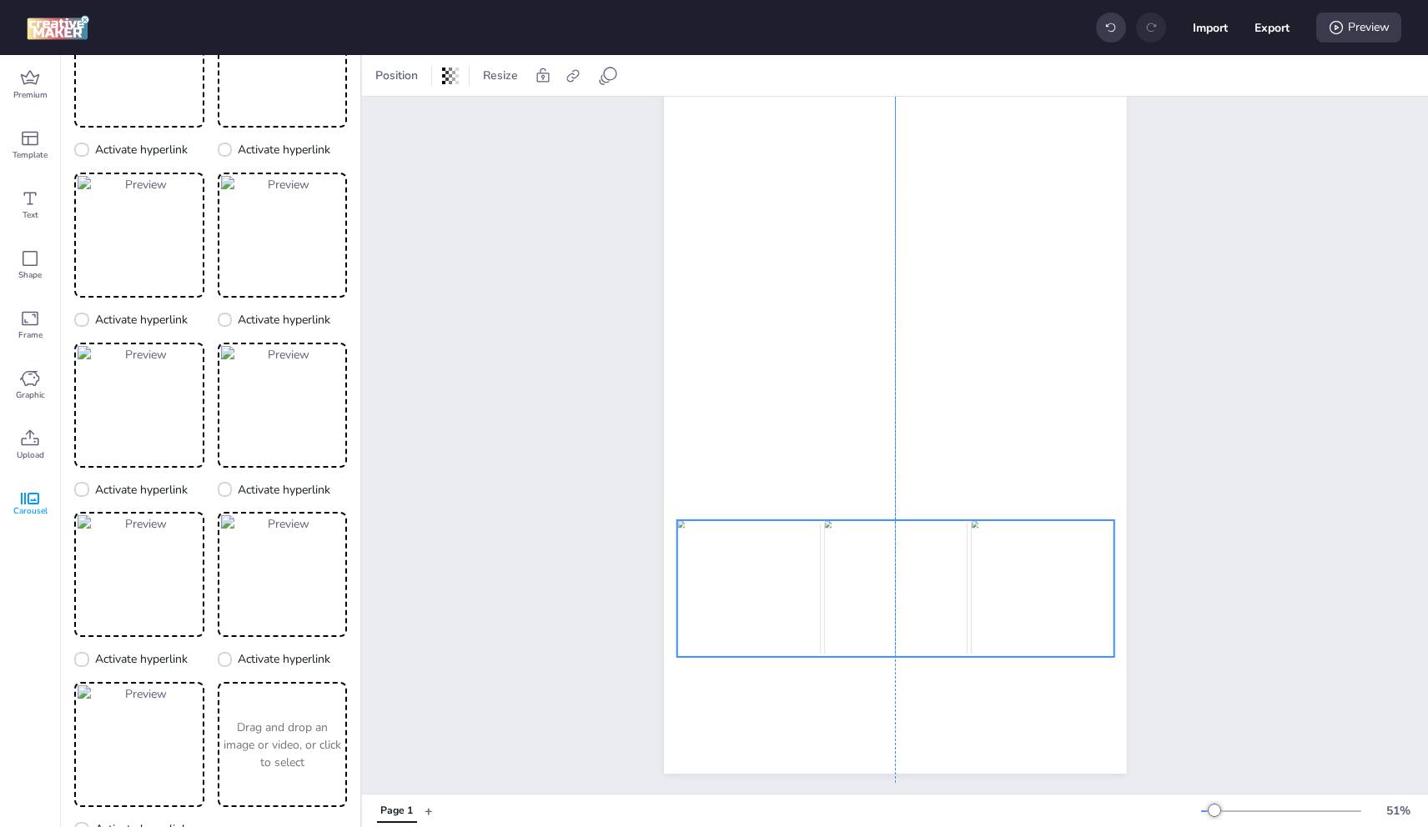
drag, startPoint x: 985, startPoint y: 610, endPoint x: 993, endPoint y: 572, distance: 38.3
click at [993, 572] on img at bounding box center [1042, 588] width 143 height 137
click at [31, 440] on icon at bounding box center [30, 439] width 20 height 20
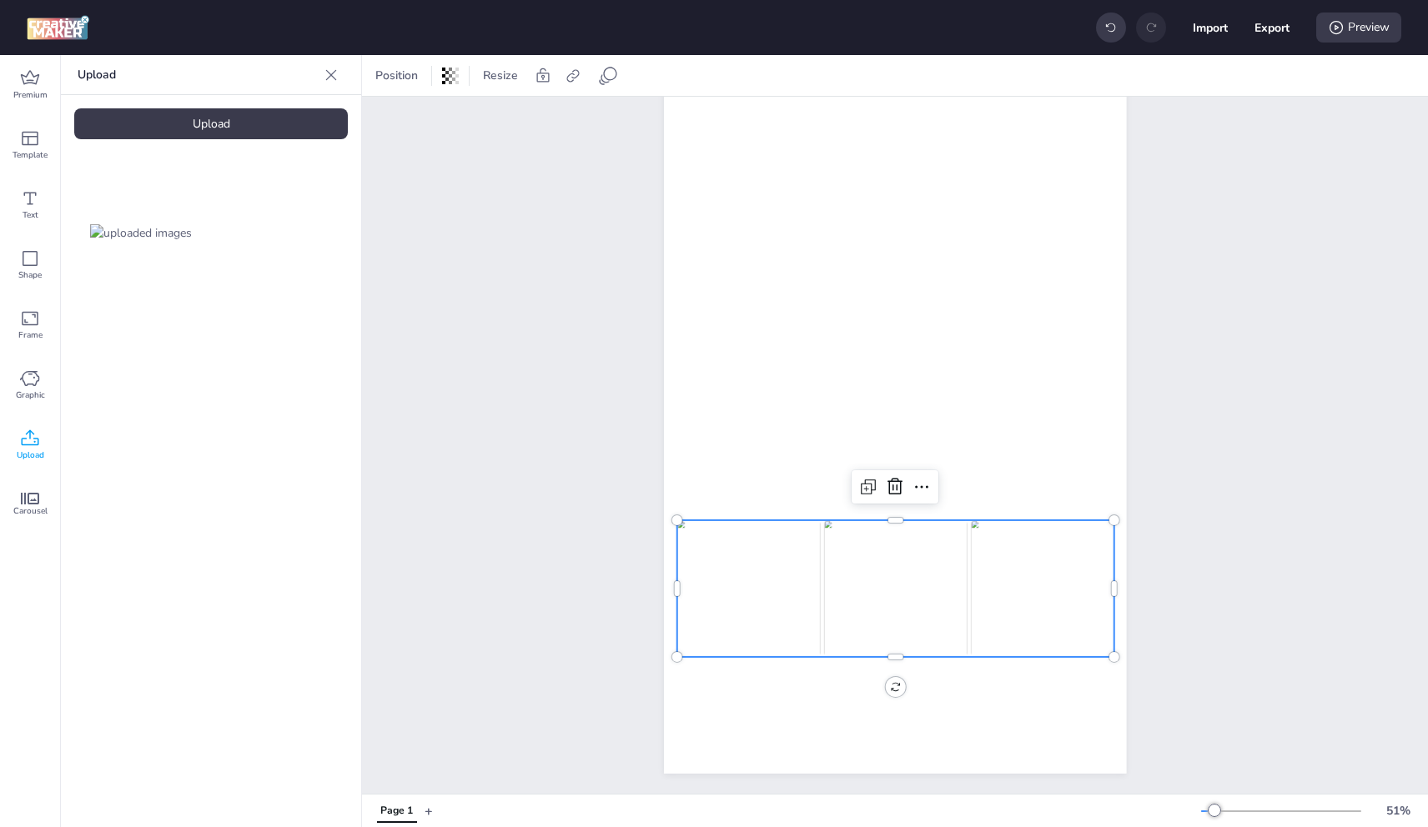
click at [244, 121] on div "Upload" at bounding box center [211, 123] width 274 height 31
drag, startPoint x: 148, startPoint y: 380, endPoint x: 449, endPoint y: 400, distance: 301.8
click at [167, 380] on img at bounding box center [141, 374] width 102 height 18
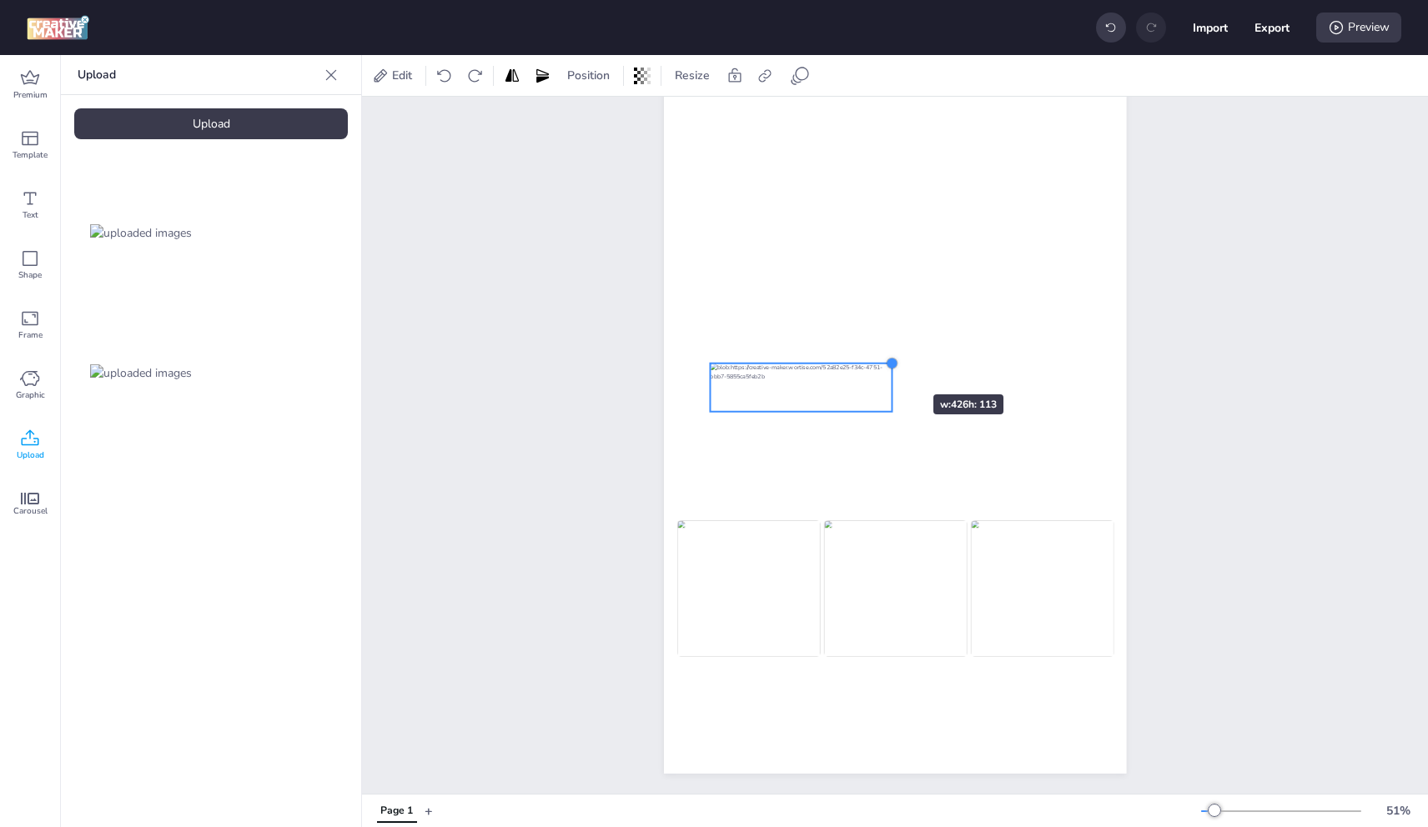
drag, startPoint x: 1071, startPoint y: 302, endPoint x: 883, endPoint y: 365, distance: 197.8
click at [883, 365] on div at bounding box center [895, 363] width 462 height 822
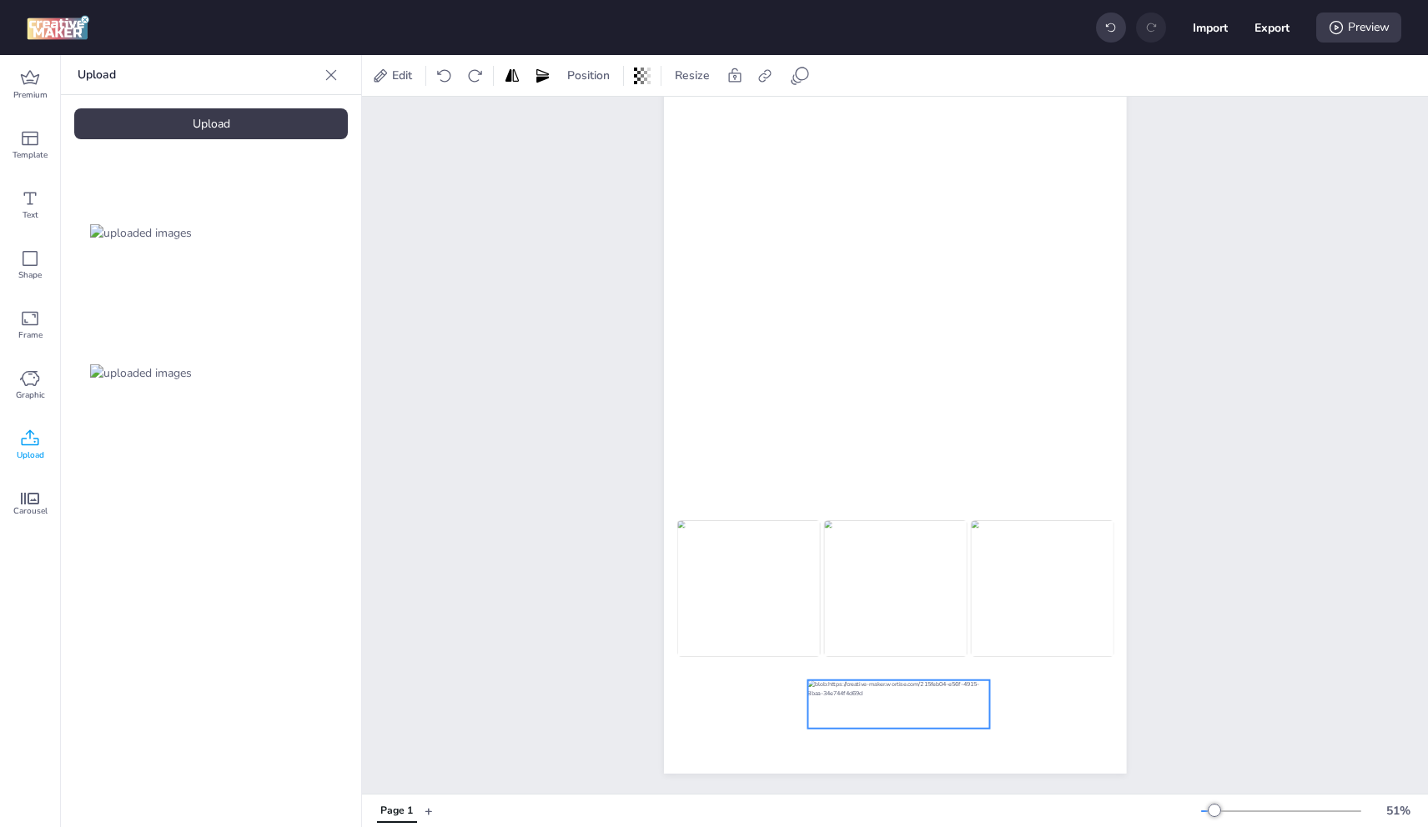
drag, startPoint x: 859, startPoint y: 416, endPoint x: 948, endPoint y: 683, distance: 281.2
click at [927, 690] on div at bounding box center [898, 705] width 183 height 48
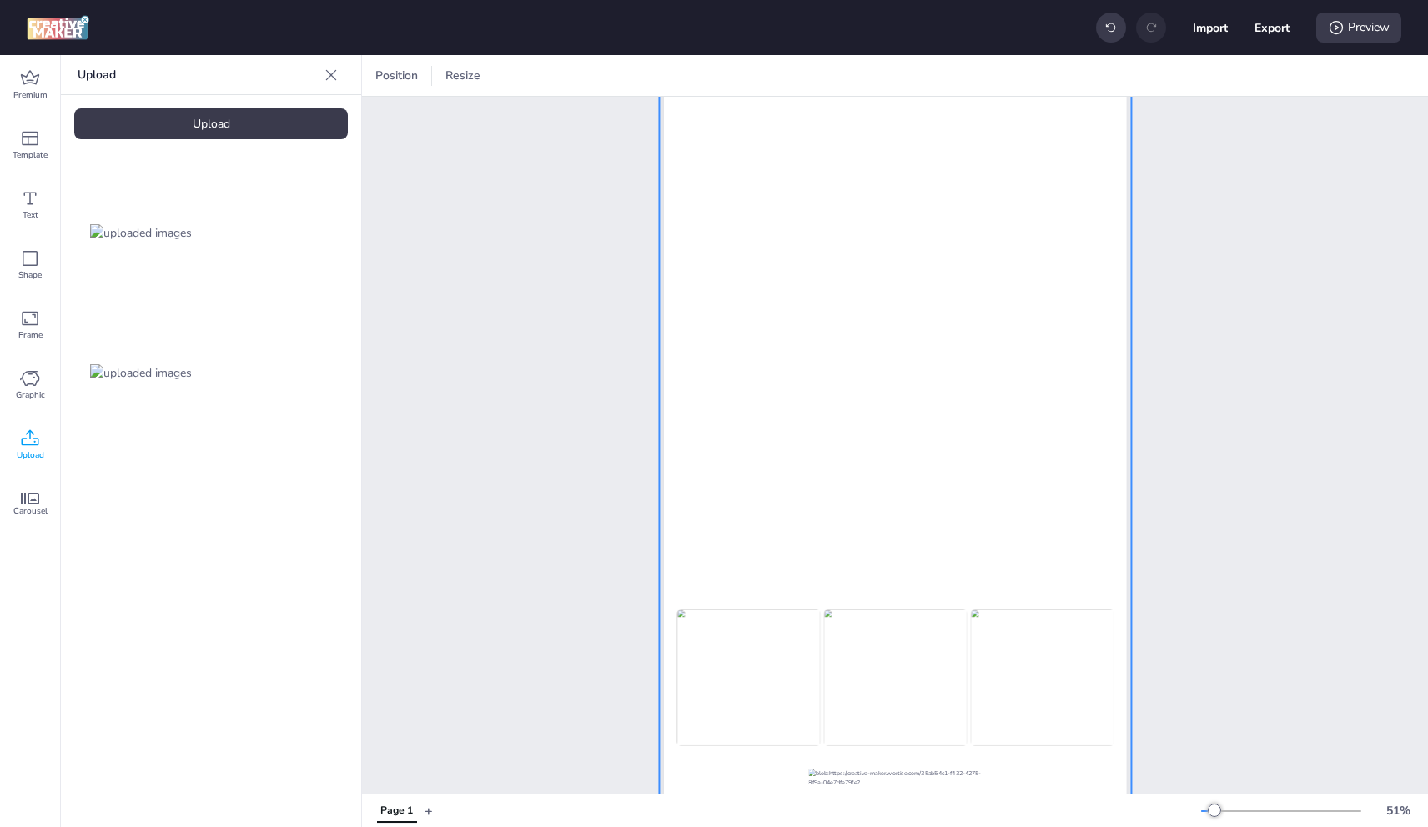
scroll to position [204, 0]
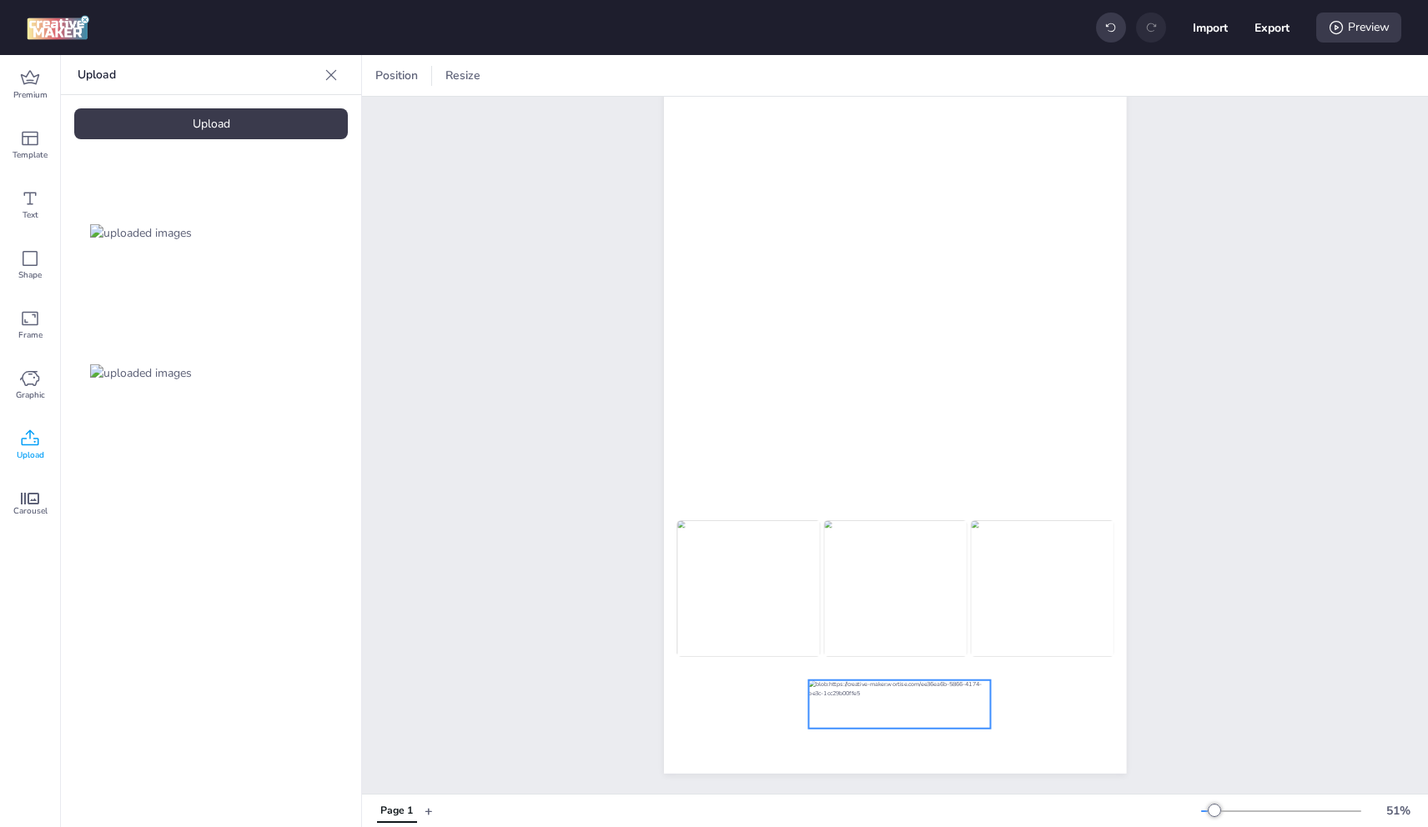
click at [934, 684] on div at bounding box center [899, 705] width 183 height 48
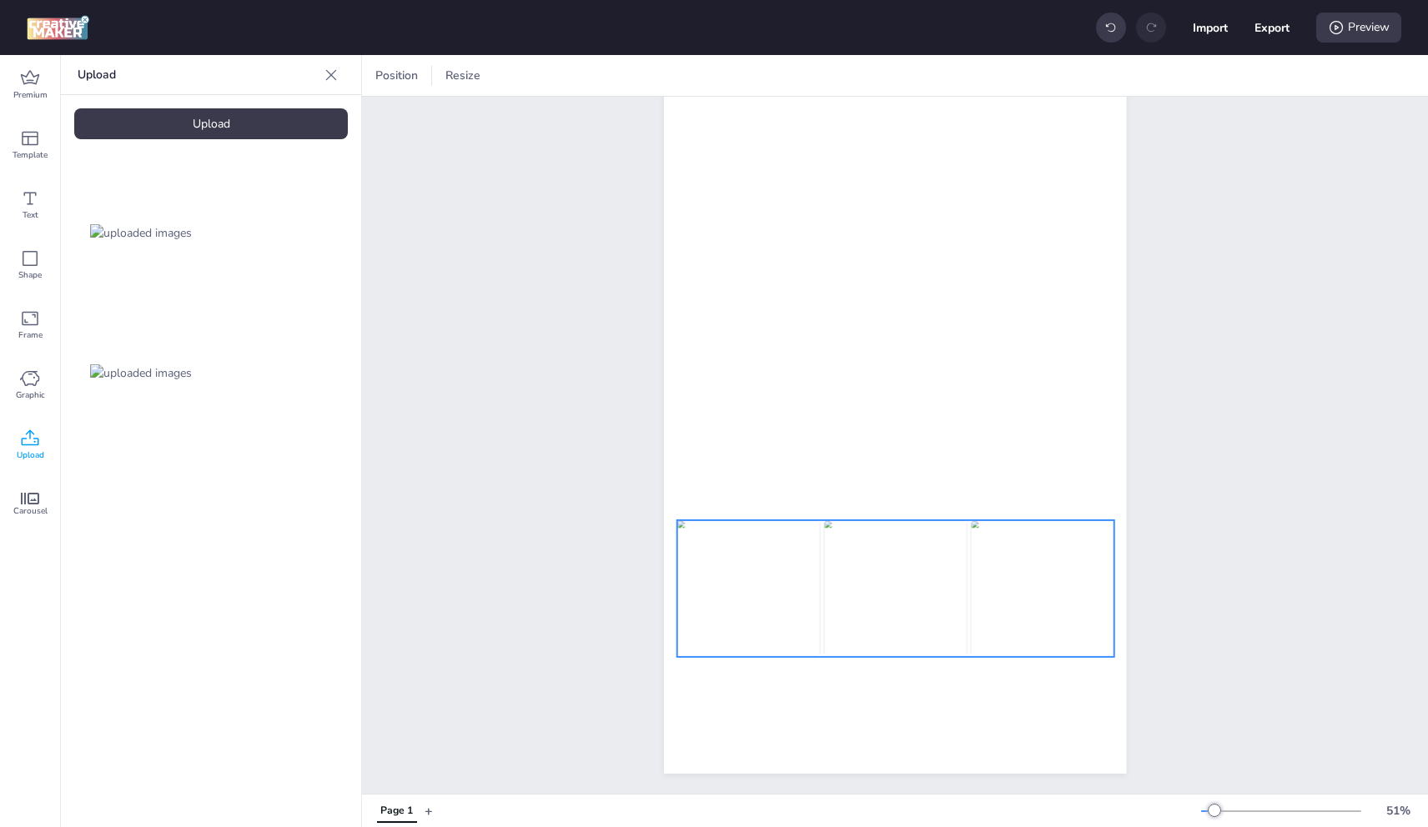
click at [993, 574] on img at bounding box center [1042, 588] width 143 height 137
select select "cover"
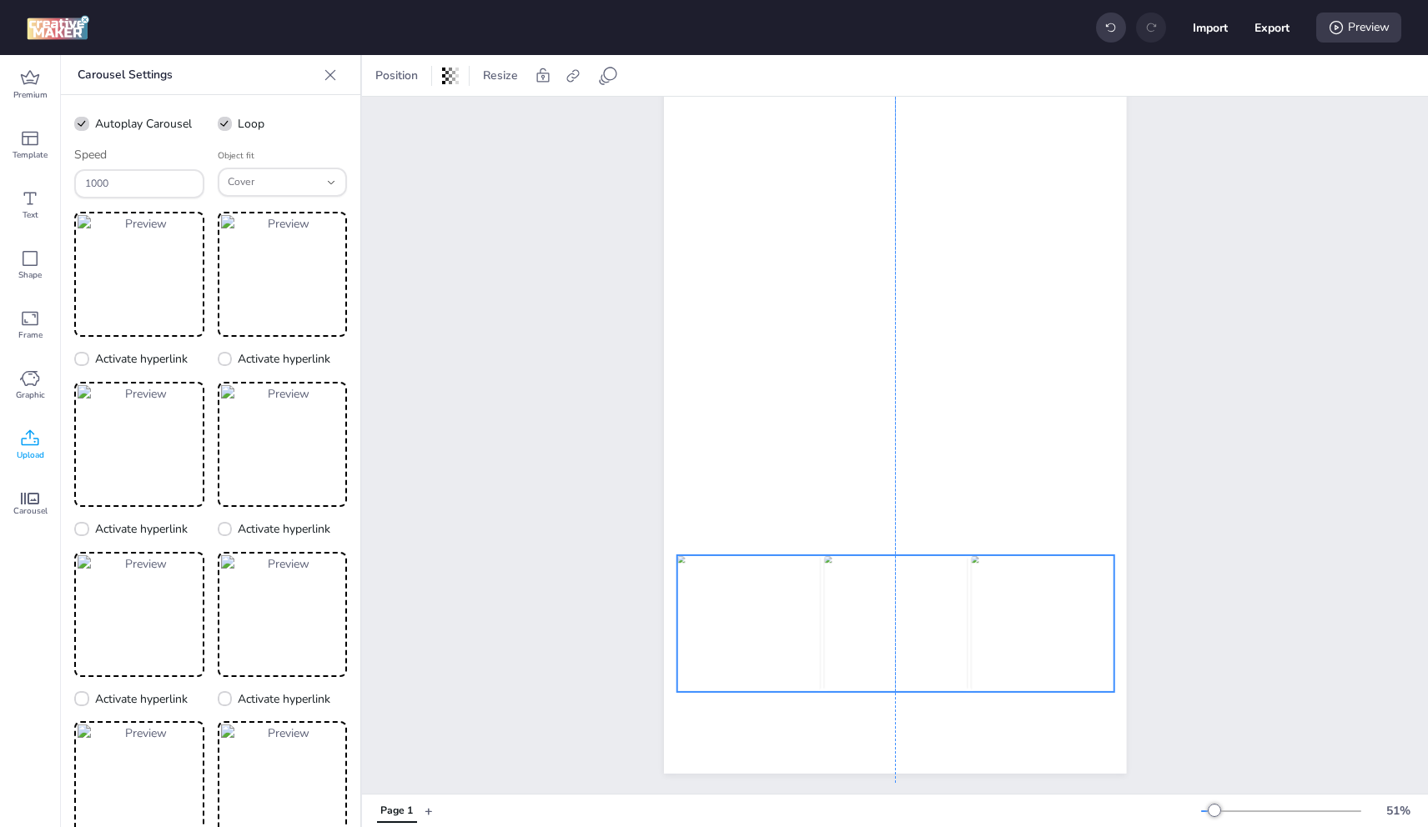
drag, startPoint x: 994, startPoint y: 581, endPoint x: 994, endPoint y: 616, distance: 35.0
click at [526, 616] on div at bounding box center [307, 624] width 437 height 137
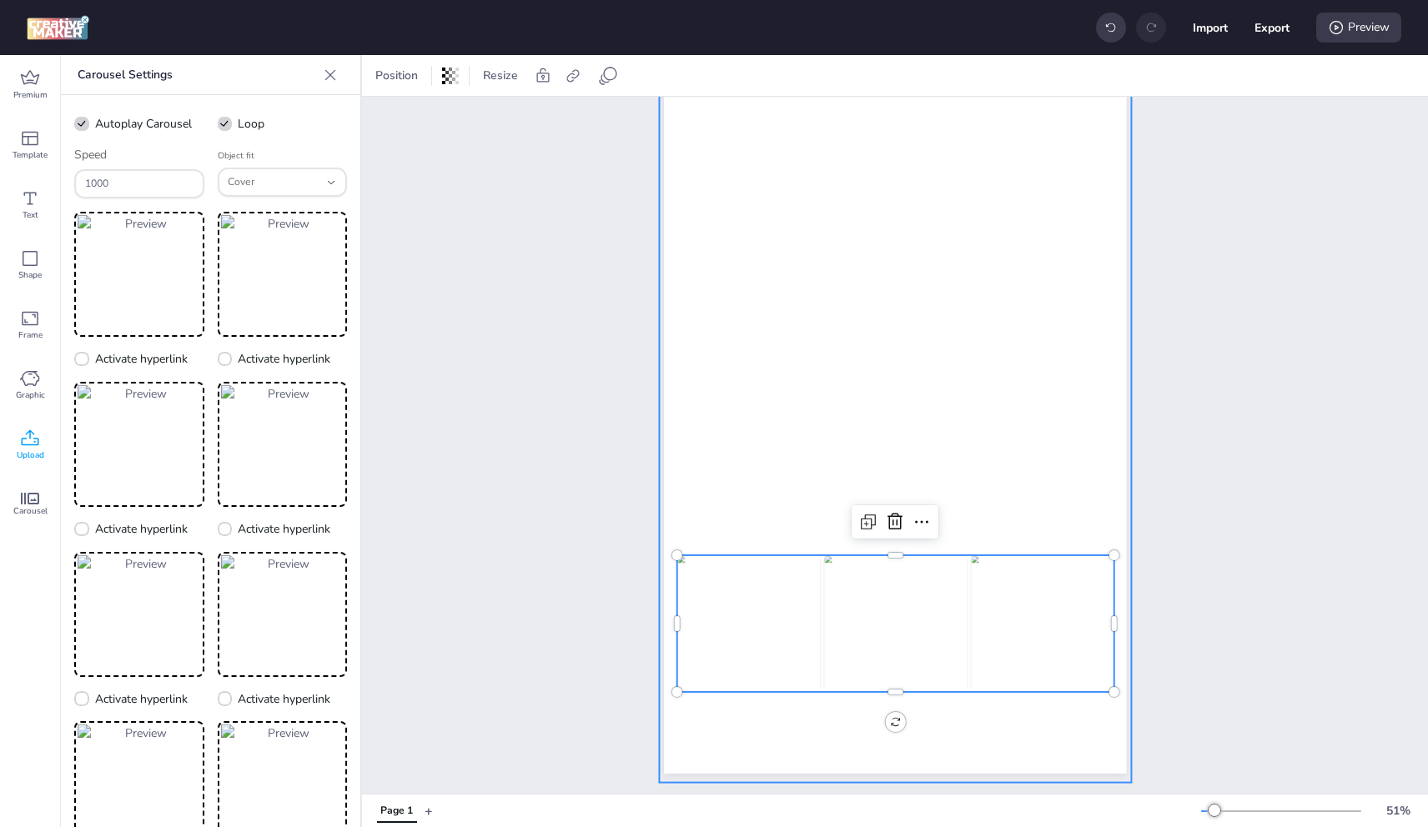
click at [936, 324] on div at bounding box center [895, 363] width 473 height 840
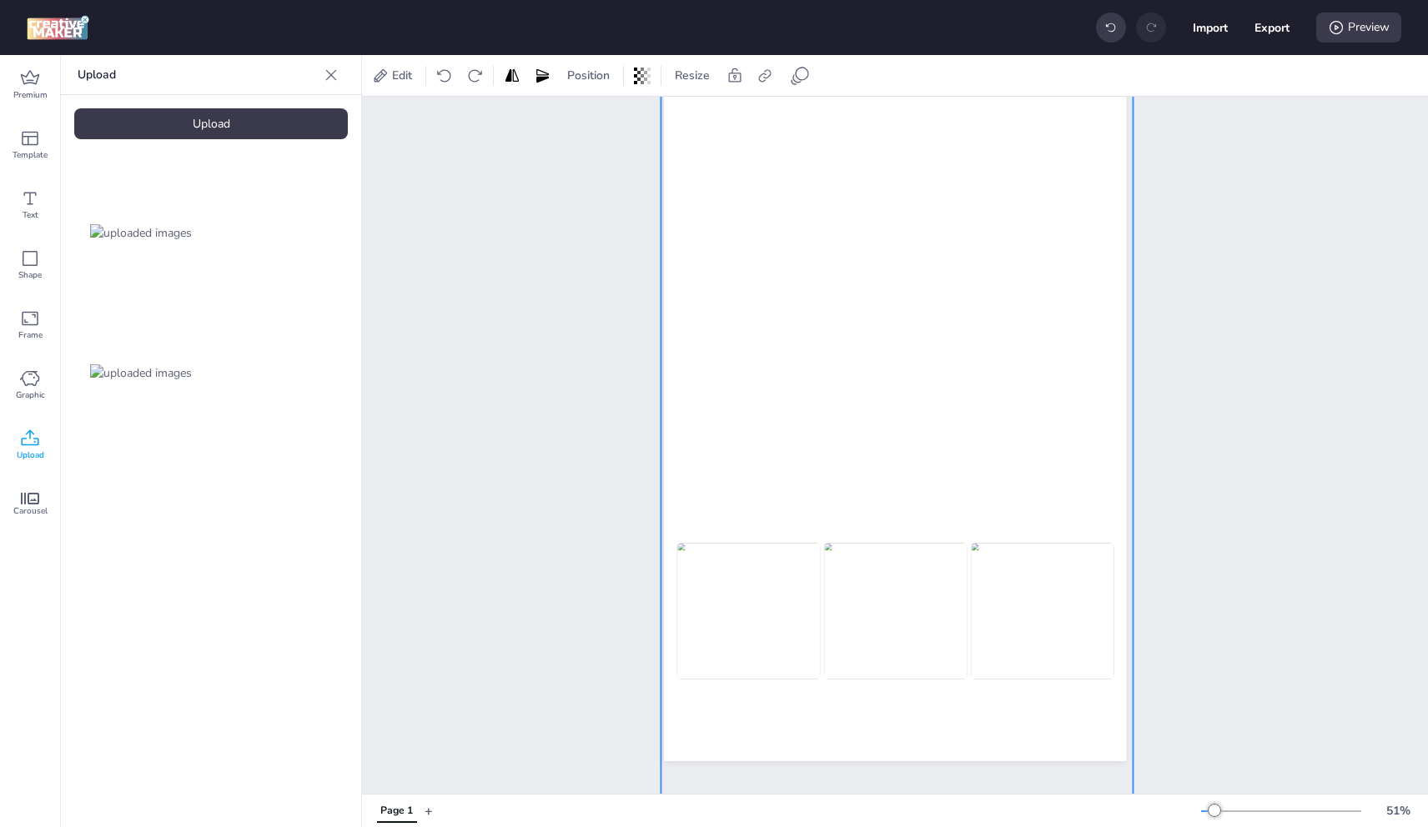
drag, startPoint x: 959, startPoint y: 330, endPoint x: 961, endPoint y: 358, distance: 27.6
click at [961, 358] on div at bounding box center [897, 386] width 473 height 840
click at [1063, 636] on img at bounding box center [1042, 611] width 143 height 137
select select "cover"
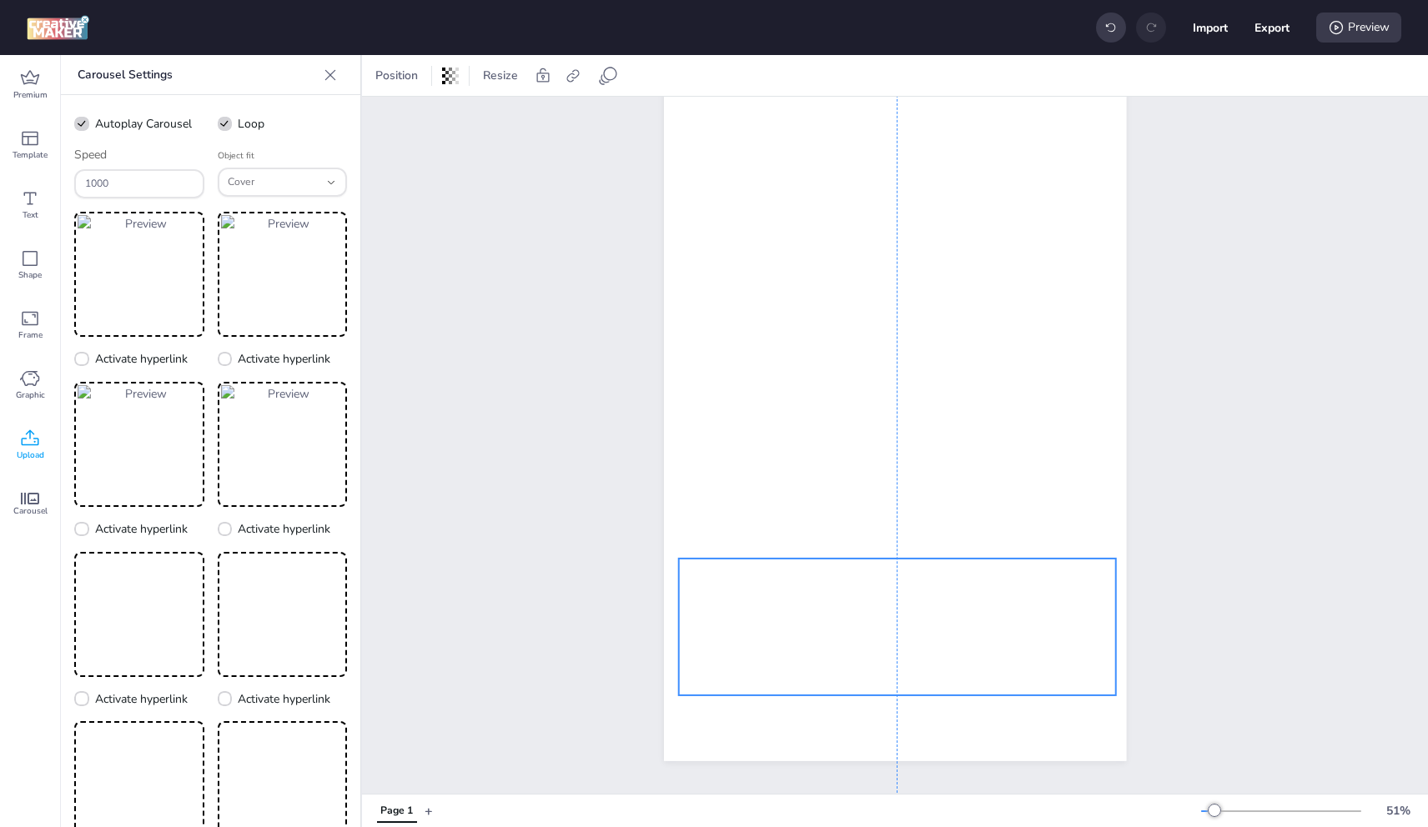
drag, startPoint x: 1074, startPoint y: 631, endPoint x: 1077, endPoint y: 647, distance: 16.0
click at [234, 647] on div at bounding box center [15, 627] width 437 height 137
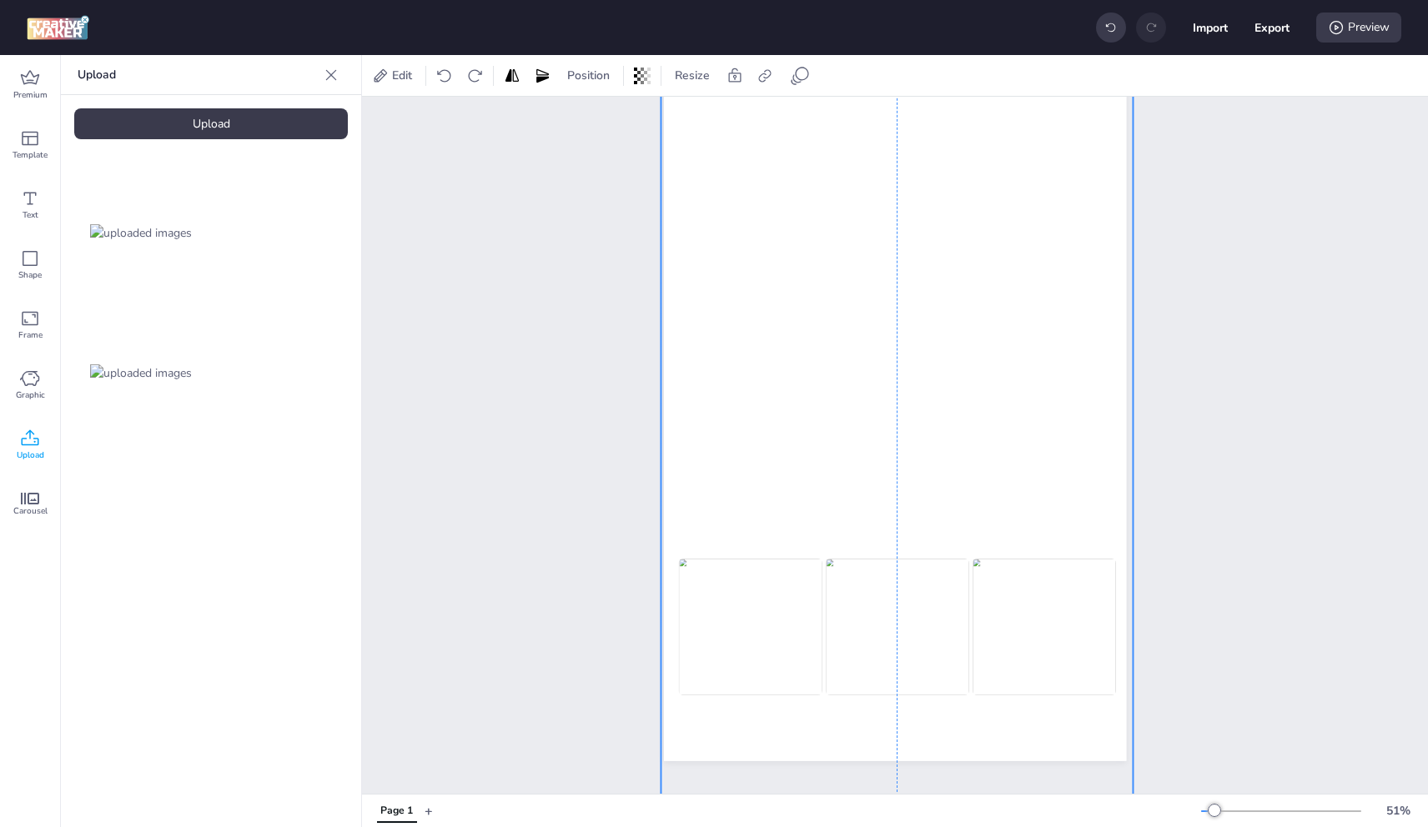
click at [998, 390] on div at bounding box center [897, 385] width 473 height 840
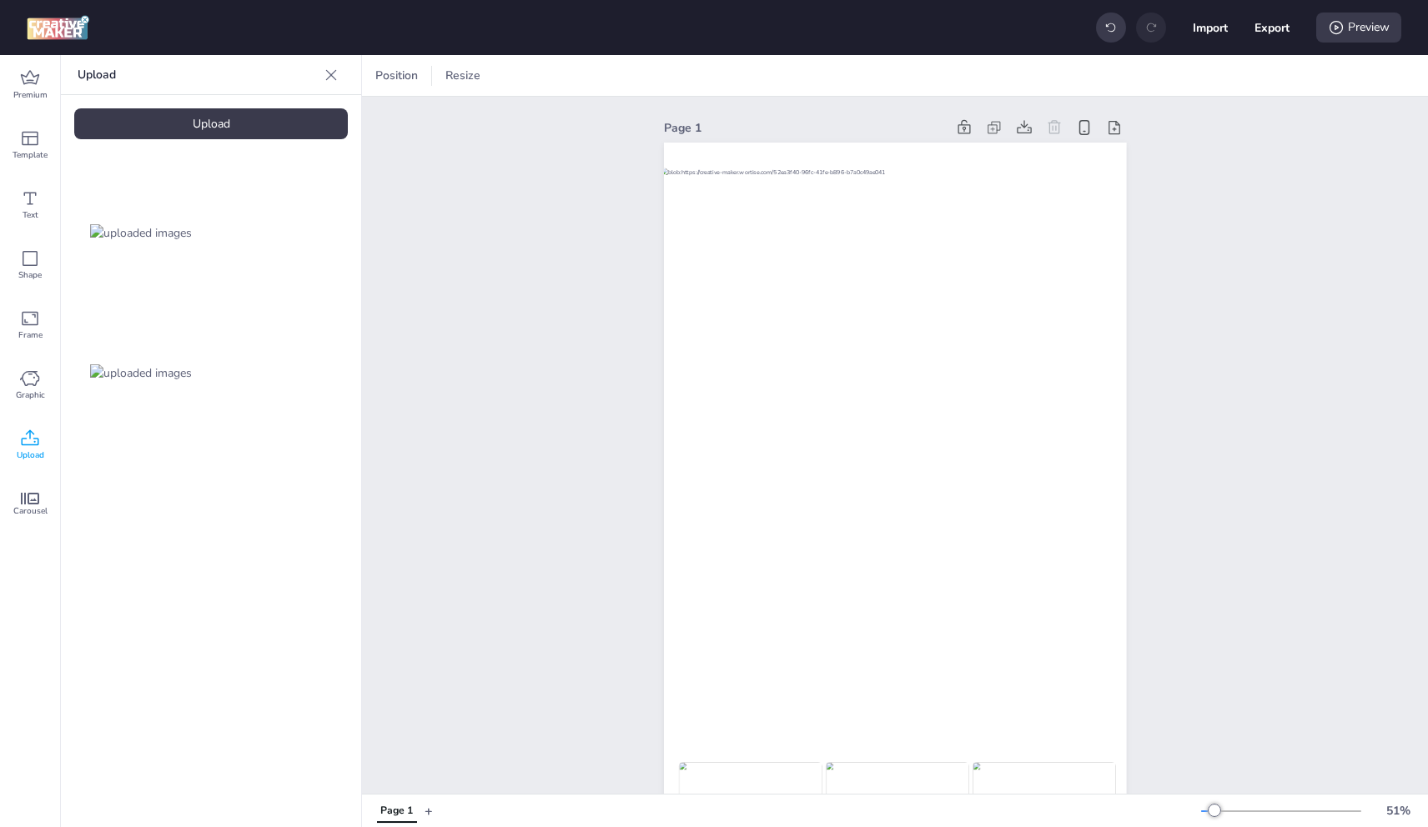
scroll to position [0, 0]
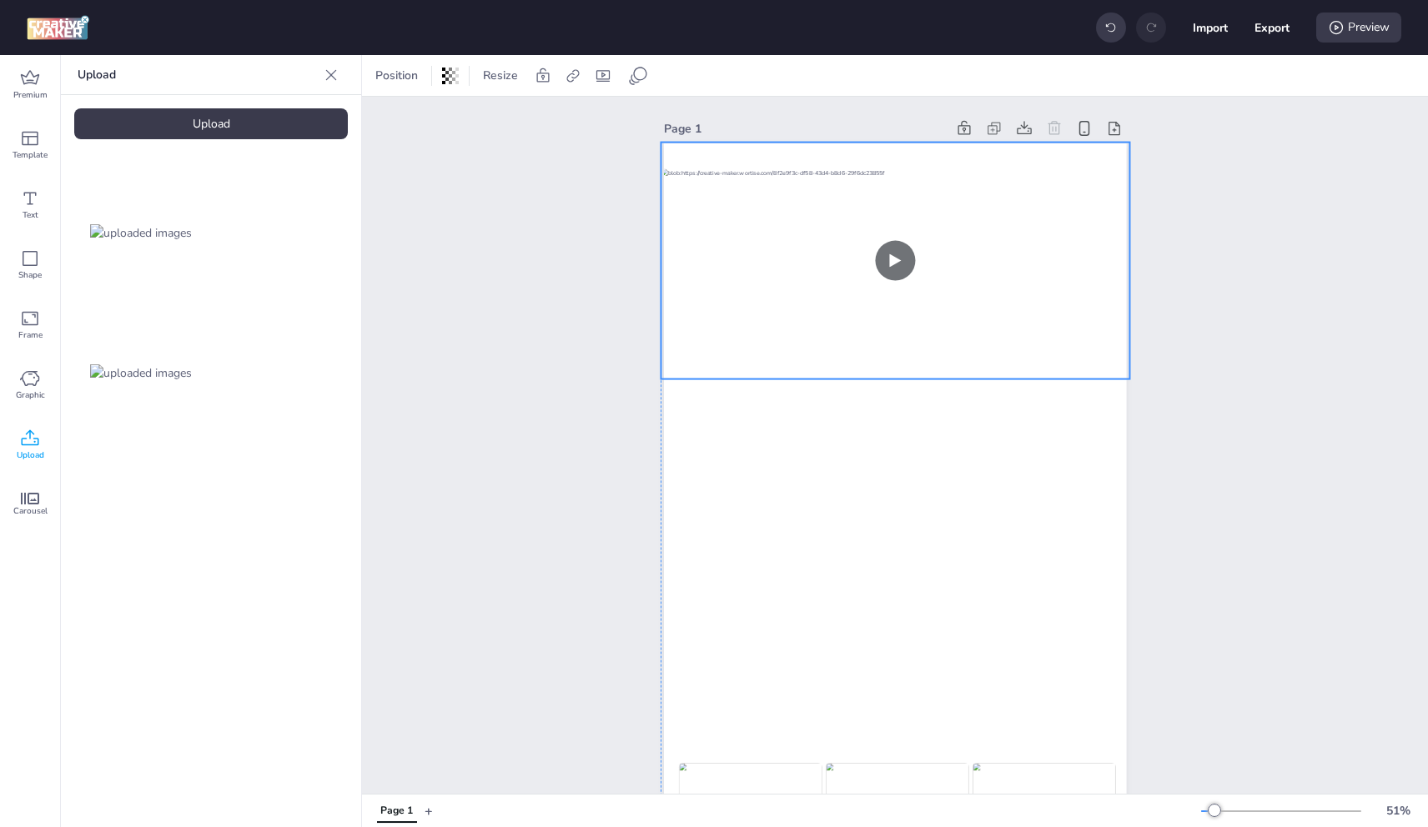
drag, startPoint x: 1009, startPoint y: 214, endPoint x: 791, endPoint y: 221, distance: 218.7
click at [1007, 215] on video at bounding box center [896, 248] width 470 height 264
drag, startPoint x: 643, startPoint y: 83, endPoint x: 632, endPoint y: 86, distance: 11.3
click at [643, 83] on icon at bounding box center [638, 76] width 20 height 20
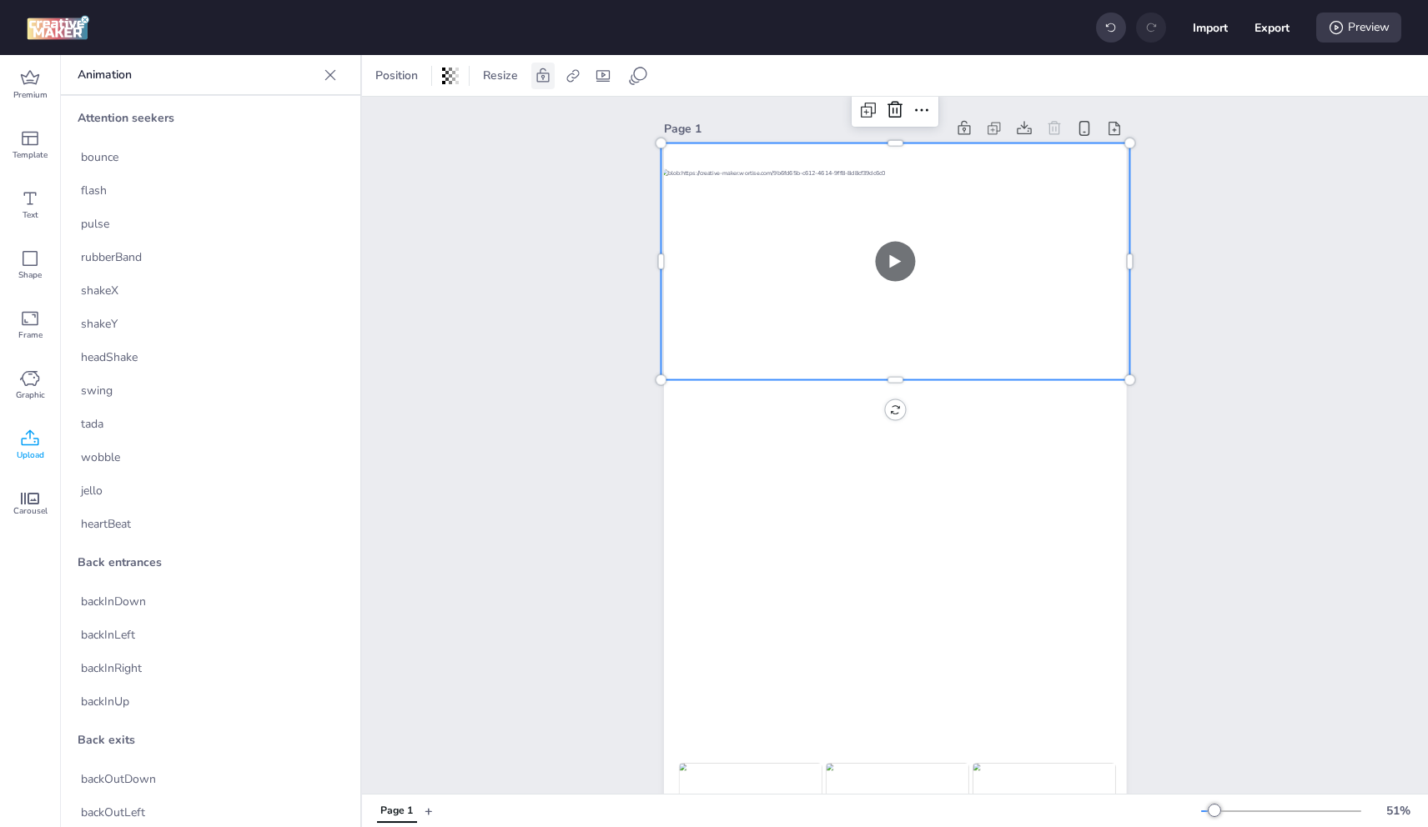
drag, startPoint x: 602, startPoint y: 71, endPoint x: 548, endPoint y: 88, distance: 57.0
click at [602, 73] on icon at bounding box center [603, 76] width 17 height 17
select select "contain"
click at [545, 121] on label "Mute" at bounding box center [553, 117] width 59 height 29
click at [540, 121] on input "Mute" at bounding box center [534, 124] width 11 height 11
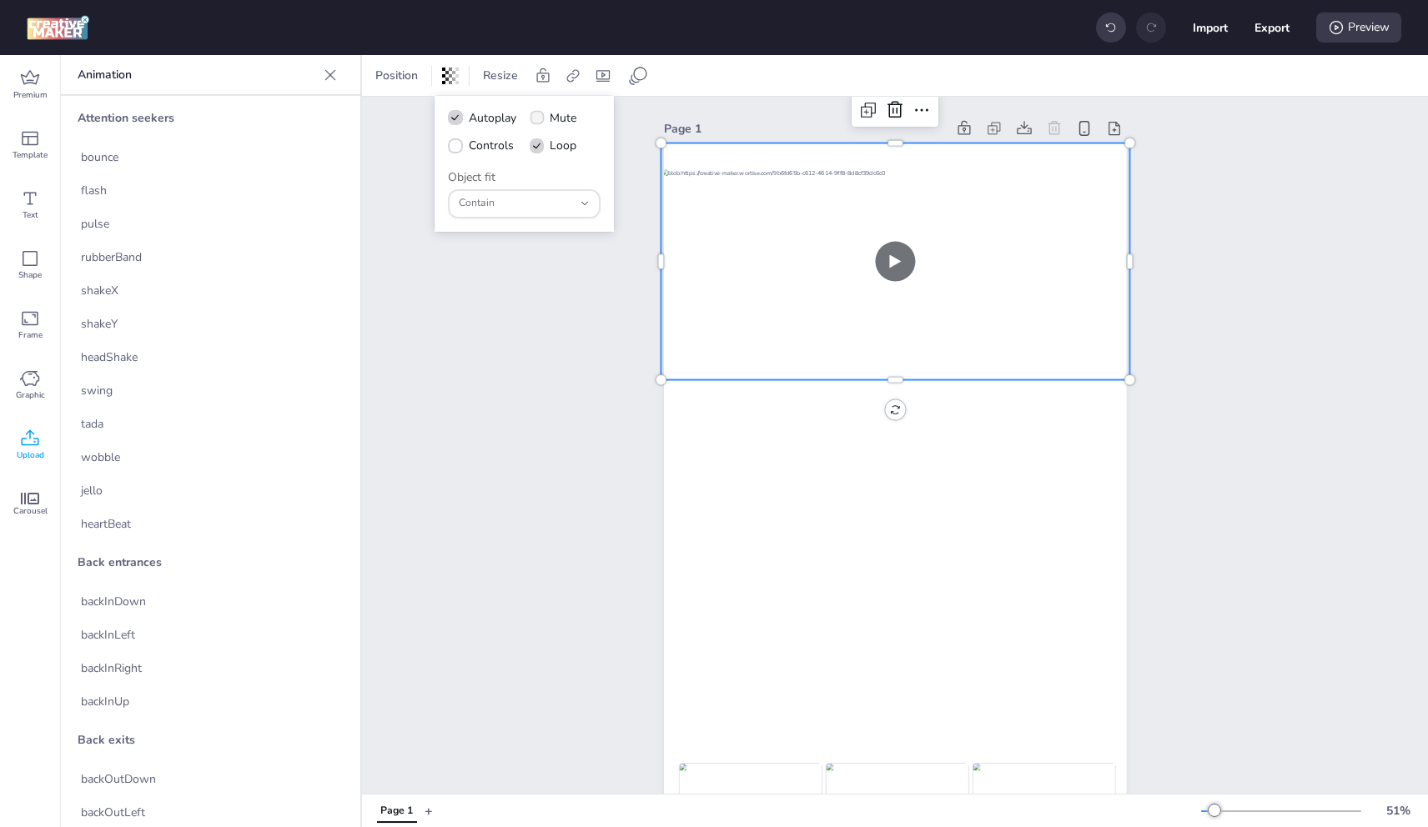
checkbox input "true"
click at [476, 139] on span "Controls" at bounding box center [491, 146] width 45 height 18
click at [458, 147] on input "Controls" at bounding box center [452, 152] width 11 height 11
checkbox input "true"
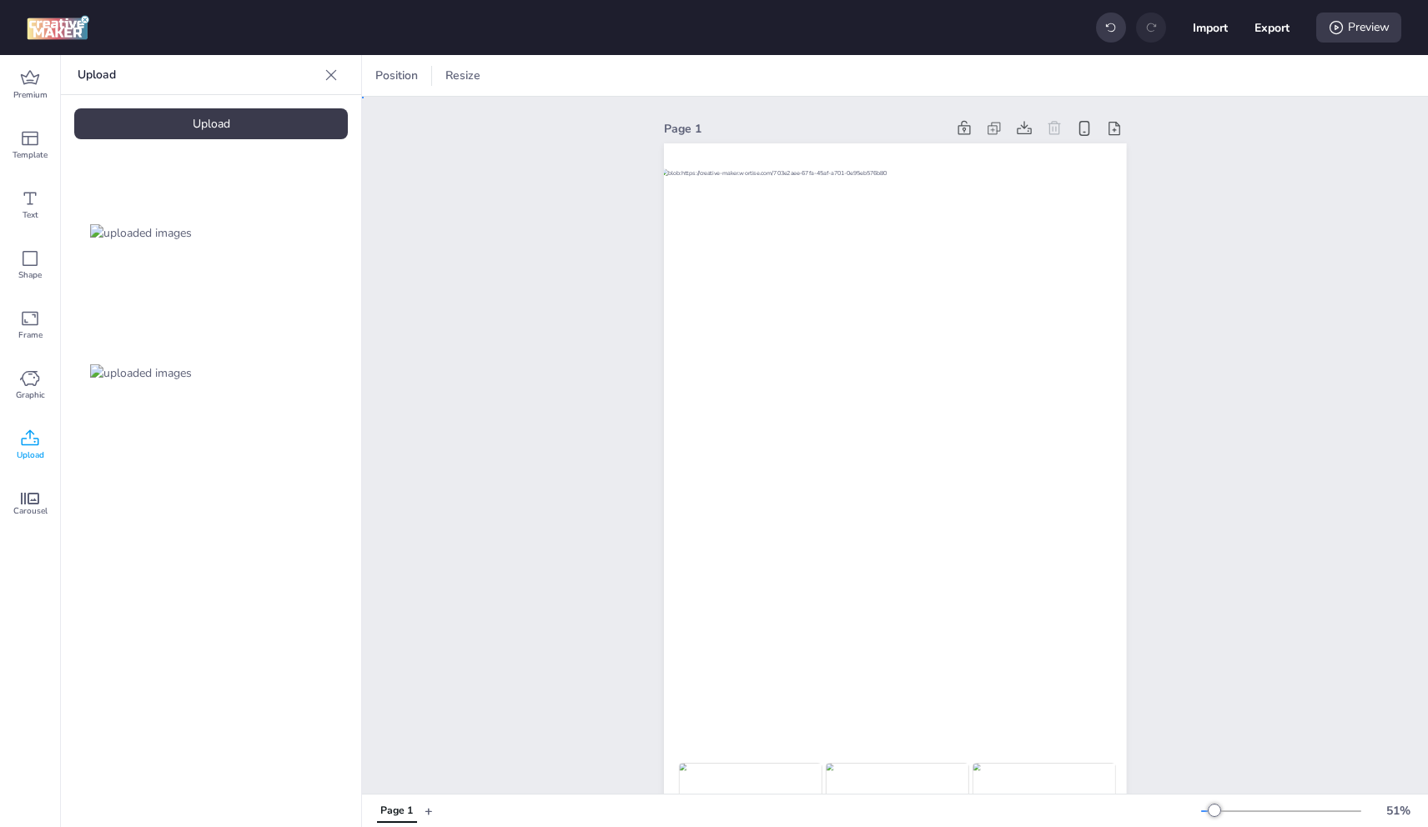
click at [500, 410] on div "Page 1" at bounding box center [895, 541] width 1066 height 889
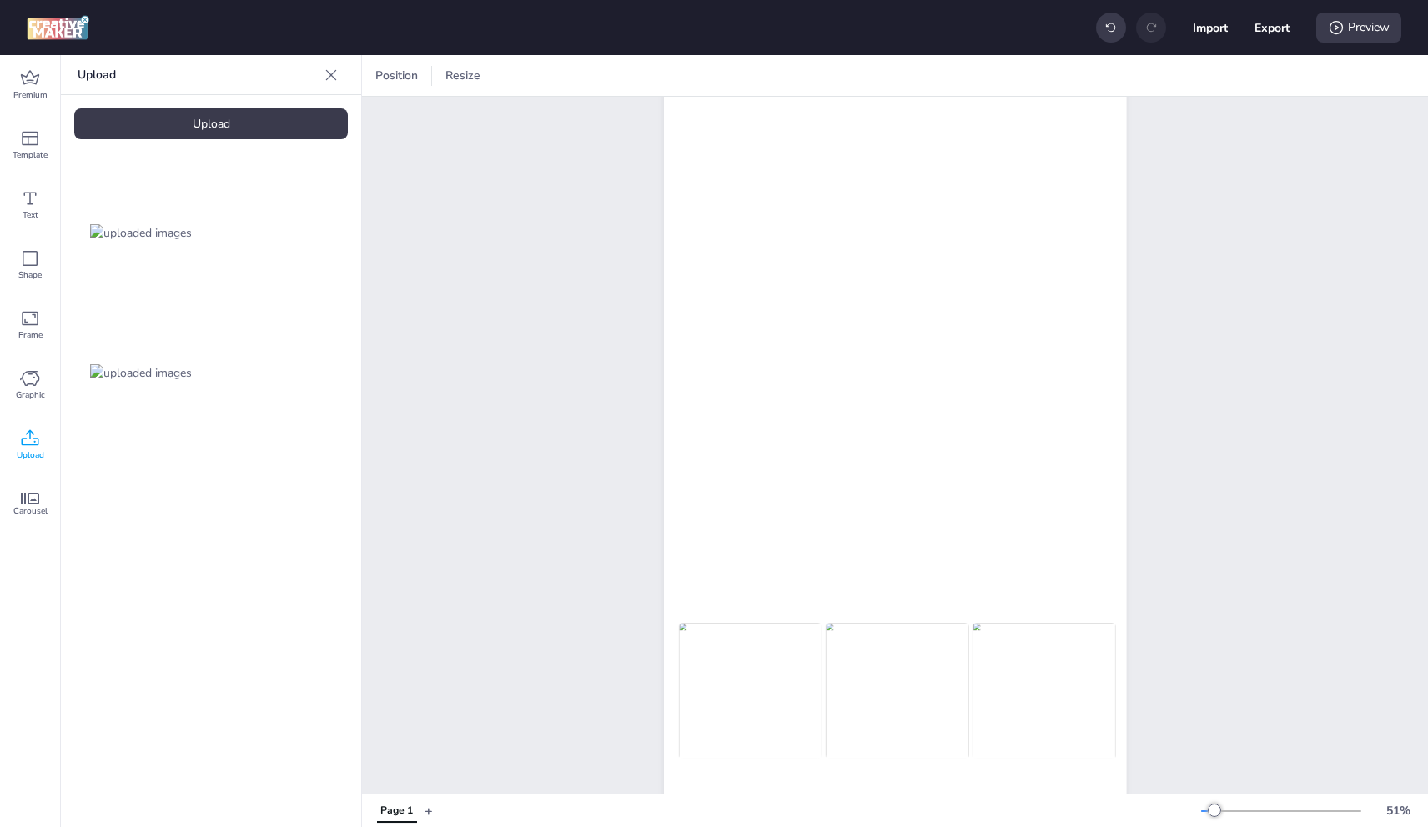
scroll to position [204, 0]
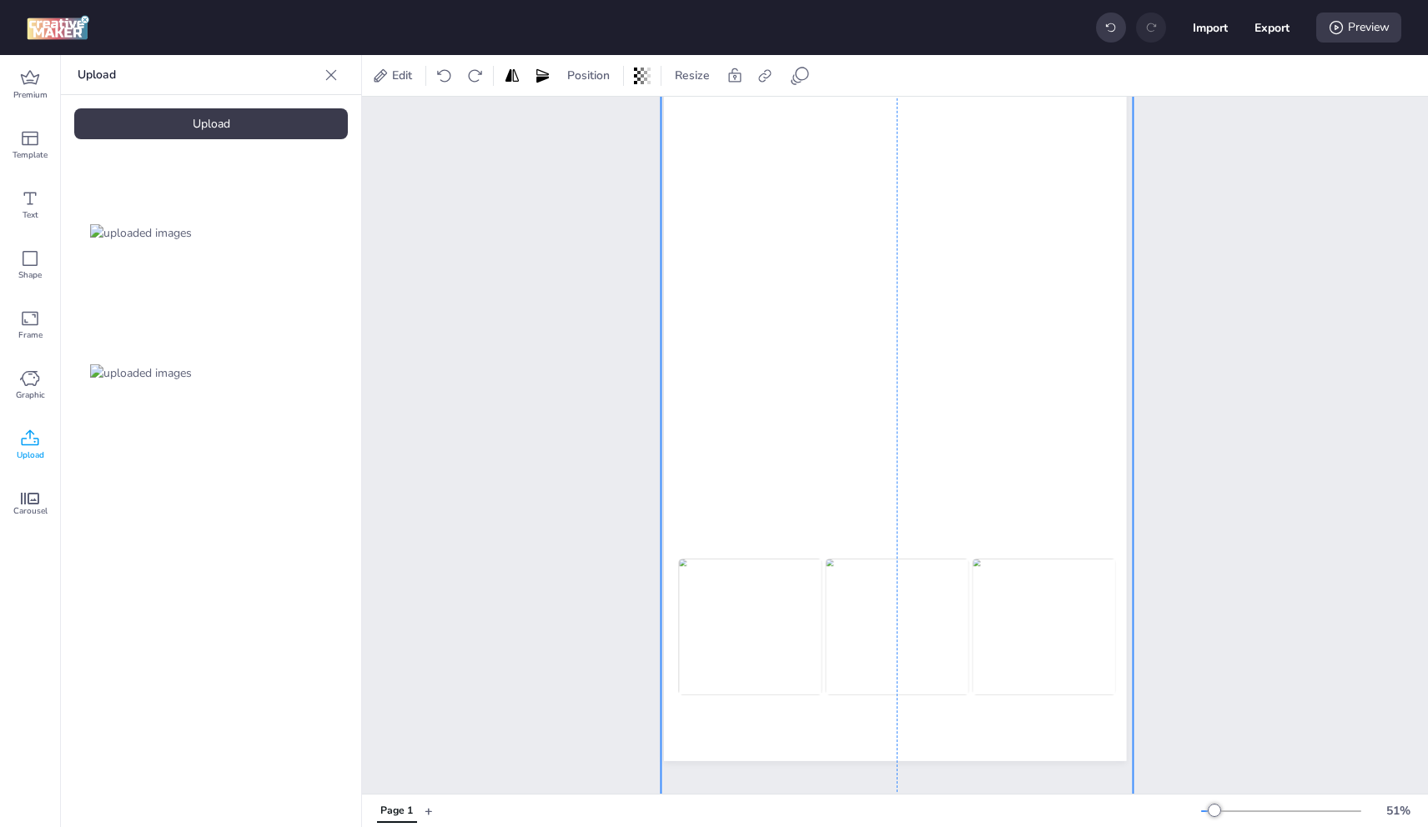
drag, startPoint x: 1020, startPoint y: 380, endPoint x: 1023, endPoint y: 400, distance: 21.0
click at [1023, 400] on div at bounding box center [897, 406] width 473 height 840
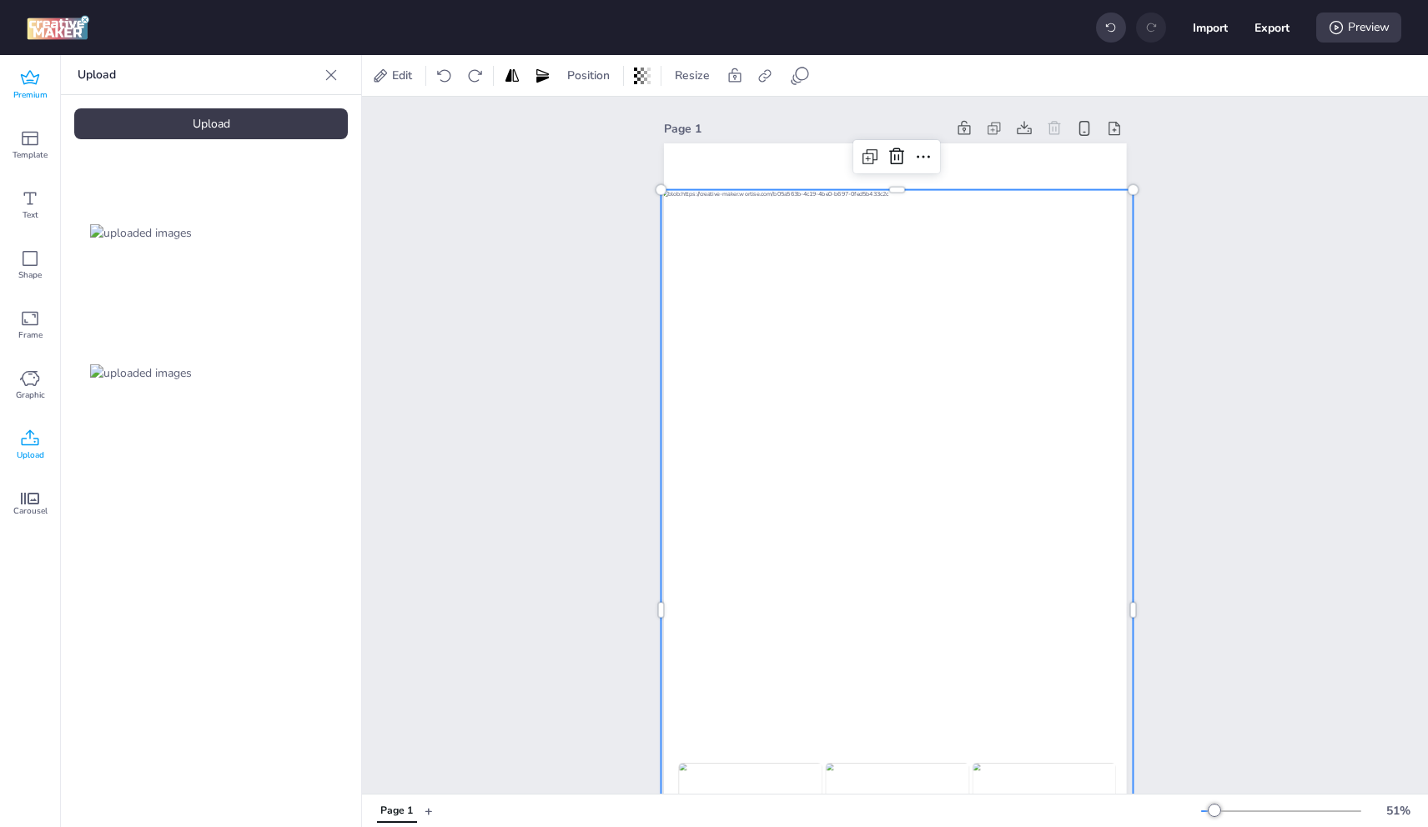
click at [37, 82] on icon at bounding box center [30, 77] width 18 height 14
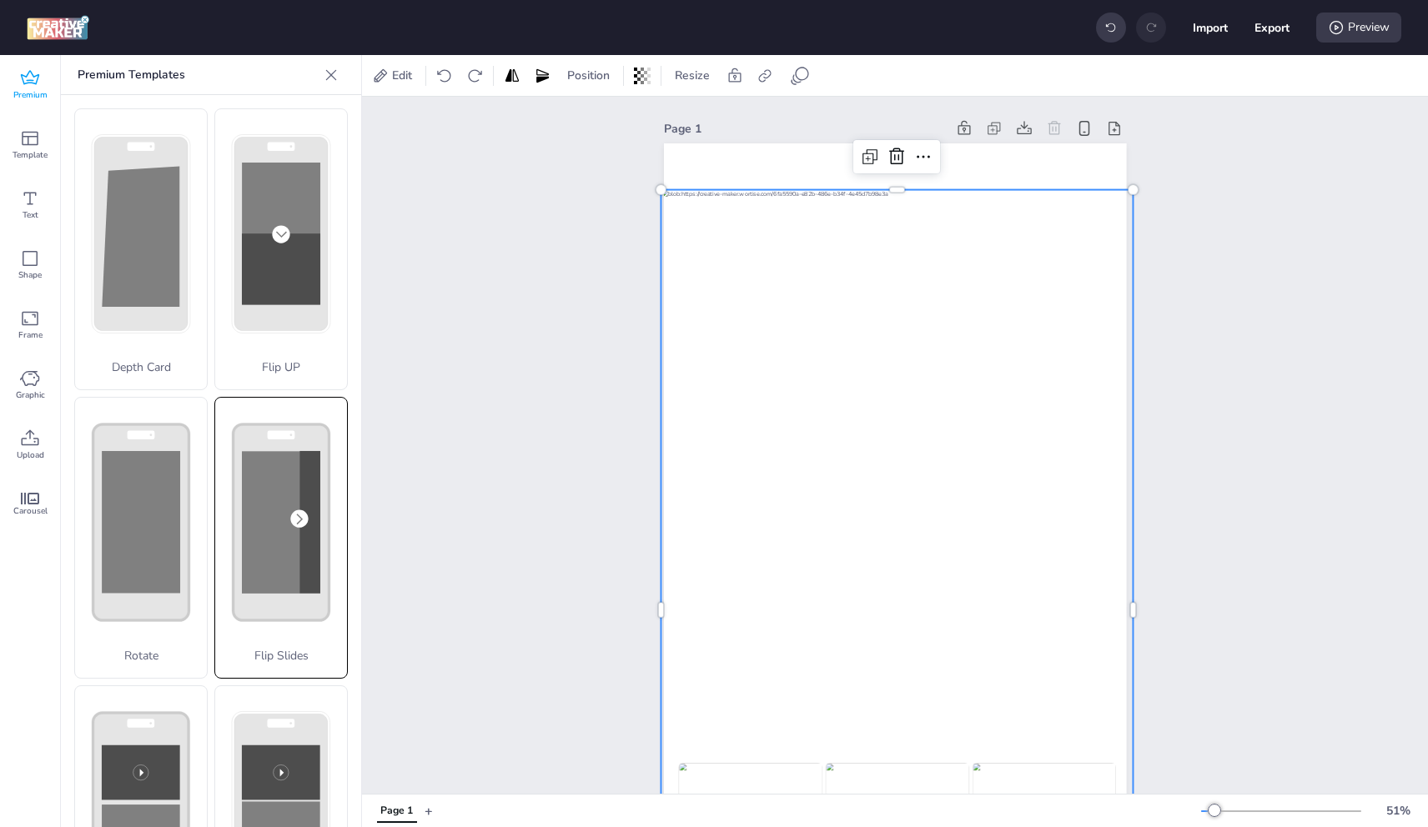
click at [289, 518] on div "Flip Slides" at bounding box center [280, 538] width 133 height 282
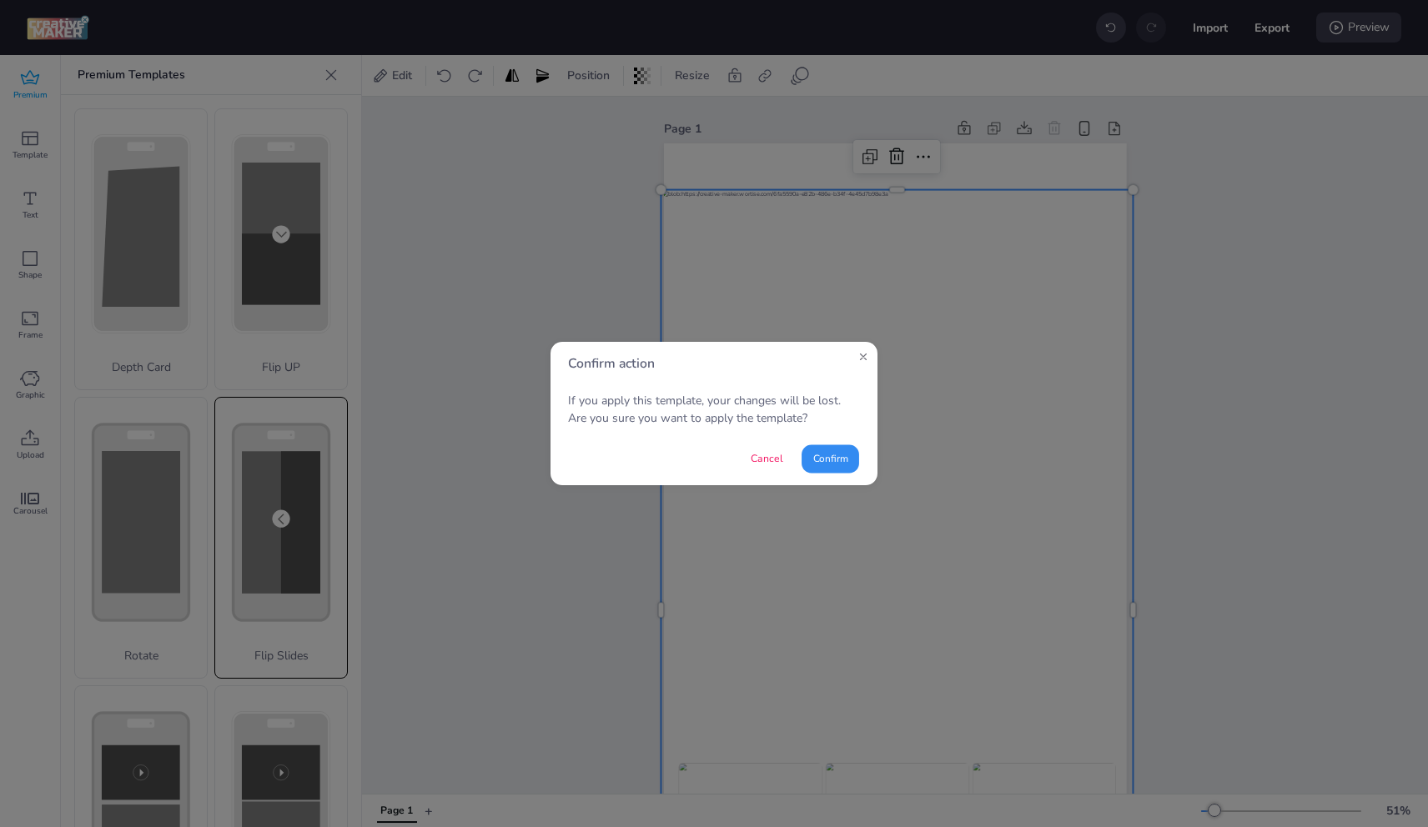
click at [833, 460] on button "Confirm" at bounding box center [831, 459] width 58 height 28
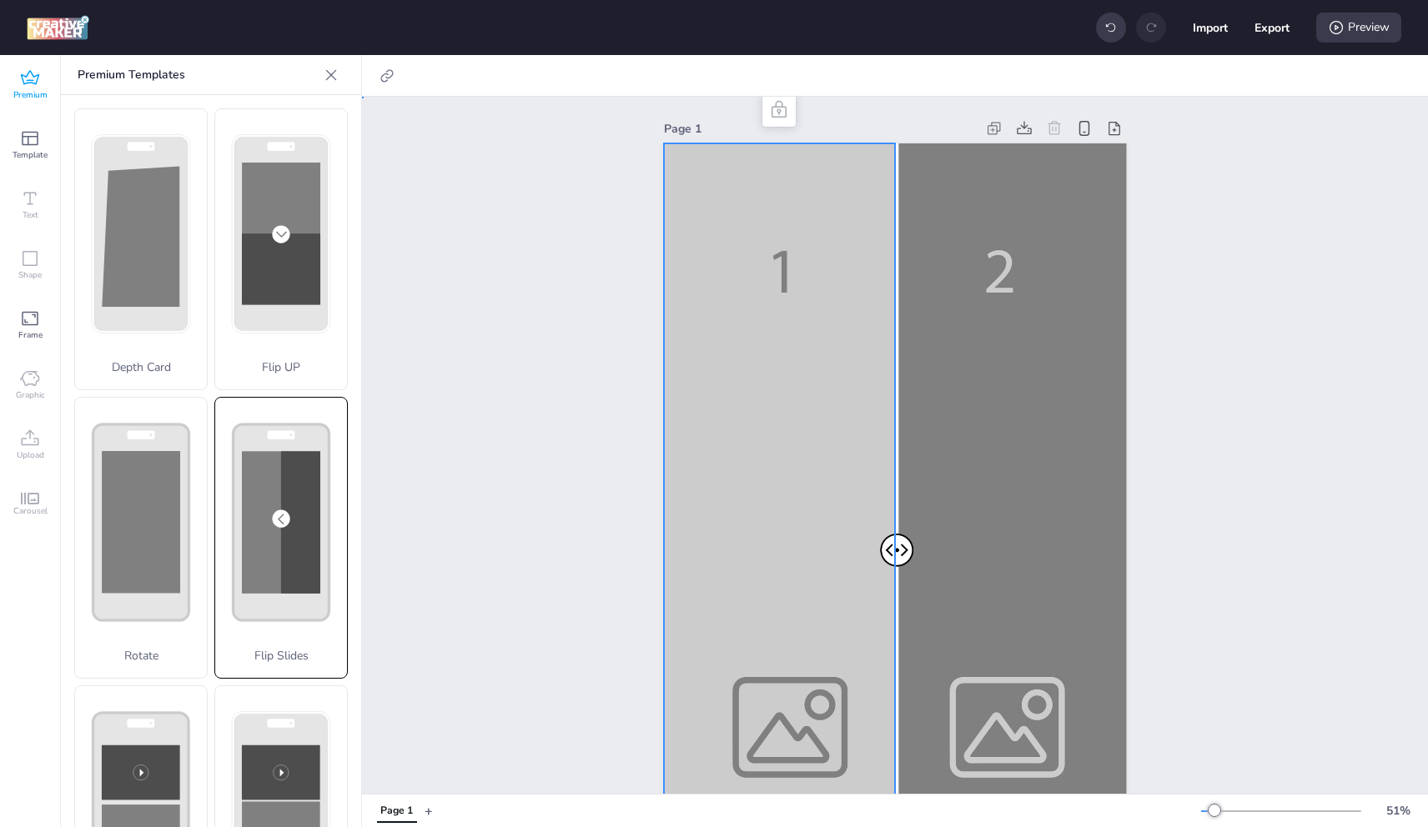
click at [811, 409] on div at bounding box center [895, 554] width 462 height 822
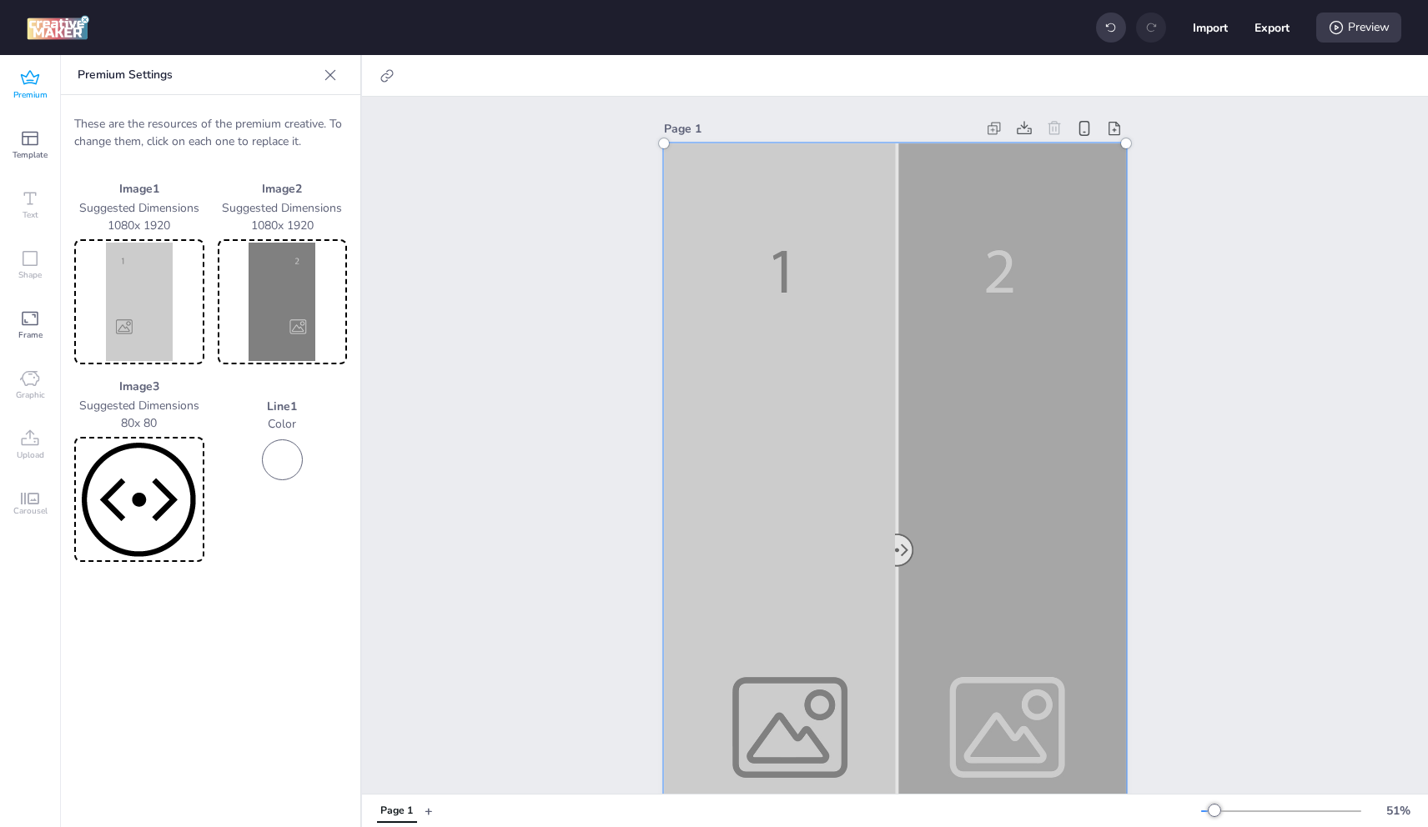
click at [163, 323] on img at bounding box center [139, 302] width 123 height 118
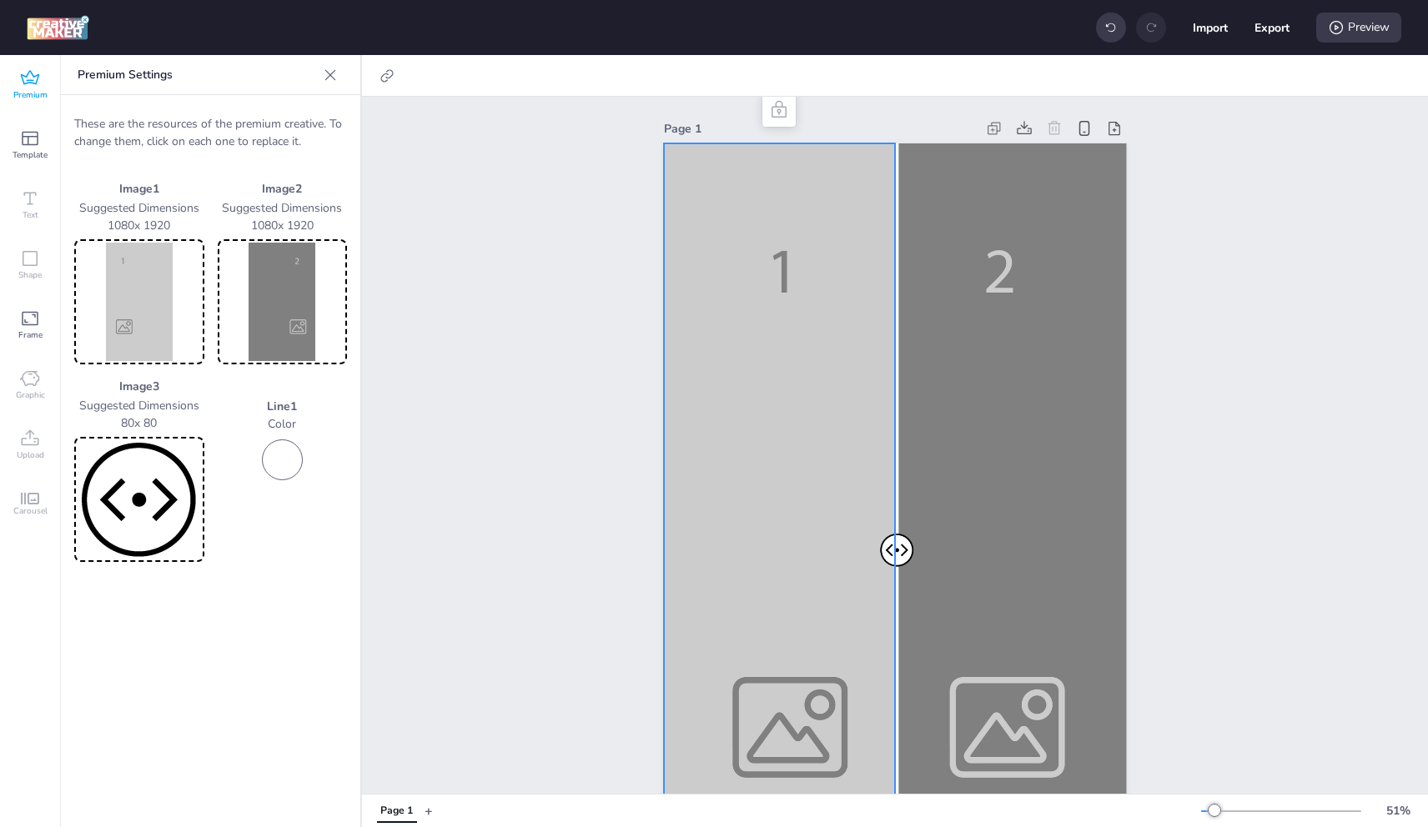
click at [163, 323] on img at bounding box center [139, 302] width 123 height 118
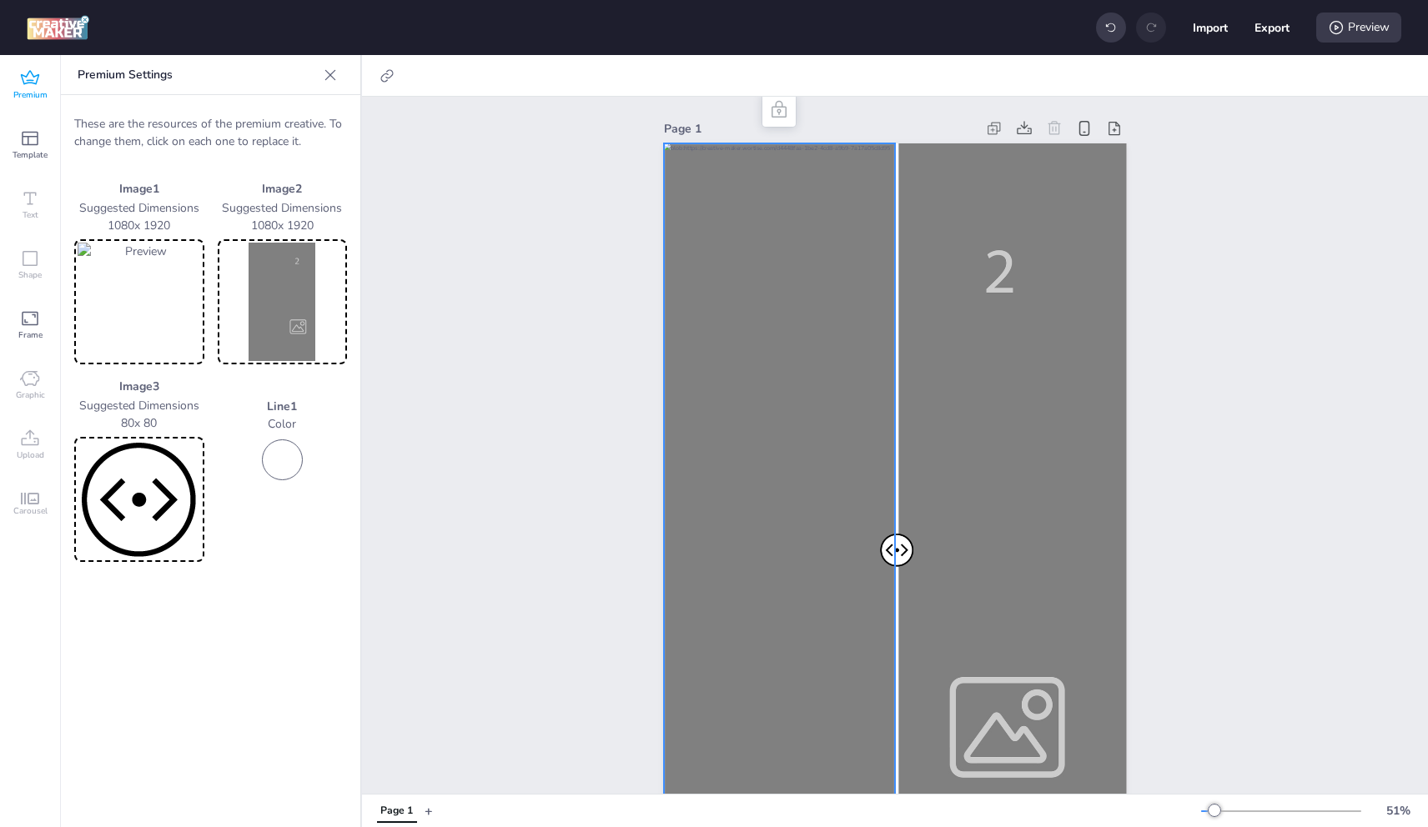
click at [319, 299] on img at bounding box center [282, 302] width 123 height 118
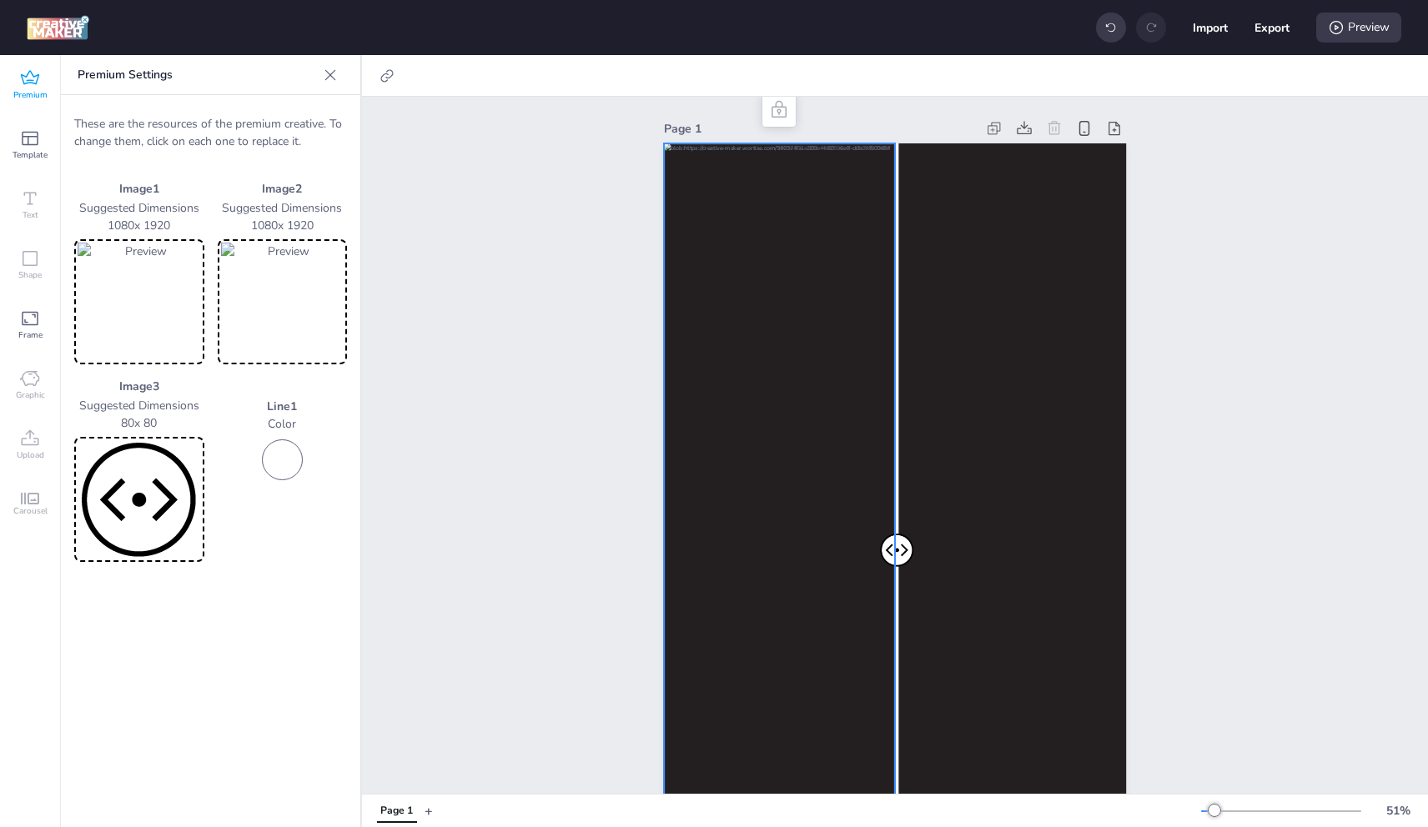
click at [112, 276] on img at bounding box center [139, 302] width 123 height 118
click at [296, 279] on img at bounding box center [282, 302] width 123 height 118
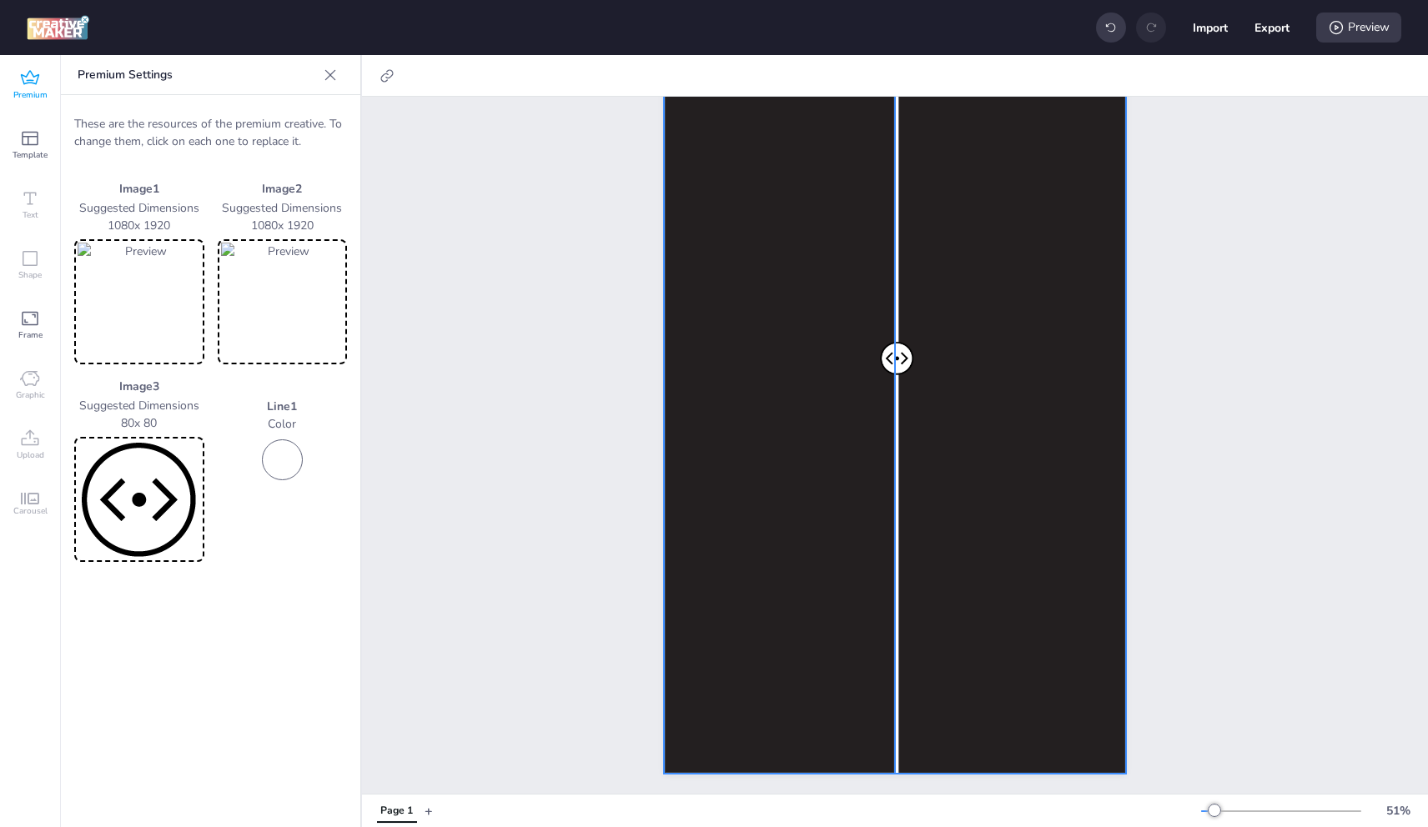
scroll to position [121, 0]
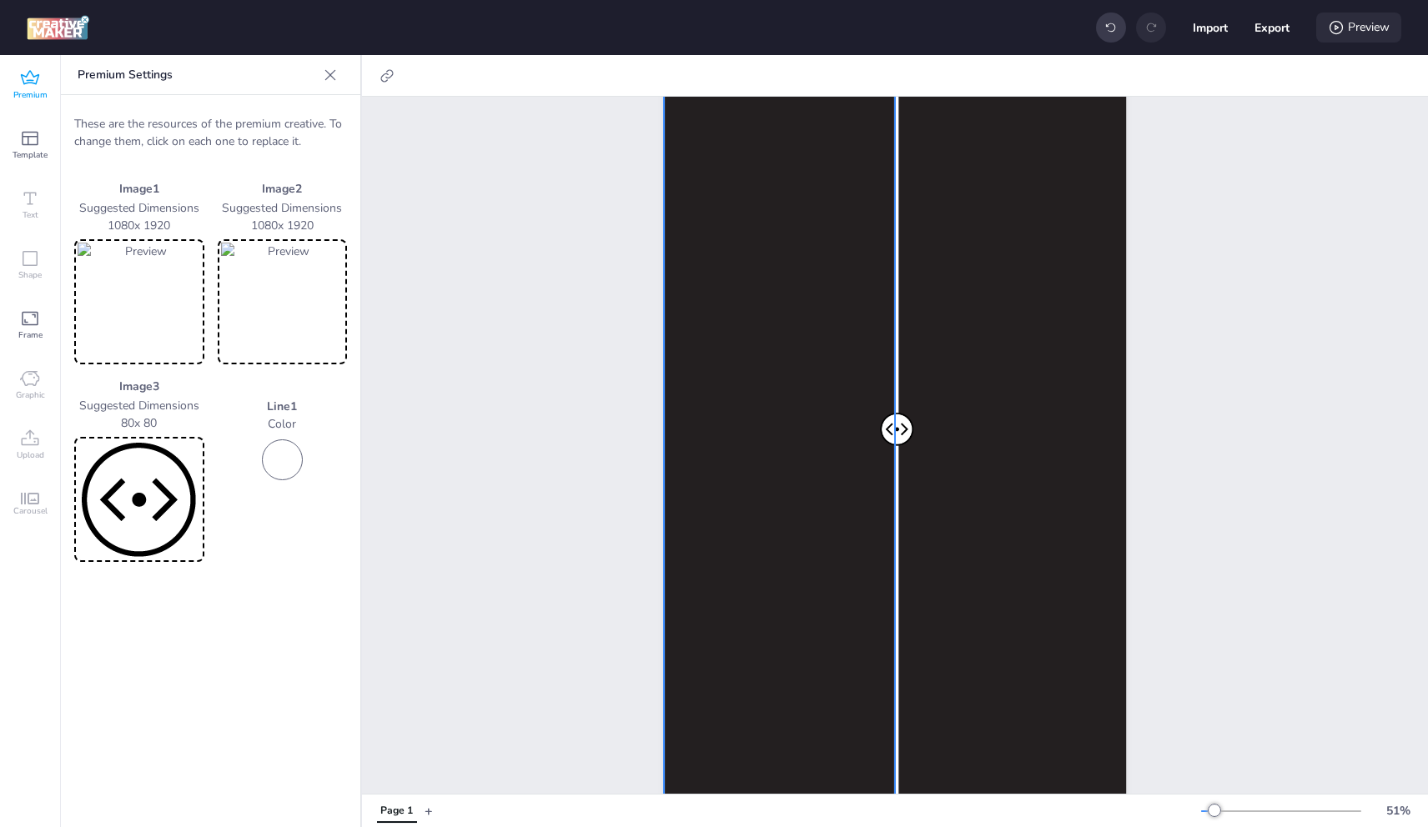
drag, startPoint x: 1350, startPoint y: 19, endPoint x: 1330, endPoint y: 28, distance: 22.0
click at [1350, 19] on div "Preview" at bounding box center [1358, 28] width 85 height 30
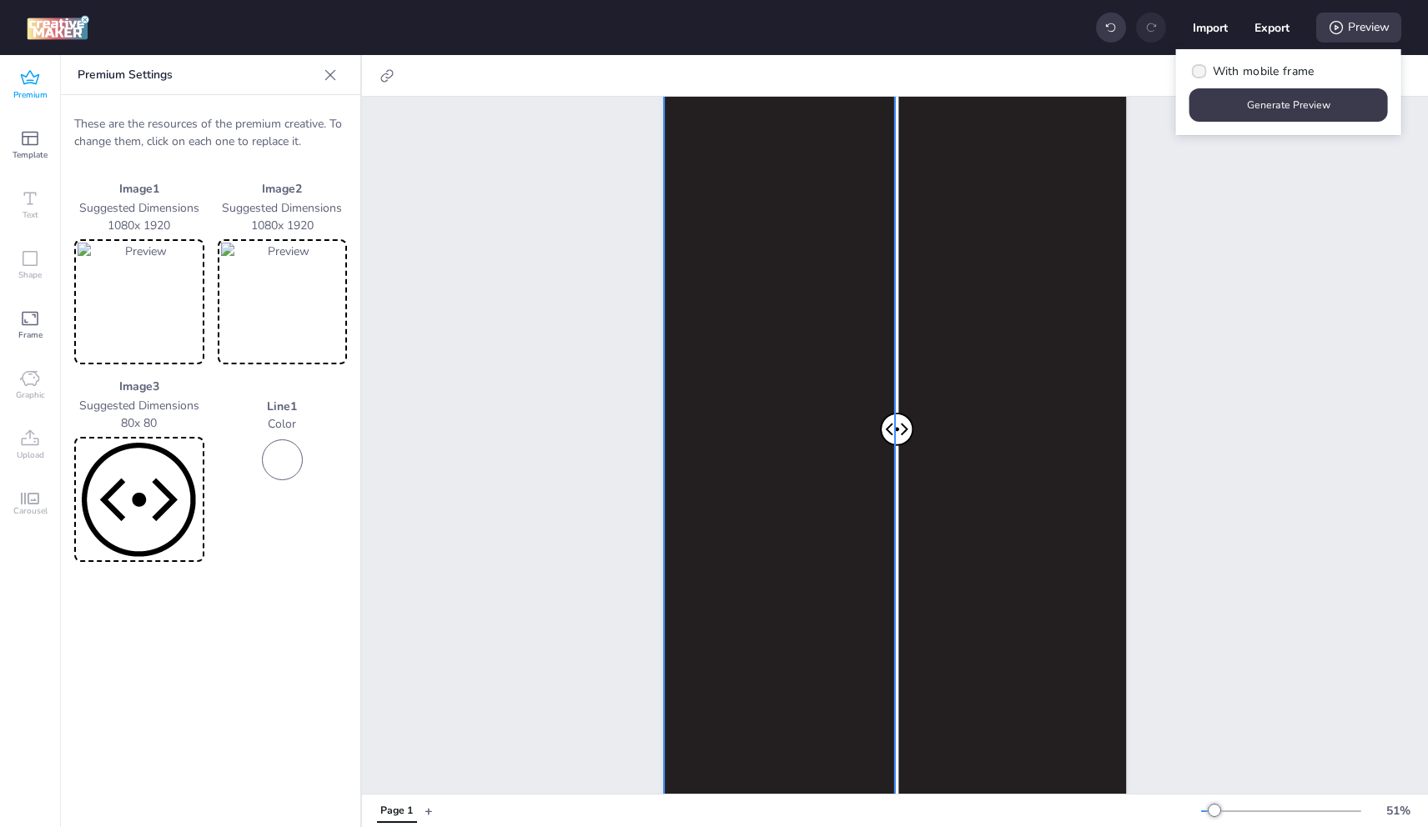
click at [1260, 69] on span "With mobile frame" at bounding box center [1264, 72] width 102 height 18
click at [1202, 73] on input "With mobile frame" at bounding box center [1196, 78] width 11 height 11
checkbox input "true"
click at [1270, 92] on button "Generate Preview" at bounding box center [1289, 105] width 193 height 33
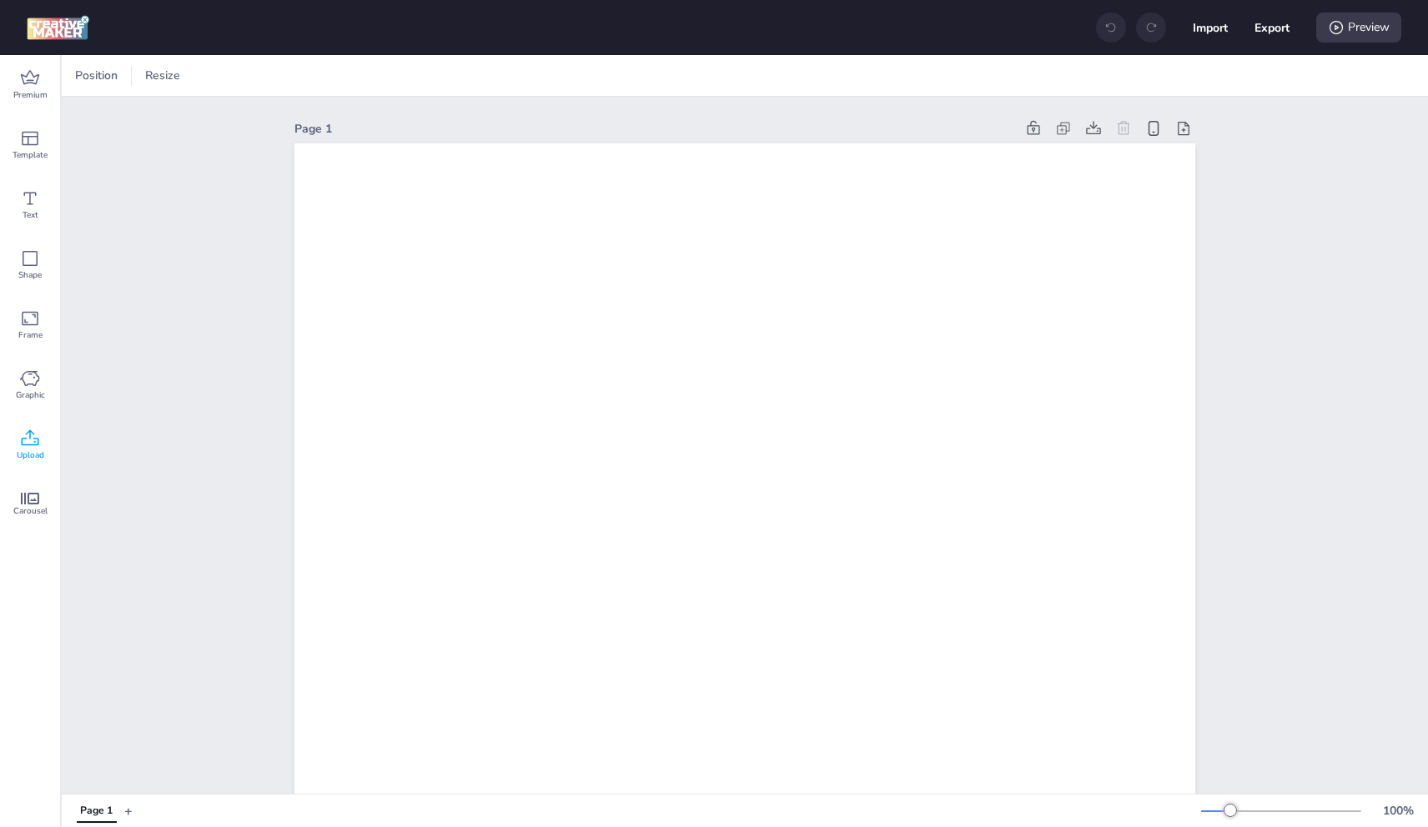
click at [28, 451] on span "Upload" at bounding box center [31, 455] width 28 height 13
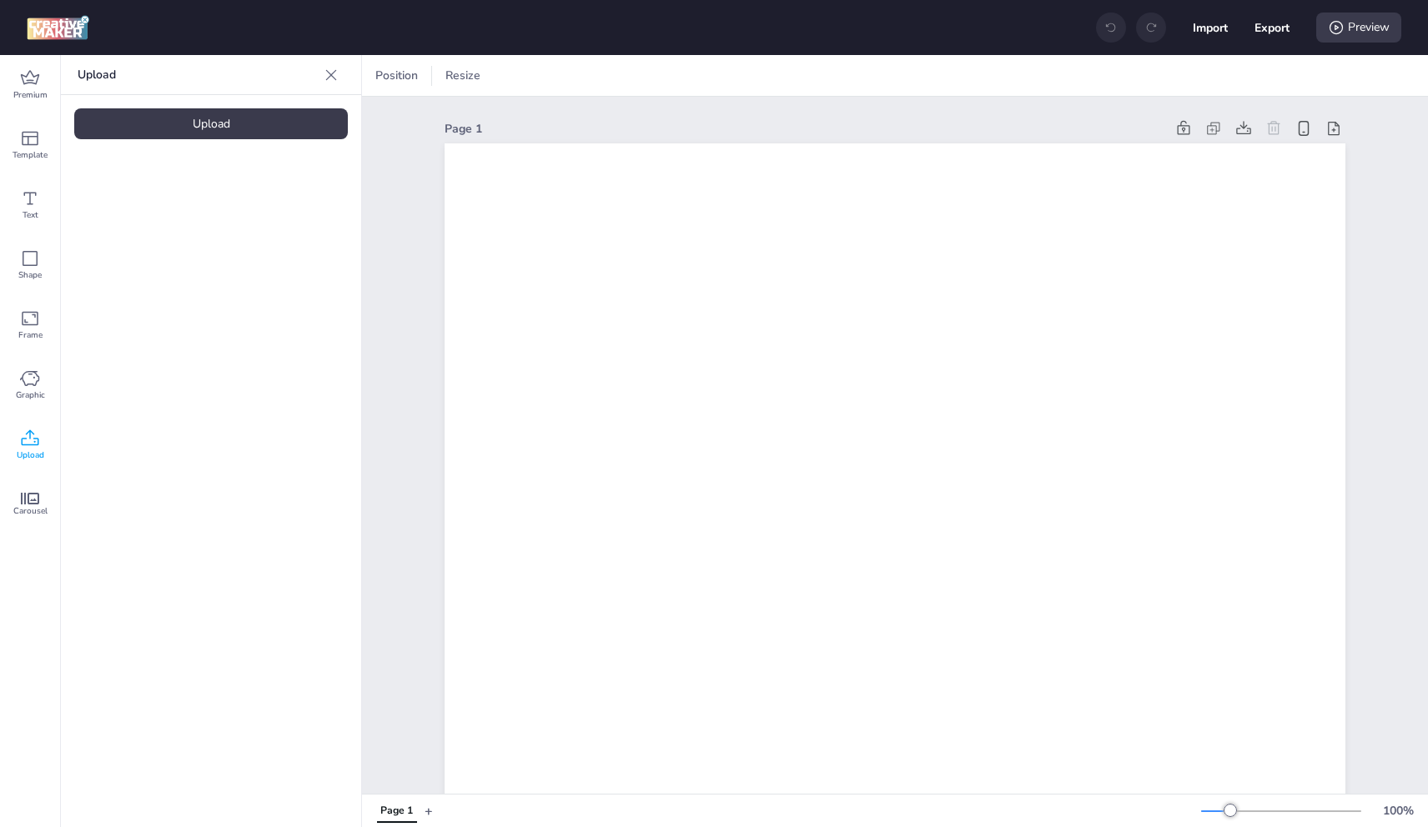
click at [218, 133] on div "Upload" at bounding box center [211, 123] width 274 height 31
click at [18, 487] on div "Carousel" at bounding box center [30, 505] width 60 height 60
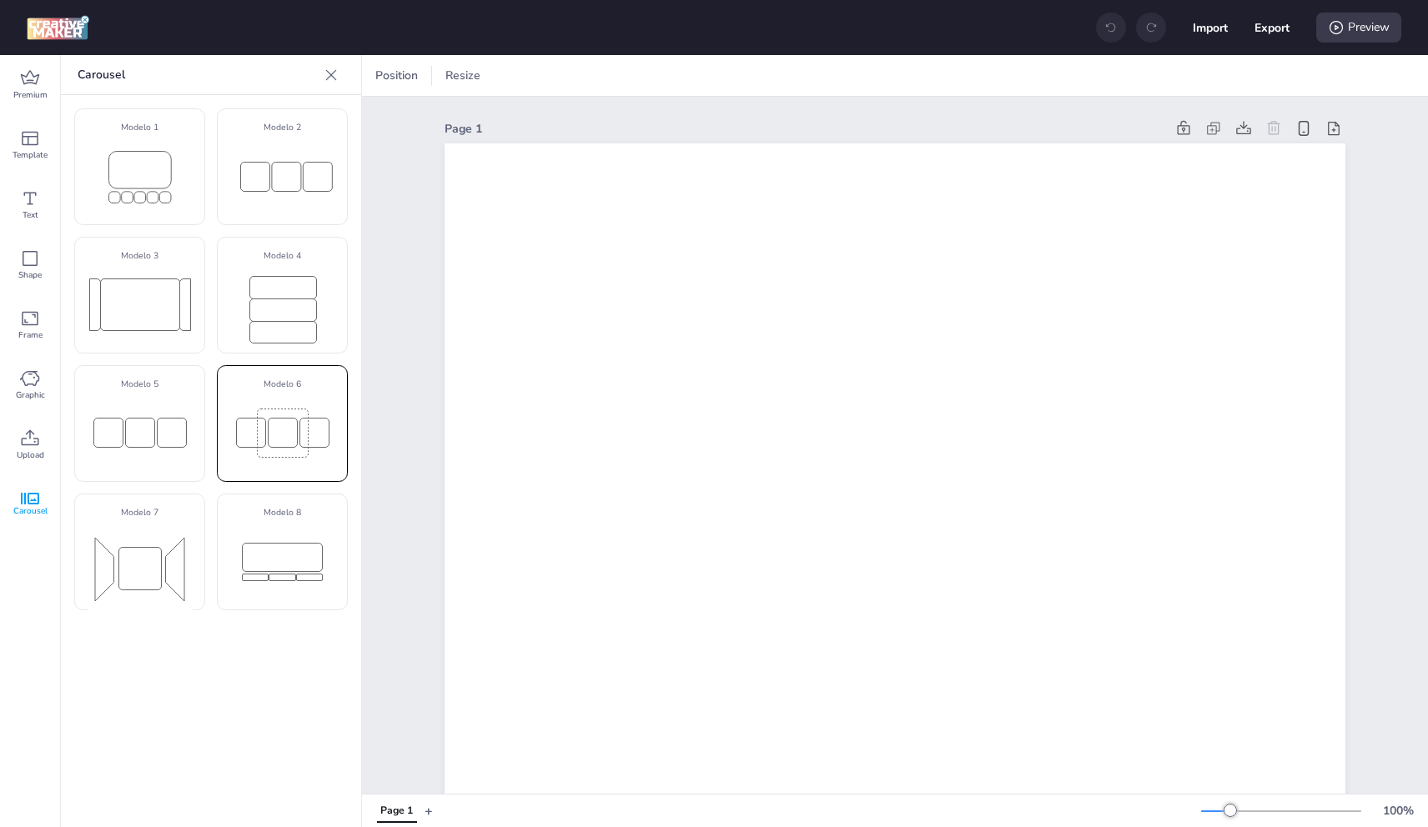
click at [299, 446] on rect at bounding box center [282, 434] width 105 height 68
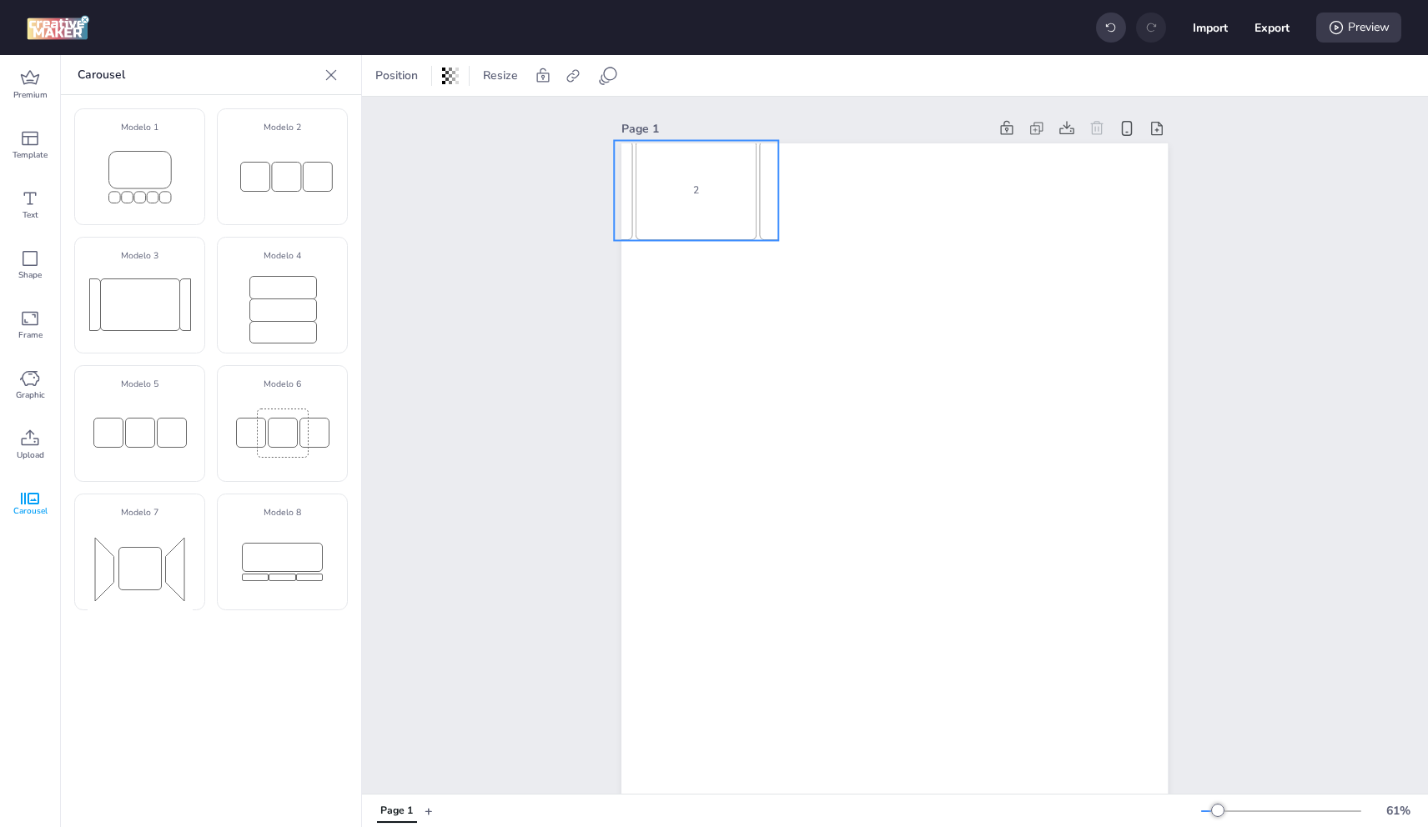
drag, startPoint x: 862, startPoint y: 624, endPoint x: 667, endPoint y: 193, distance: 473.3
click at [667, 193] on div "2" at bounding box center [696, 190] width 121 height 100
select select "cover"
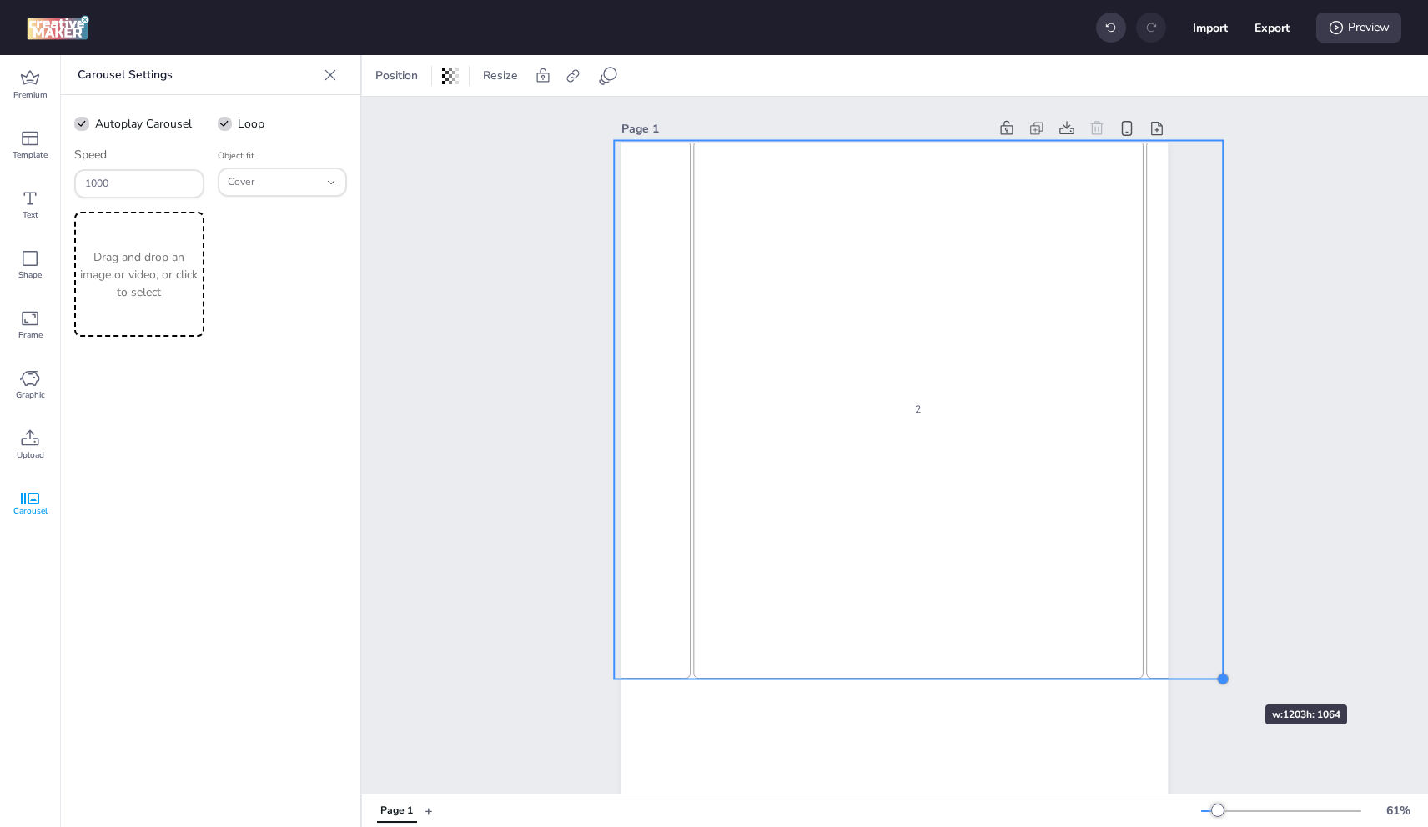
drag, startPoint x: 772, startPoint y: 236, endPoint x: 1185, endPoint y: 665, distance: 595.8
click at [1203, 669] on div "Page 1 2 3 1 2 3 1 2" at bounding box center [895, 616] width 640 height 1038
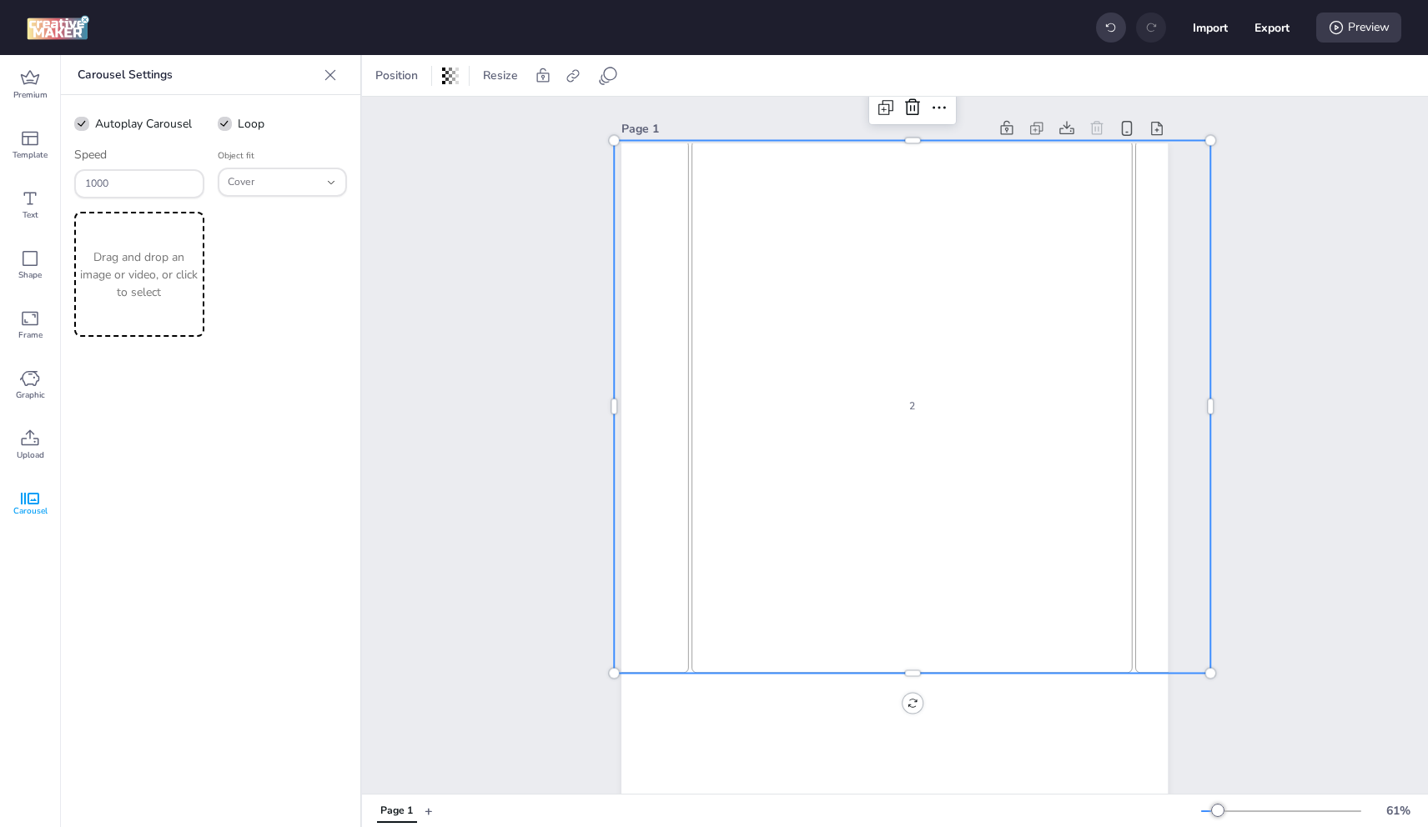
click at [131, 260] on p "Drag and drop an image or video, or click to select" at bounding box center [139, 275] width 123 height 53
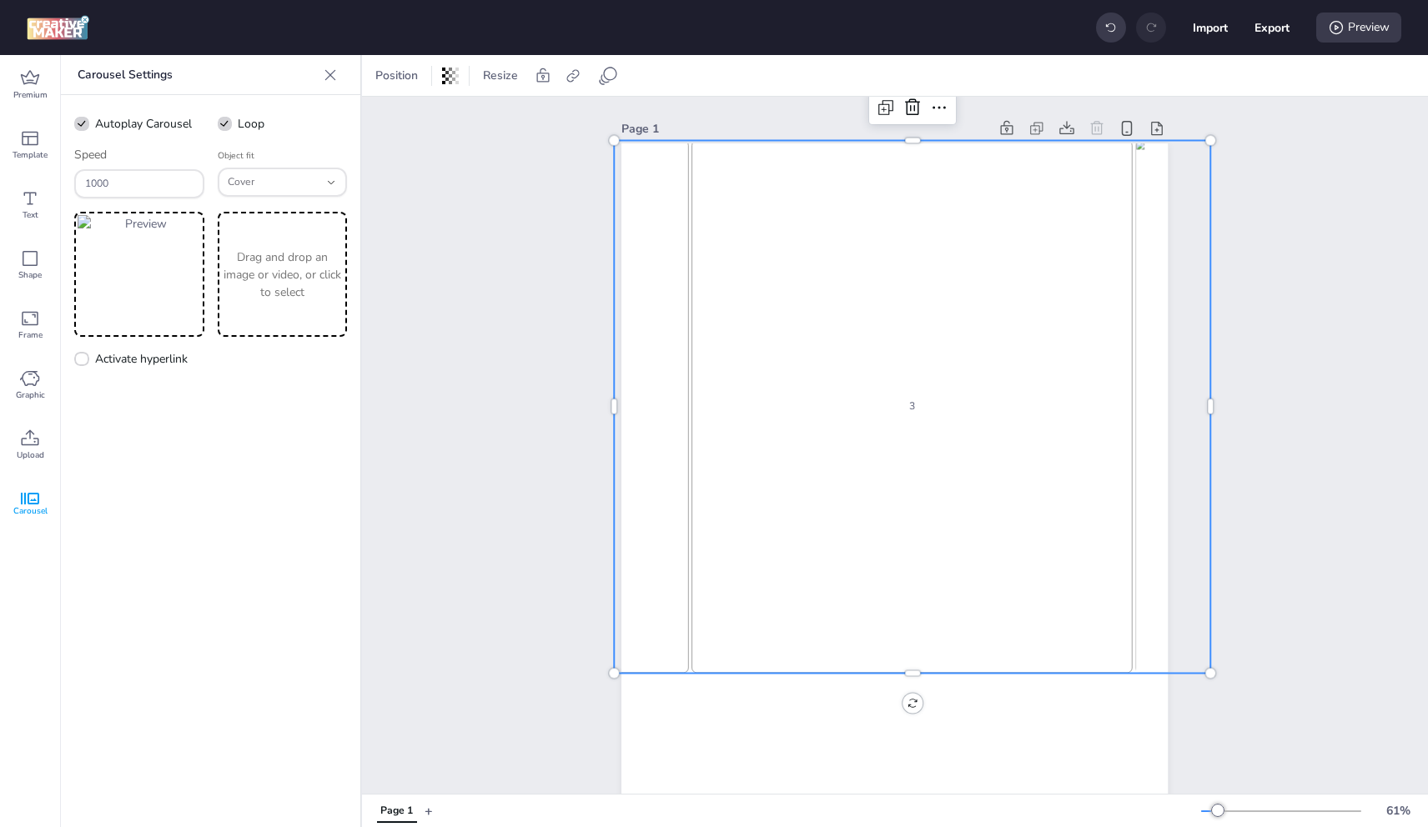
click at [307, 254] on p "Drag and drop an image or video, or click to select" at bounding box center [282, 275] width 123 height 53
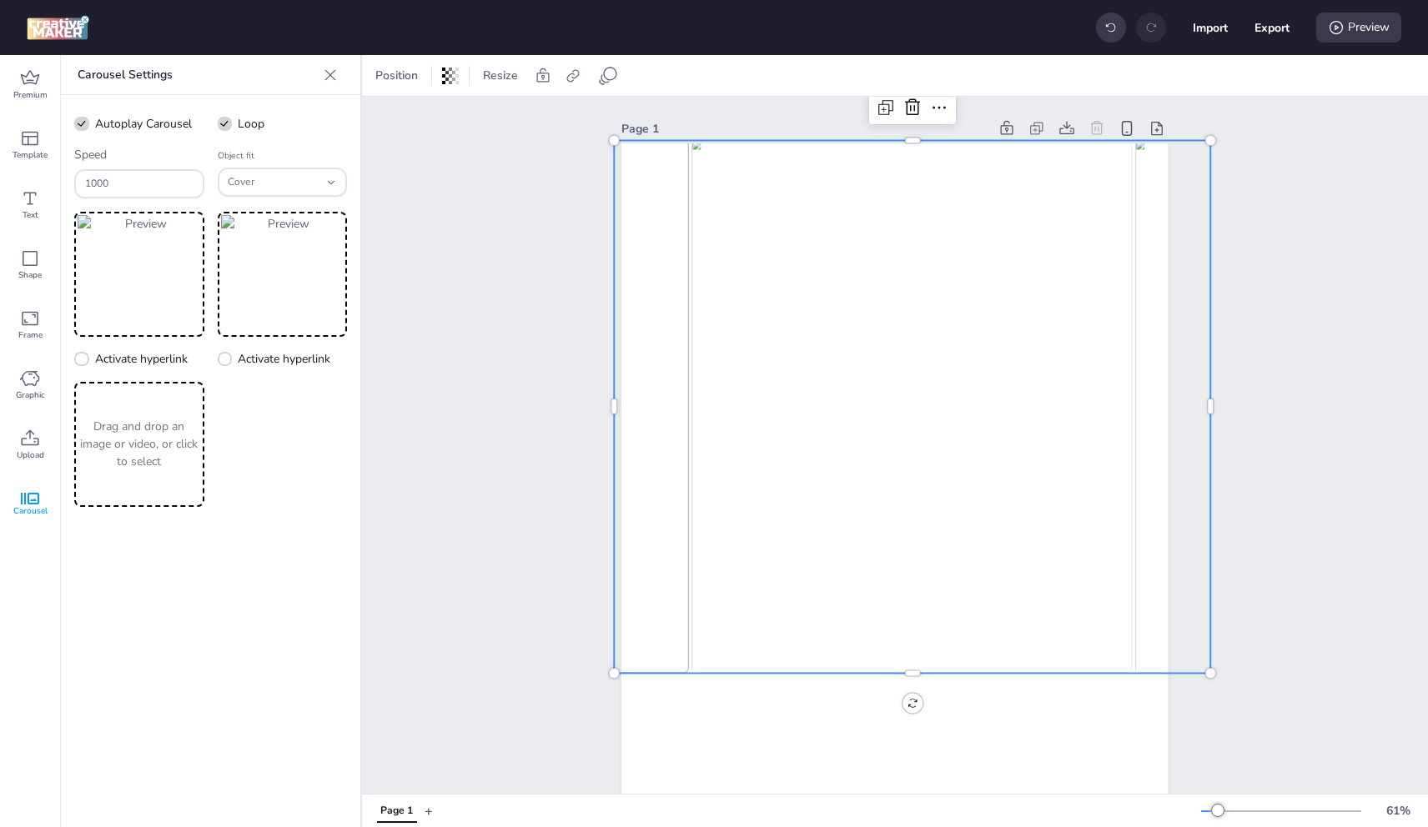
click at [182, 436] on p "Drag and drop an image or video, or click to select" at bounding box center [139, 444] width 123 height 53
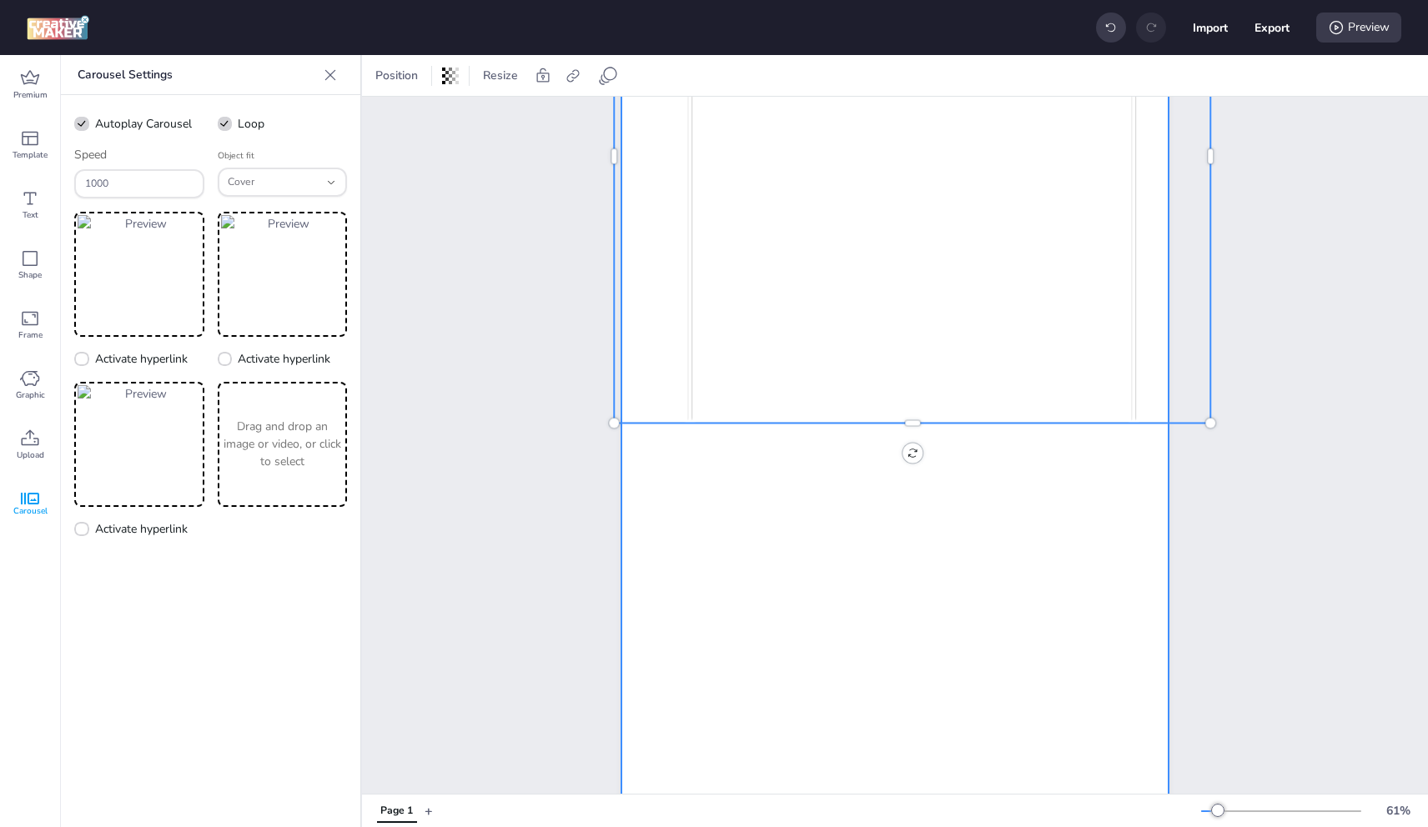
scroll to position [354, 0]
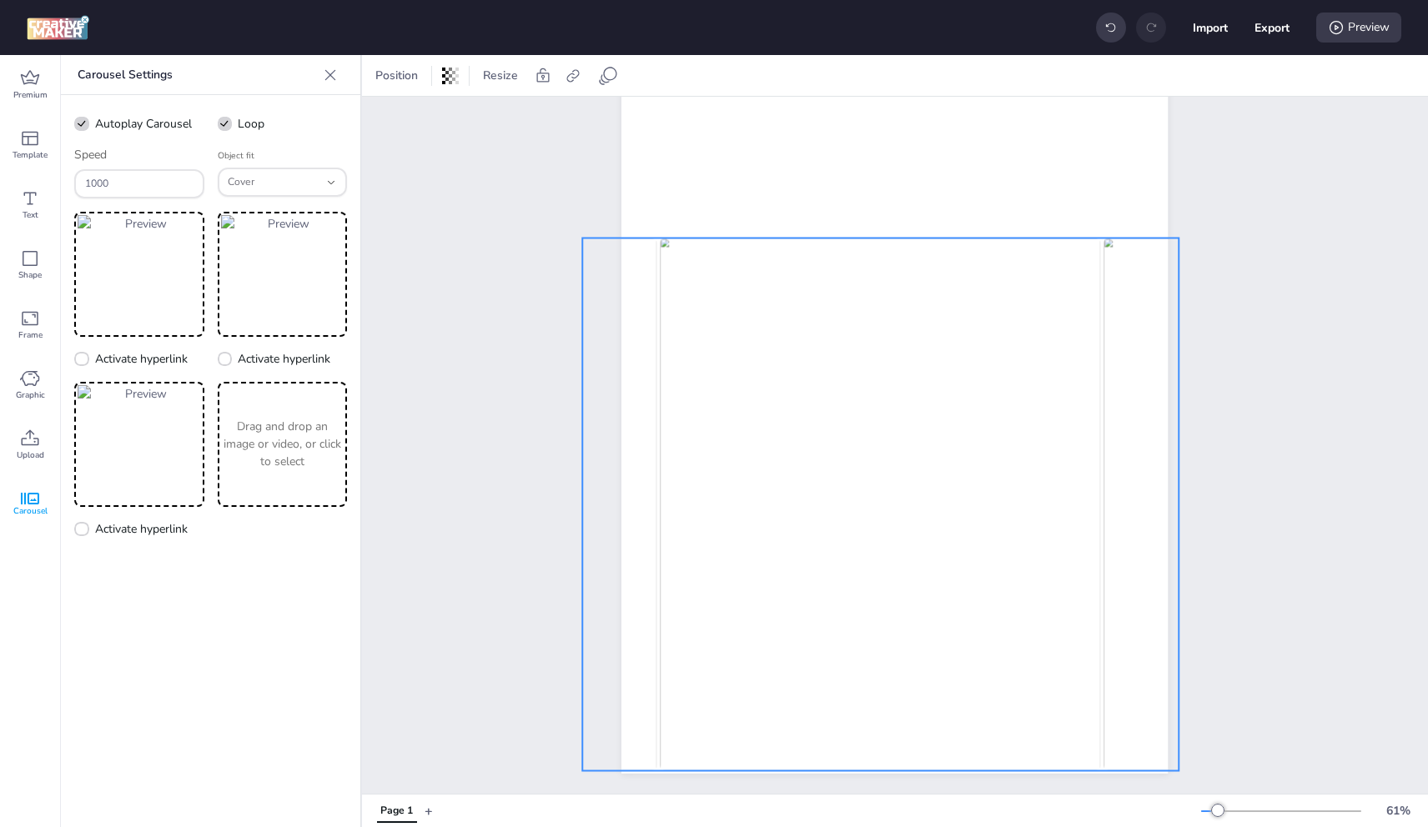
drag, startPoint x: 906, startPoint y: 319, endPoint x: 874, endPoint y: 757, distance: 439.9
click at [874, 757] on img at bounding box center [881, 504] width 440 height 533
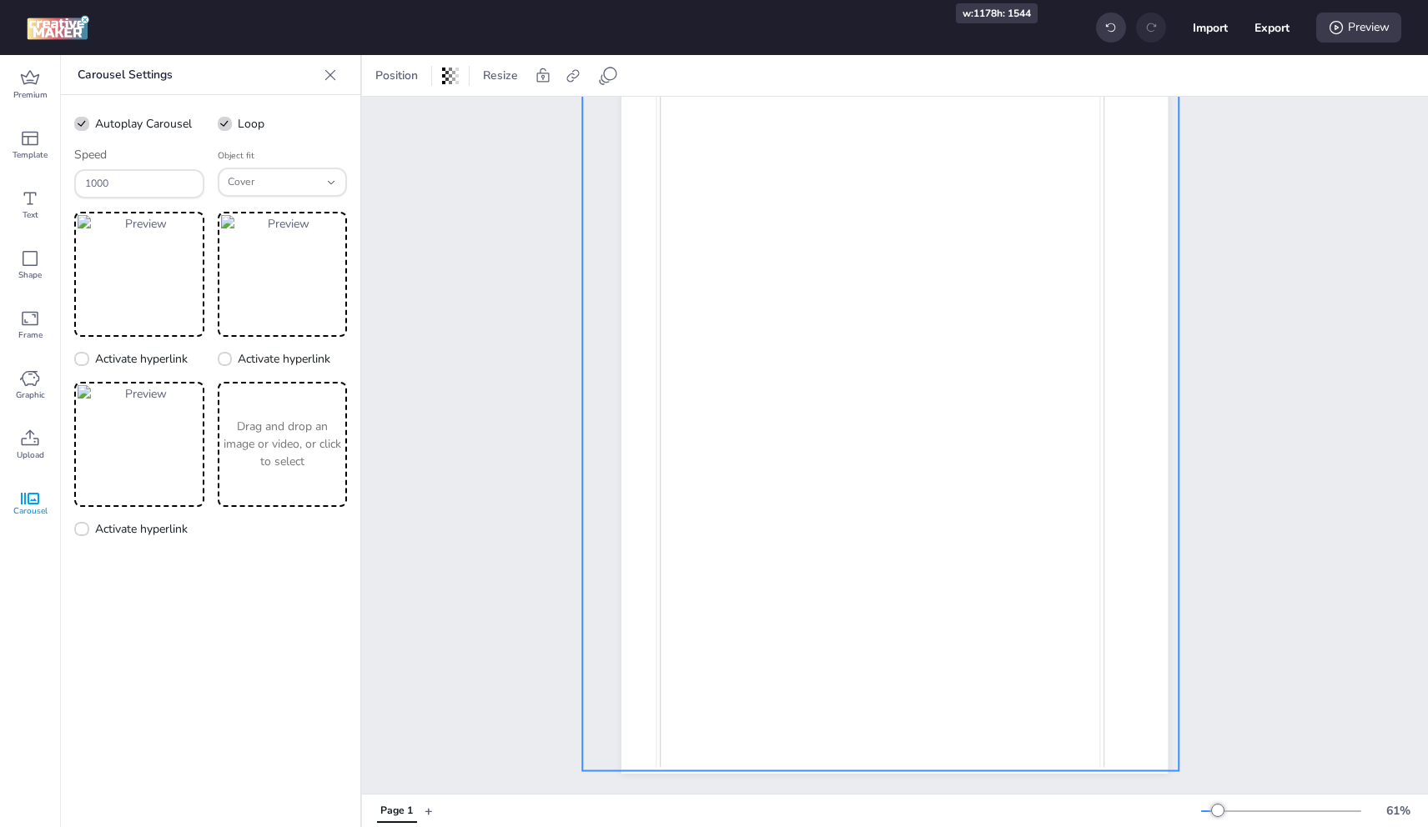
drag, startPoint x: 876, startPoint y: 222, endPoint x: 879, endPoint y: 90, distance: 131.8
click at [900, 0] on html "Import Export Preview Premium Template Text Shape Frame Graphic Upload Carousel…" at bounding box center [714, 413] width 1428 height 827
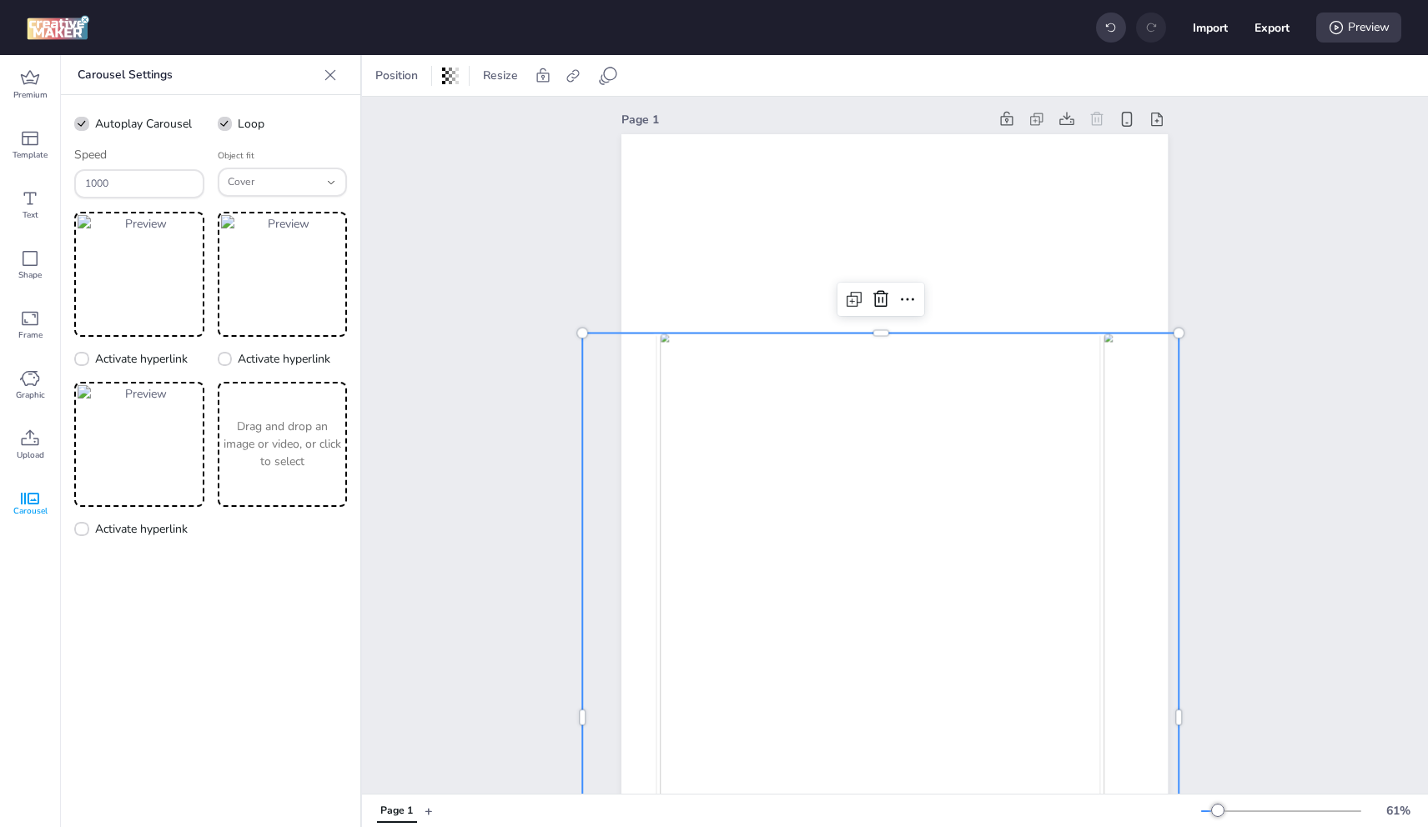
scroll to position [0, 0]
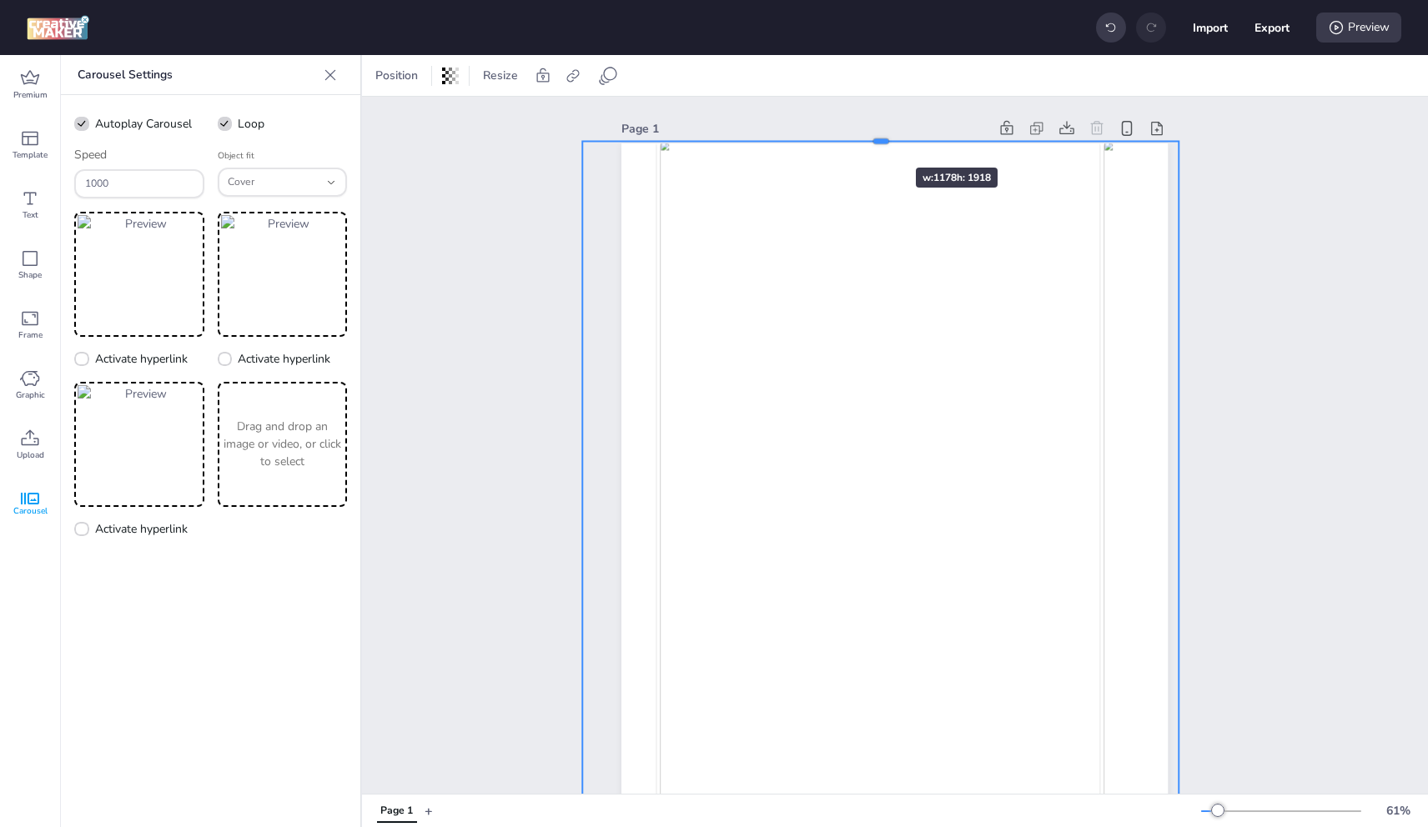
drag, startPoint x: 876, startPoint y: 339, endPoint x: 866, endPoint y: 138, distance: 201.3
click at [866, 138] on div at bounding box center [881, 134] width 596 height 13
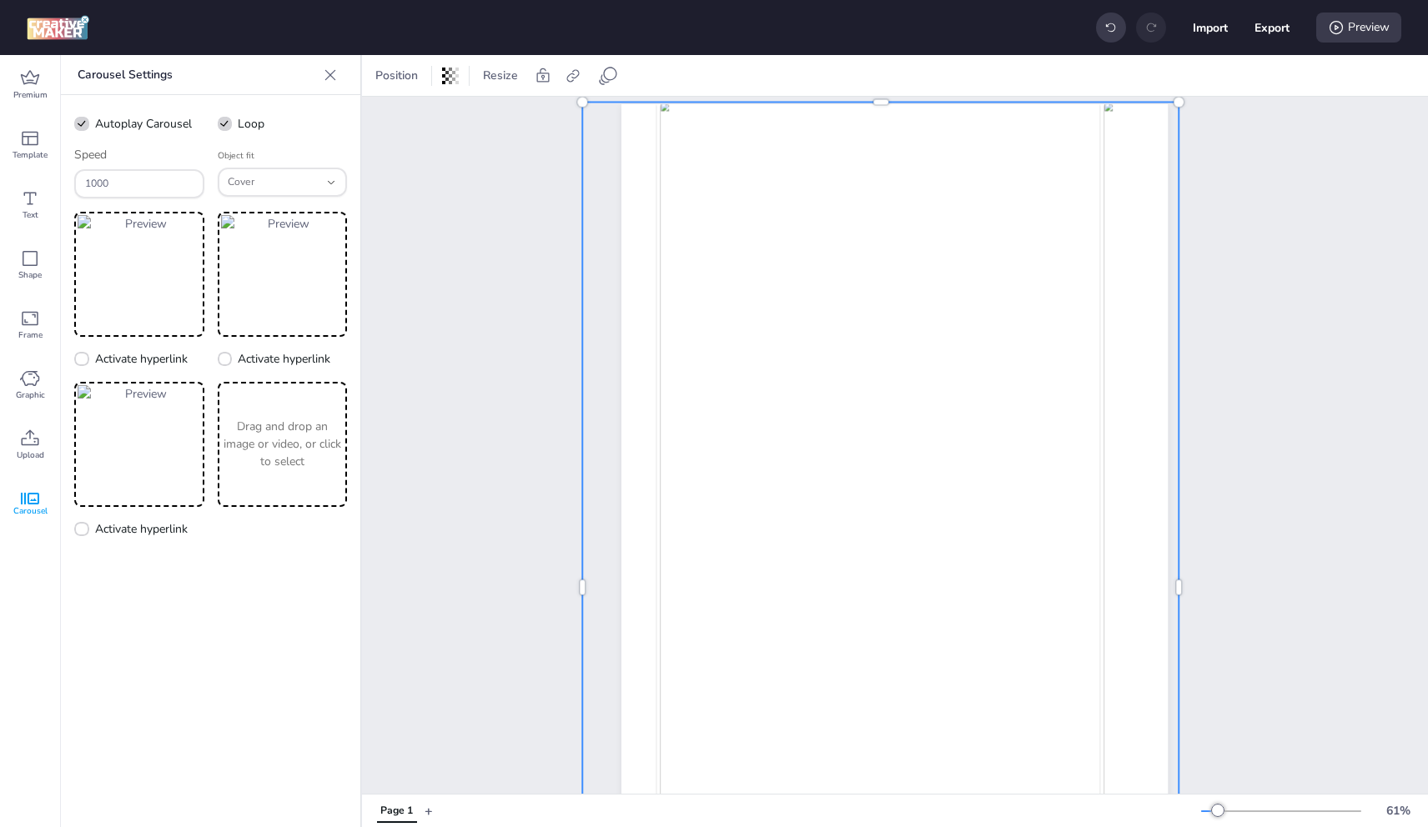
scroll to position [83, 0]
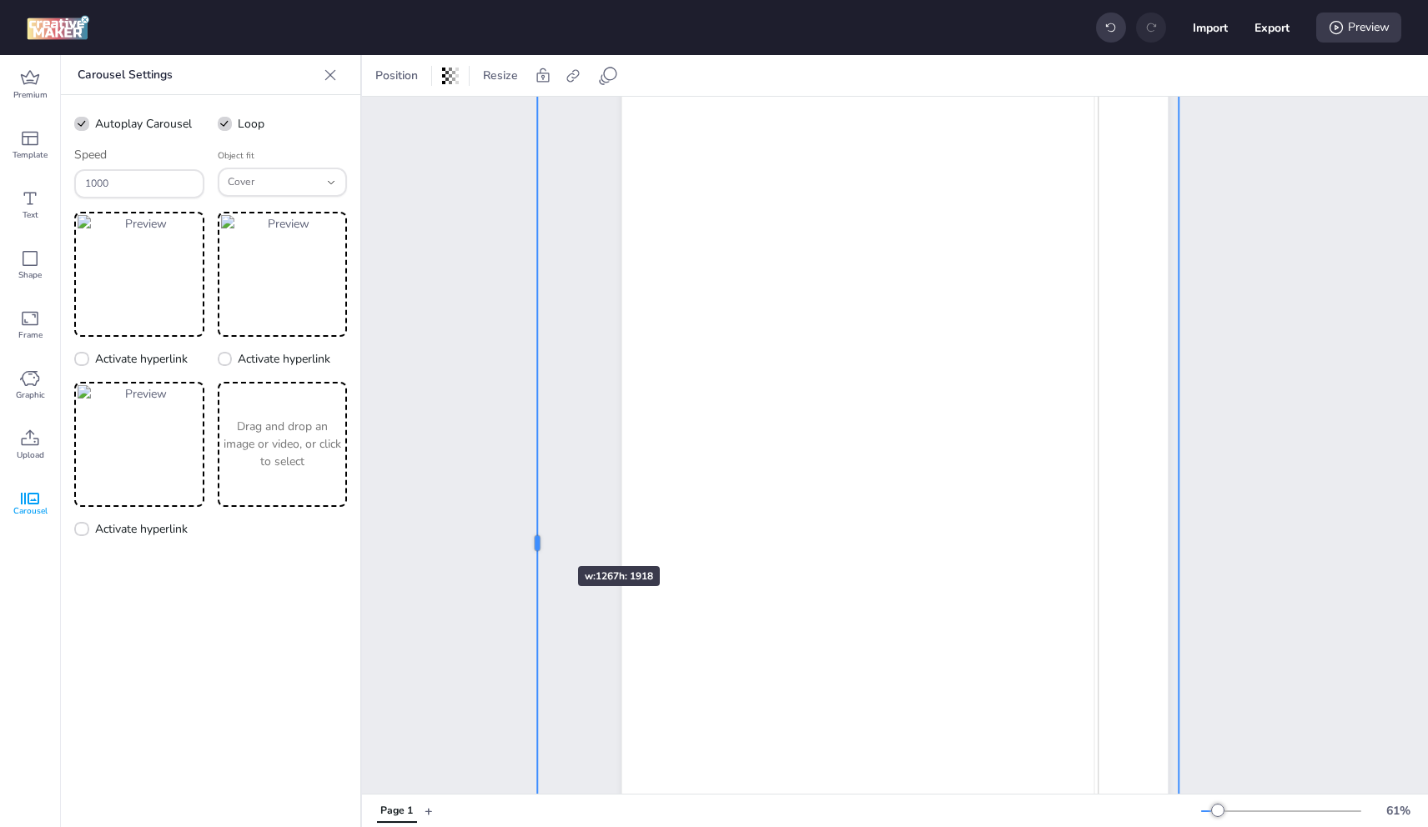
drag, startPoint x: 573, startPoint y: 543, endPoint x: 528, endPoint y: 536, distance: 45.5
click at [528, 536] on div at bounding box center [531, 543] width 13 height 971
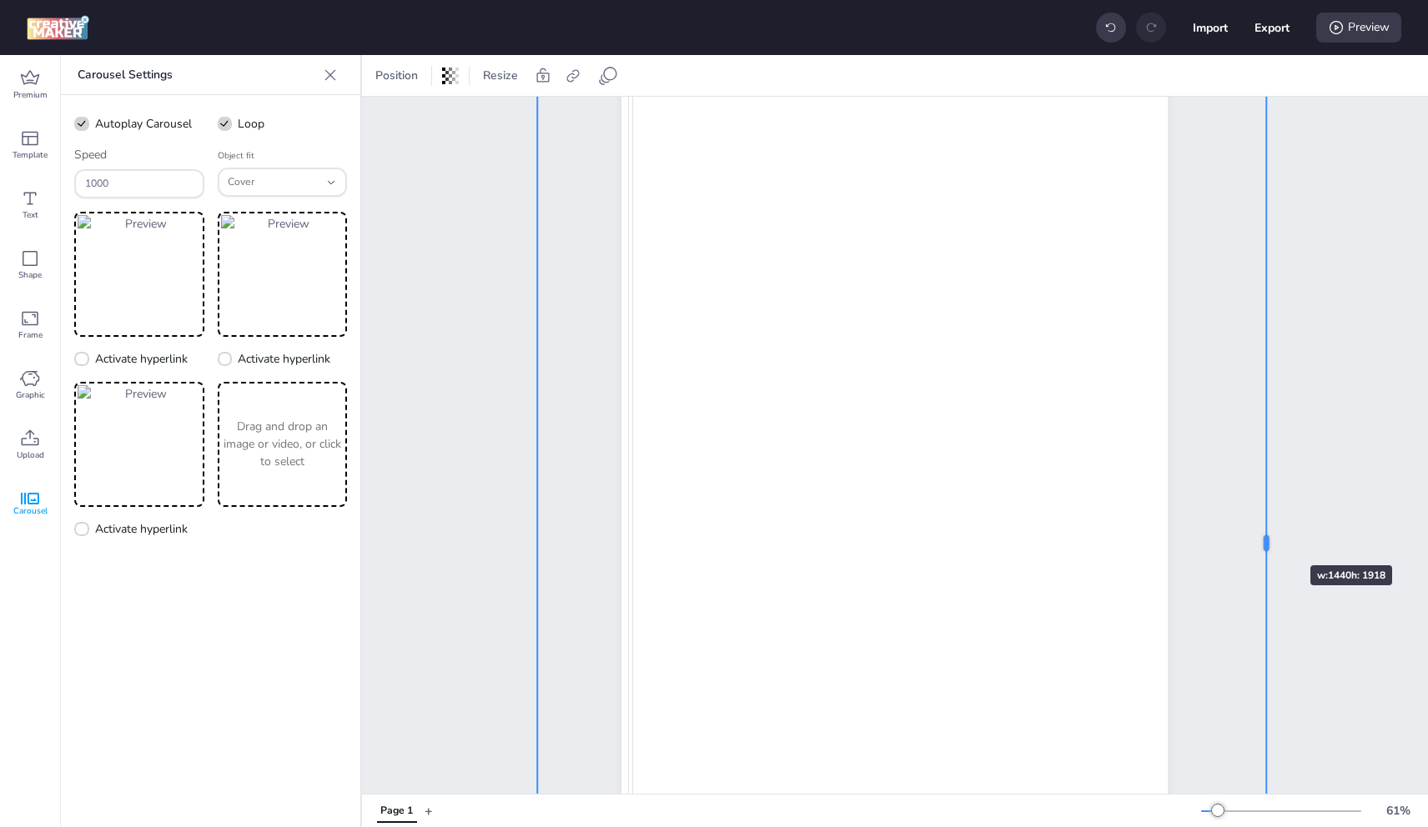
drag, startPoint x: 1173, startPoint y: 541, endPoint x: 1043, endPoint y: 543, distance: 130.1
click at [1266, 535] on div at bounding box center [1272, 543] width 13 height 971
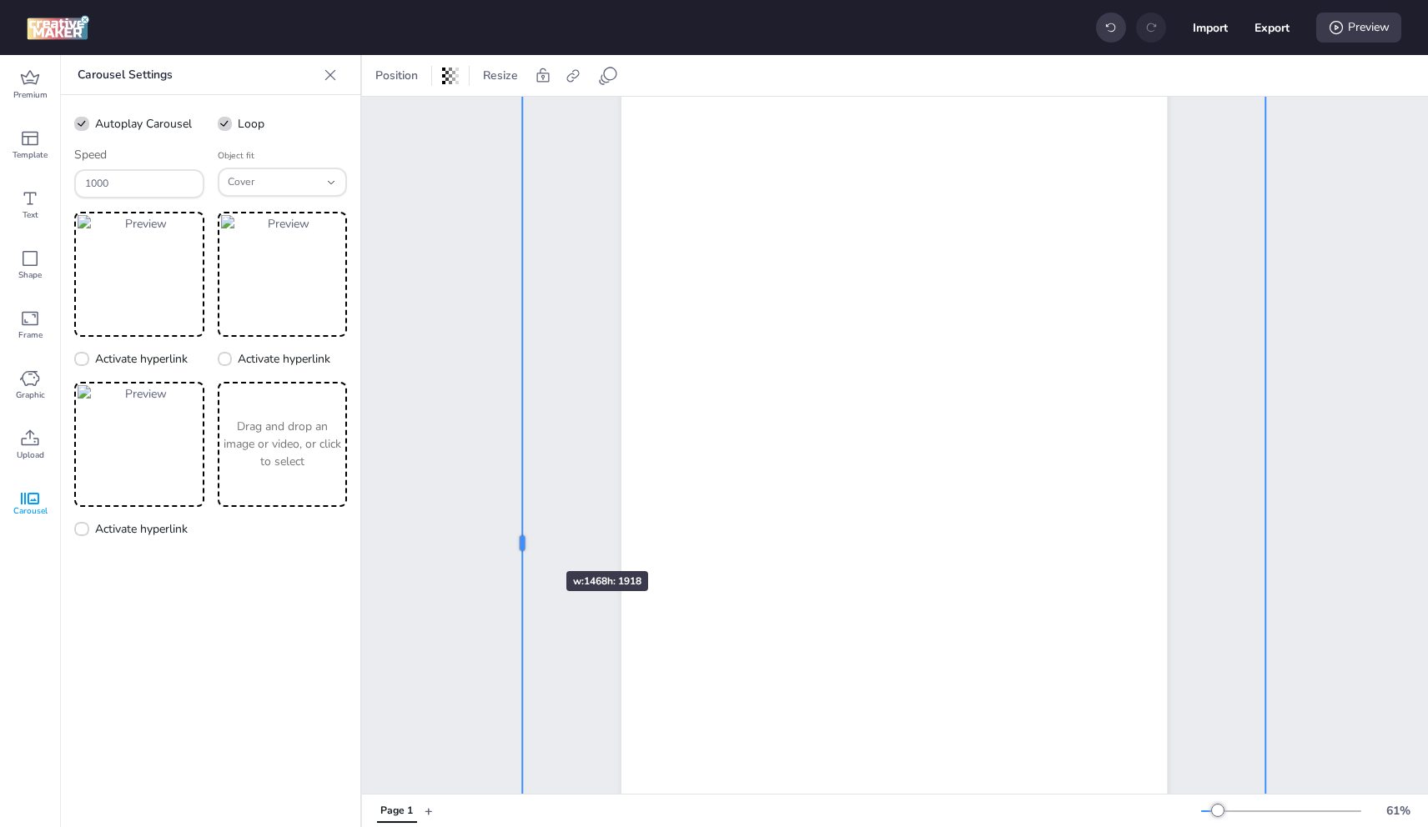
drag, startPoint x: 531, startPoint y: 542, endPoint x: 516, endPoint y: 541, distance: 15.0
click at [516, 541] on div at bounding box center [516, 543] width 13 height 971
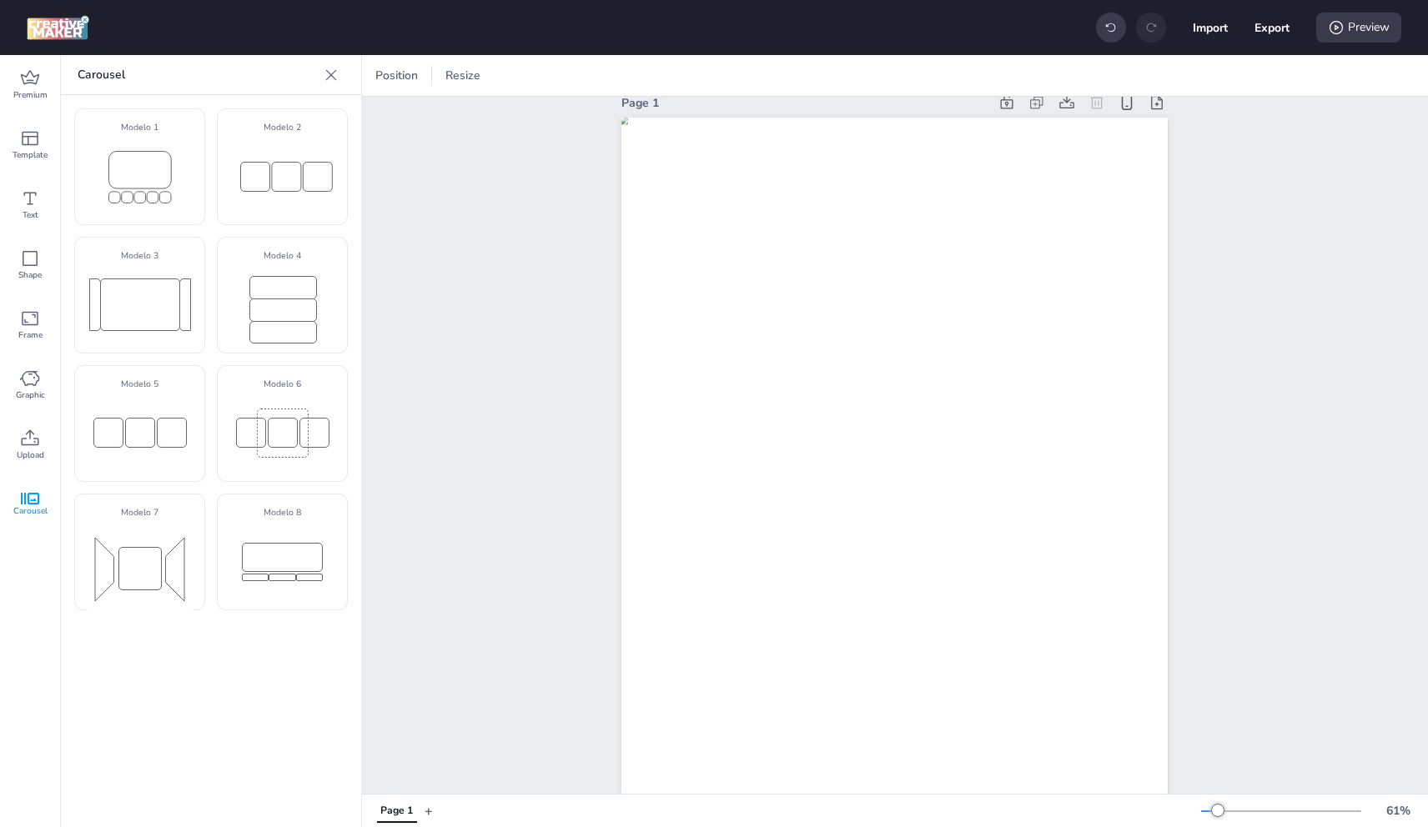
scroll to position [20, 0]
click at [1361, 34] on div "Preview" at bounding box center [1358, 28] width 85 height 30
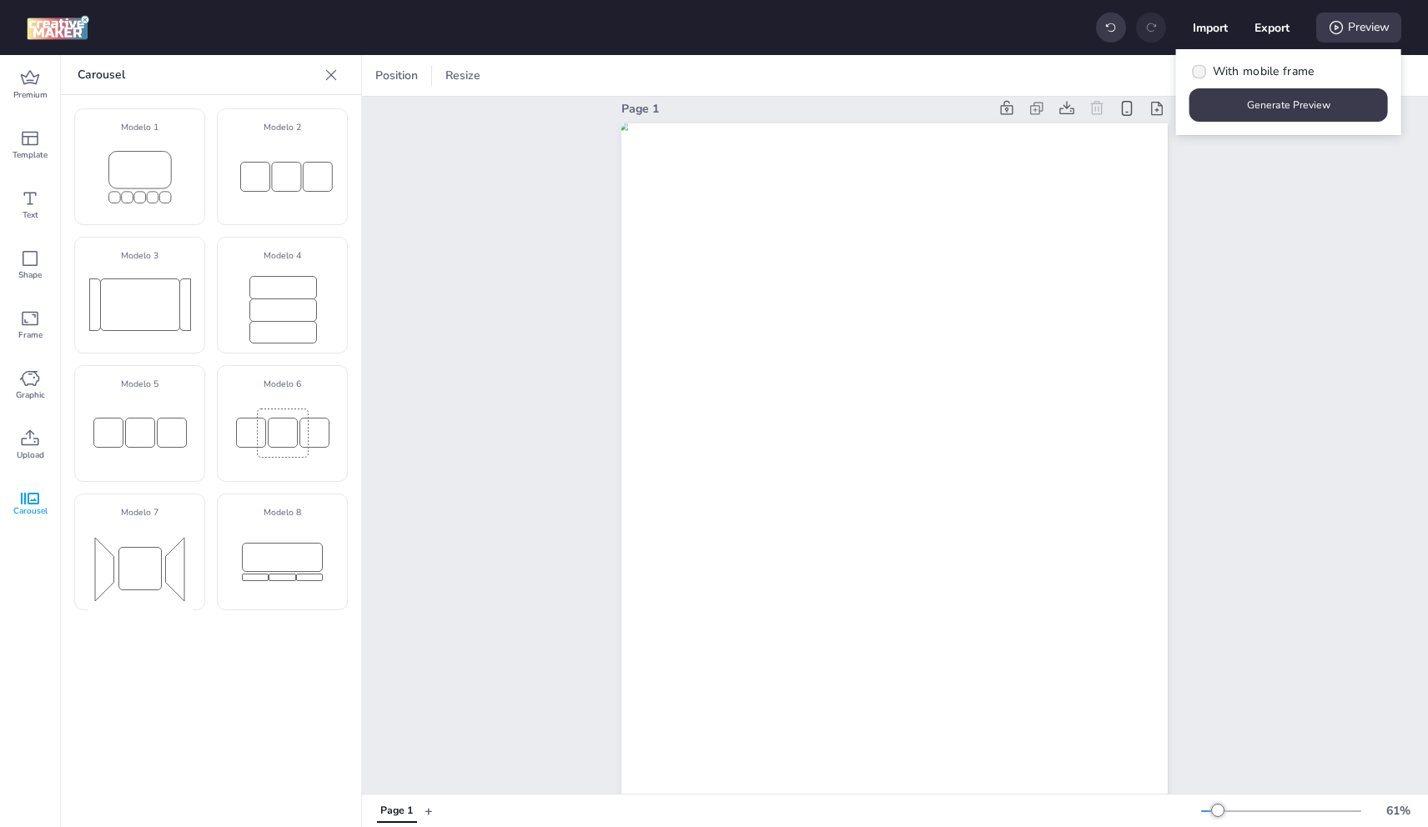
click at [1268, 62] on label "With mobile frame" at bounding box center [1252, 71] width 137 height 29
click at [1202, 73] on input "With mobile frame" at bounding box center [1196, 78] width 11 height 11
checkbox input "true"
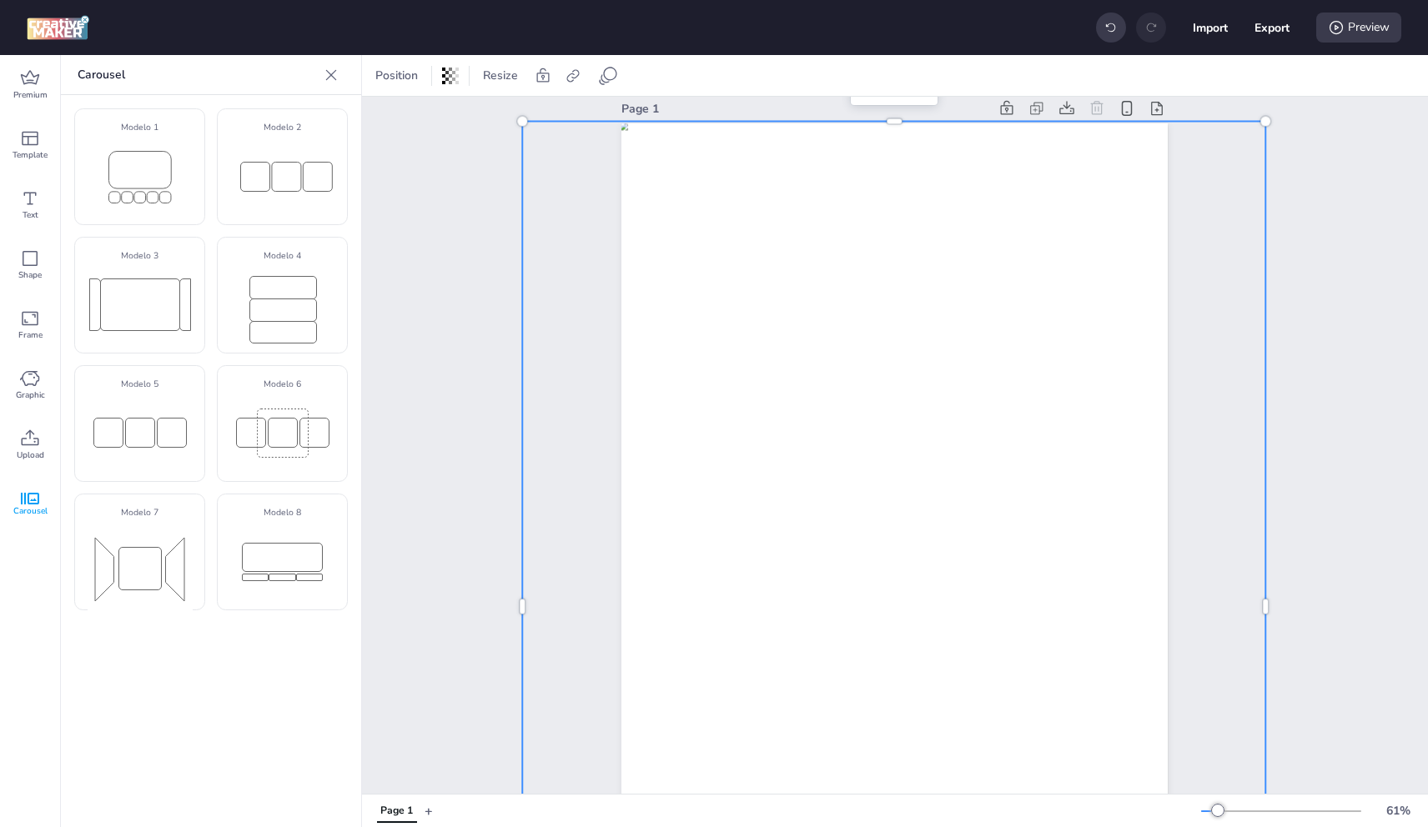
click at [834, 273] on img at bounding box center [895, 606] width 550 height 971
select select "cover"
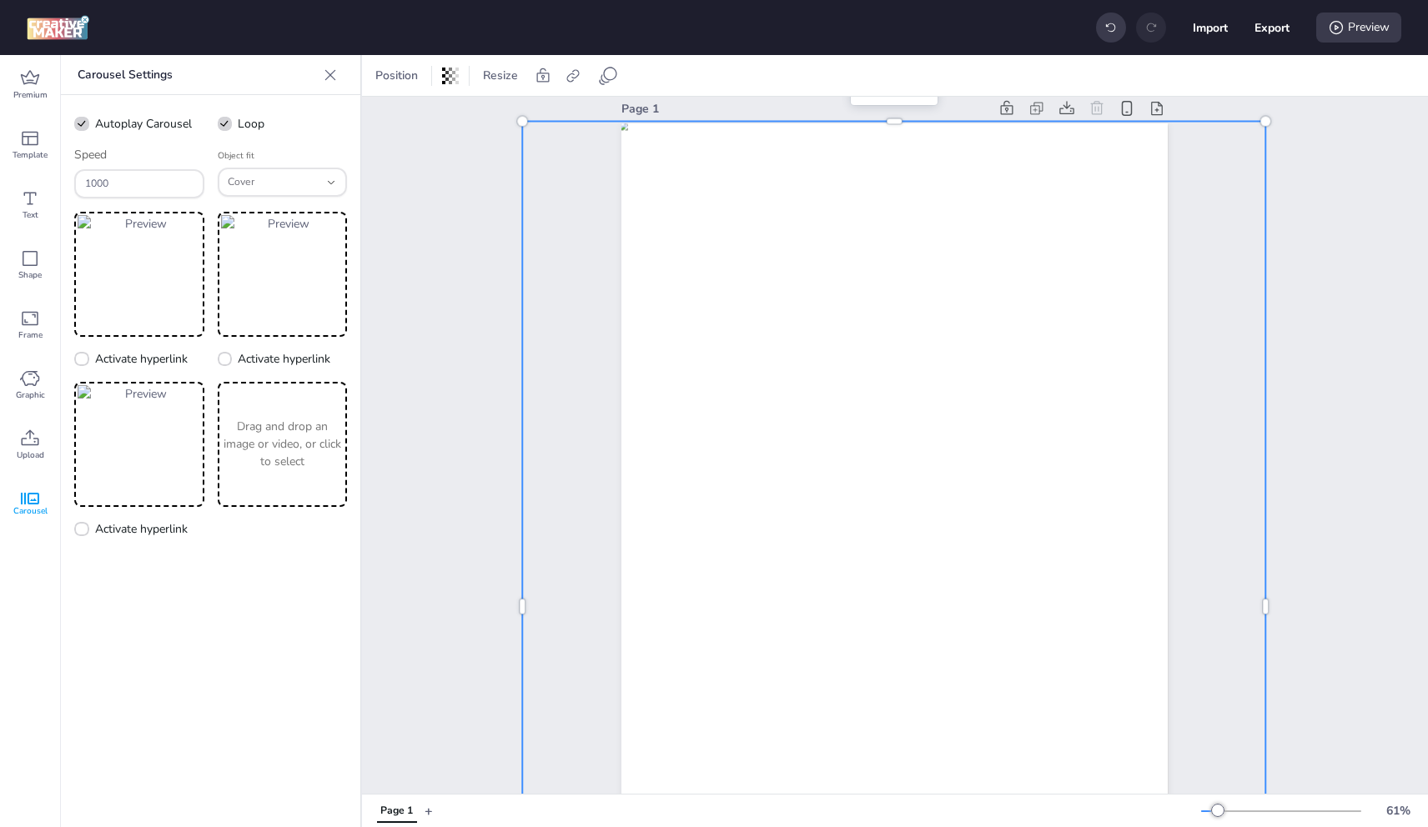
click at [1355, 43] on div "Import Export Preview" at bounding box center [1248, 27] width 305 height 35
click at [1354, 33] on div "Preview" at bounding box center [1358, 28] width 85 height 30
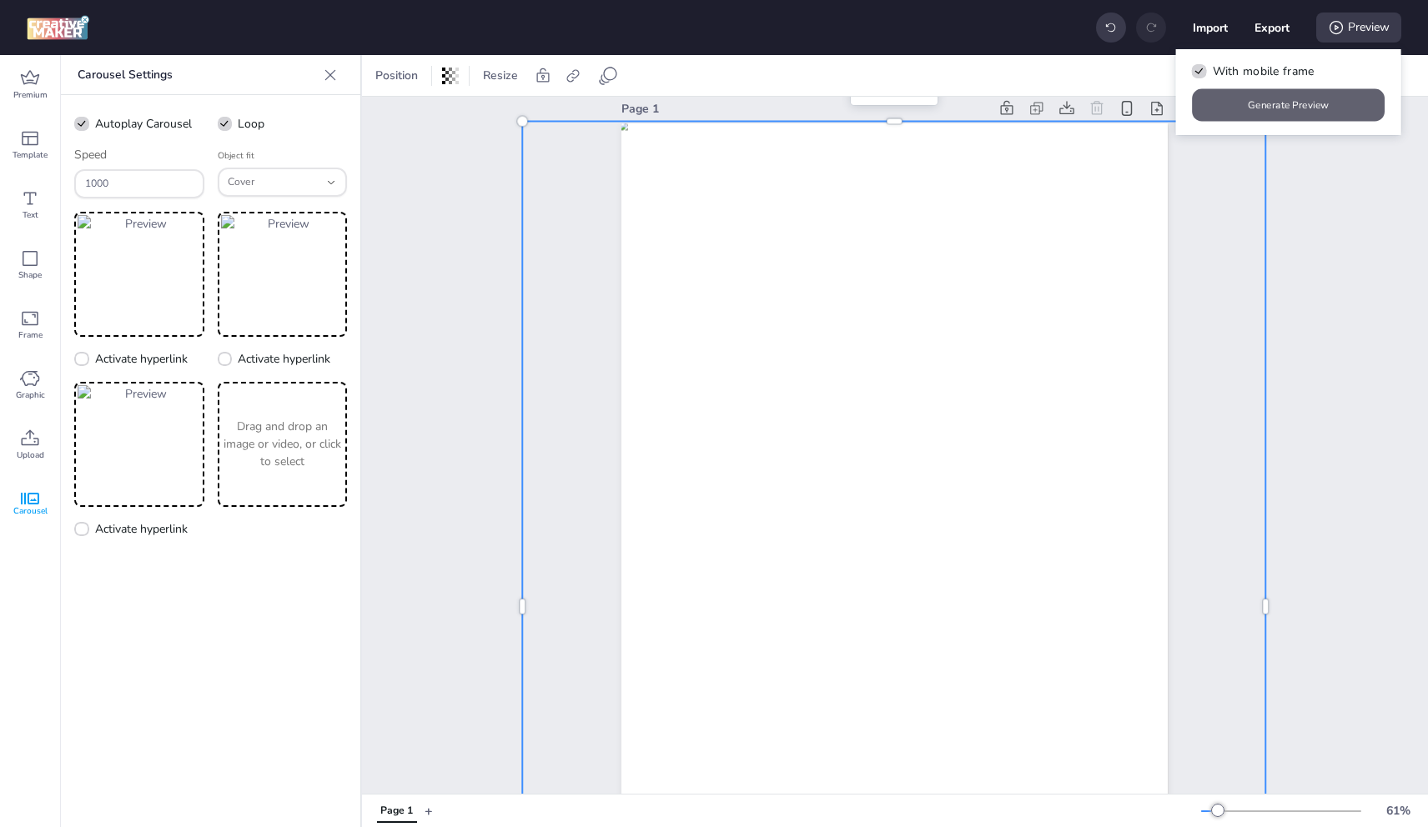
click at [1299, 98] on button "Generate Preview" at bounding box center [1289, 105] width 193 height 33
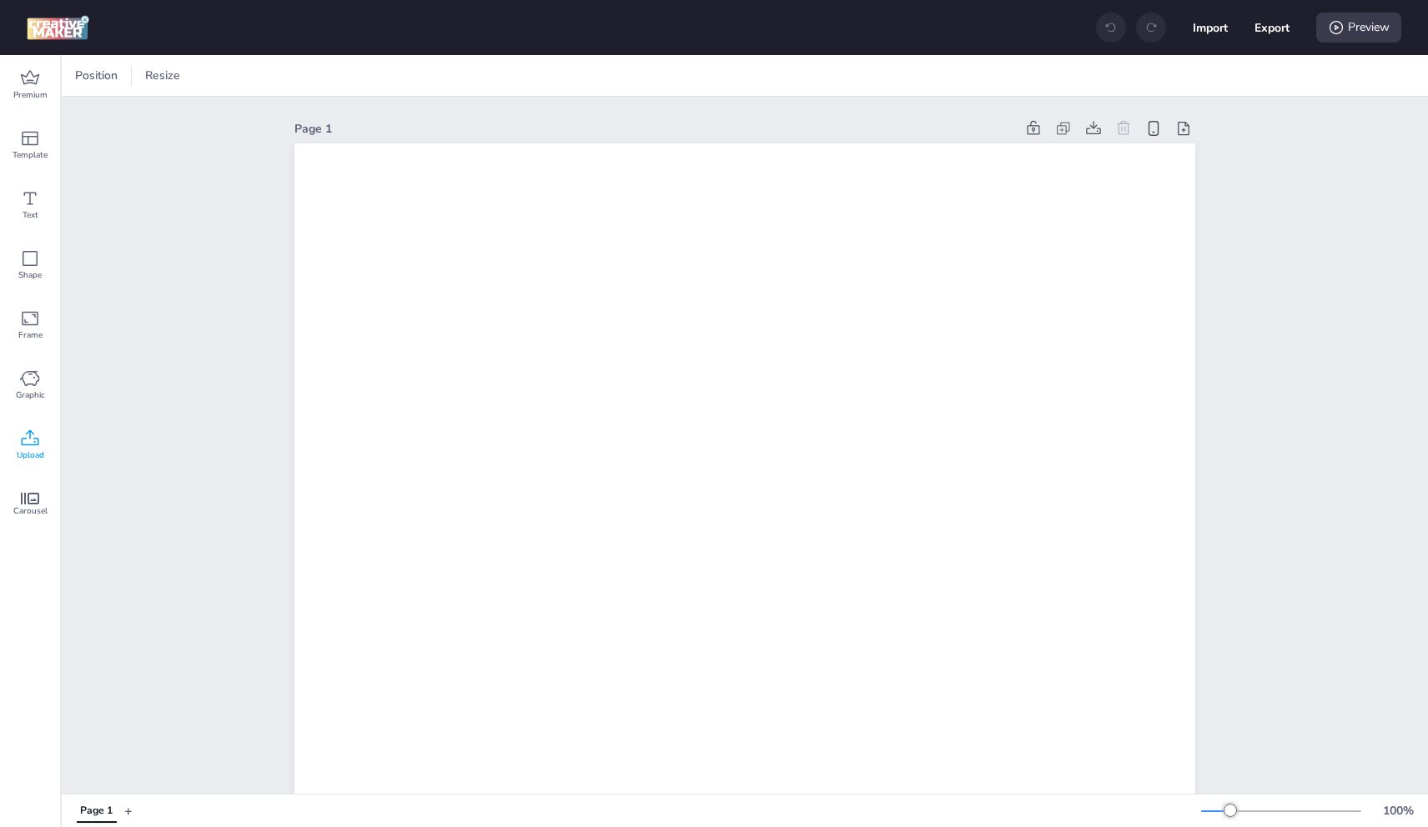
click at [13, 441] on div "Upload" at bounding box center [30, 445] width 60 height 60
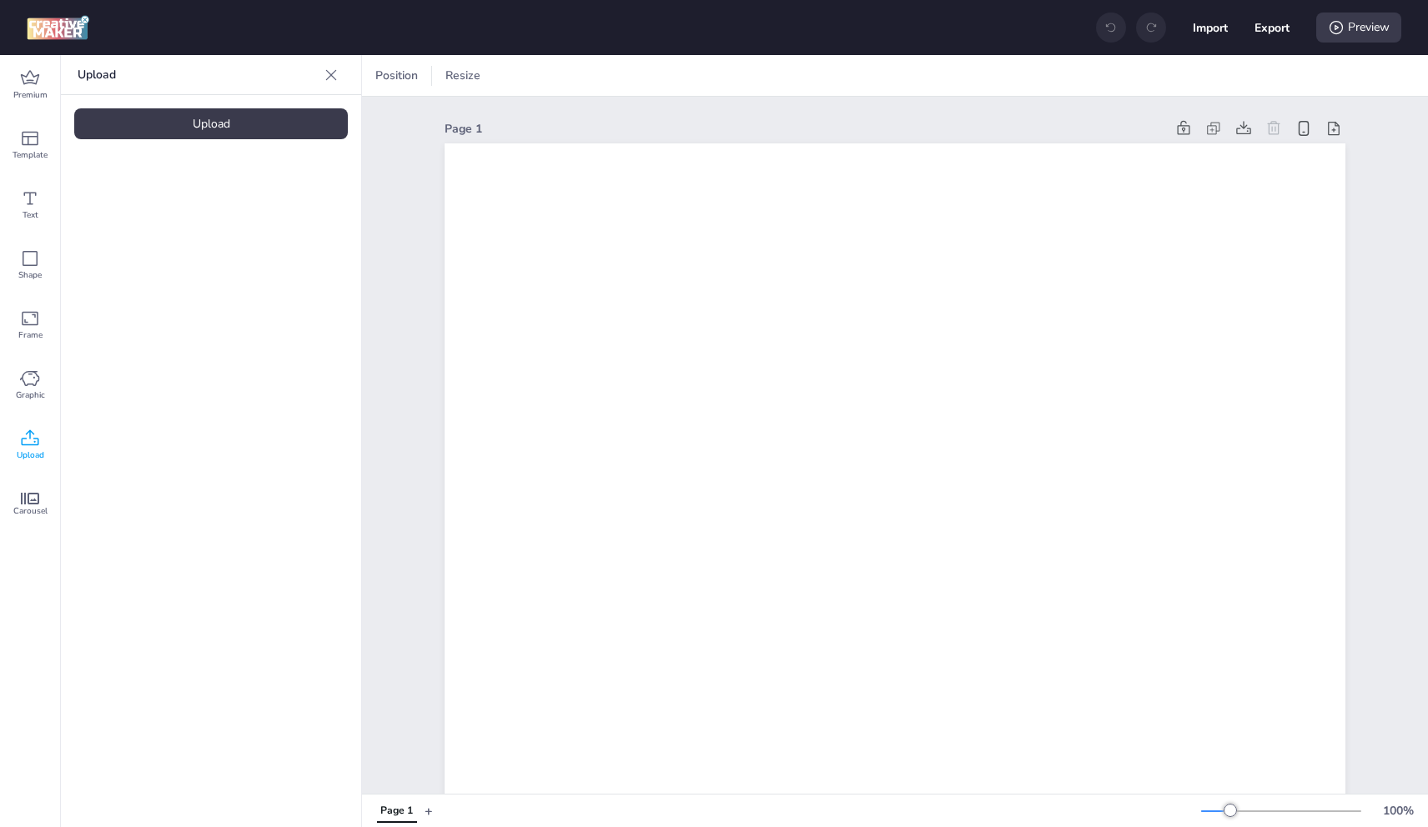
click at [245, 129] on div "Upload" at bounding box center [211, 123] width 274 height 31
click at [146, 242] on img at bounding box center [141, 233] width 102 height 18
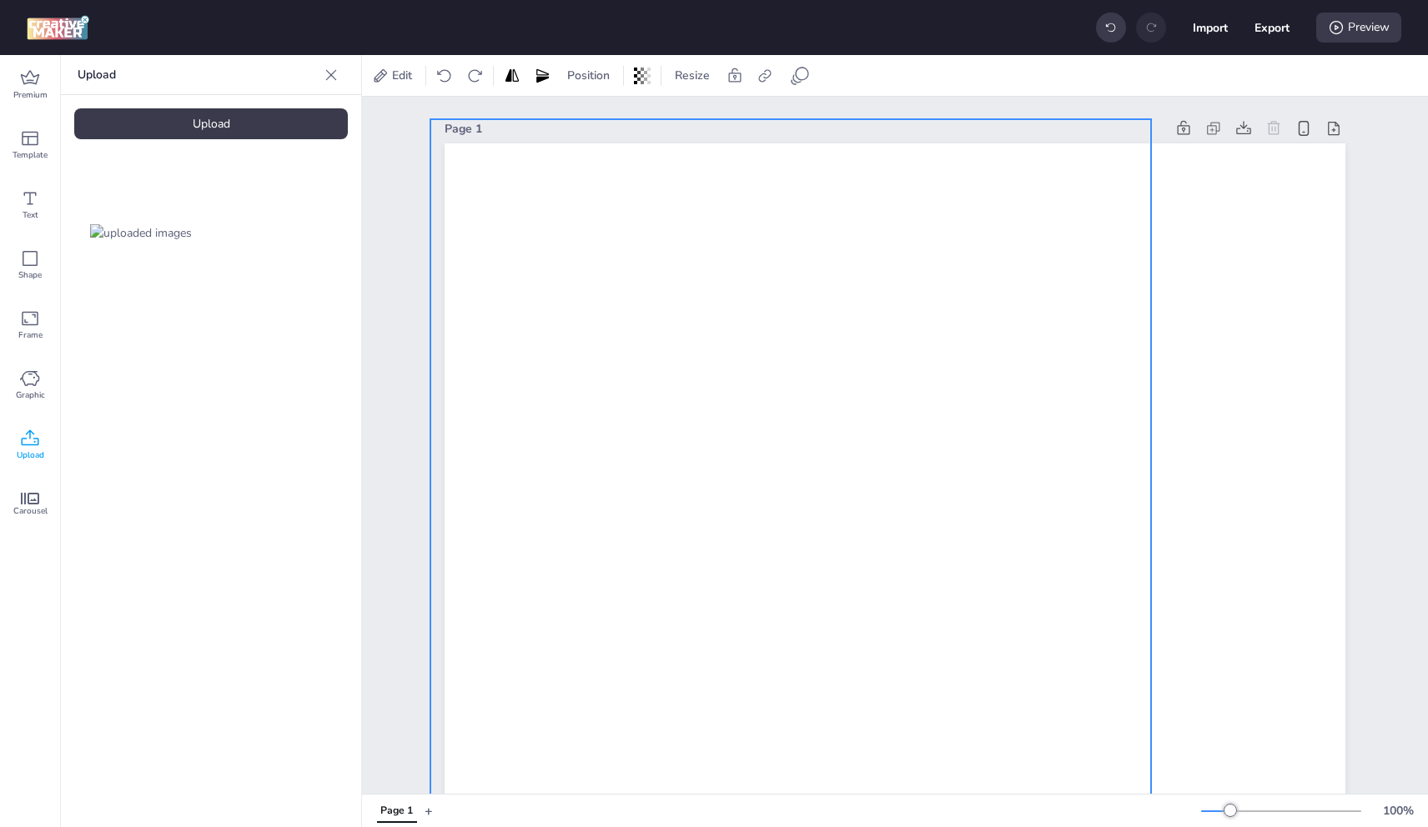
drag, startPoint x: 696, startPoint y: 463, endPoint x: 596, endPoint y: 230, distance: 253.0
click at [597, 284] on div at bounding box center [790, 759] width 721 height 1281
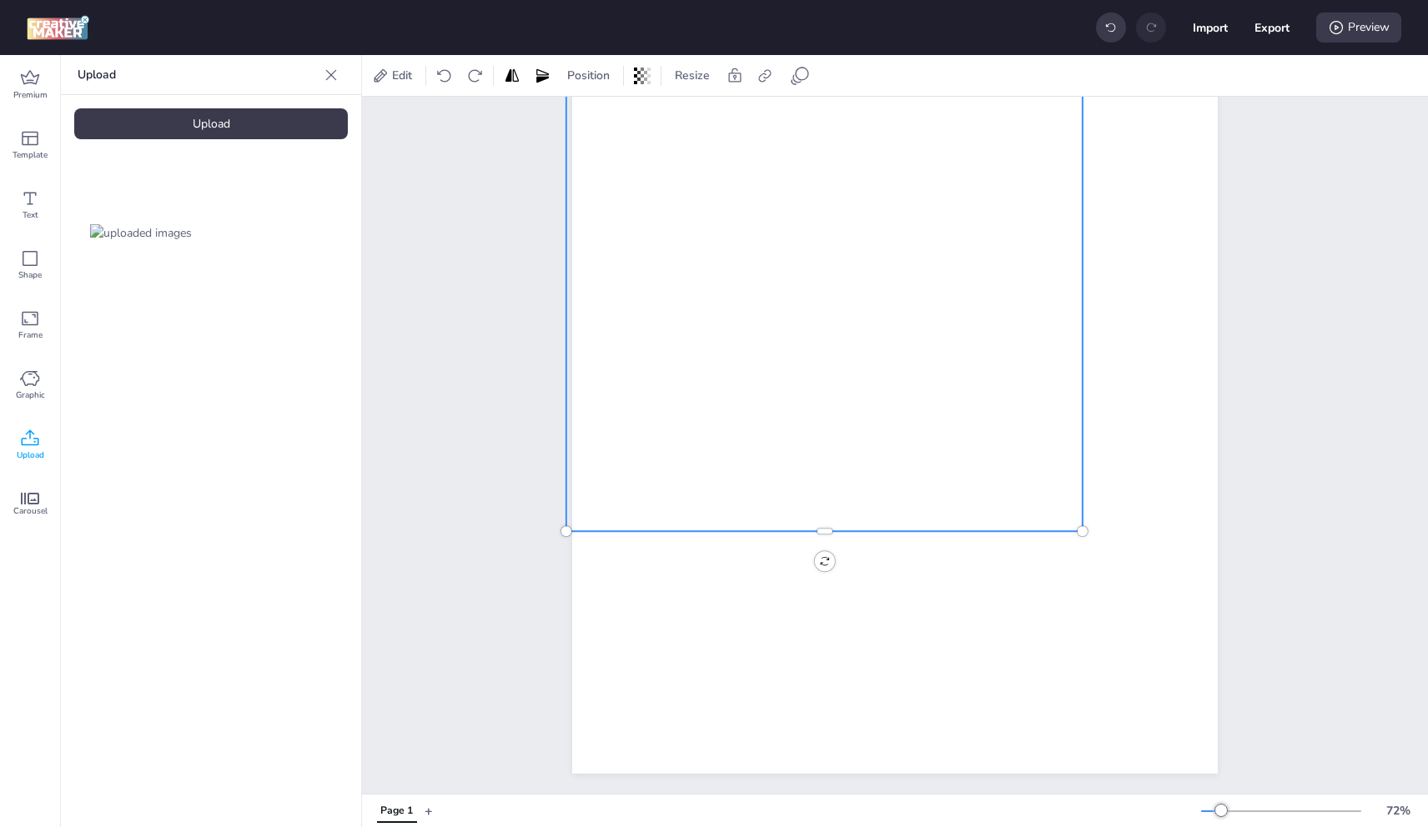
scroll to position [530, 0]
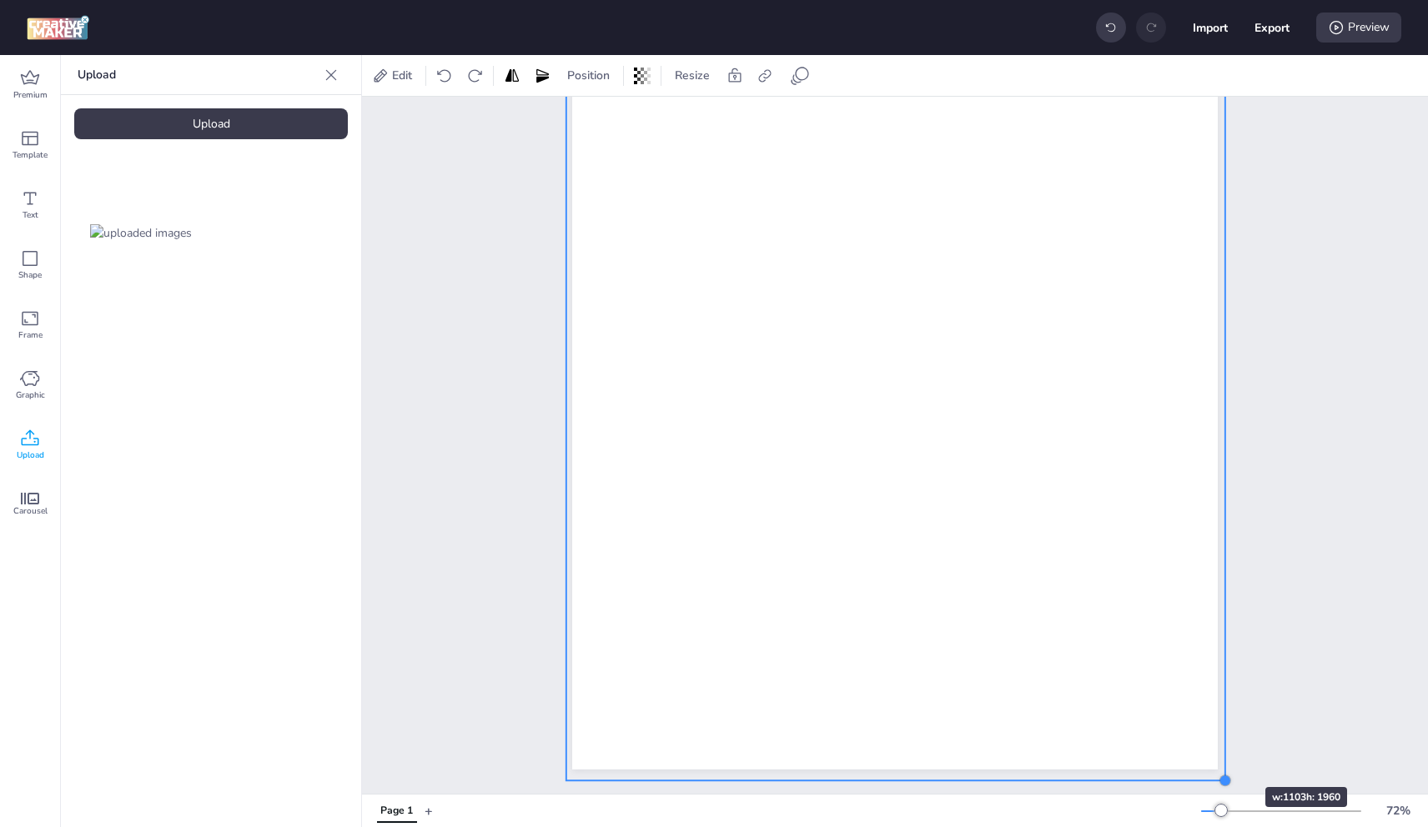
drag, startPoint x: 1074, startPoint y: 518, endPoint x: 1233, endPoint y: 745, distance: 276.7
click at [1232, 747] on div "Page 1" at bounding box center [894, 182] width 739 height 1214
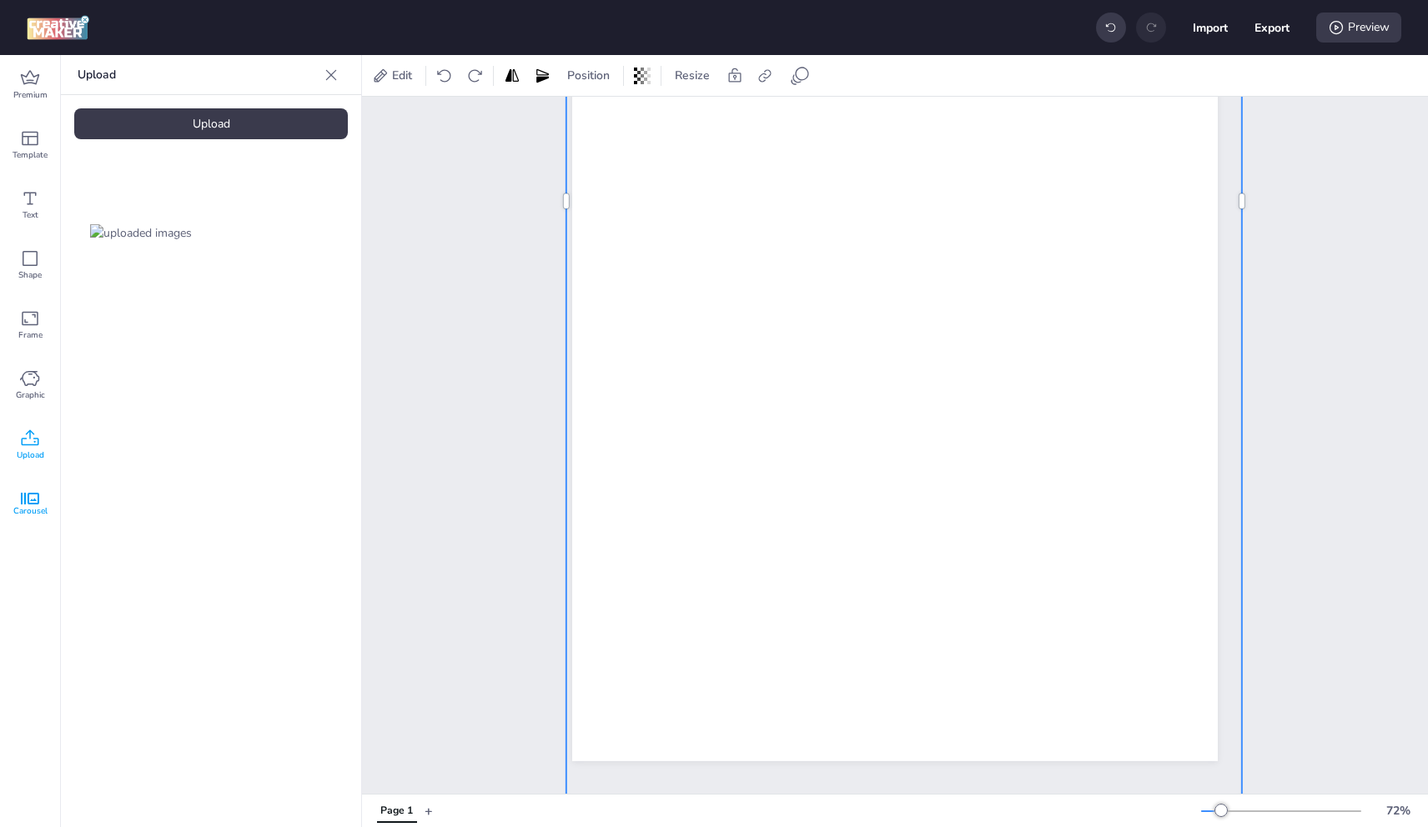
click at [18, 495] on div "Carousel" at bounding box center [30, 505] width 60 height 60
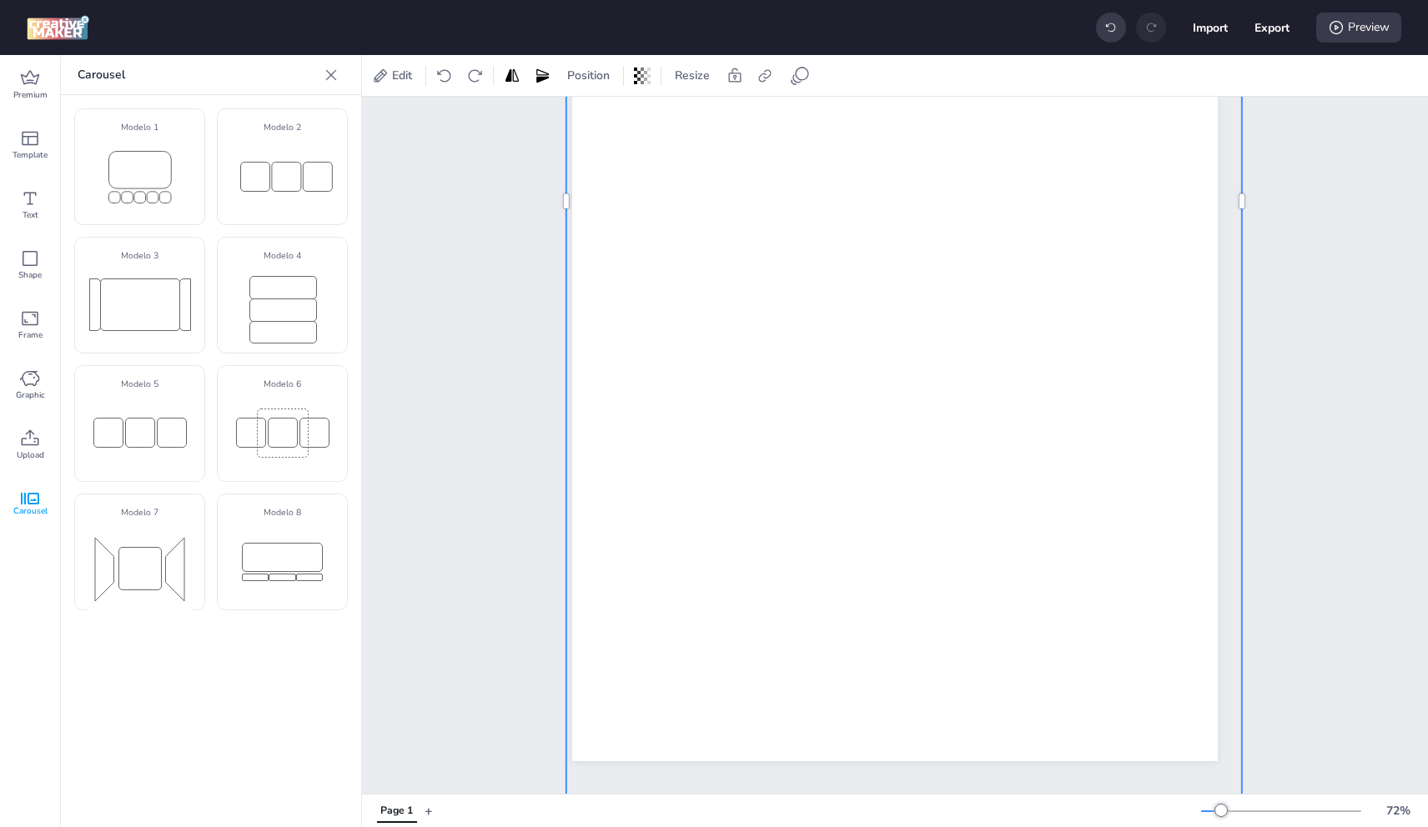
drag, startPoint x: 127, startPoint y: 430, endPoint x: 616, endPoint y: 557, distance: 505.8
click at [129, 427] on rect at bounding box center [139, 433] width 29 height 29
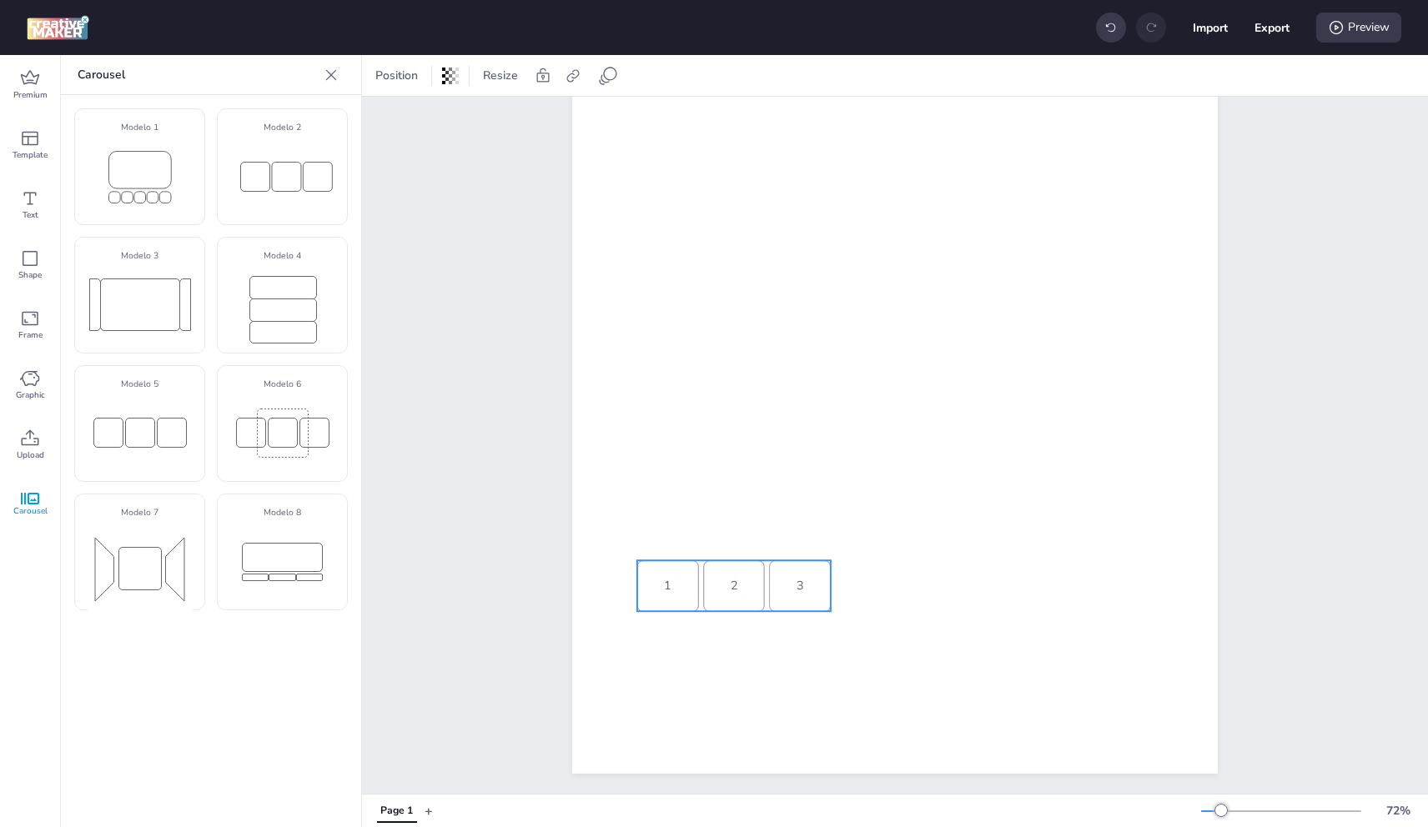
drag, startPoint x: 841, startPoint y: 520, endPoint x: 748, endPoint y: 581, distance: 110.8
click at [742, 581] on div "2" at bounding box center [734, 586] width 62 height 51
select select "cover"
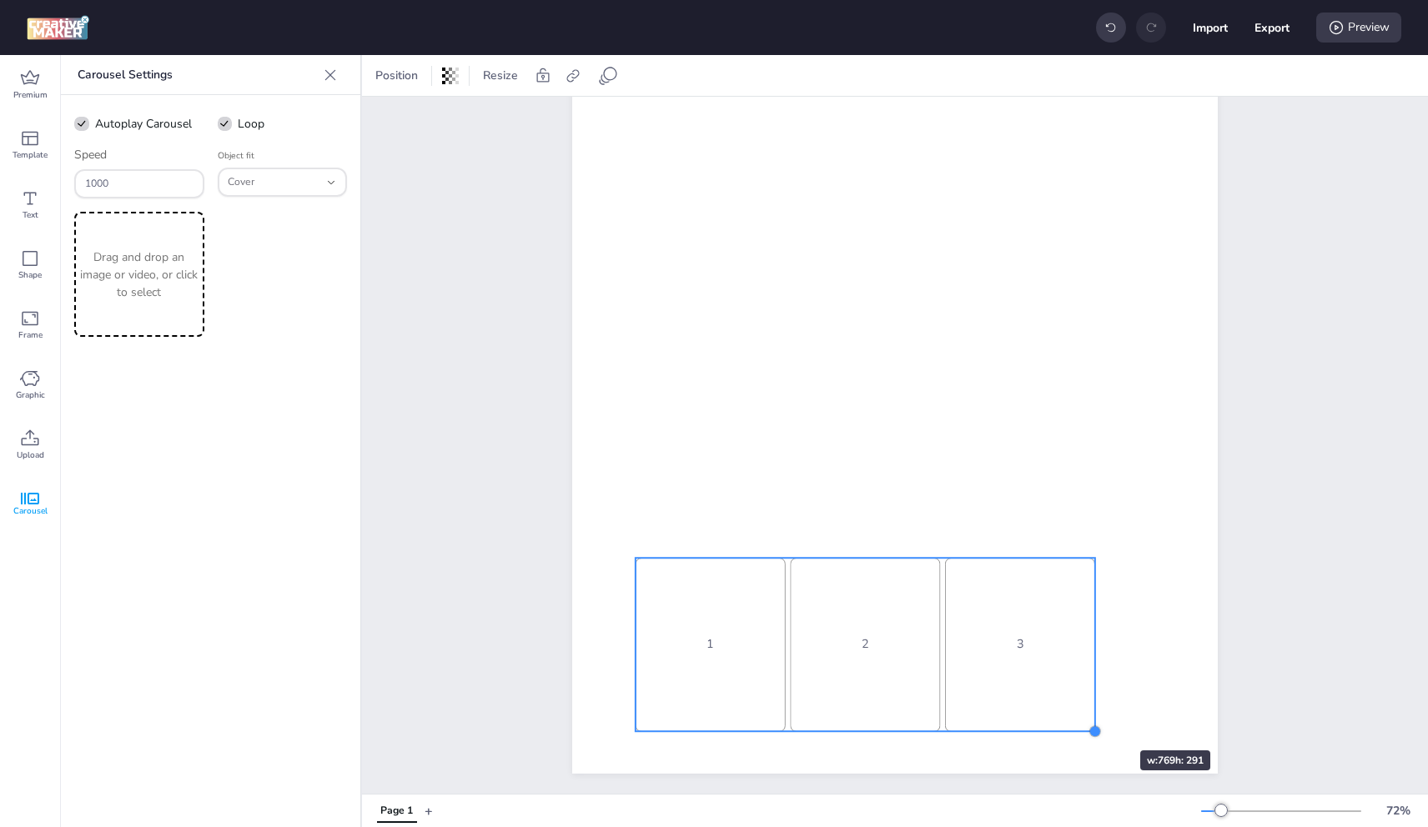
drag, startPoint x: 824, startPoint y: 598, endPoint x: 1090, endPoint y: 721, distance: 293.0
click at [1090, 726] on div at bounding box center [1095, 732] width 13 height 13
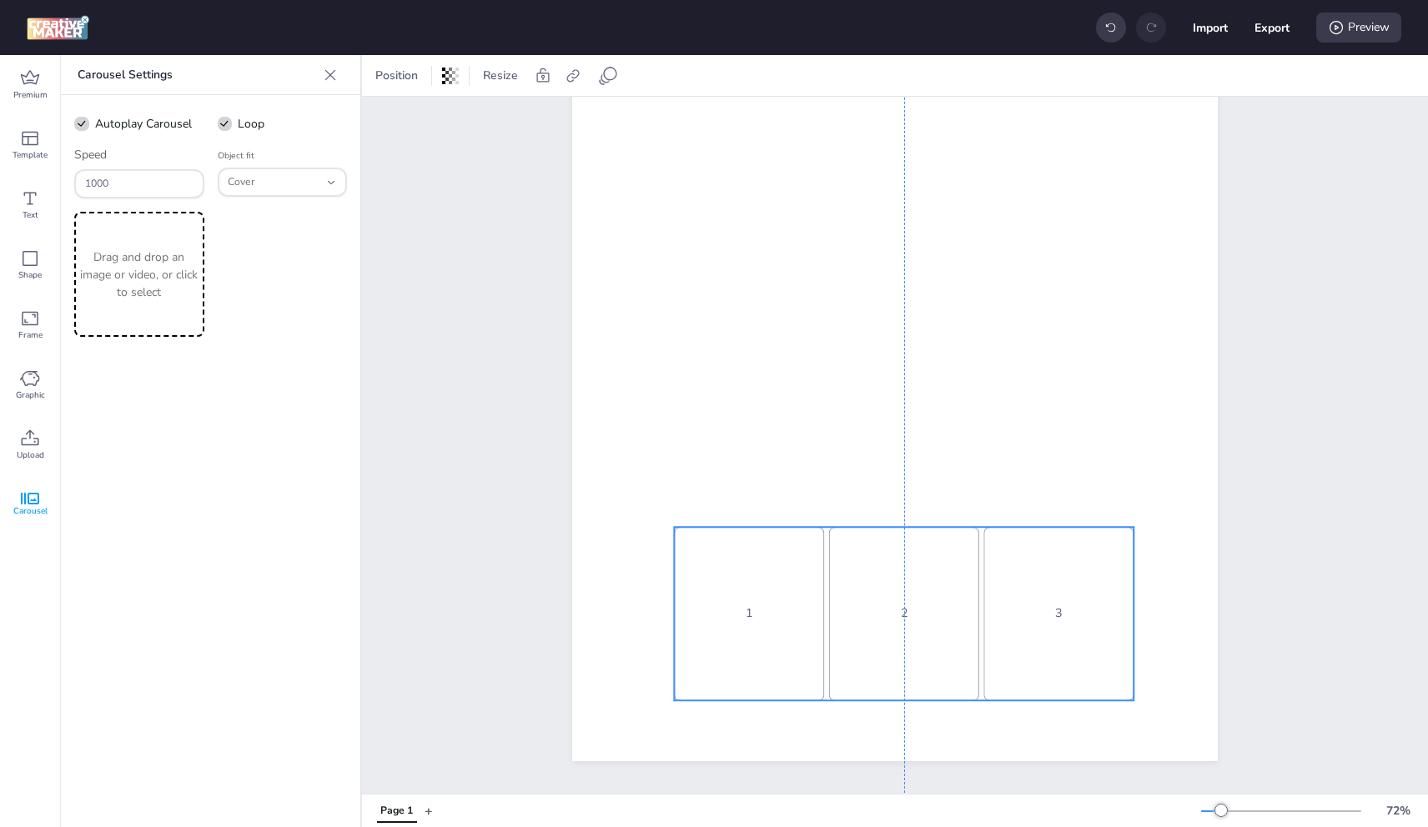
drag, startPoint x: 1056, startPoint y: 652, endPoint x: 1093, endPoint y: 636, distance: 40.3
click at [1093, 636] on div "3" at bounding box center [1059, 613] width 150 height 173
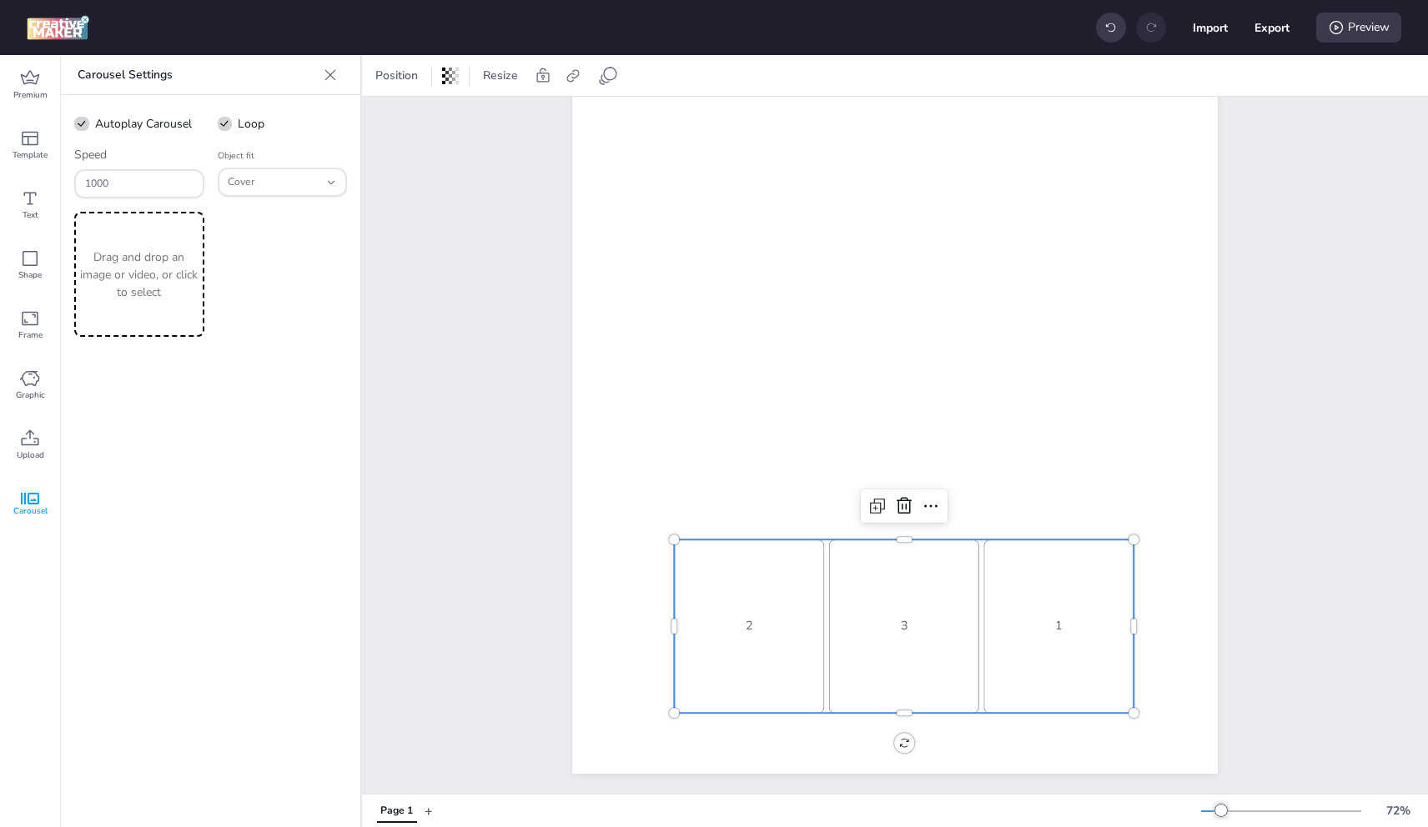
click at [135, 250] on p "Drag and drop an image or video, or click to select" at bounding box center [139, 275] width 123 height 53
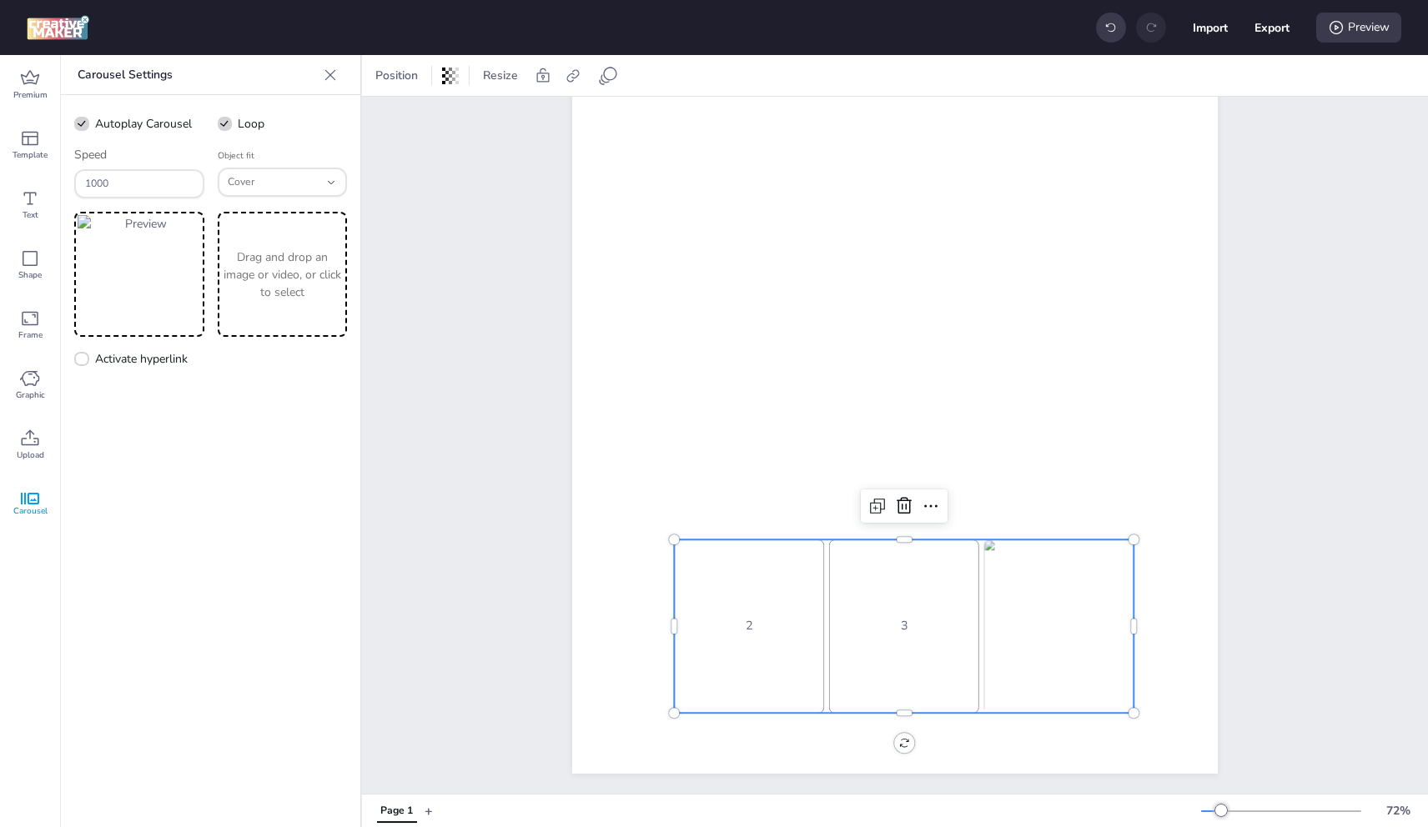
click at [340, 284] on p "Drag and drop an image or video, or click to select" at bounding box center [282, 275] width 123 height 53
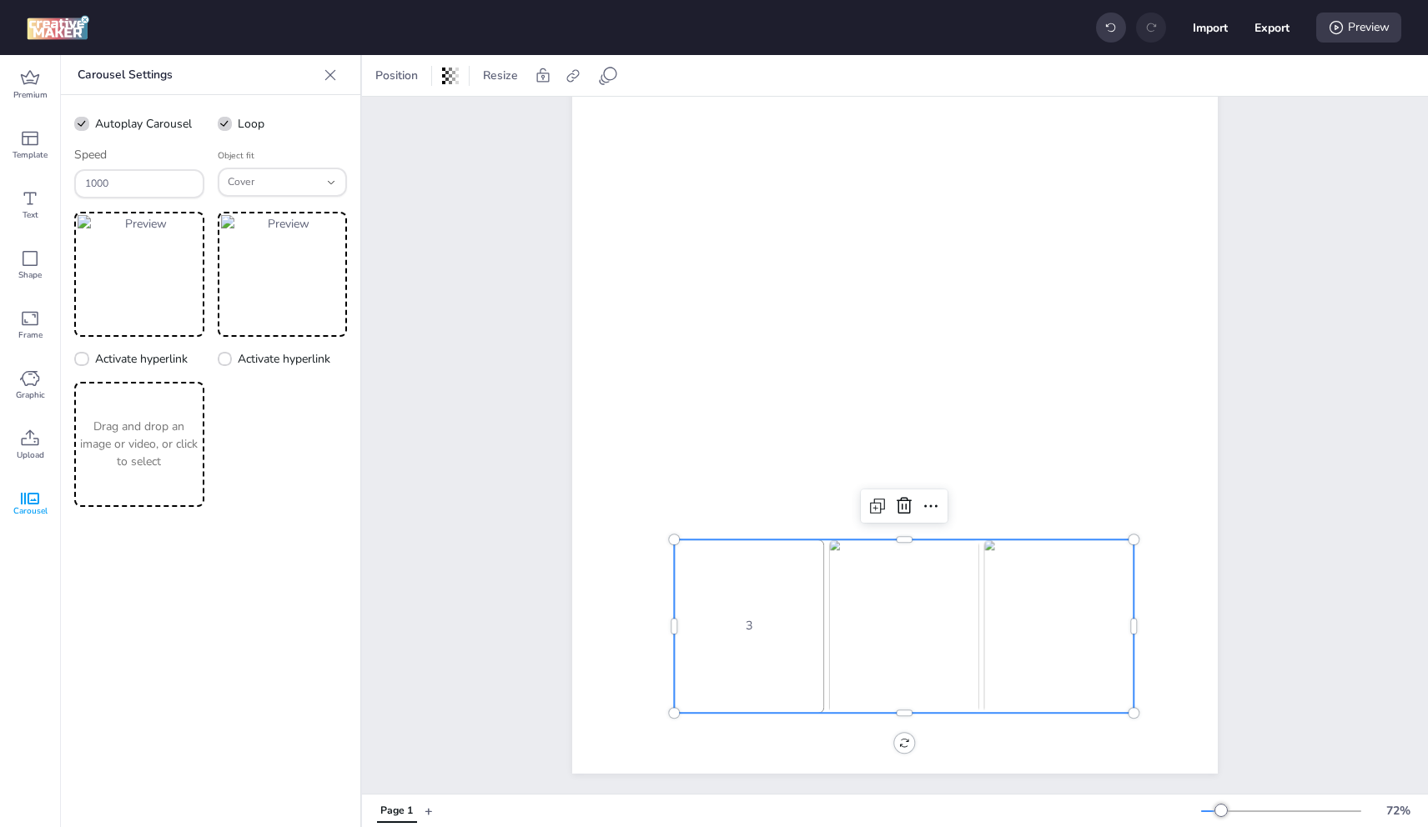
click at [170, 435] on p "Drag and drop an image or video, or click to select" at bounding box center [139, 444] width 123 height 53
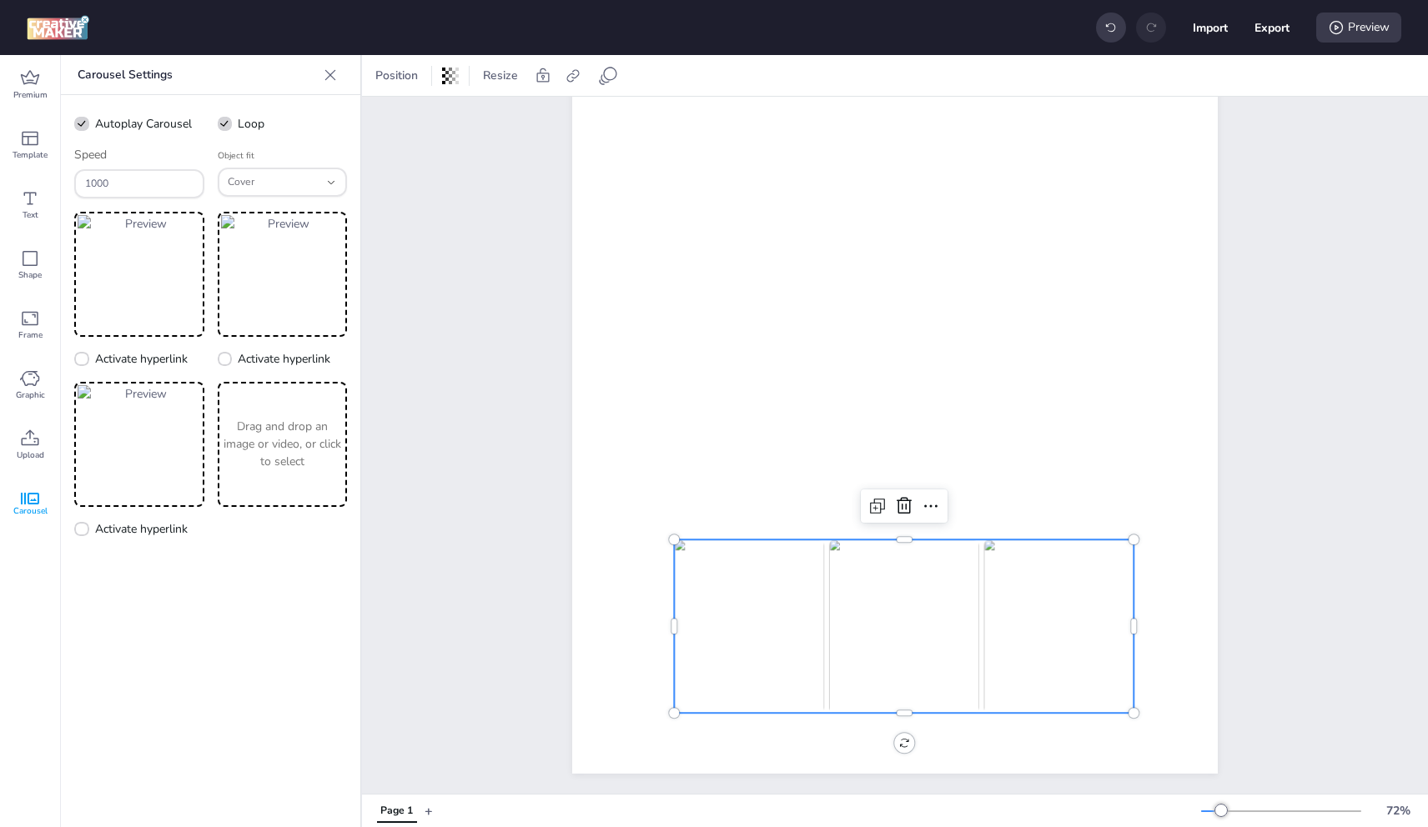
click at [232, 456] on p "Drag and drop an image or video, or click to select" at bounding box center [282, 444] width 123 height 53
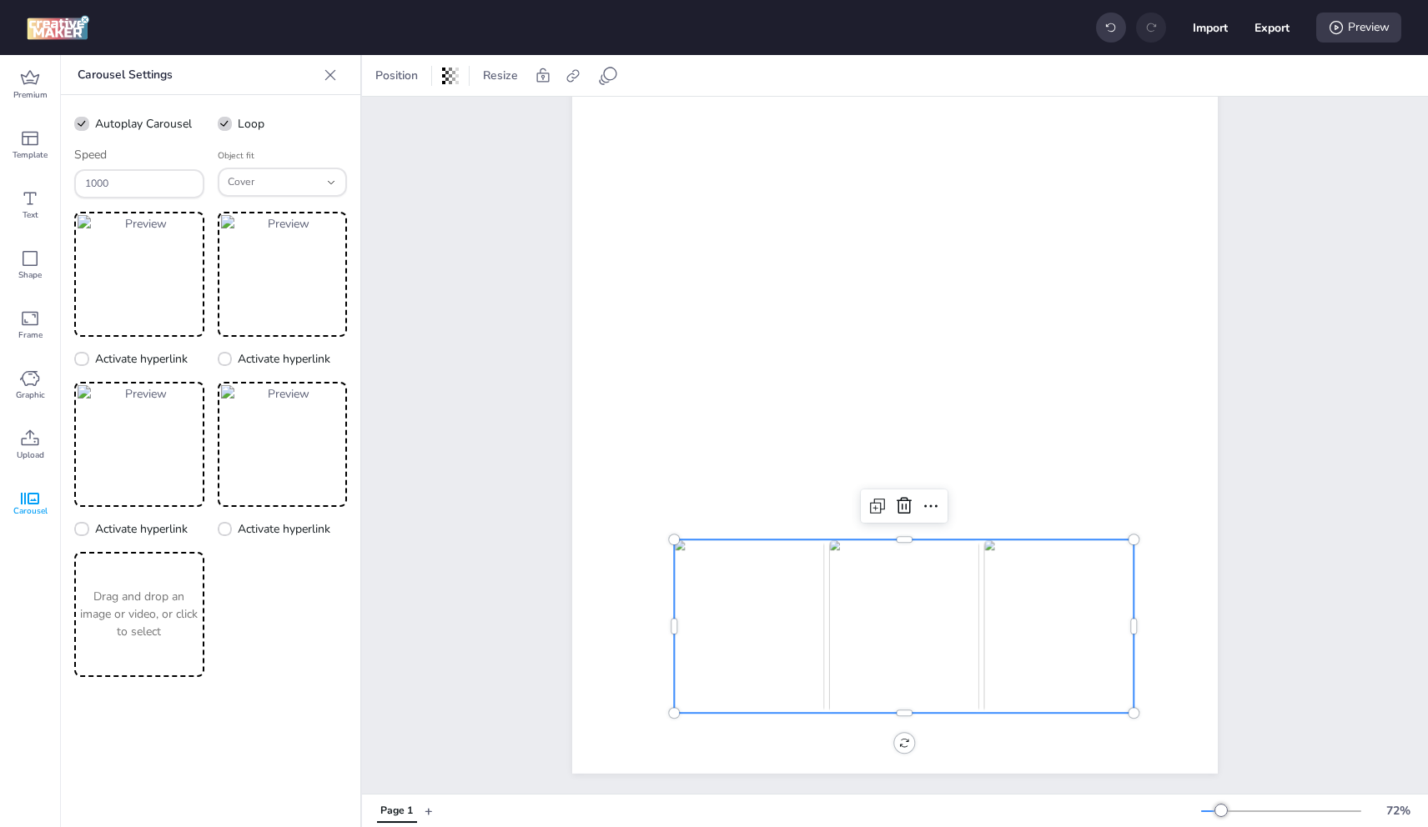
click at [184, 592] on p "Drag and drop an image or video, or click to select" at bounding box center [139, 614] width 123 height 53
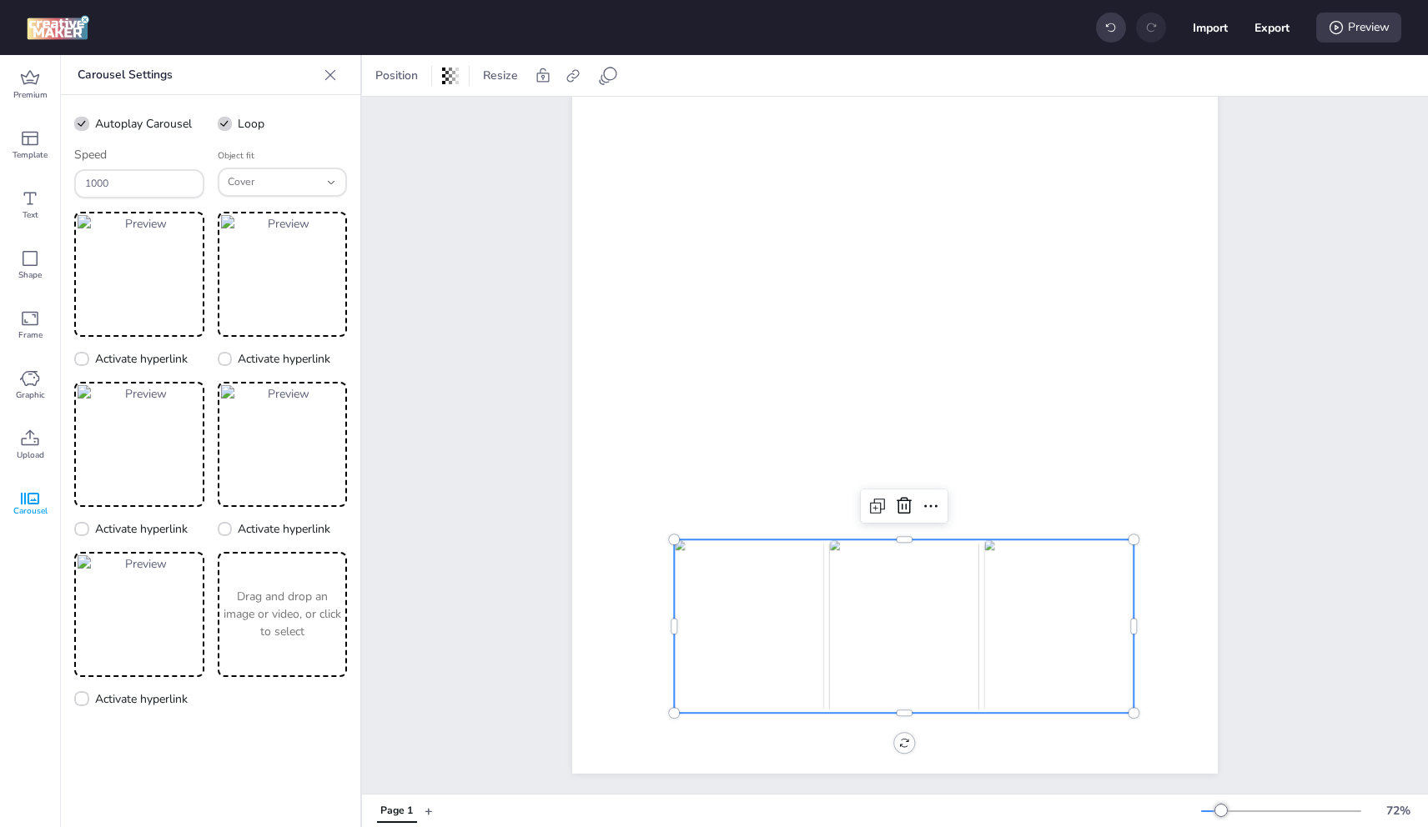
click at [287, 599] on p "Drag and drop an image or video, or click to select" at bounding box center [282, 614] width 123 height 53
click at [162, 751] on div "Drag and drop an image or video, or click to select" at bounding box center [139, 784] width 130 height 125
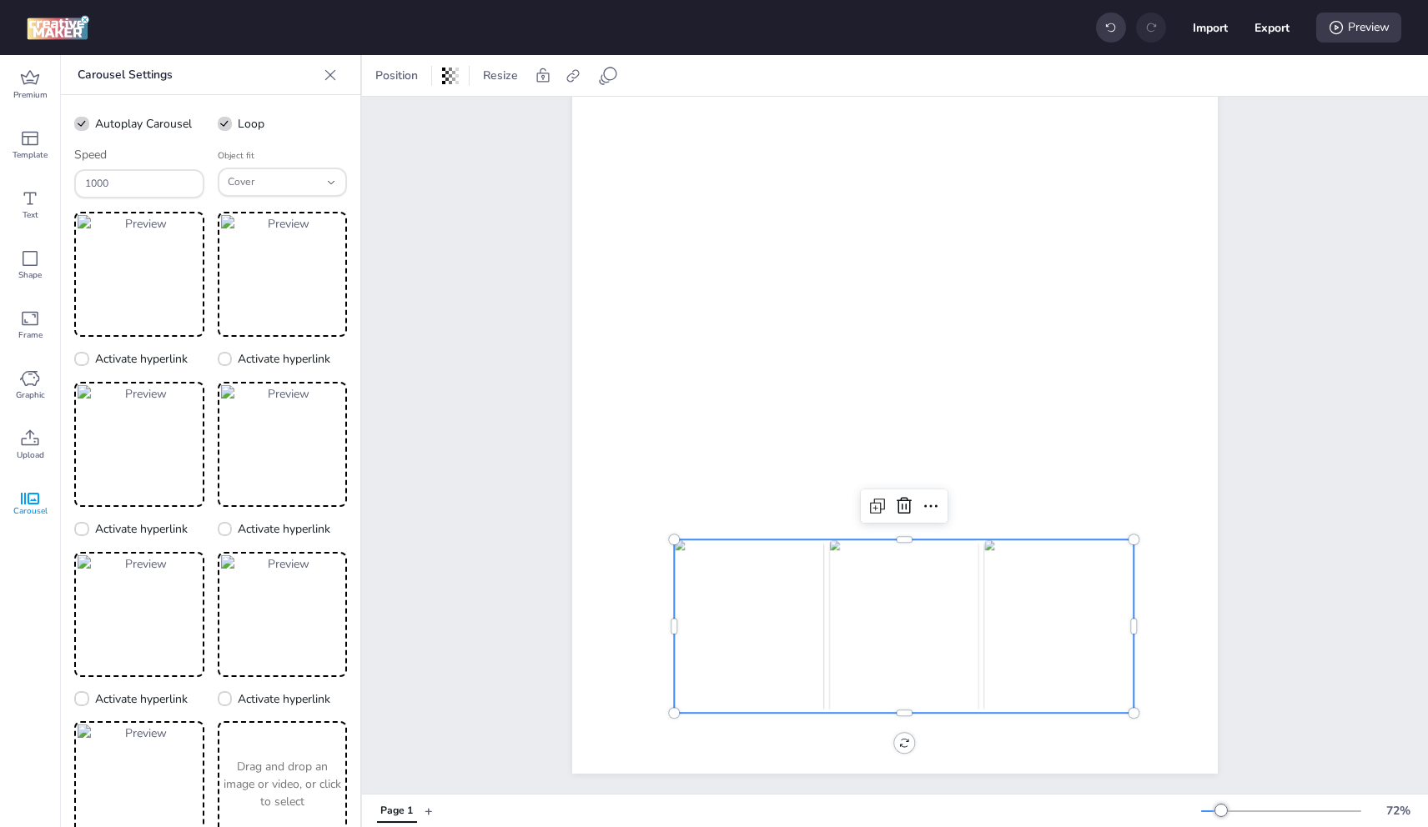
click at [257, 789] on p "Drag and drop an image or video, or click to select" at bounding box center [282, 784] width 123 height 53
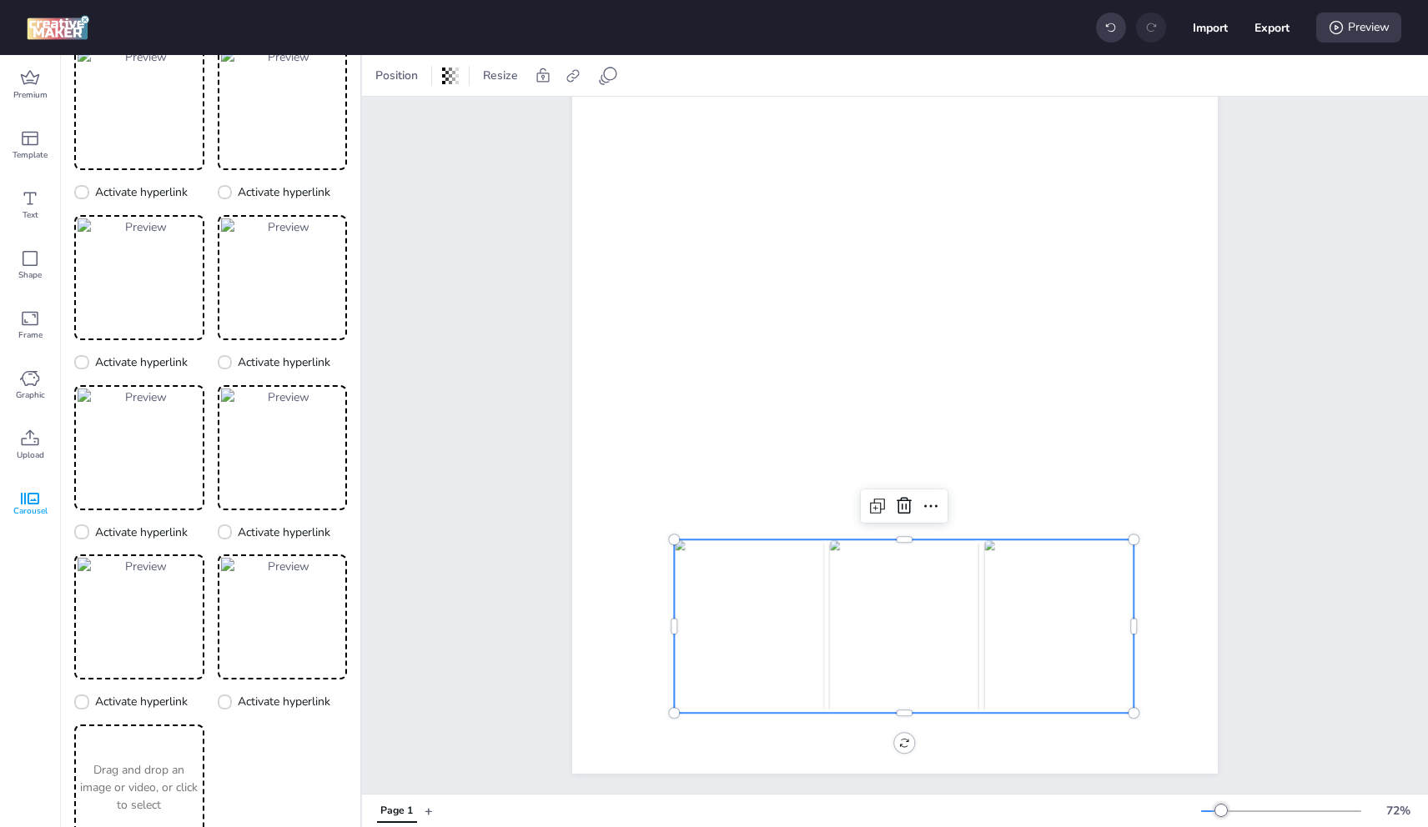
click at [138, 766] on p "Drag and drop an image or video, or click to select" at bounding box center [139, 788] width 123 height 53
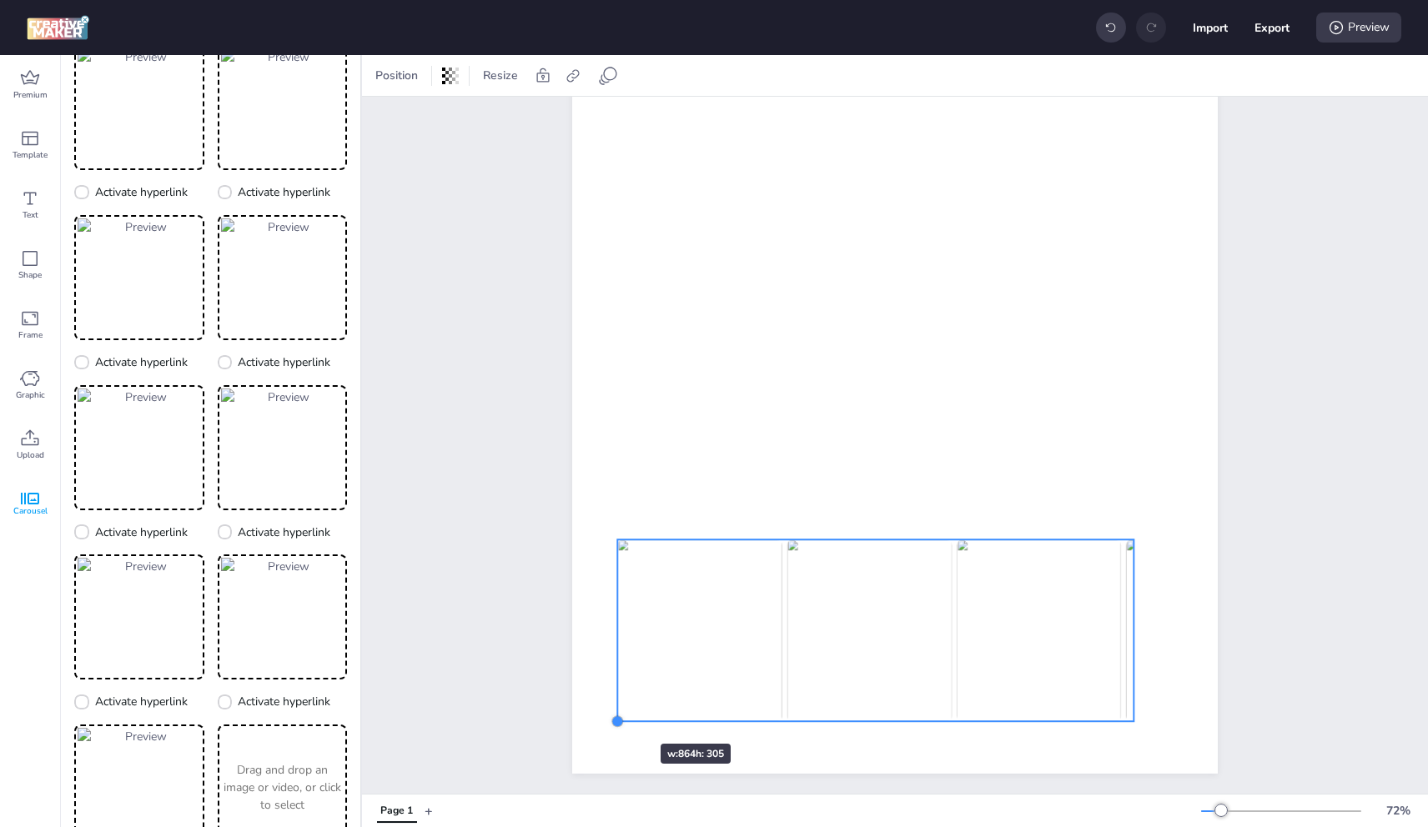
drag, startPoint x: 667, startPoint y: 706, endPoint x: 611, endPoint y: 715, distance: 56.6
click at [611, 716] on div at bounding box center [617, 722] width 13 height 13
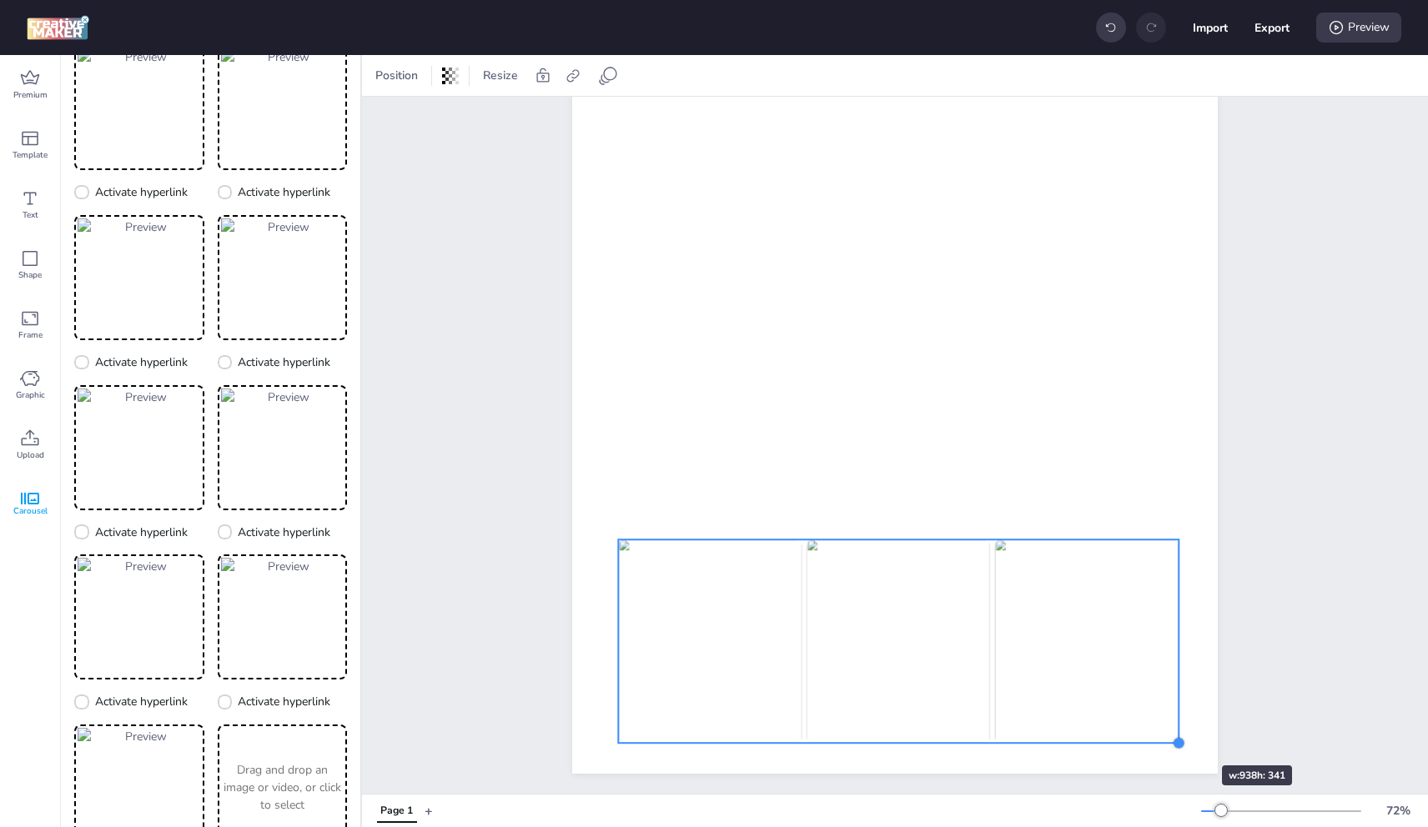
drag, startPoint x: 1128, startPoint y: 716, endPoint x: 1172, endPoint y: 736, distance: 48.5
click at [1173, 737] on div at bounding box center [1179, 743] width 13 height 13
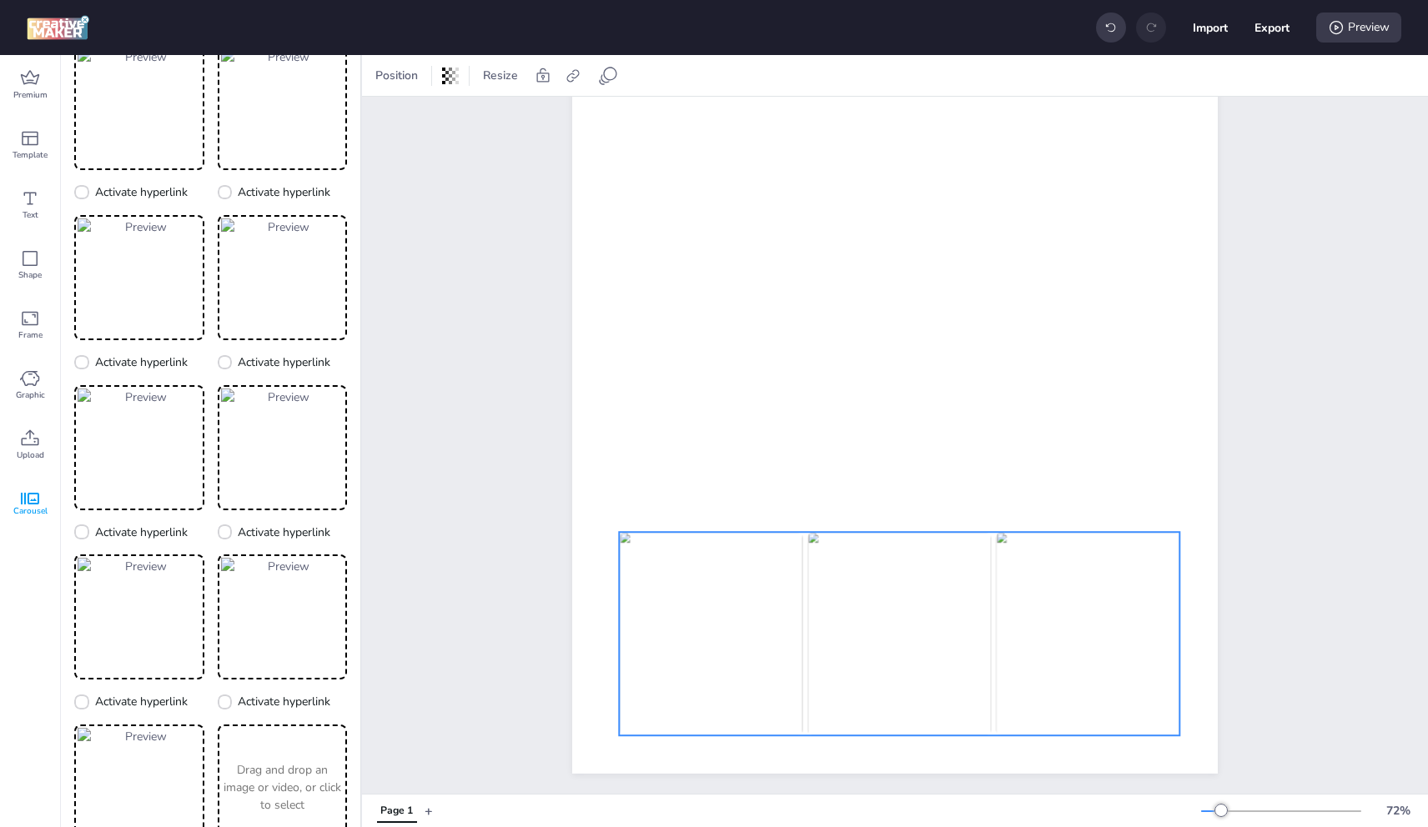
click at [1134, 677] on img at bounding box center [1088, 634] width 184 height 204
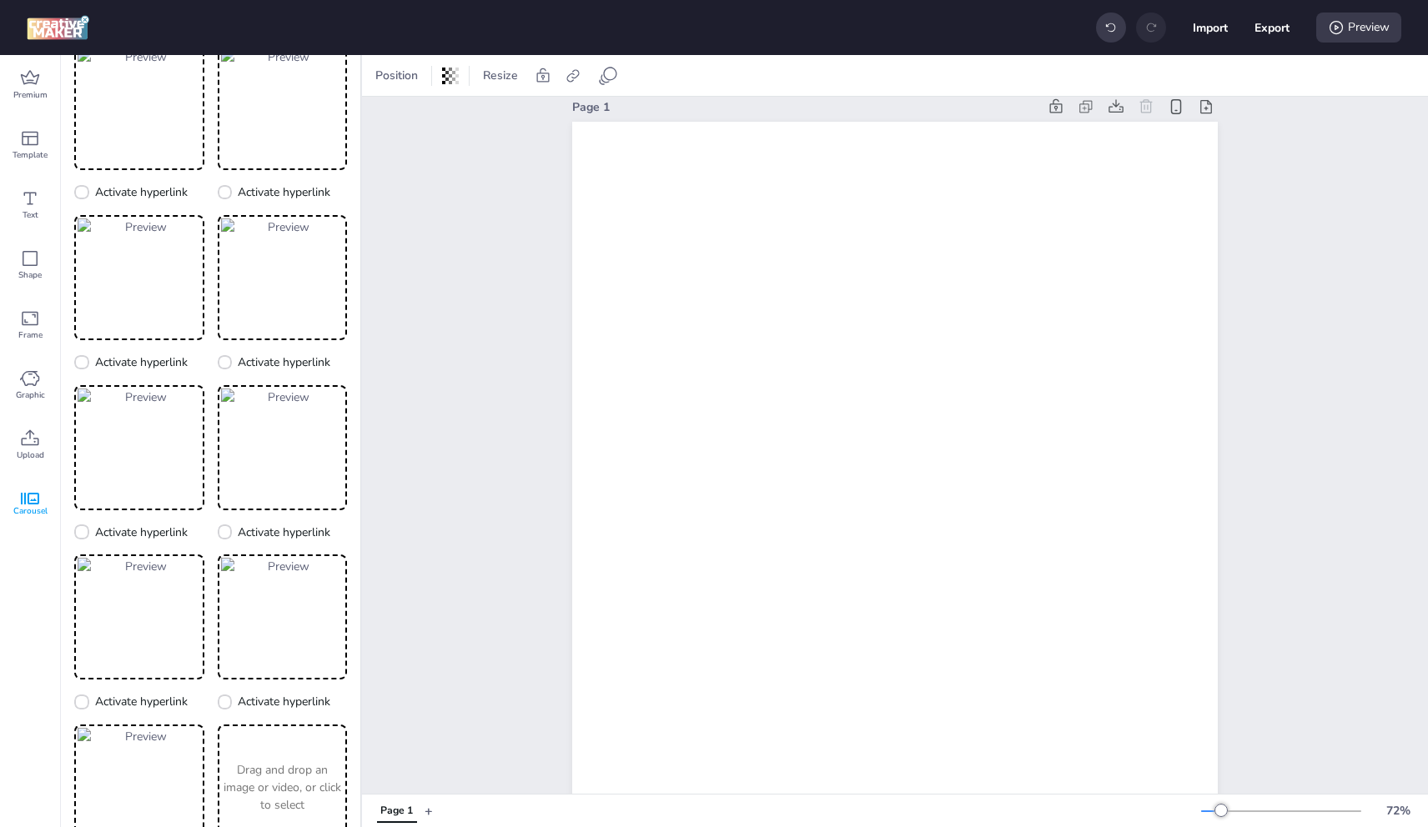
scroll to position [0, 0]
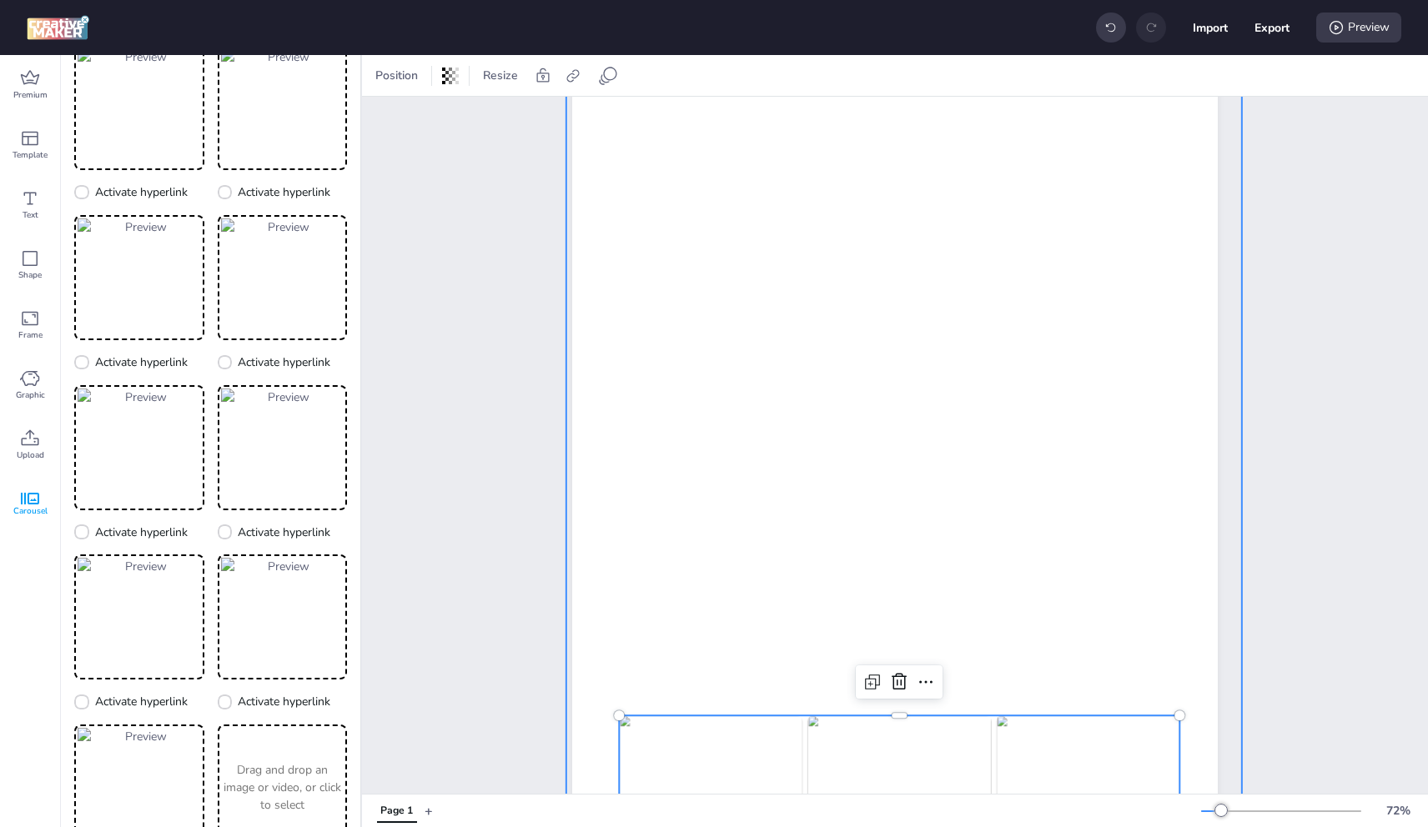
click at [886, 420] on div at bounding box center [904, 396] width 676 height 1201
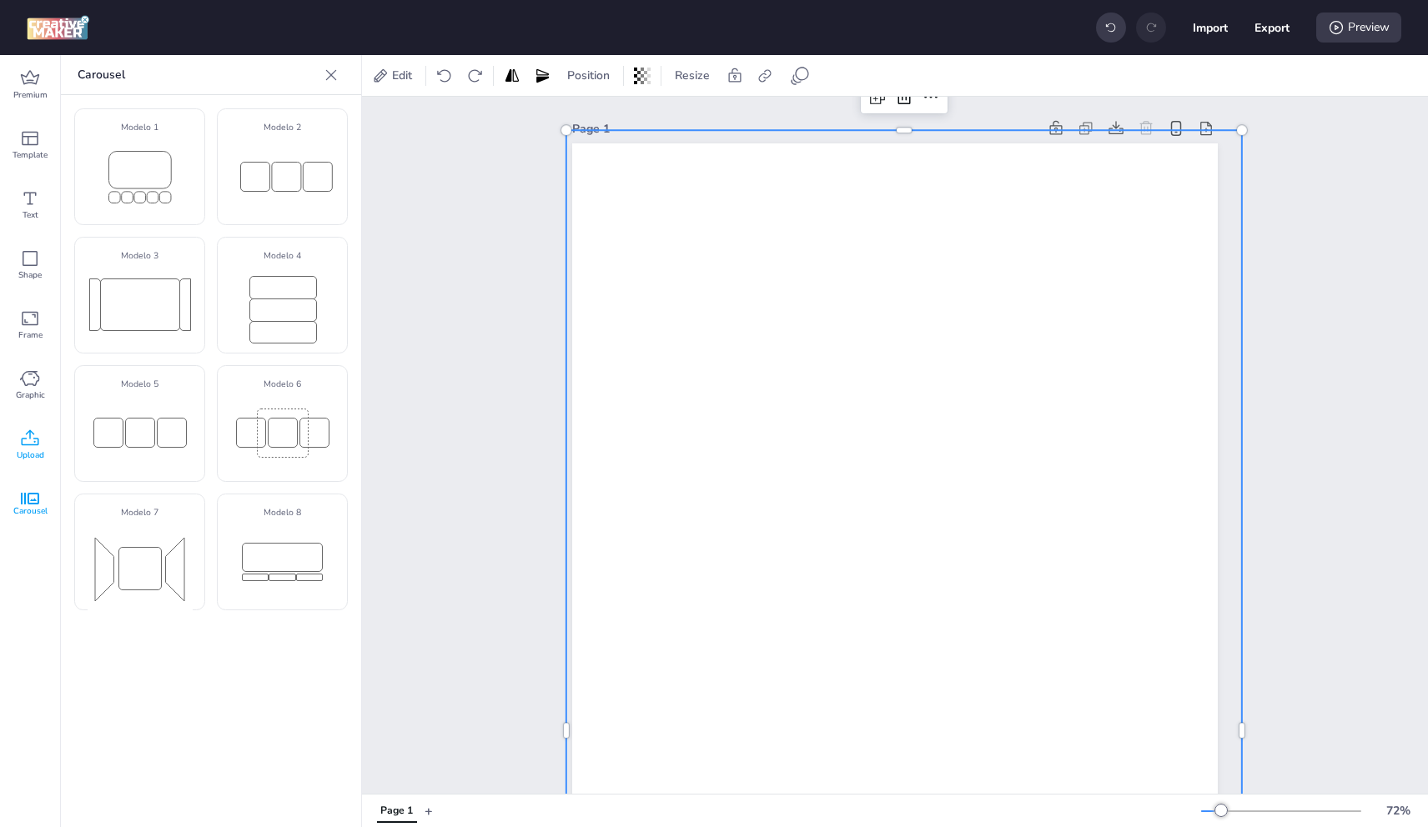
click at [33, 441] on icon at bounding box center [30, 439] width 20 height 20
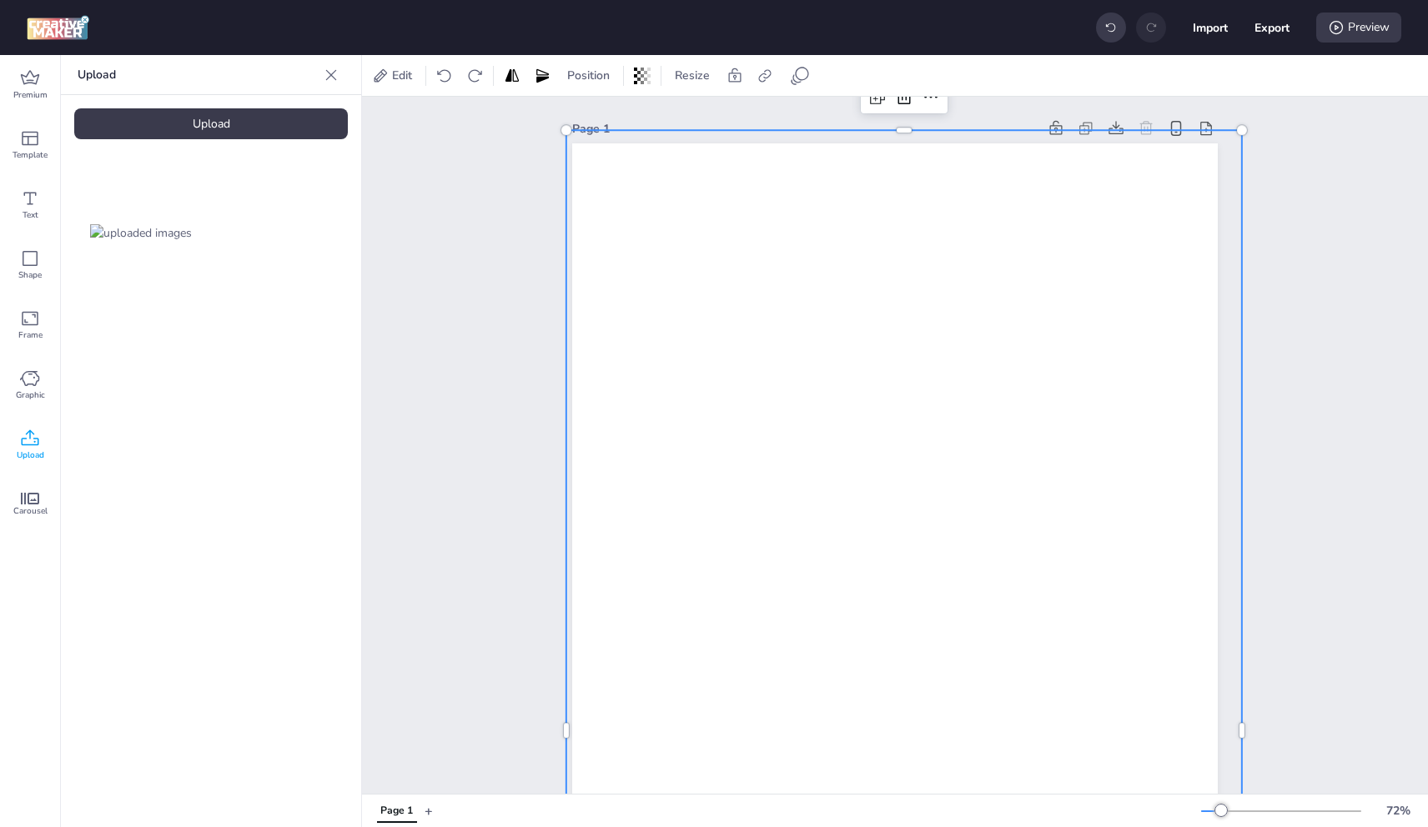
click at [240, 133] on div "Upload" at bounding box center [211, 123] width 274 height 31
drag, startPoint x: 320, startPoint y: 241, endPoint x: 908, endPoint y: 384, distance: 604.3
click at [321, 241] on video at bounding box center [280, 232] width 133 height 67
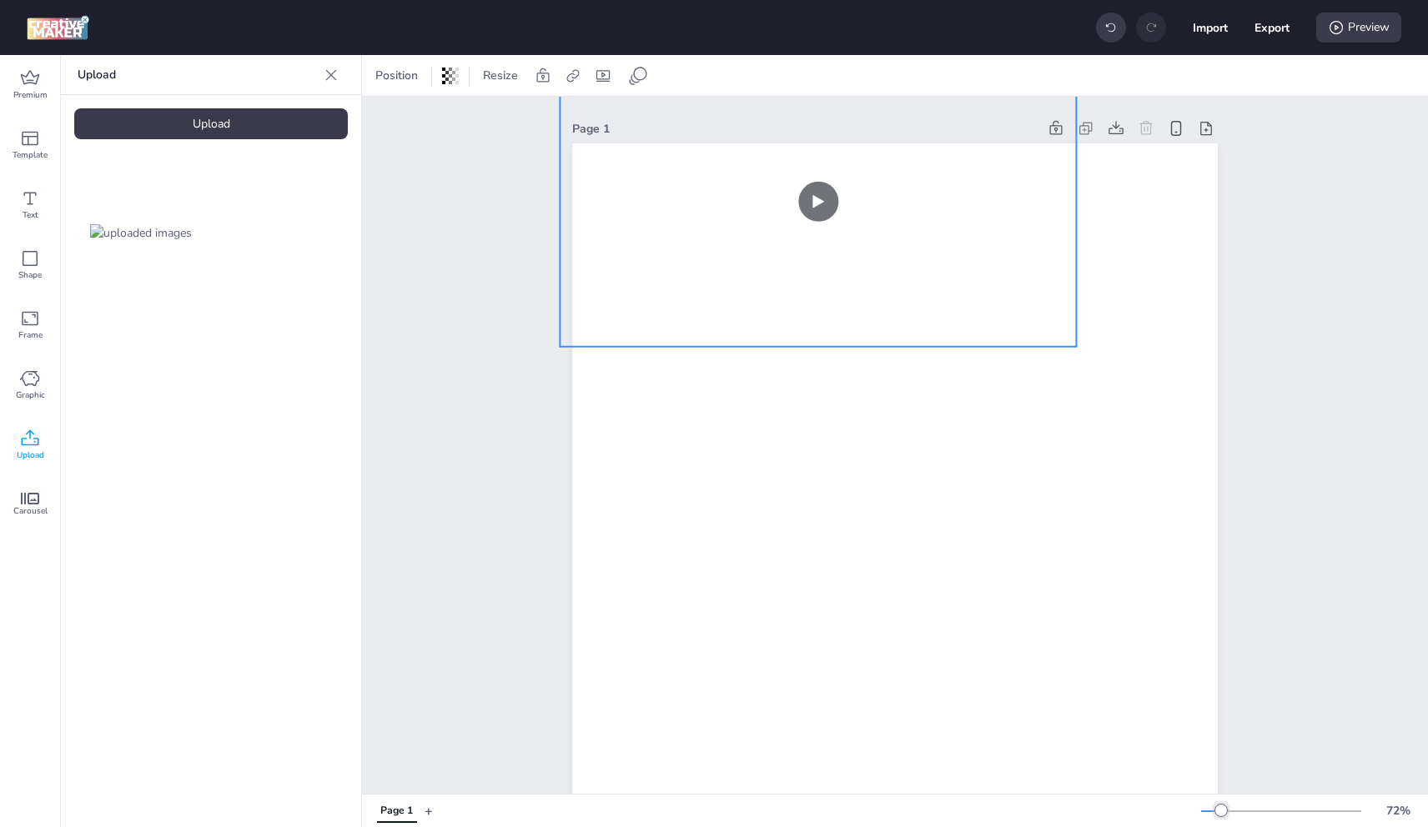
drag, startPoint x: 892, startPoint y: 375, endPoint x: 1061, endPoint y: 301, distance: 183.8
click at [844, 115] on div "Page 1" at bounding box center [895, 704] width 646 height 1214
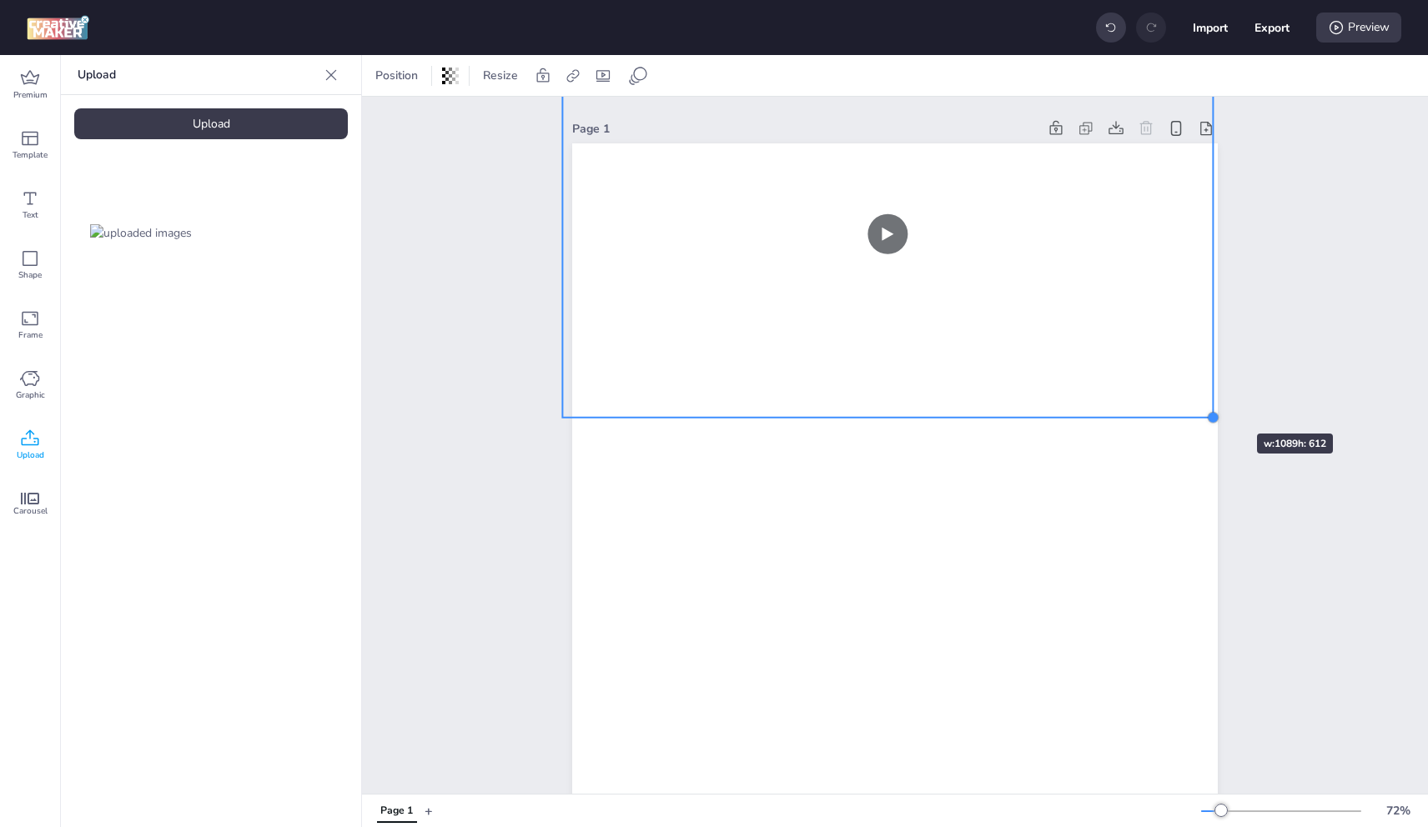
drag, startPoint x: 1075, startPoint y: 340, endPoint x: 1207, endPoint y: 404, distance: 146.2
click at [1207, 404] on div at bounding box center [895, 717] width 646 height 1148
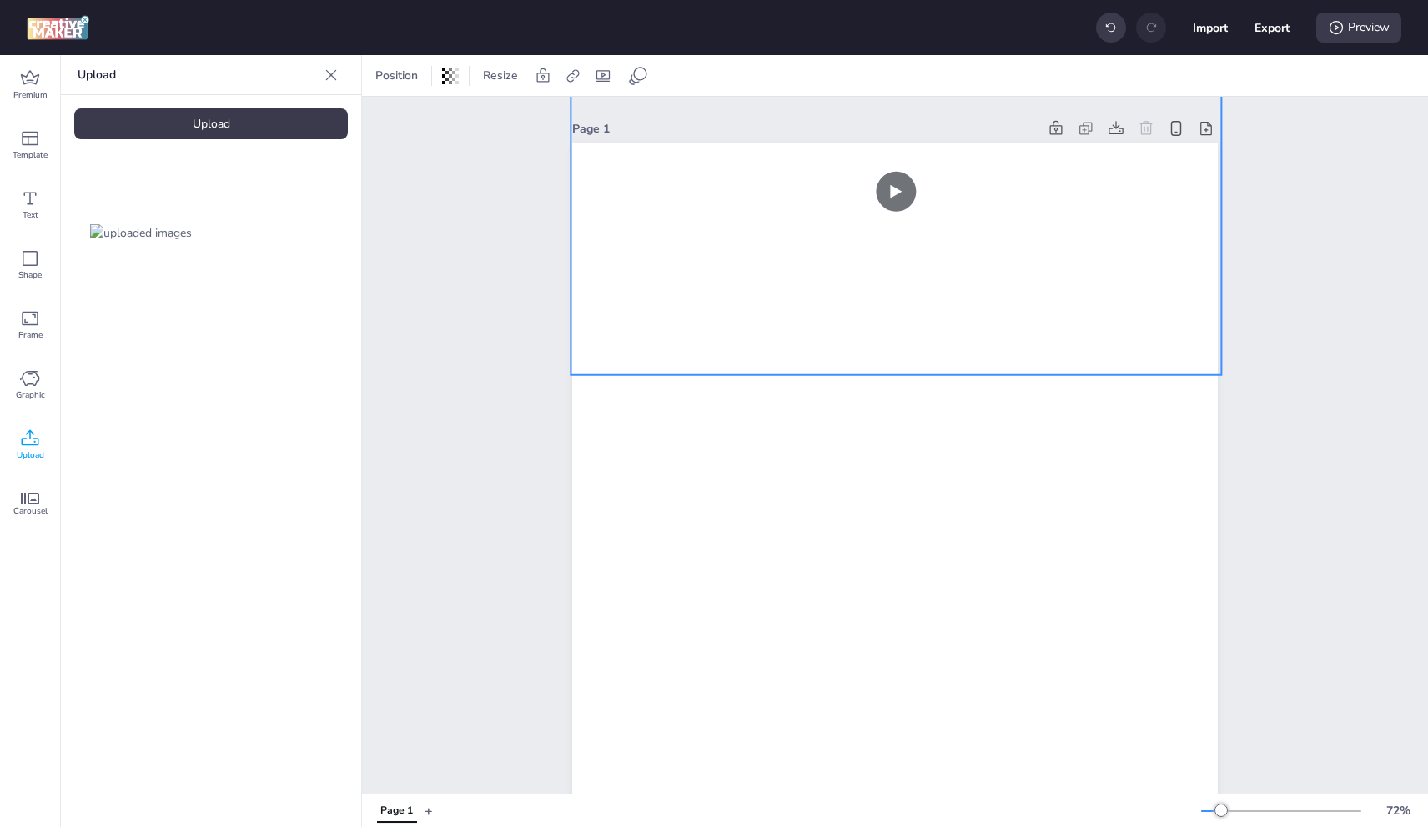
drag, startPoint x: 1171, startPoint y: 306, endPoint x: 1180, endPoint y: 299, distance: 11.9
click at [1180, 299] on video at bounding box center [896, 192] width 651 height 366
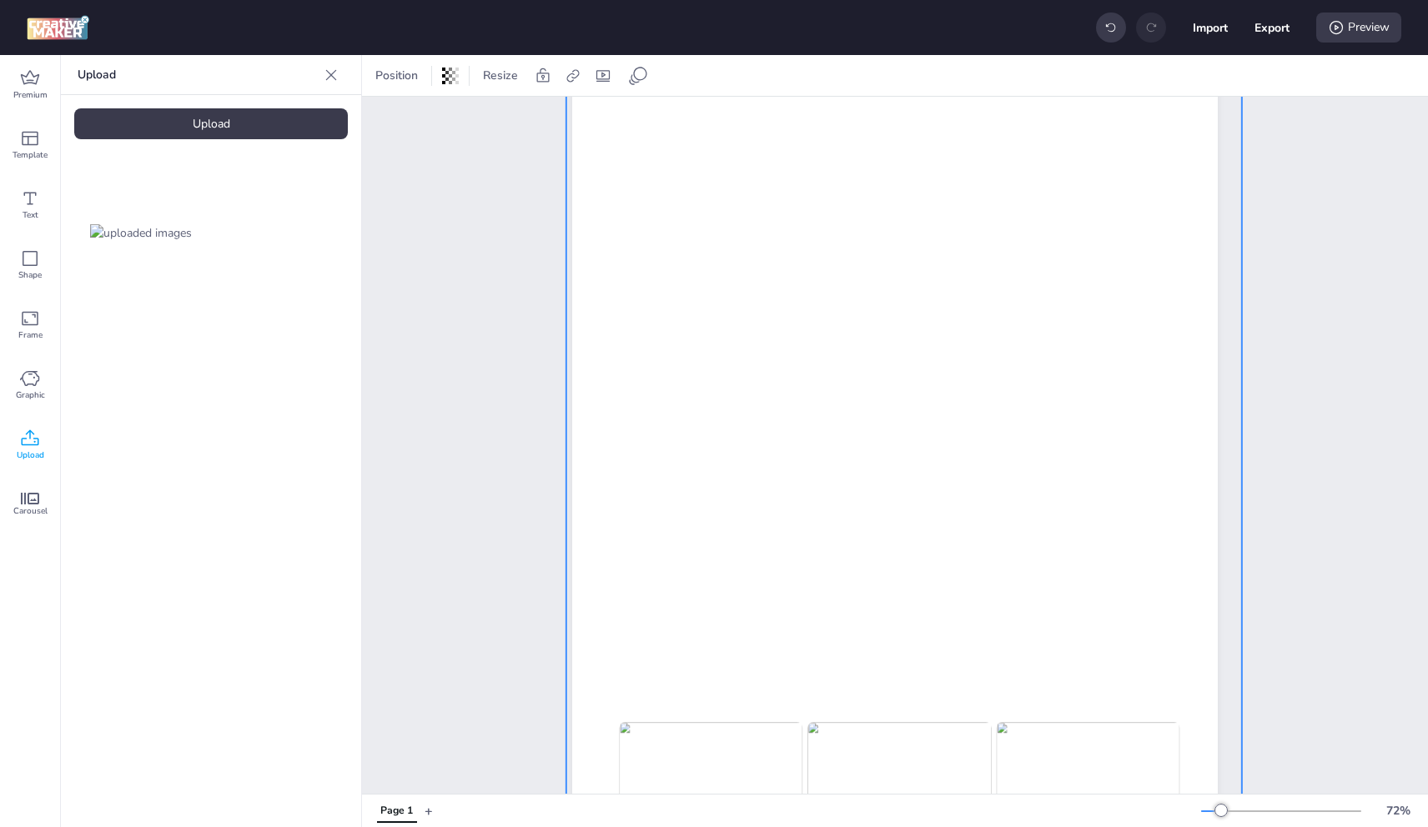
scroll to position [334, 0]
click at [1065, 414] on div at bounding box center [904, 396] width 676 height 1201
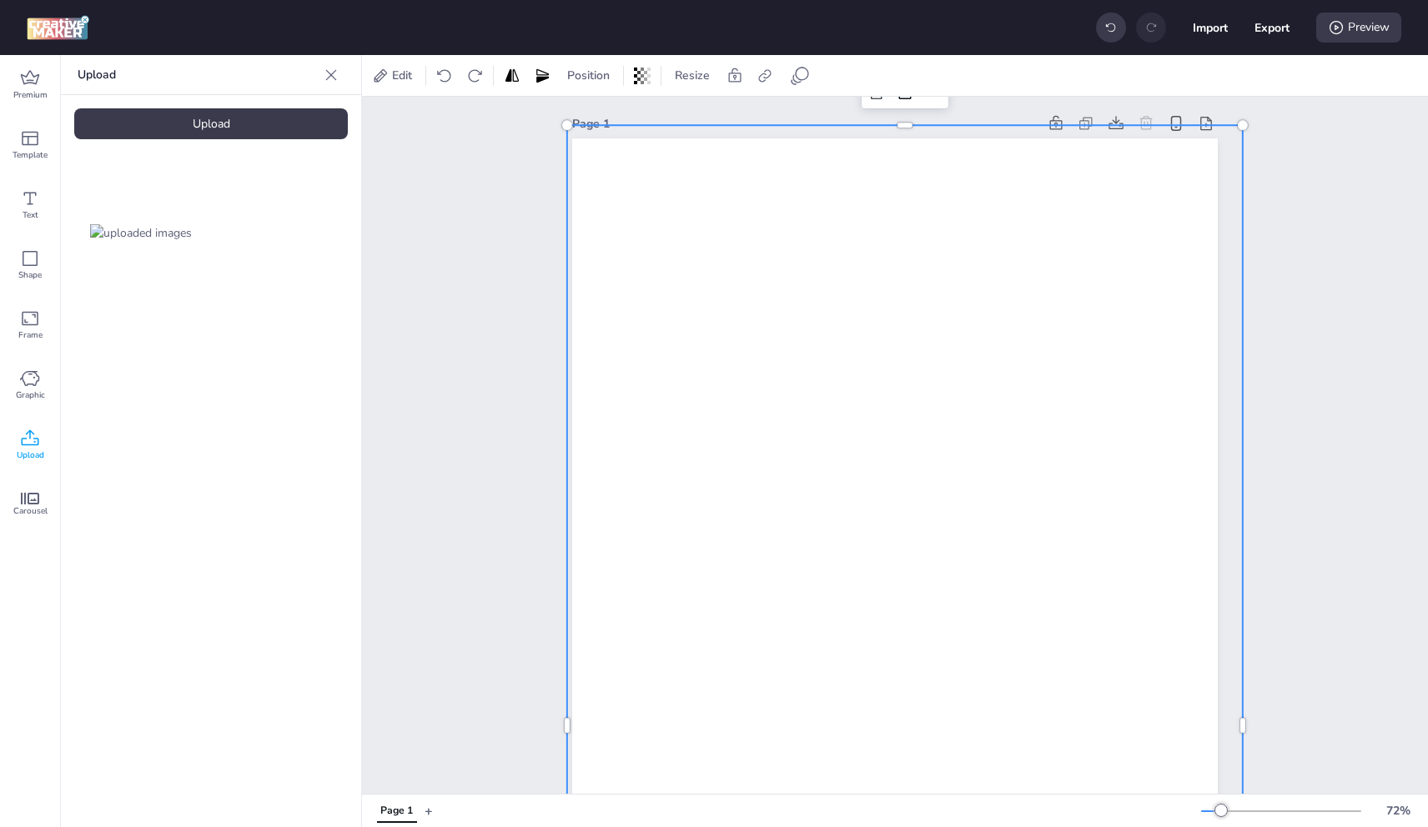
scroll to position [0, 0]
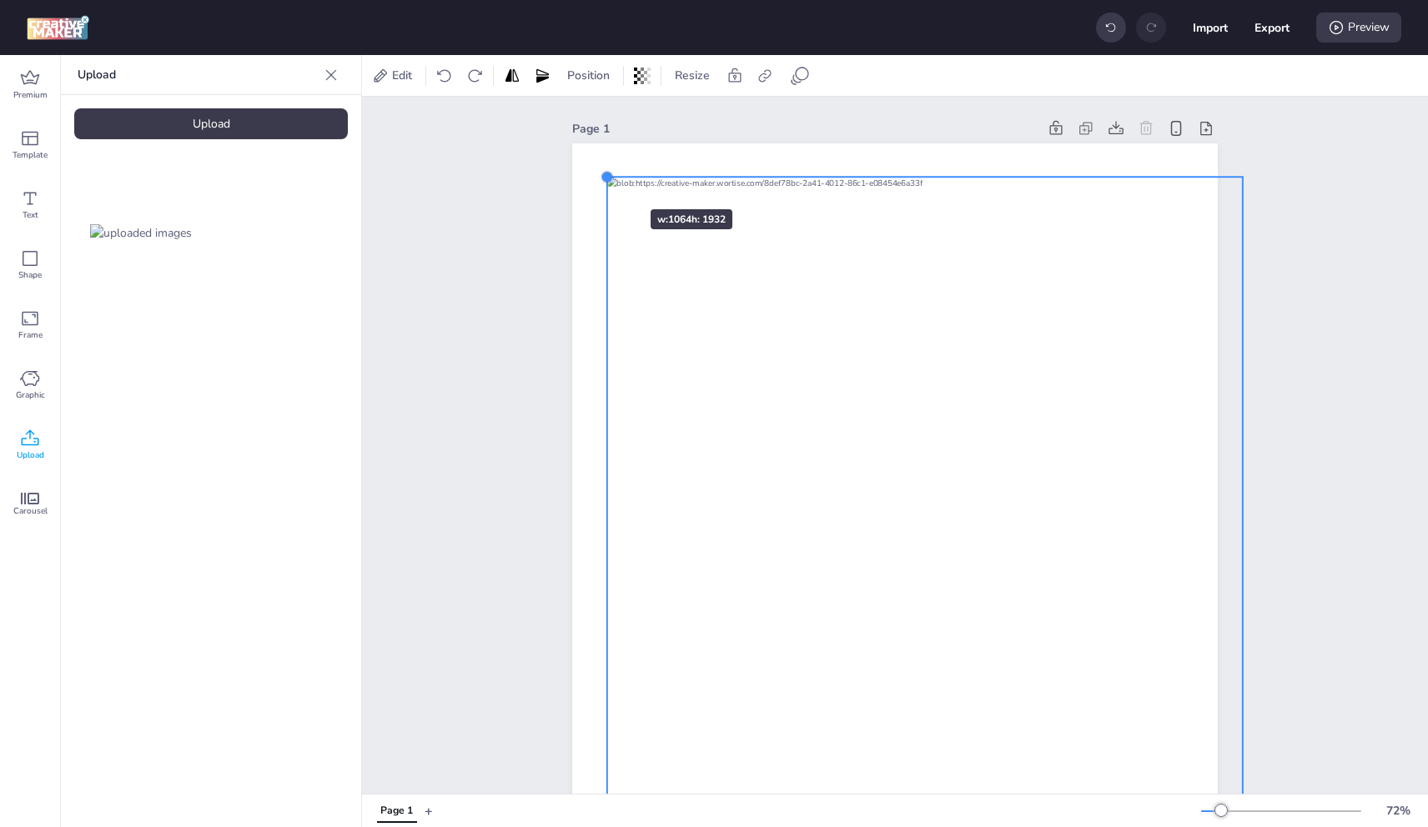
drag, startPoint x: 561, startPoint y: 133, endPoint x: 1070, endPoint y: 555, distance: 661.7
click at [602, 180] on div at bounding box center [607, 176] width 13 height 13
drag, startPoint x: 1070, startPoint y: 555, endPoint x: 1038, endPoint y: 551, distance: 32.0
click at [1038, 551] on div at bounding box center [946, 777] width 674 height 1199
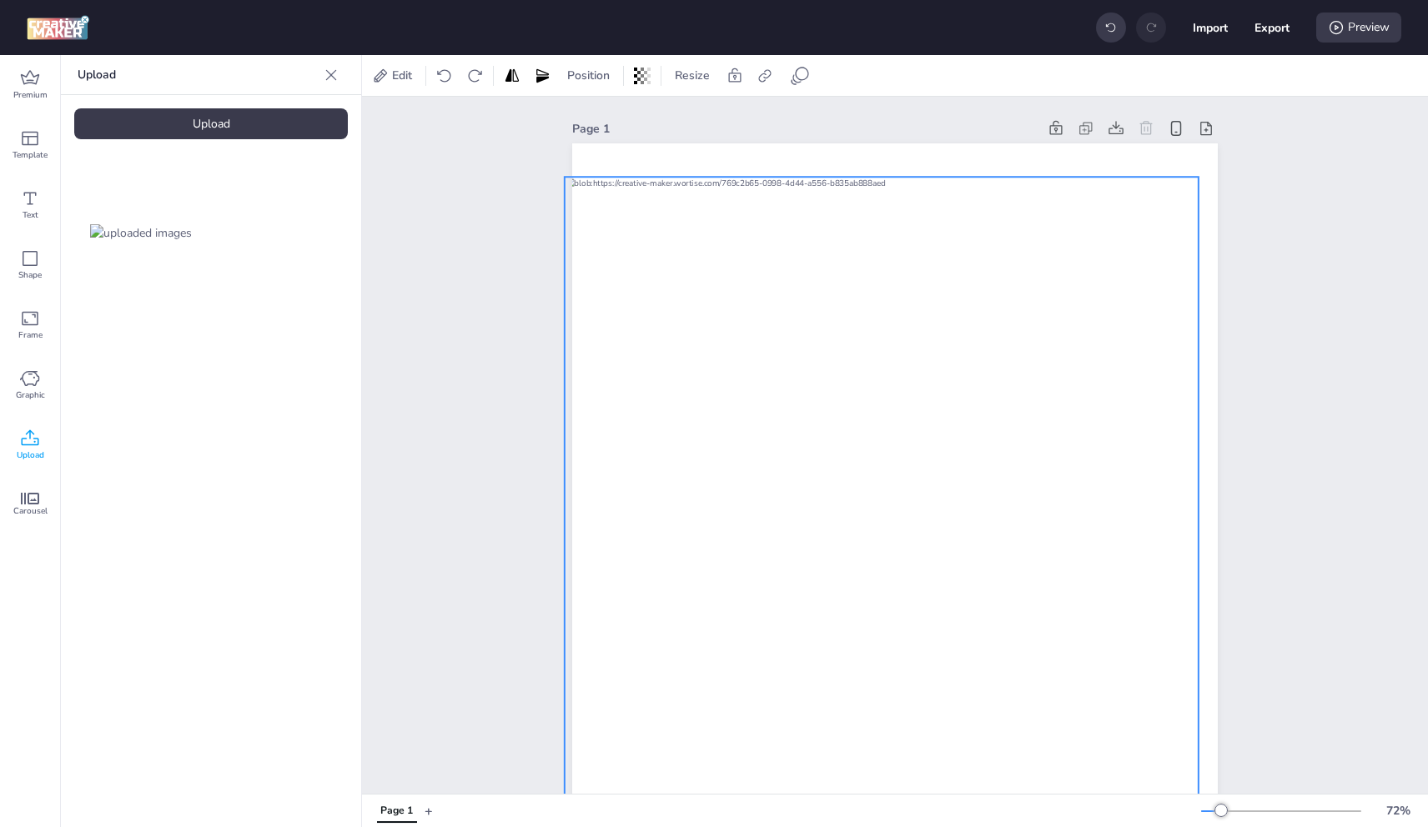
click at [1023, 503] on div at bounding box center [882, 740] width 634 height 1127
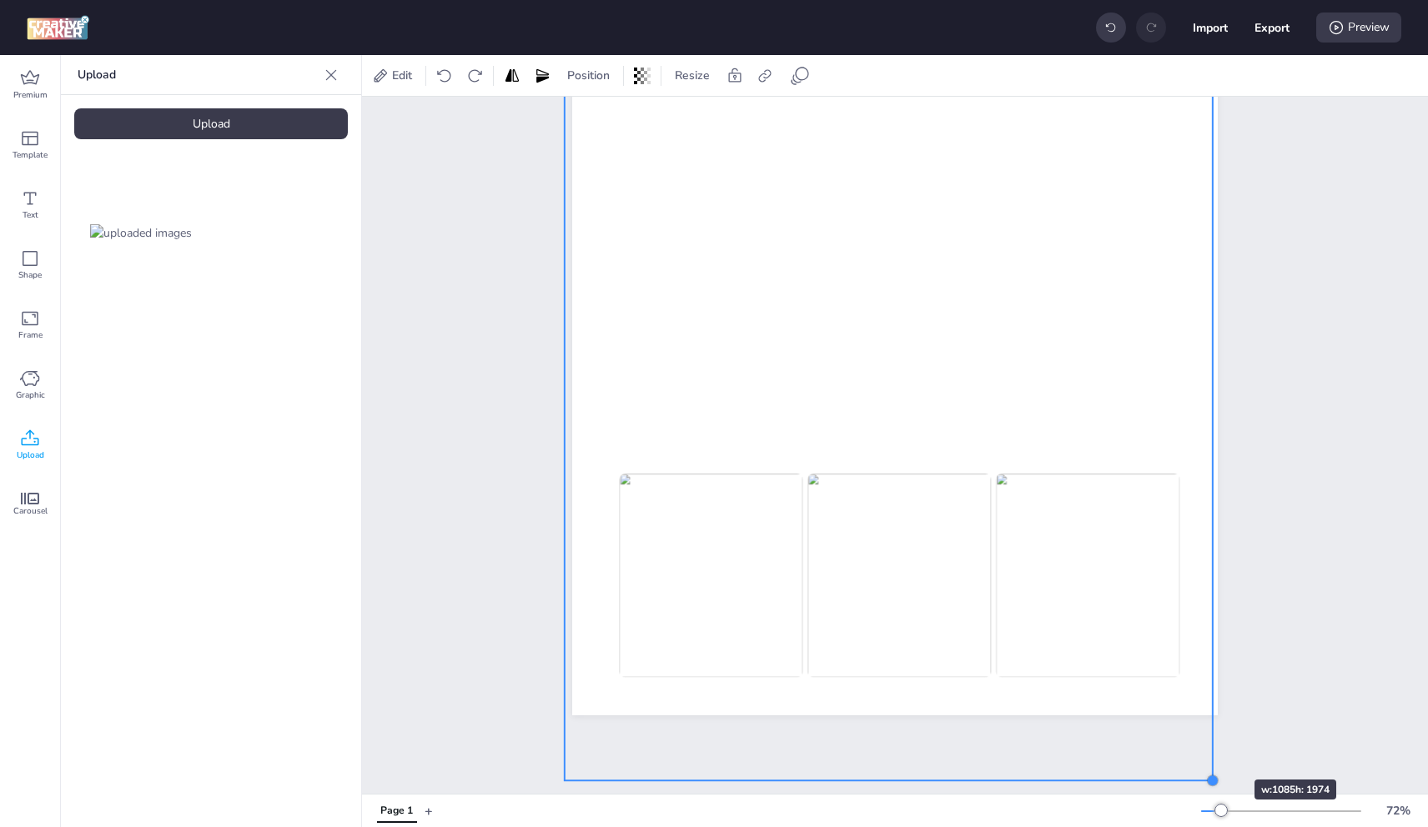
scroll to position [589, 0]
drag, startPoint x: 1190, startPoint y: 742, endPoint x: 1210, endPoint y: 757, distance: 25.0
click at [1210, 757] on div "Page 1" at bounding box center [895, 445] width 1066 height 697
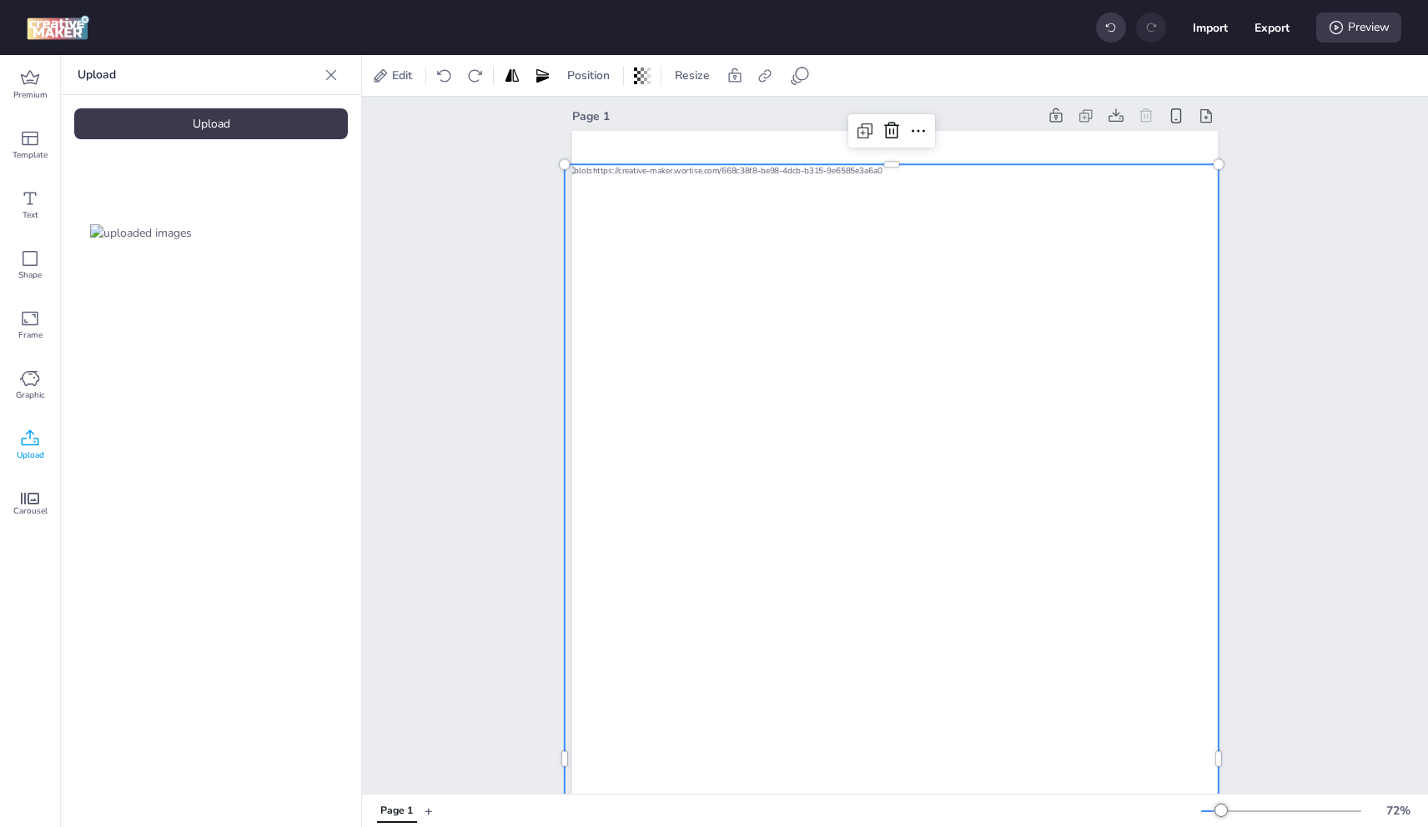
scroll to position [0, 0]
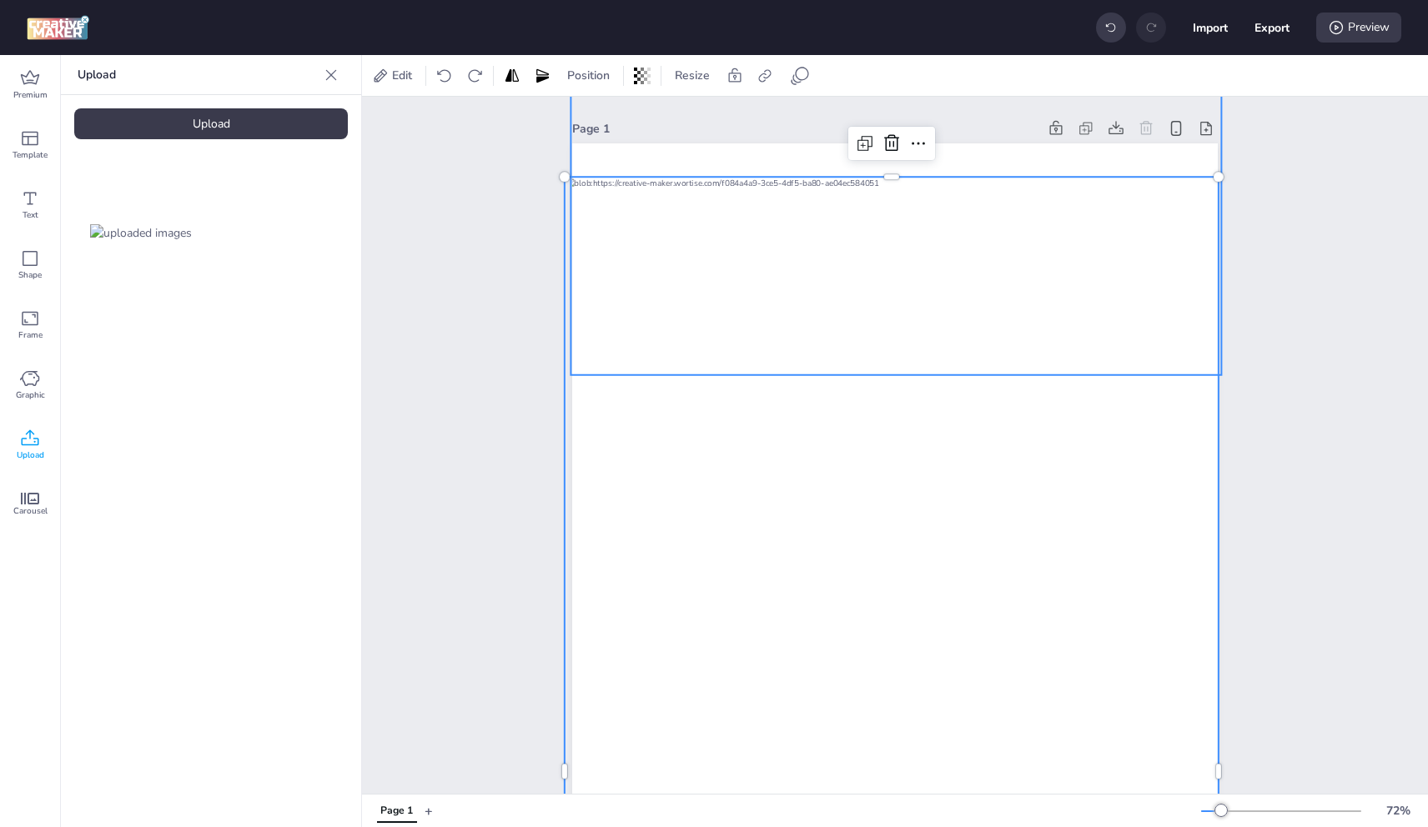
click at [1021, 149] on video at bounding box center [896, 192] width 651 height 366
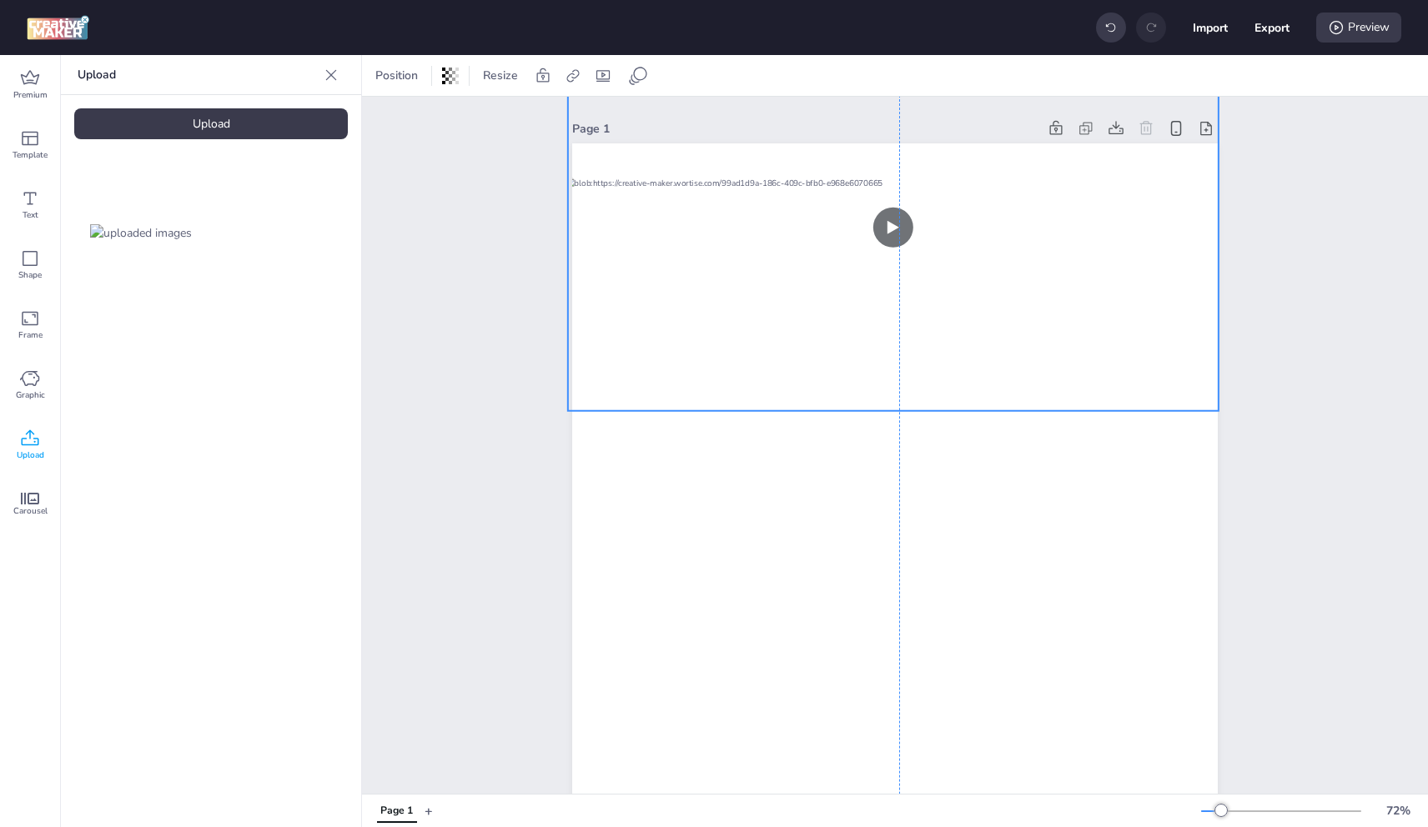
drag, startPoint x: 1022, startPoint y: 154, endPoint x: 1022, endPoint y: 190, distance: 35.9
click at [1022, 190] on video at bounding box center [893, 228] width 651 height 366
click at [289, 133] on div "Upload" at bounding box center [211, 123] width 274 height 31
click at [161, 366] on img at bounding box center [141, 374] width 102 height 18
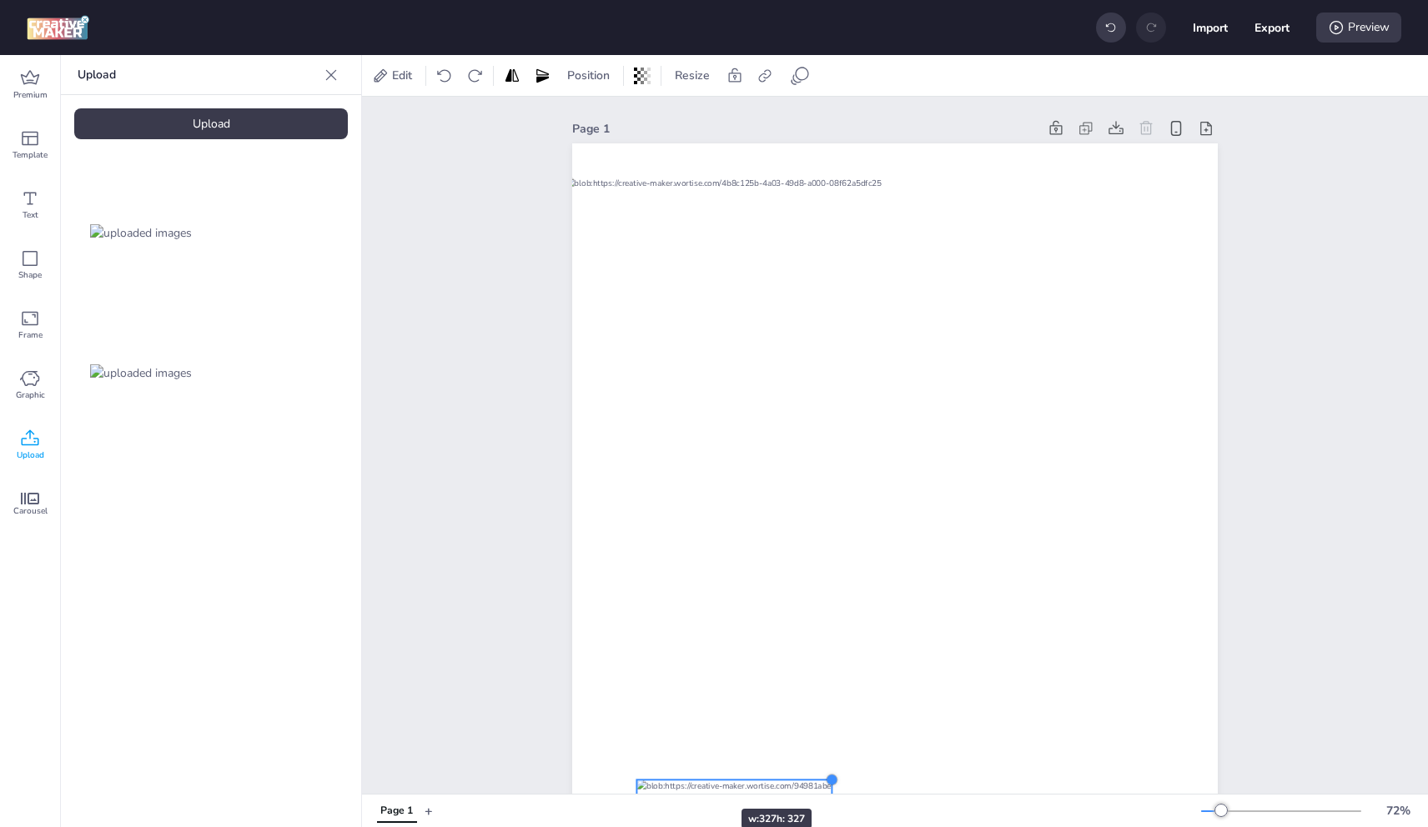
drag, startPoint x: 1147, startPoint y: 458, endPoint x: 732, endPoint y: 710, distance: 485.8
click at [698, 770] on div at bounding box center [895, 717] width 646 height 1148
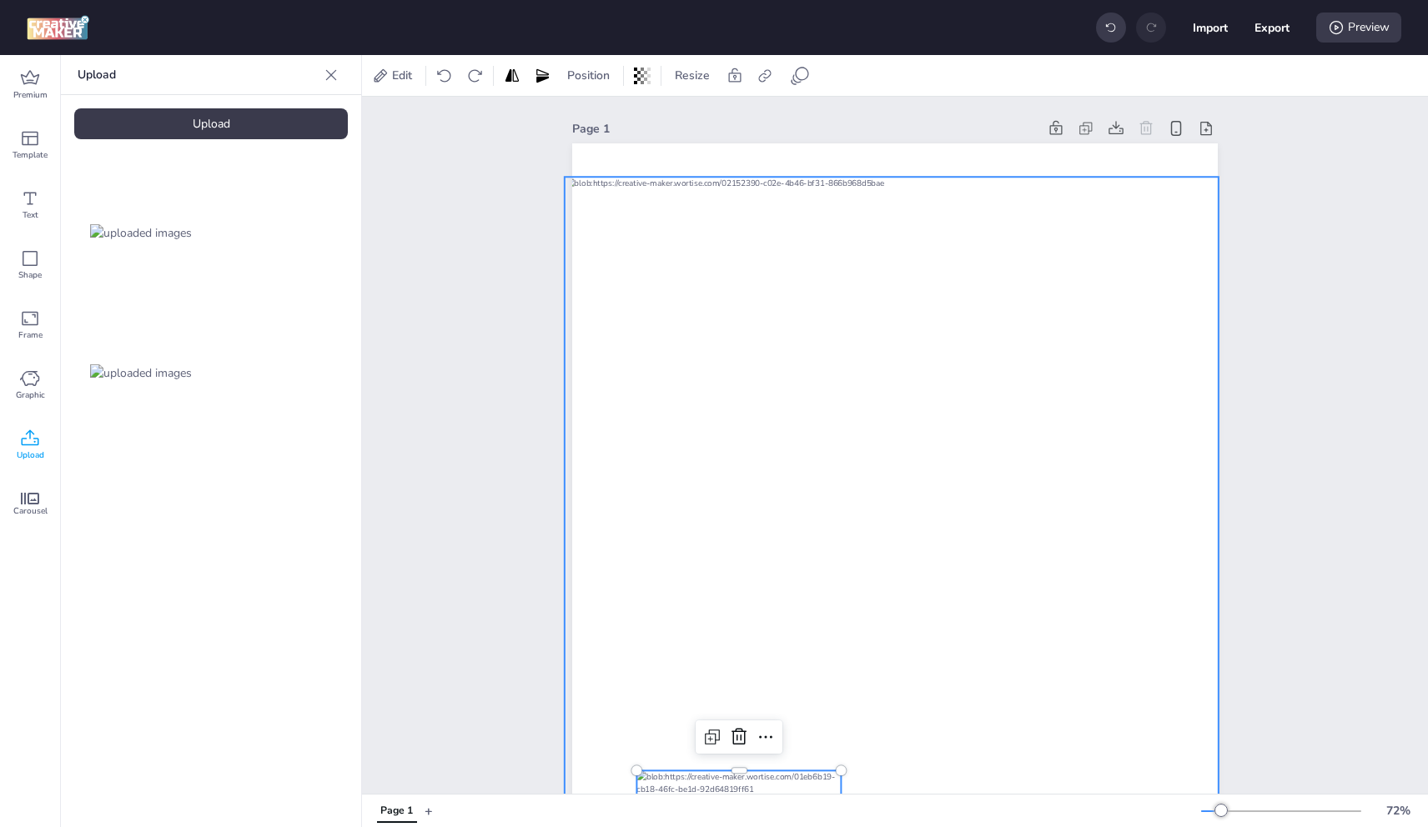
scroll to position [334, 0]
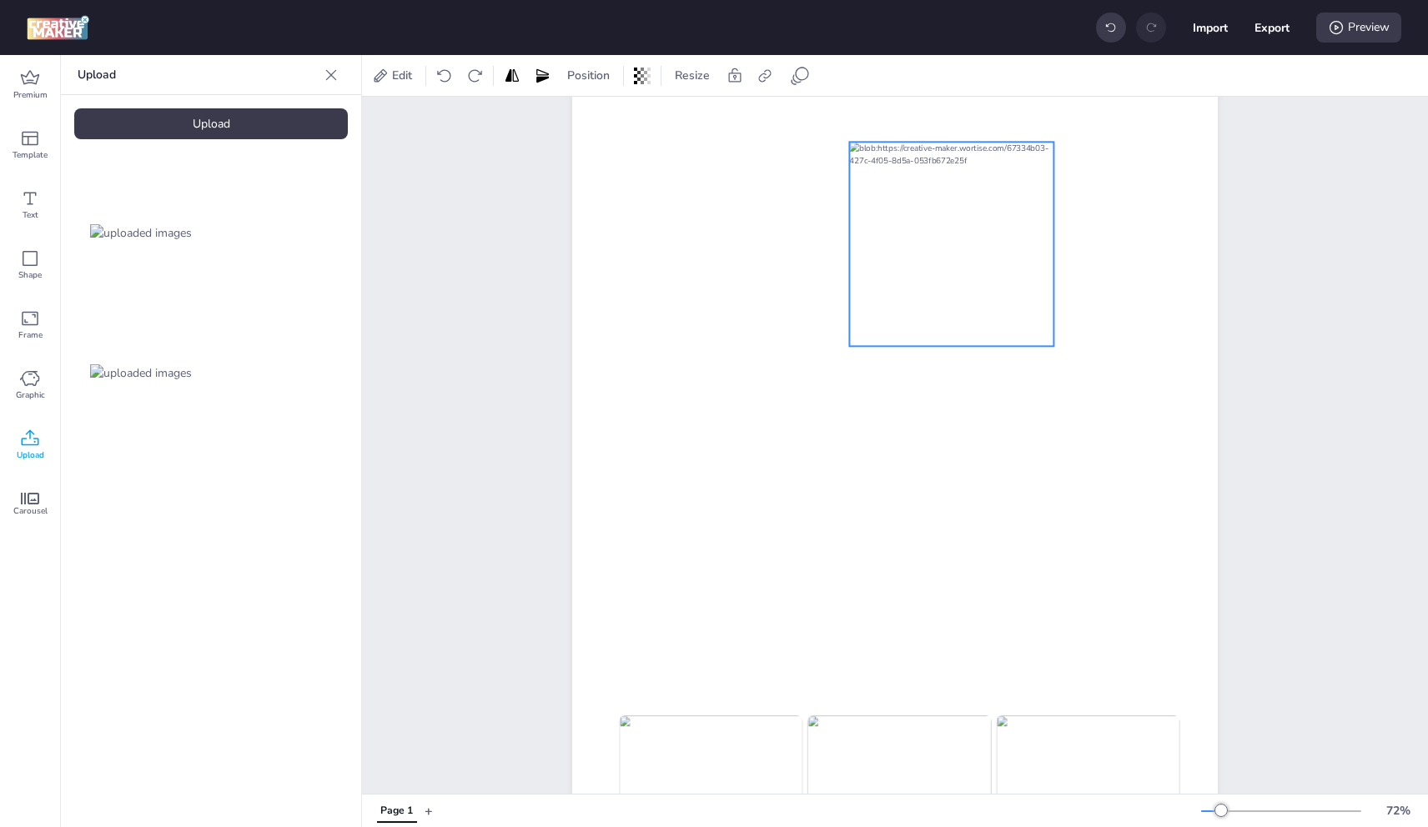
drag, startPoint x: 968, startPoint y: 231, endPoint x: 943, endPoint y: 281, distance: 56.3
click at [983, 215] on div at bounding box center [951, 244] width 204 height 204
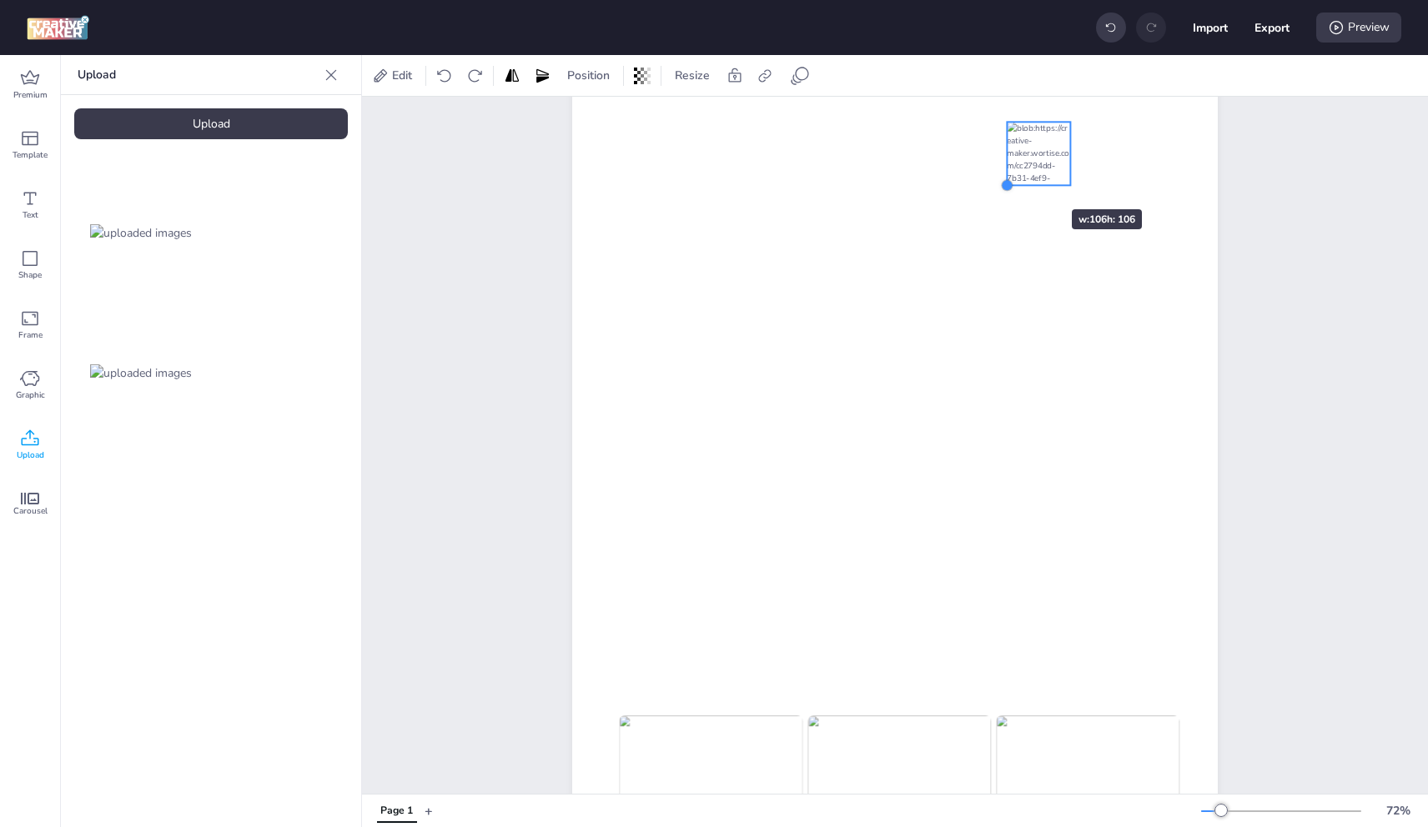
drag, startPoint x: 894, startPoint y: 288, endPoint x: 1022, endPoint y: 179, distance: 167.5
click at [1022, 179] on div at bounding box center [895, 384] width 646 height 1148
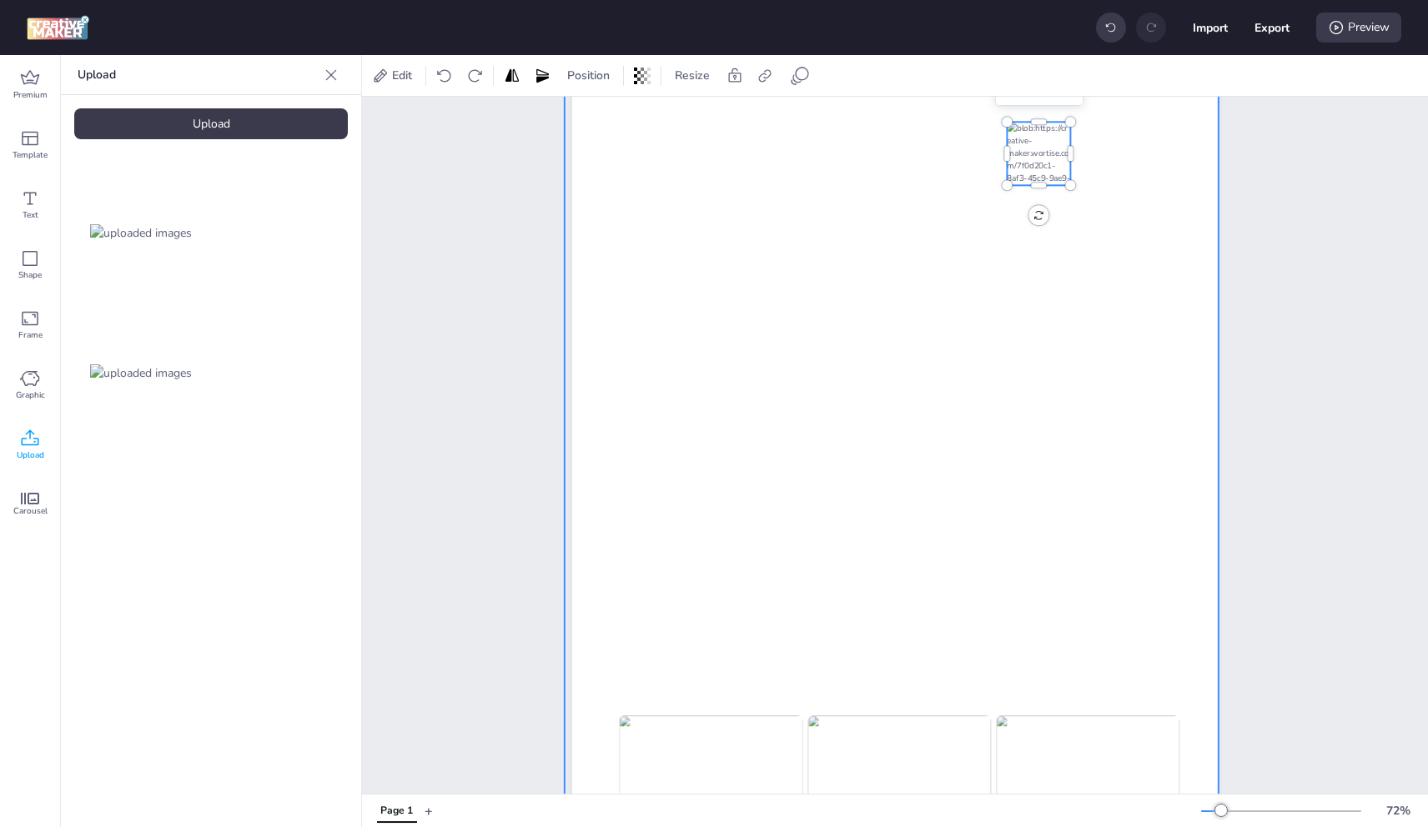
scroll to position [0, 0]
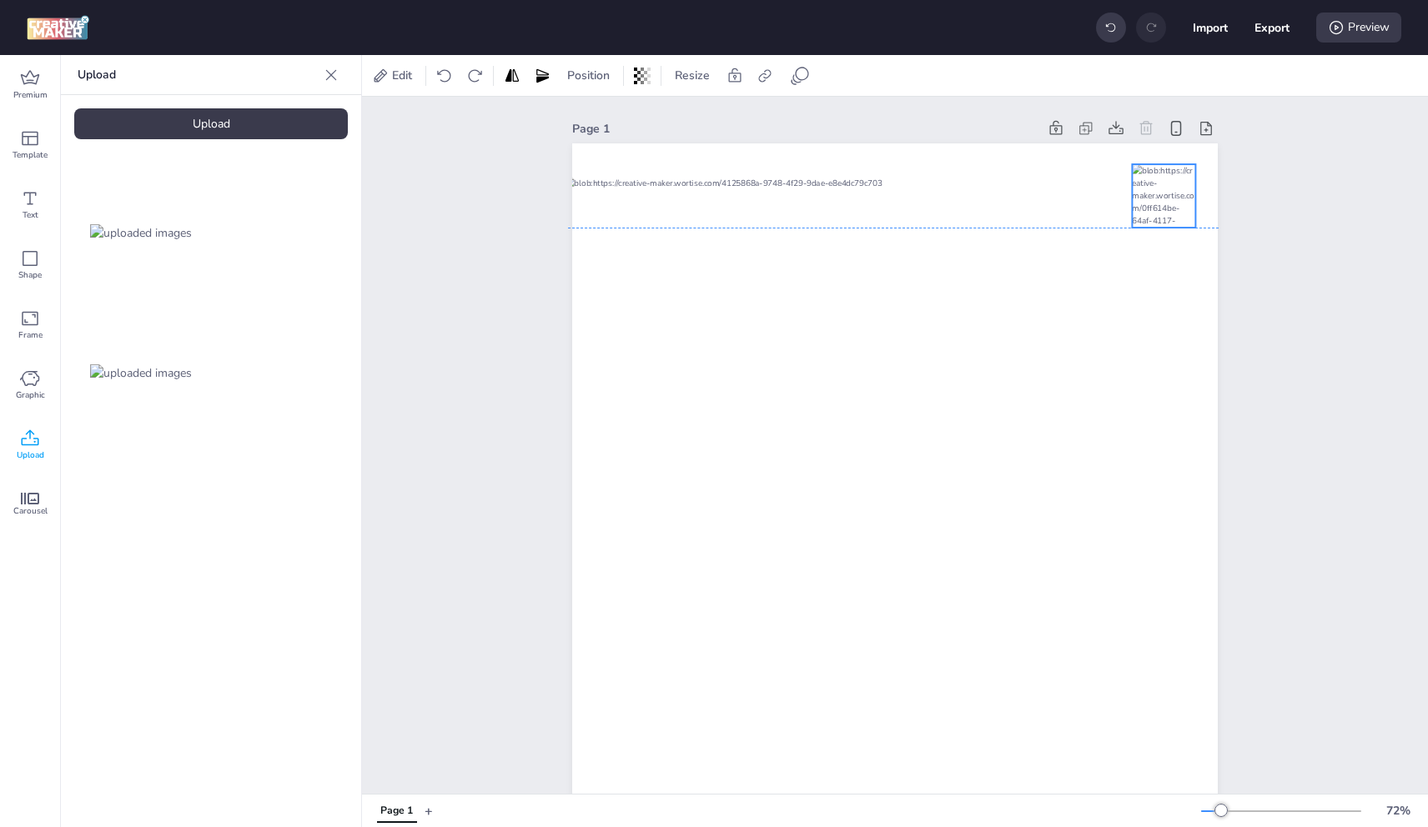
drag, startPoint x: 1062, startPoint y: 436, endPoint x: 1164, endPoint y: 191, distance: 265.8
click at [1164, 191] on div at bounding box center [1163, 195] width 63 height 63
click at [1373, 23] on div "Preview" at bounding box center [1358, 28] width 85 height 30
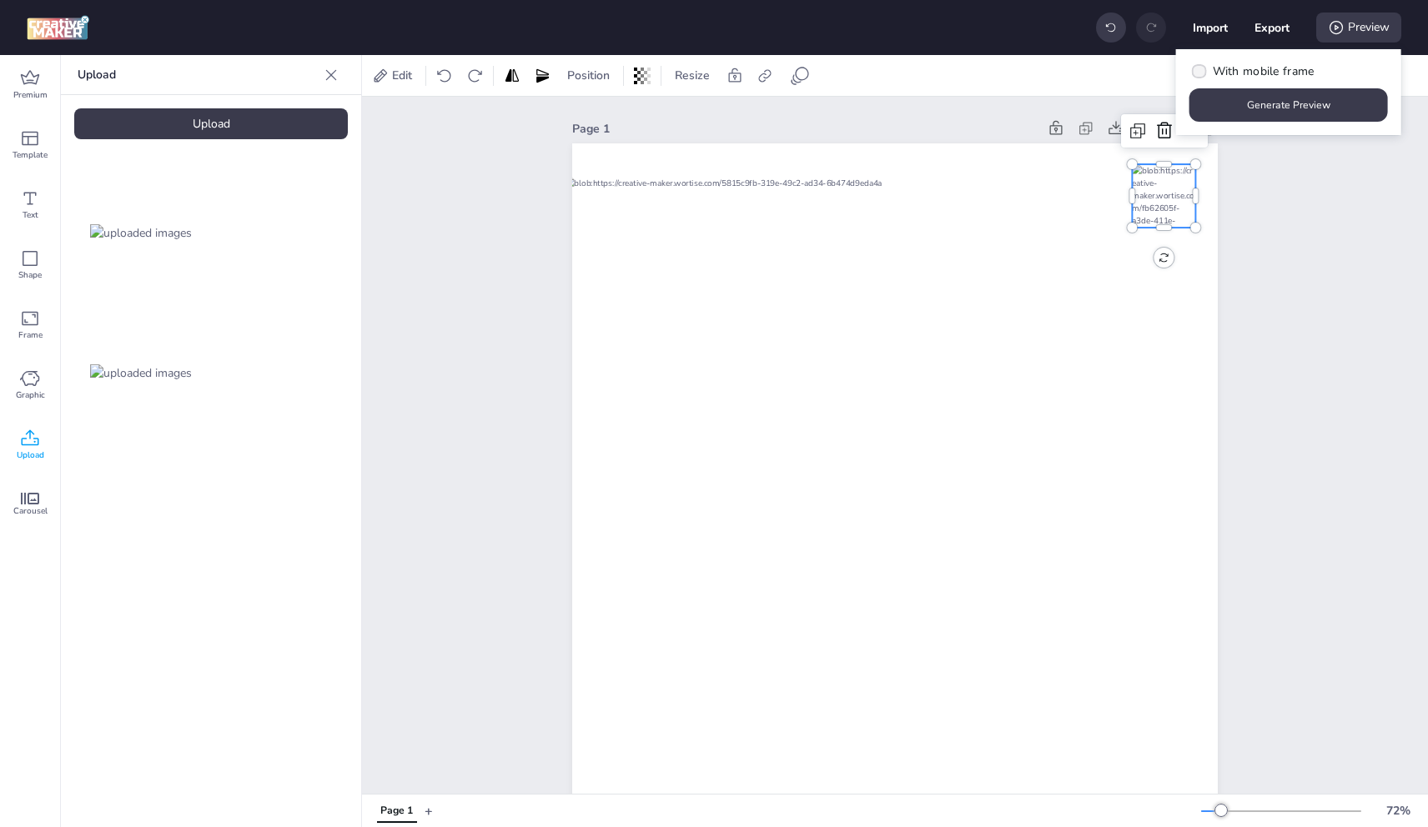
click at [1293, 68] on span "With mobile frame" at bounding box center [1264, 72] width 102 height 18
click at [1202, 73] on input "With mobile frame" at bounding box center [1196, 78] width 11 height 11
checkbox input "true"
click at [1297, 93] on button "Generate Preview" at bounding box center [1289, 105] width 193 height 33
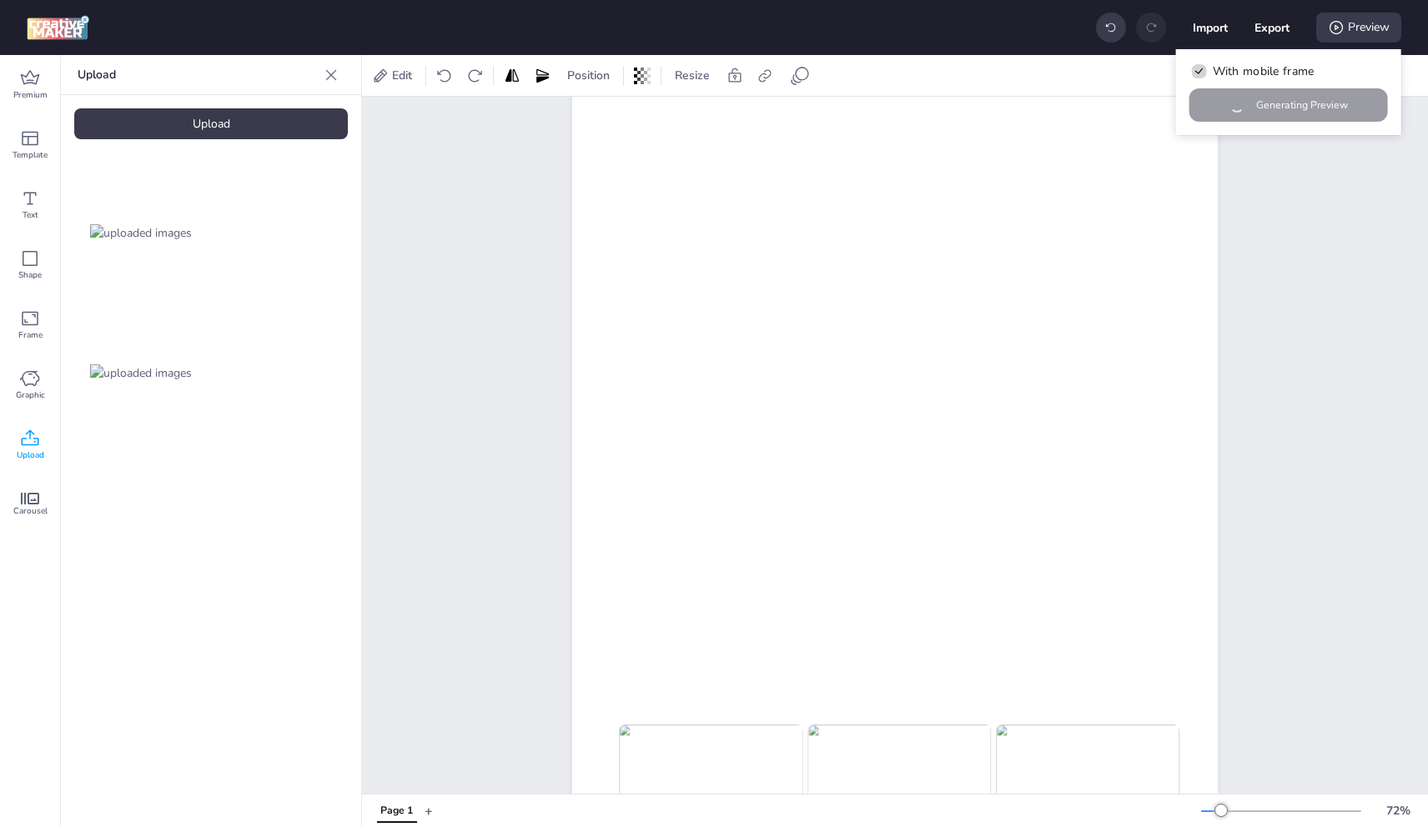
scroll to position [530, 0]
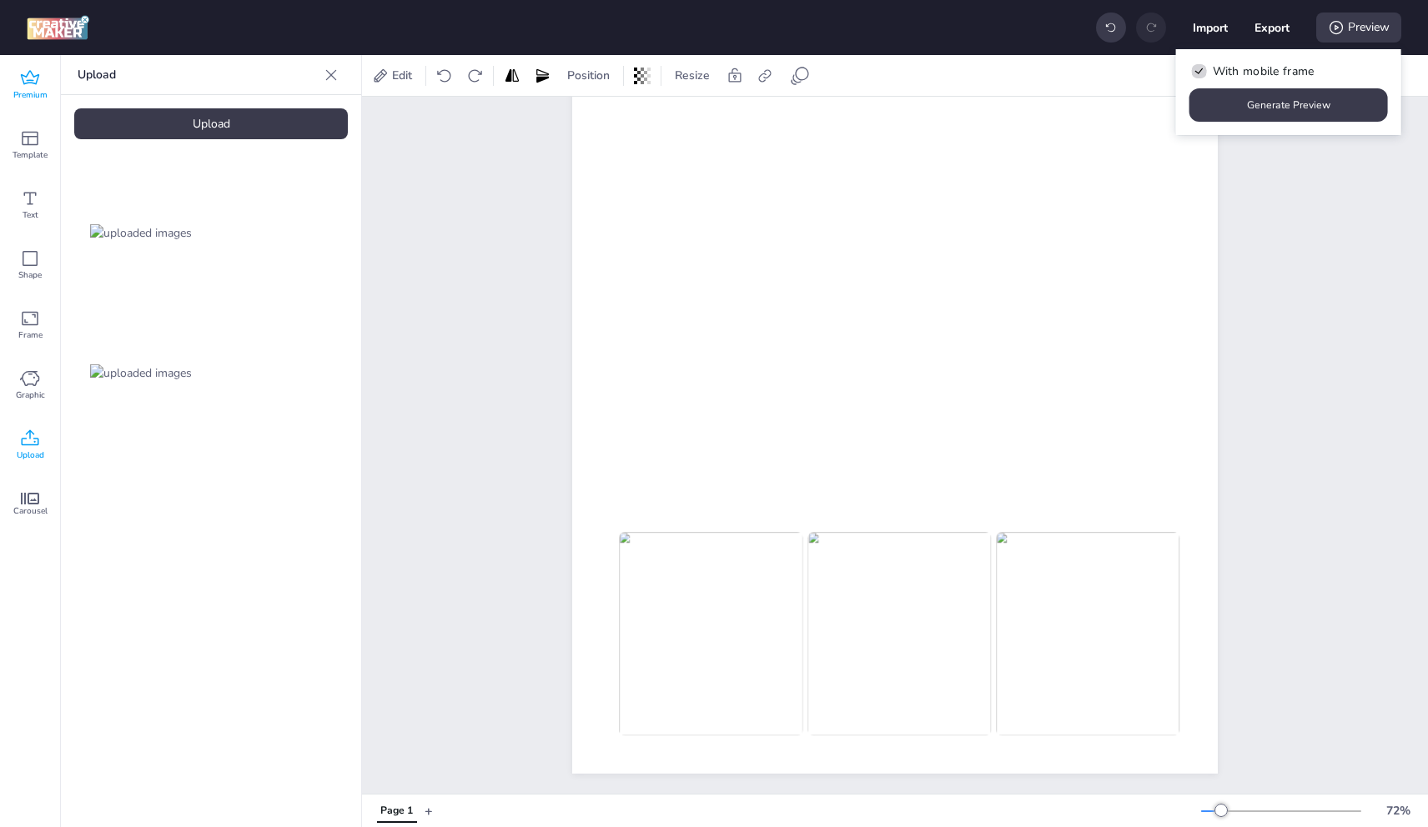
click at [32, 78] on icon at bounding box center [30, 78] width 20 height 20
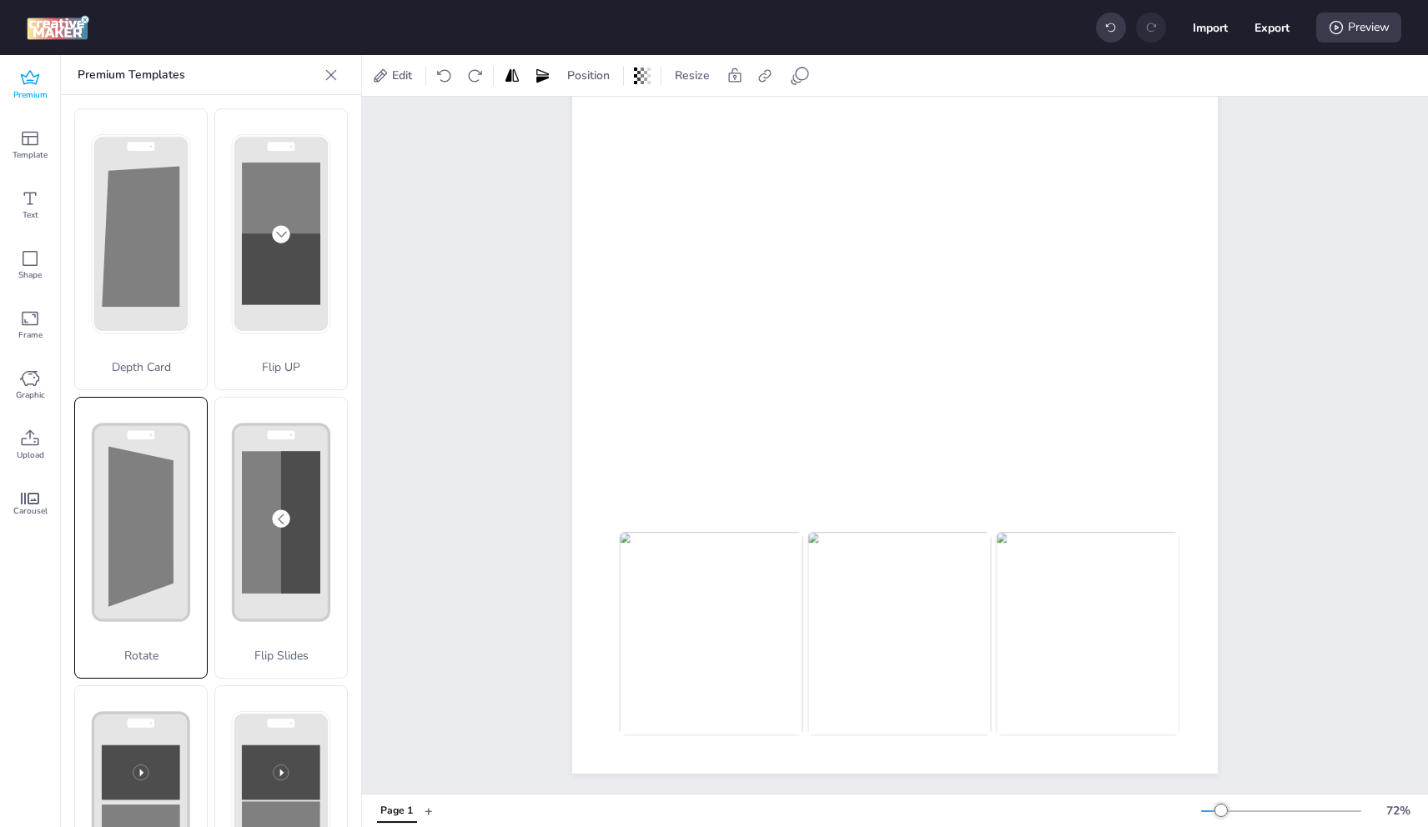
click at [136, 529] on polygon at bounding box center [140, 526] width 65 height 160
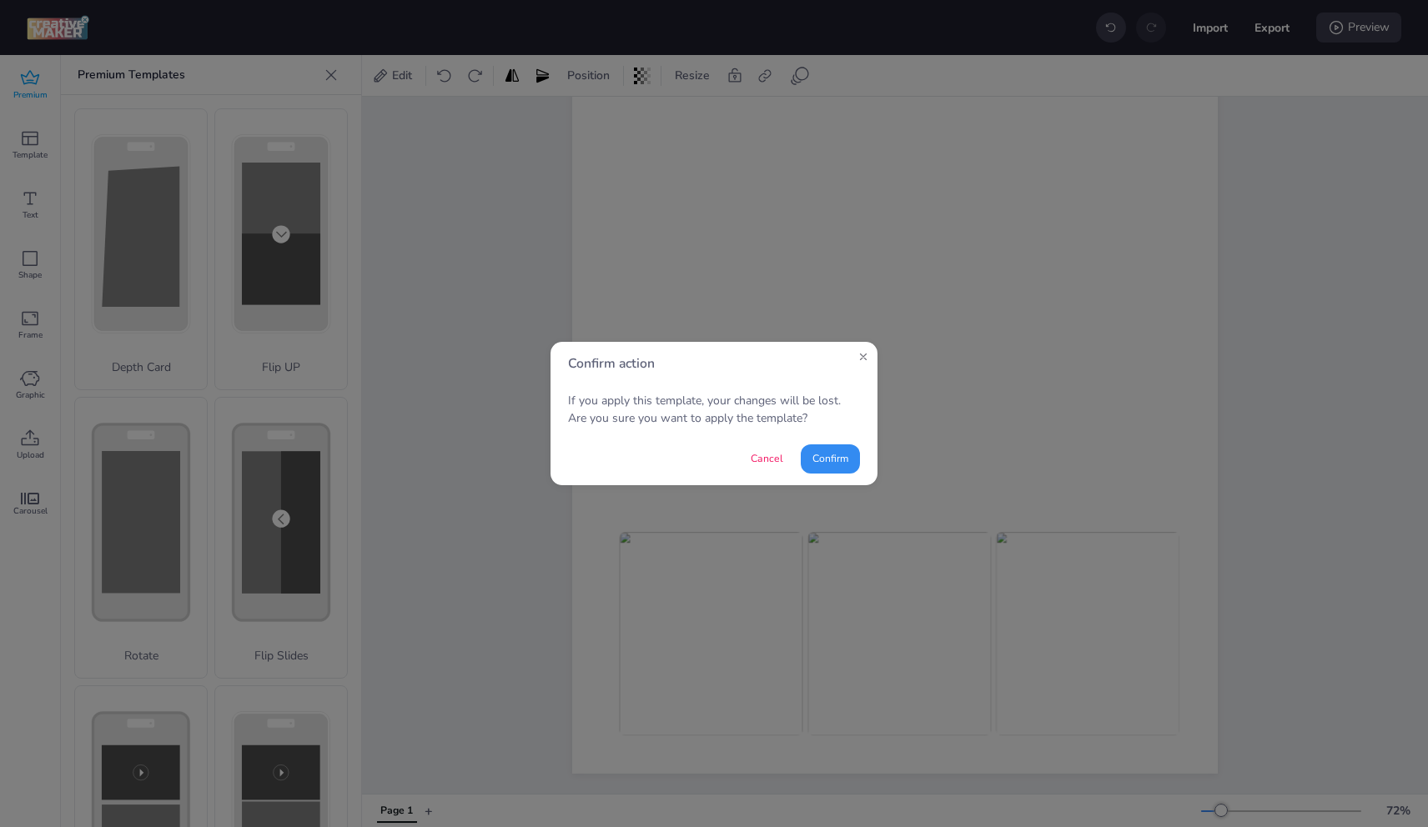
click at [813, 450] on button "Confirm" at bounding box center [830, 459] width 59 height 29
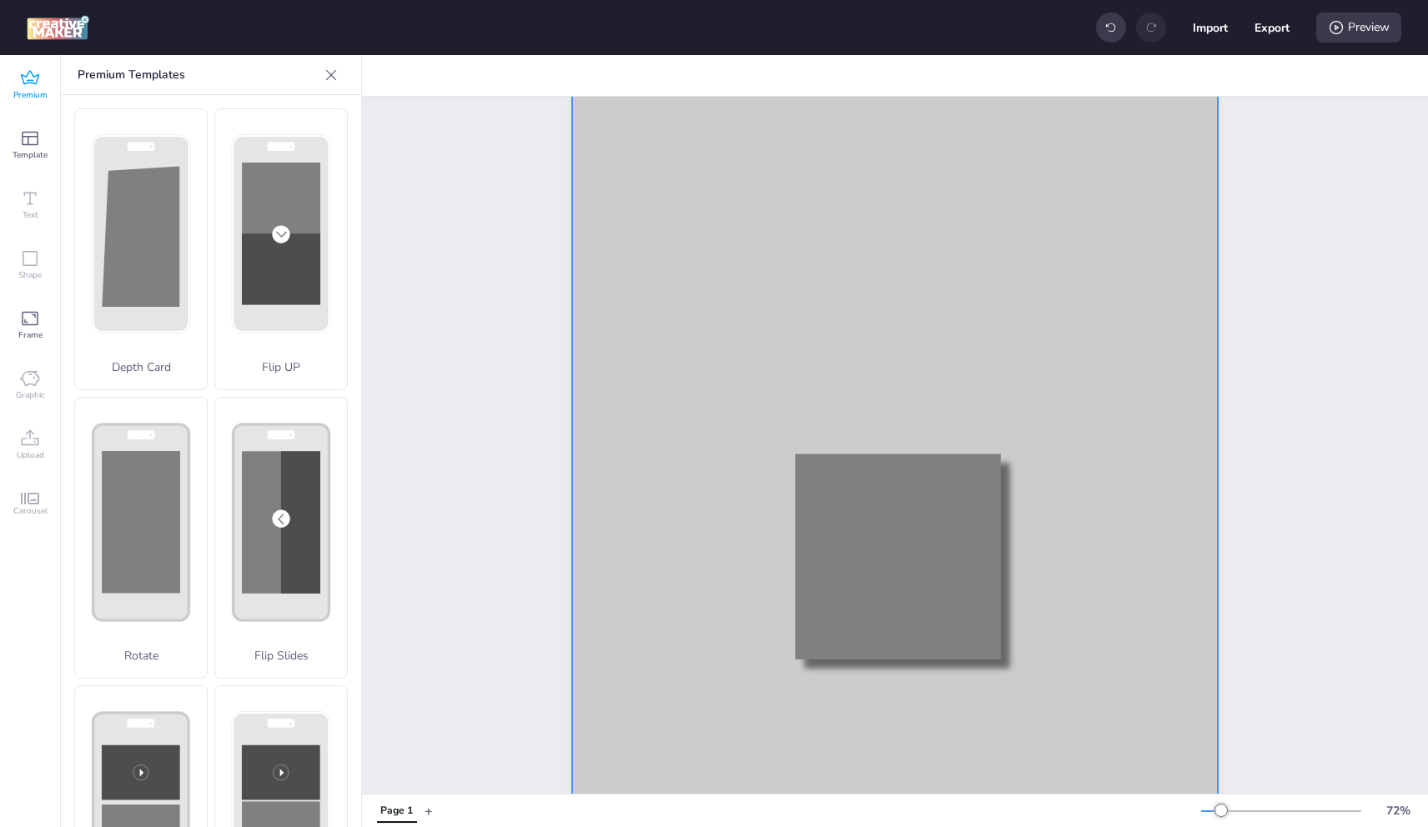
scroll to position [279, 0]
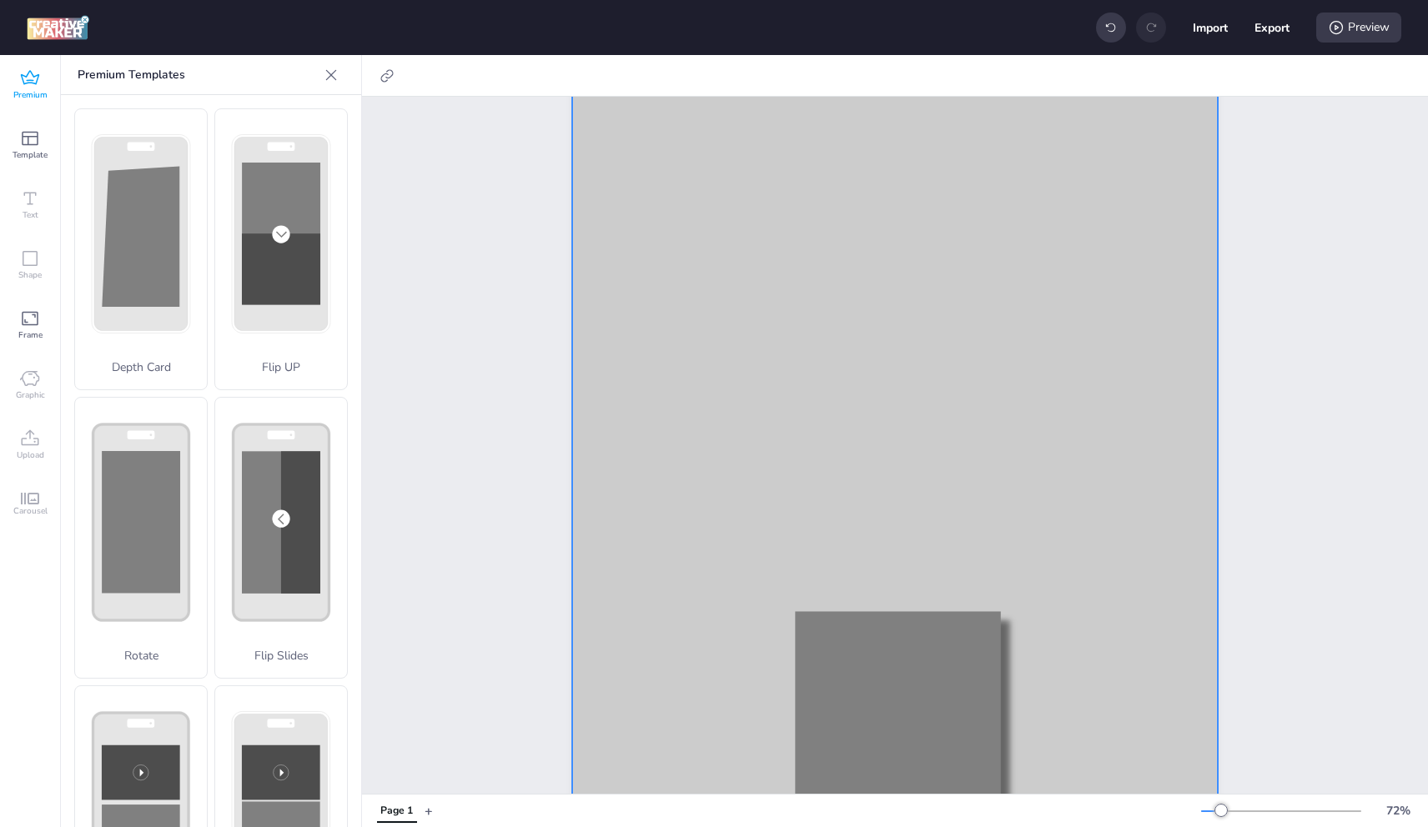
click at [616, 424] on div at bounding box center [895, 438] width 646 height 1148
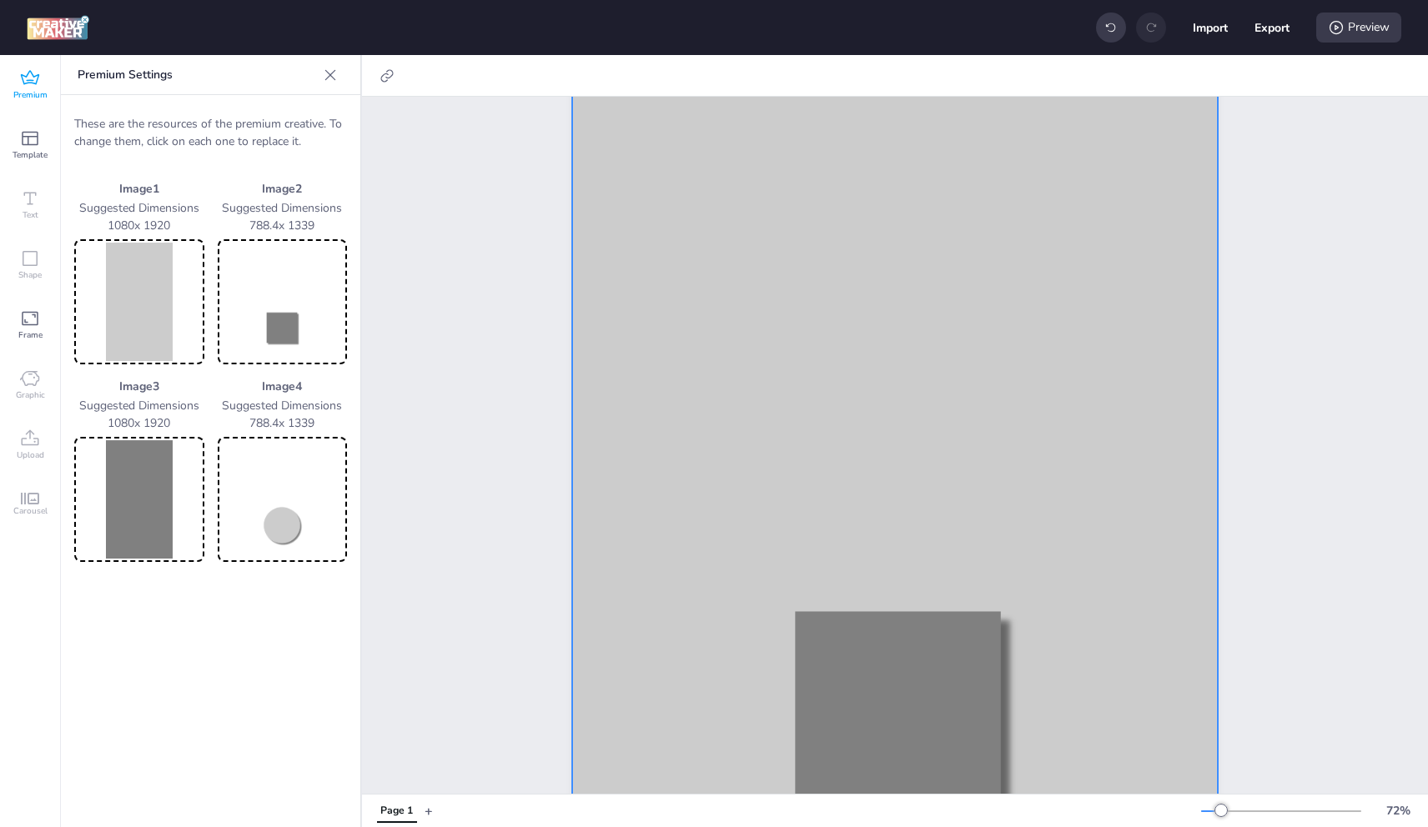
click at [189, 330] on img at bounding box center [139, 302] width 123 height 118
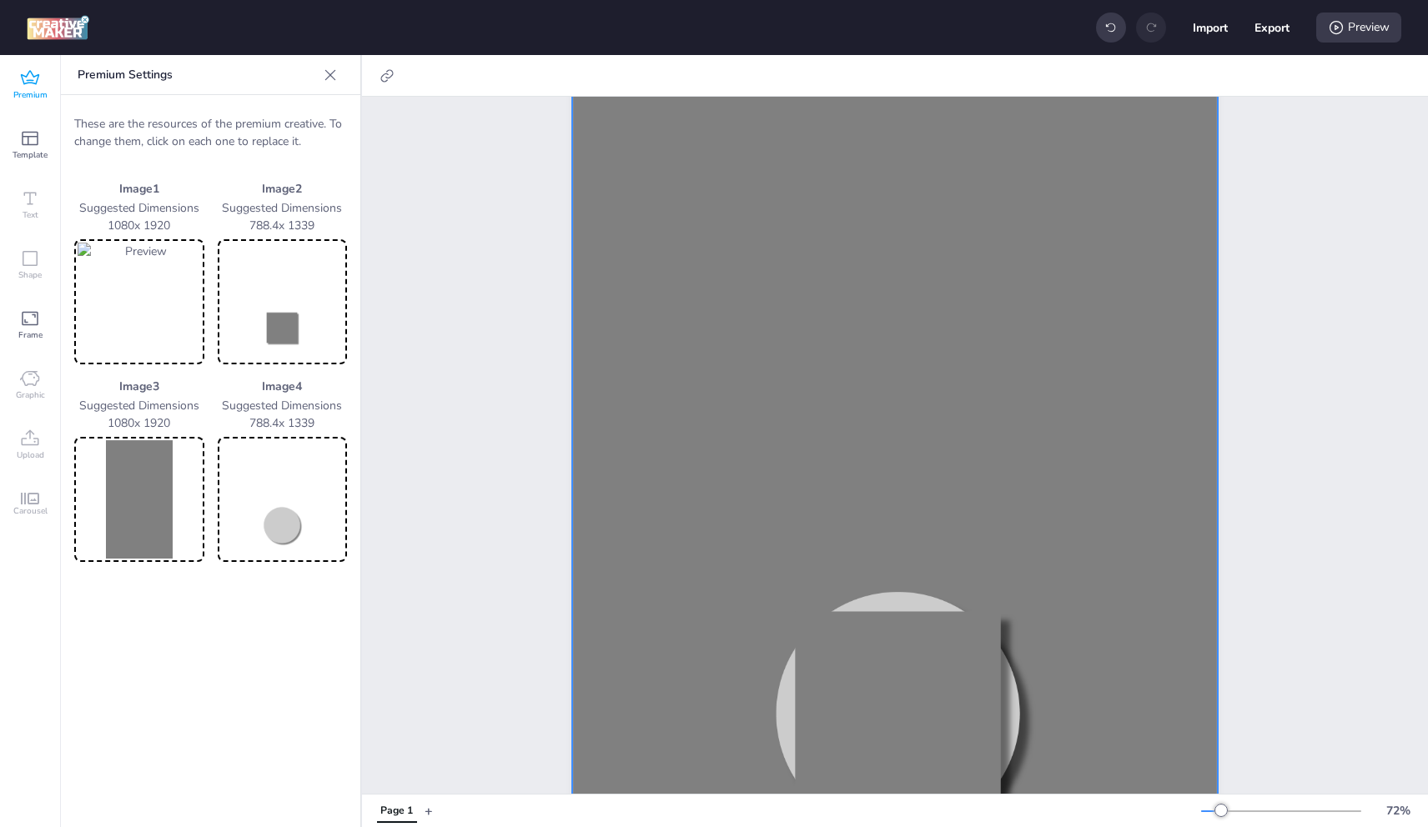
click at [132, 481] on img at bounding box center [139, 499] width 123 height 118
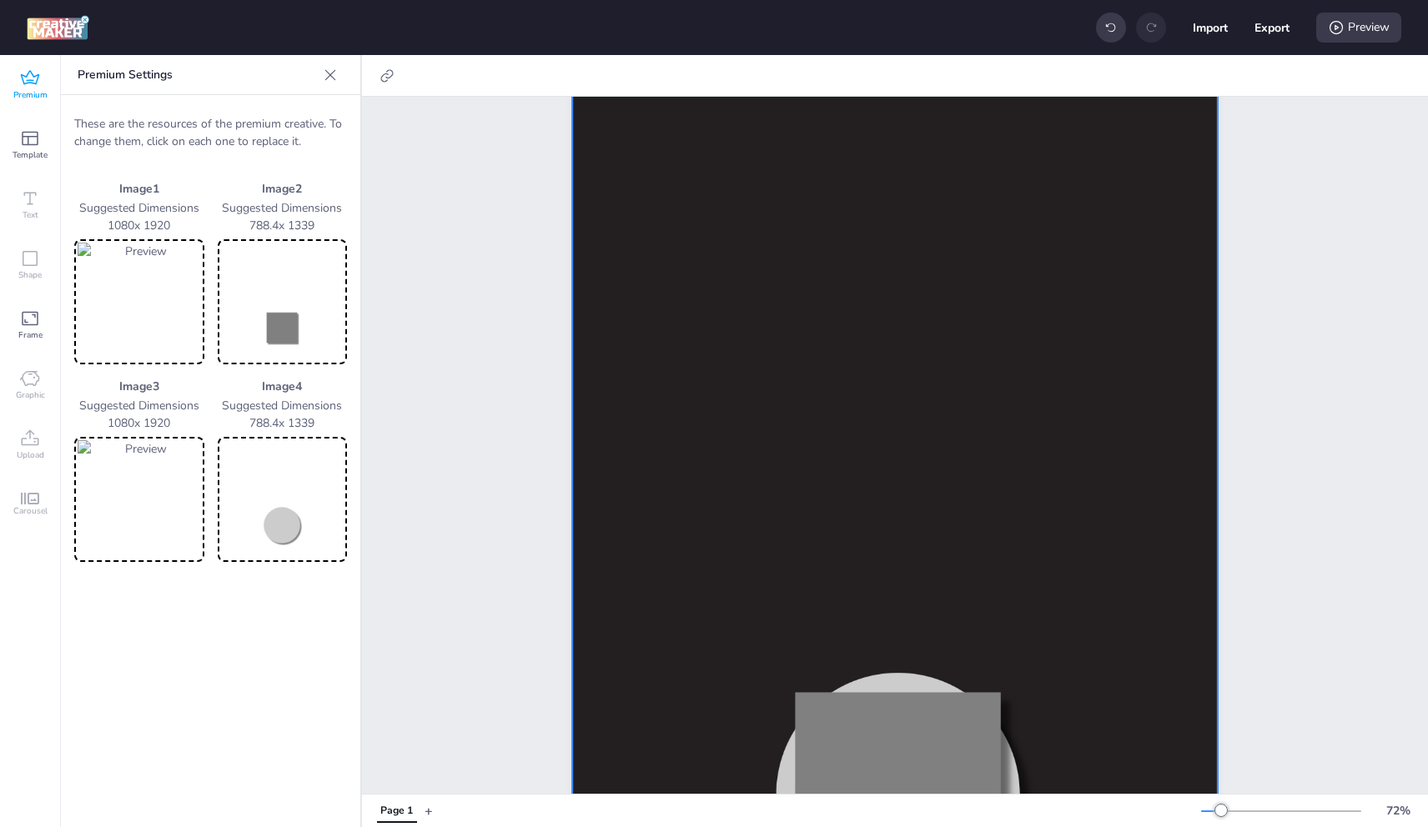
scroll to position [196, 0]
